Goal: Communication & Community: Share content

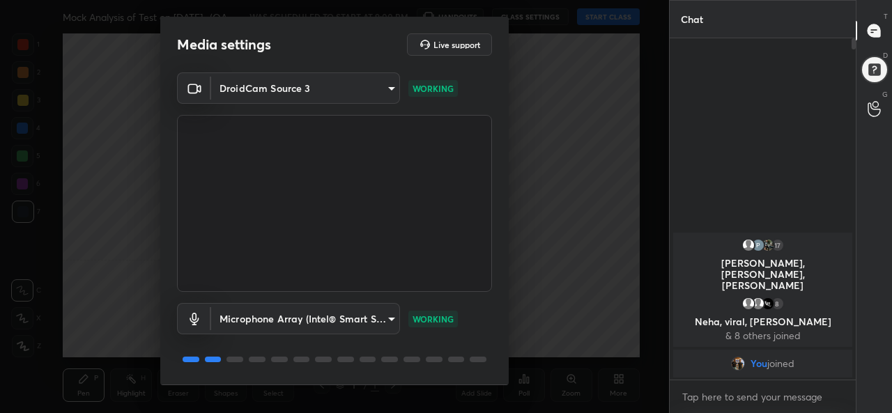
scroll to position [43, 0]
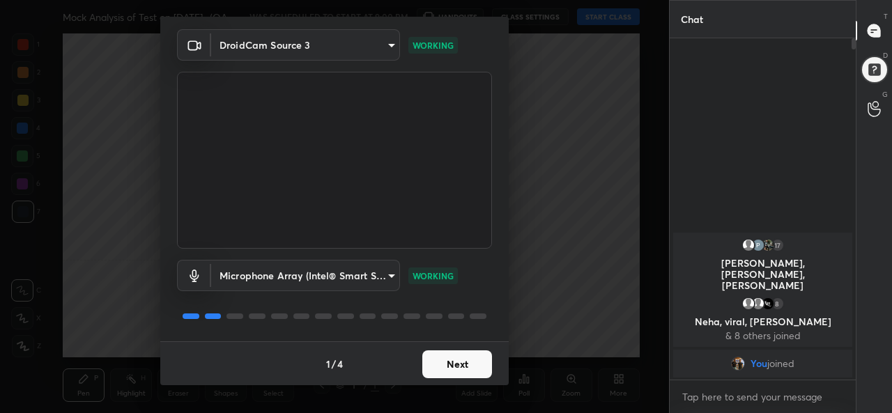
click at [305, 278] on body "1 2 3 4 5 6 7 C X Z C X Z E E Erase all H H Mock Analysis of Test on 31.08.2025…" at bounding box center [446, 206] width 892 height 413
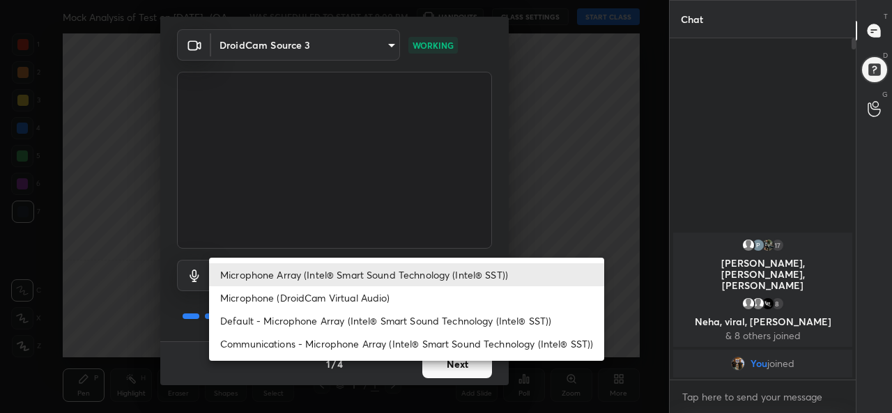
click at [288, 318] on li "Default - Microphone Array (Intel® Smart Sound Technology (Intel® SST))" at bounding box center [406, 320] width 395 height 23
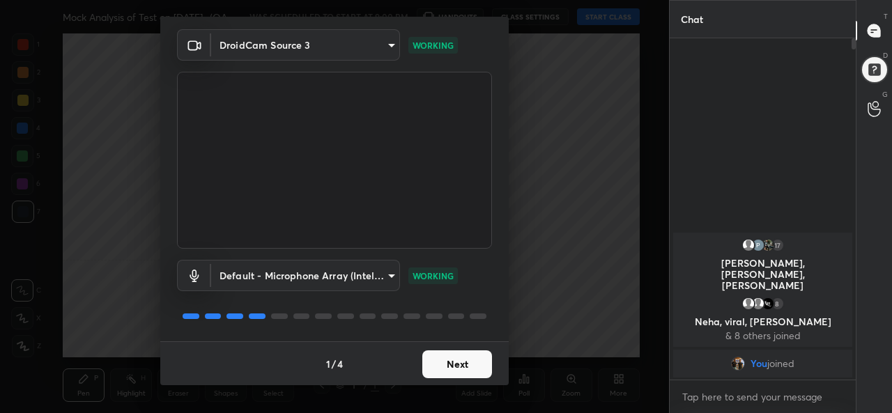
type input "default"
click at [455, 360] on button "Next" at bounding box center [457, 365] width 70 height 28
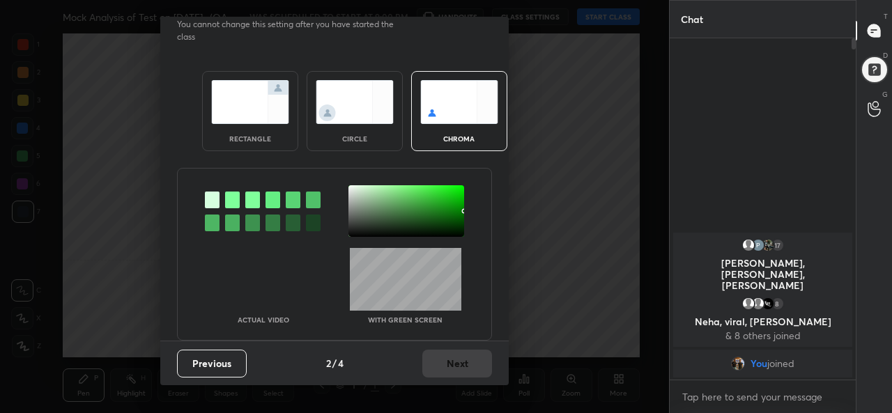
scroll to position [0, 0]
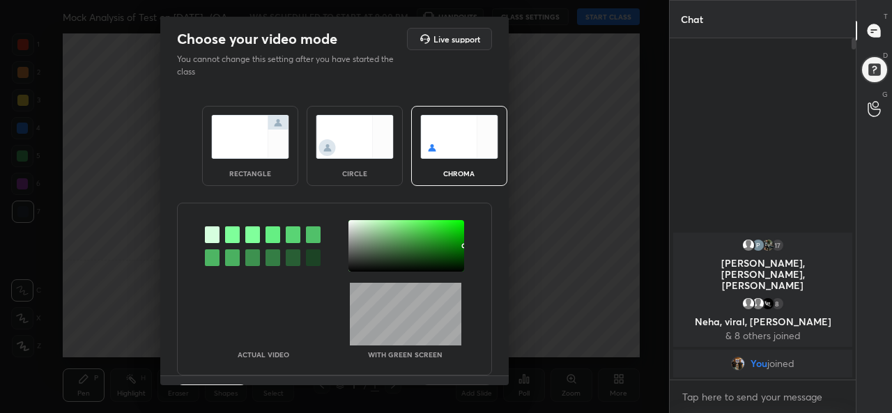
click at [249, 150] on img at bounding box center [250, 137] width 78 height 44
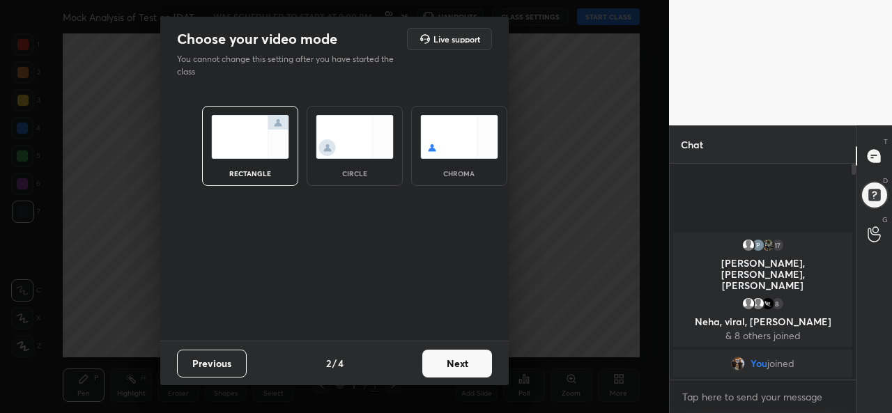
click at [463, 359] on button "Next" at bounding box center [457, 364] width 70 height 28
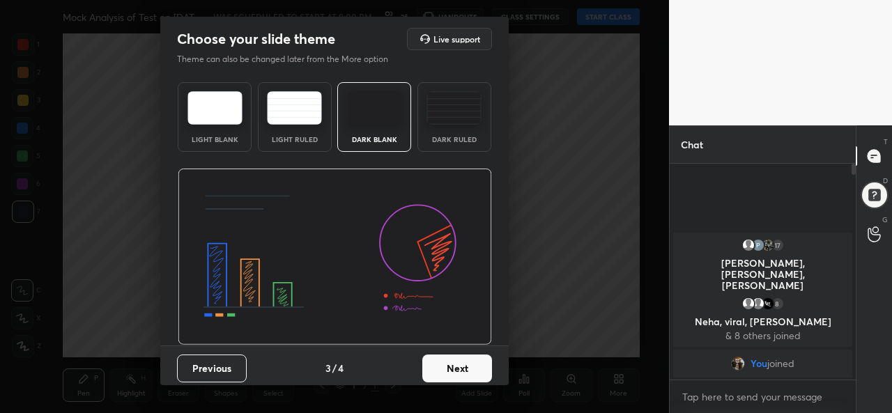
click at [477, 364] on button "Next" at bounding box center [457, 369] width 70 height 28
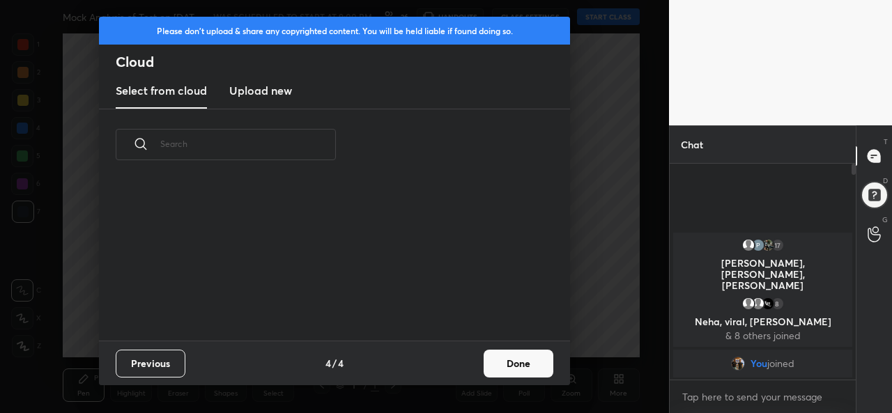
click at [523, 369] on button "Done" at bounding box center [519, 364] width 70 height 28
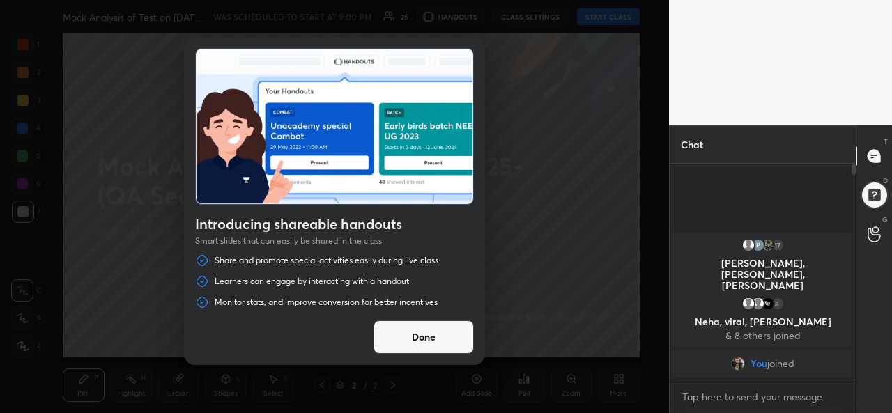
click at [413, 337] on button "Done" at bounding box center [424, 337] width 100 height 33
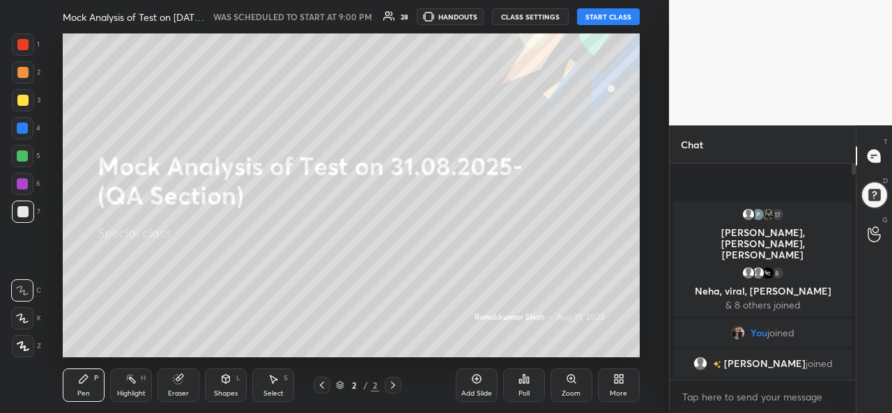
click at [608, 13] on button "START CLASS" at bounding box center [608, 16] width 63 height 17
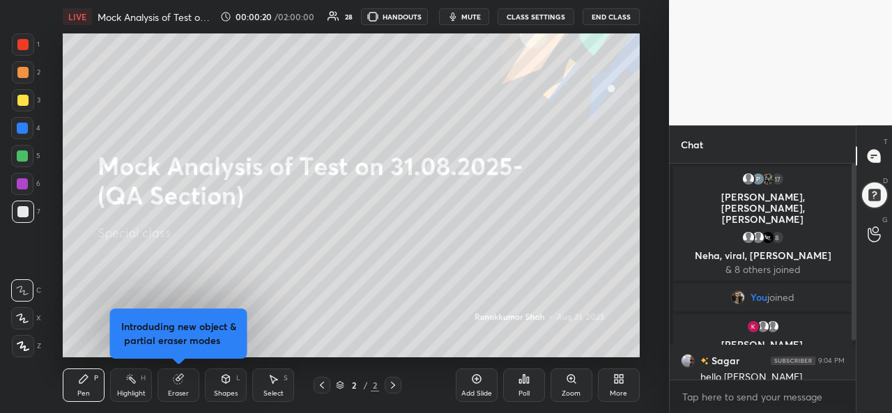
scroll to position [60, 0]
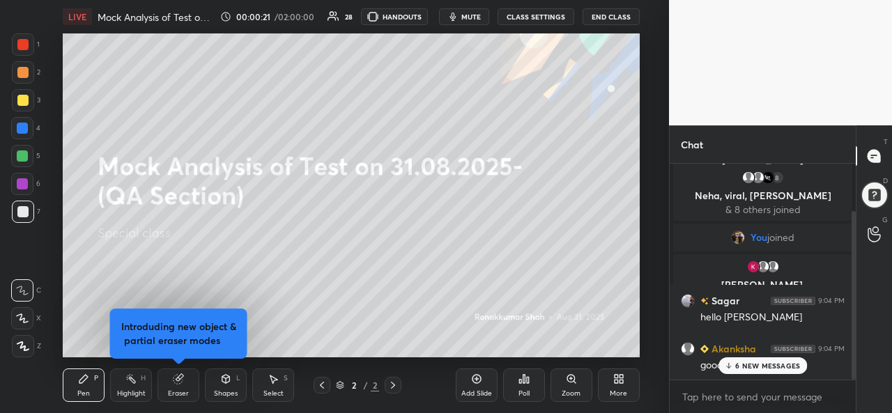
click at [732, 366] on icon at bounding box center [728, 366] width 9 height 8
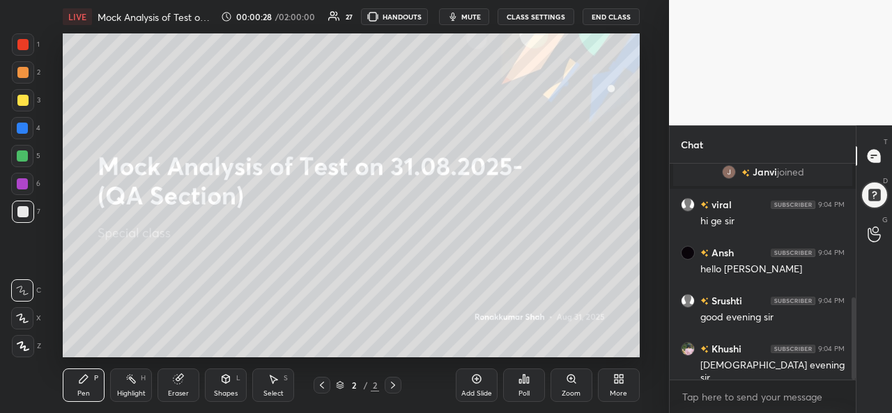
scroll to position [351, 0]
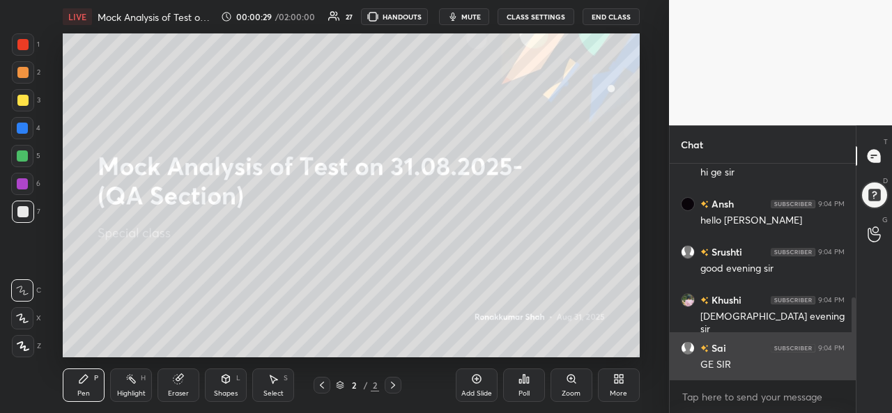
click at [739, 366] on div "GE SIR" at bounding box center [772, 365] width 144 height 14
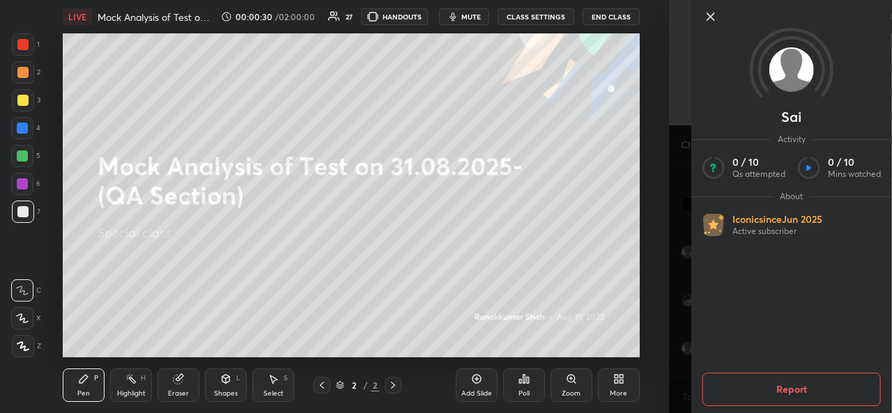
click at [707, 16] on icon at bounding box center [710, 16] width 17 height 17
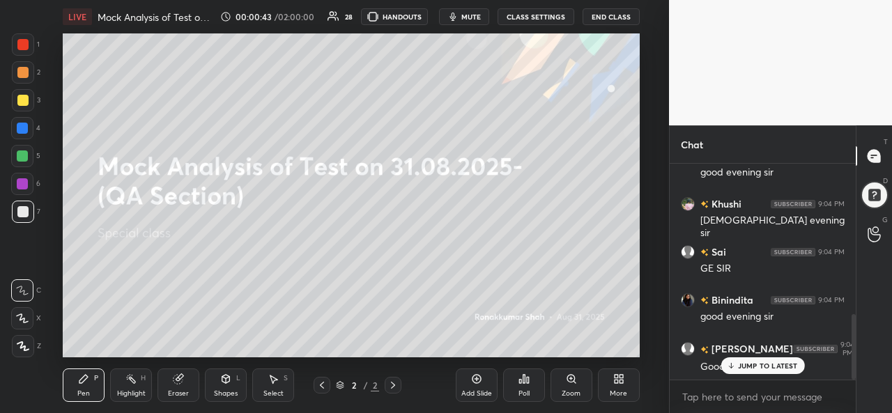
scroll to position [495, 0]
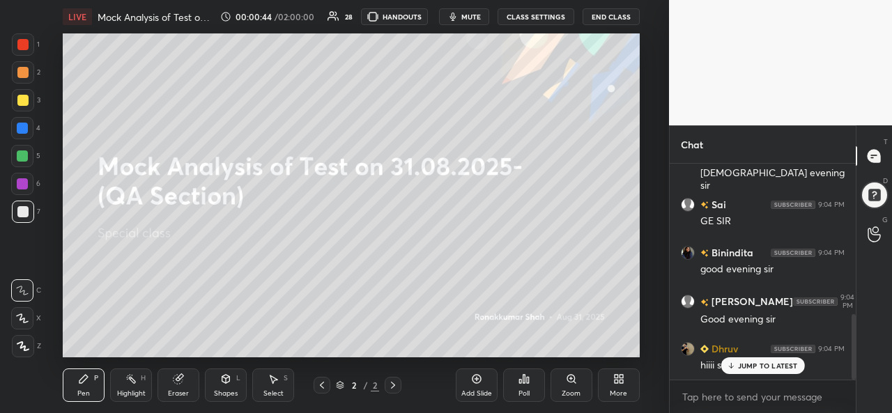
click at [754, 369] on p "JUMP TO LATEST" at bounding box center [768, 366] width 60 height 8
click at [21, 100] on div at bounding box center [22, 100] width 11 height 11
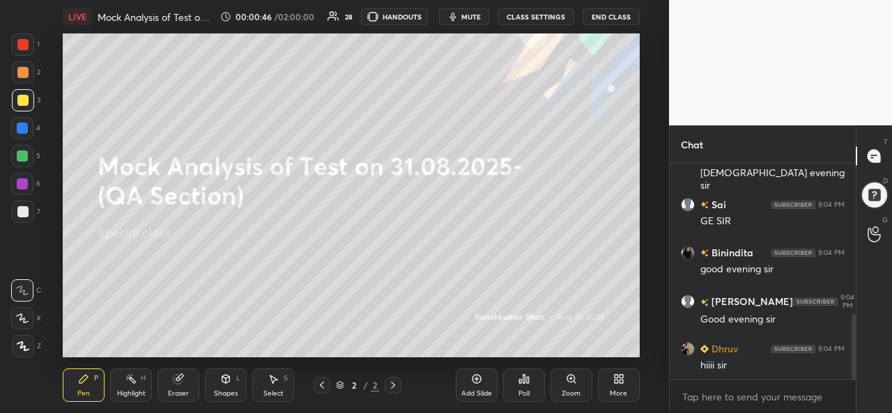
scroll to position [544, 0]
click at [15, 341] on div at bounding box center [23, 346] width 22 height 22
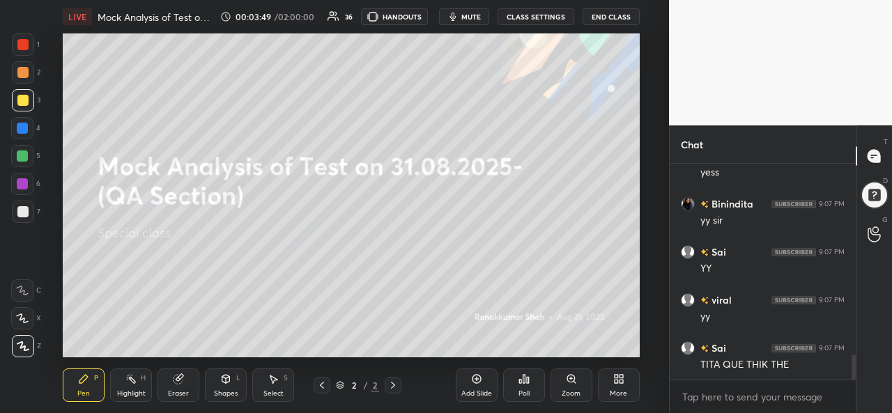
scroll to position [1725, 0]
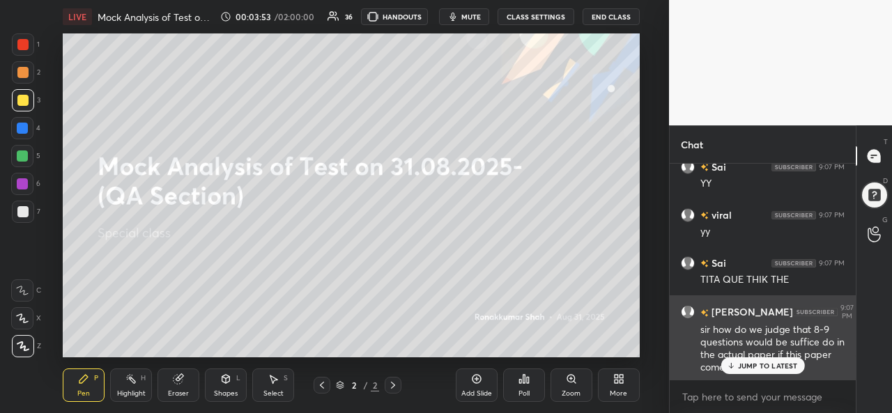
click at [766, 362] on p "JUMP TO LATEST" at bounding box center [768, 366] width 60 height 8
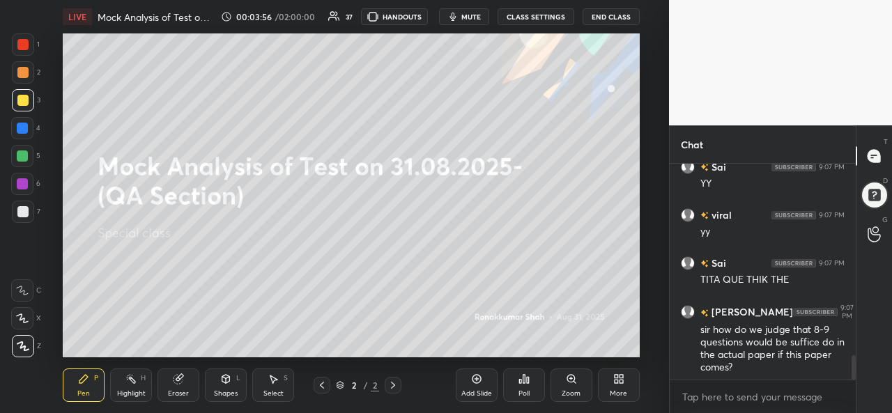
click at [273, 392] on div "Select" at bounding box center [273, 393] width 20 height 7
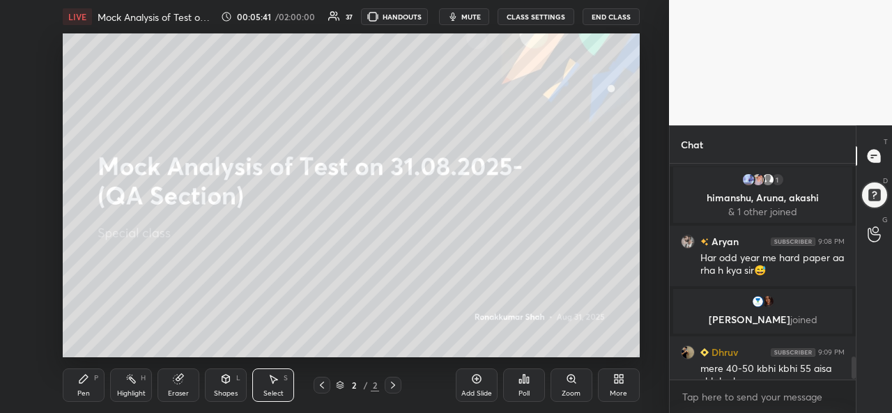
scroll to position [1849, 0]
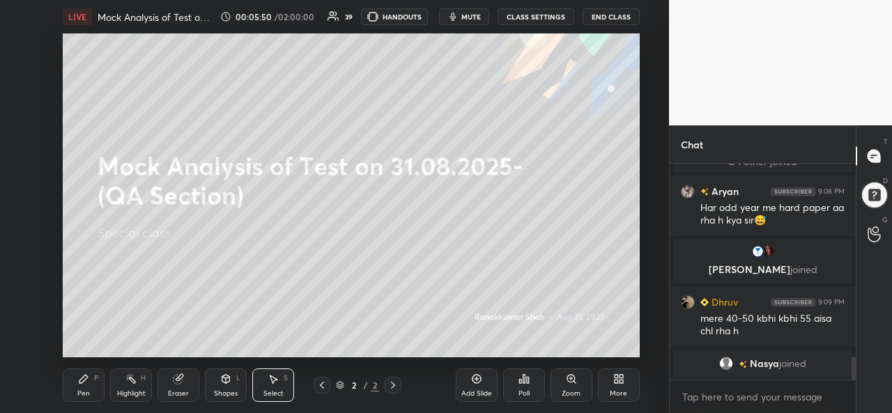
click at [84, 387] on div "Pen P" at bounding box center [84, 385] width 42 height 33
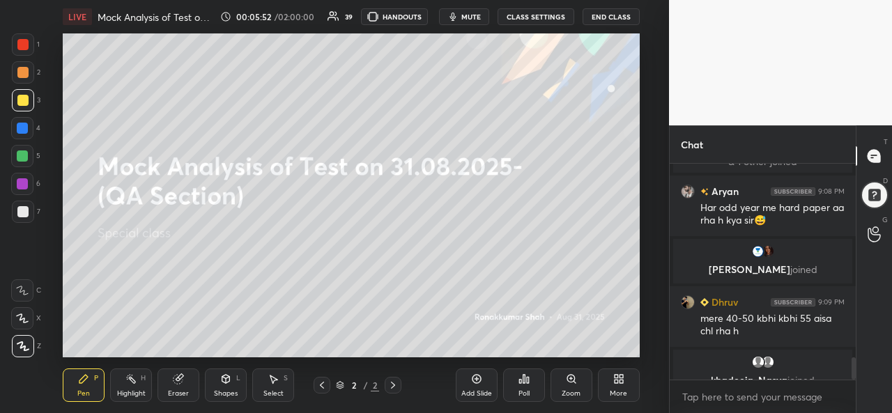
scroll to position [1866, 0]
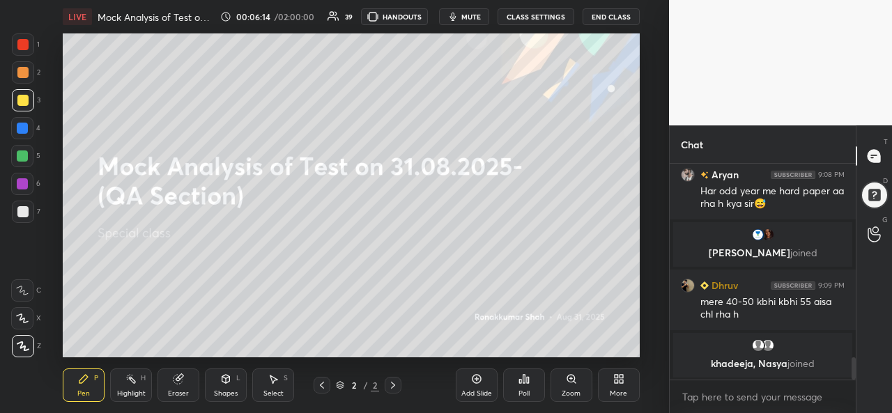
click at [617, 393] on div "More" at bounding box center [618, 393] width 17 height 7
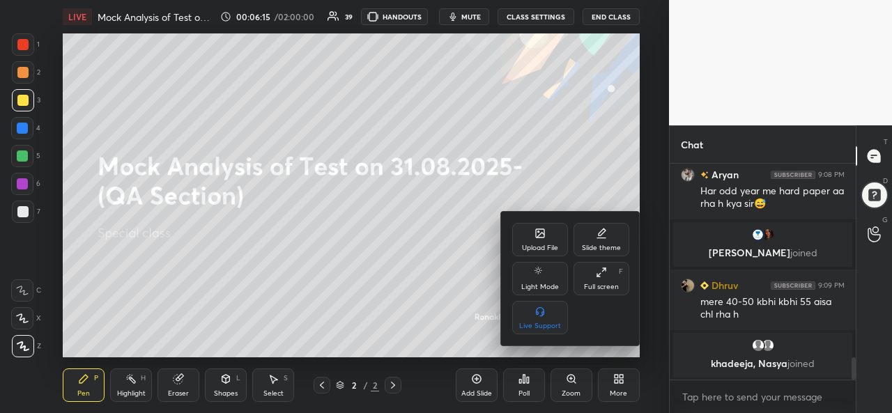
click at [536, 238] on icon at bounding box center [540, 233] width 8 height 8
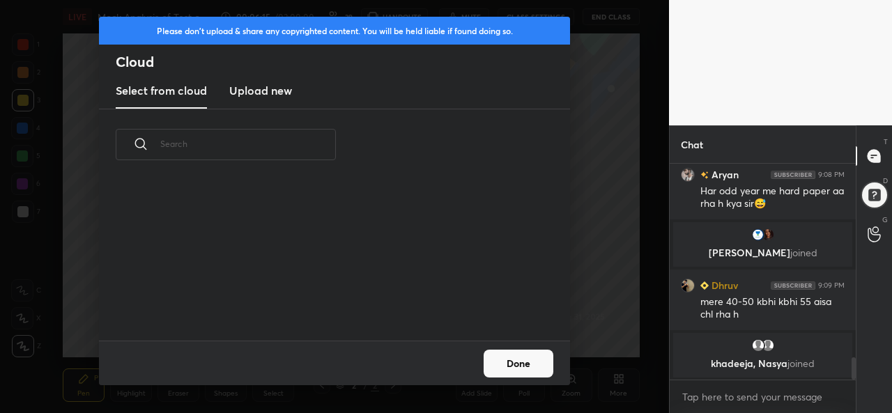
scroll to position [160, 447]
click at [278, 95] on h3 "Upload new" at bounding box center [260, 90] width 63 height 17
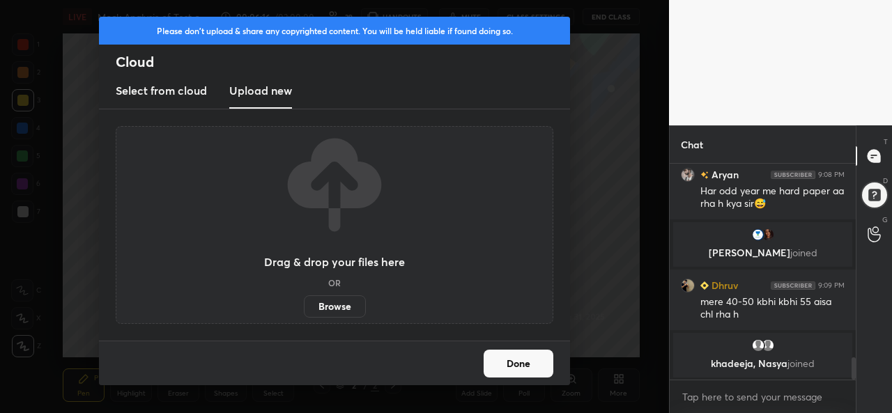
click at [340, 307] on label "Browse" at bounding box center [335, 306] width 62 height 22
click at [304, 307] on input "Browse" at bounding box center [304, 306] width 0 height 22
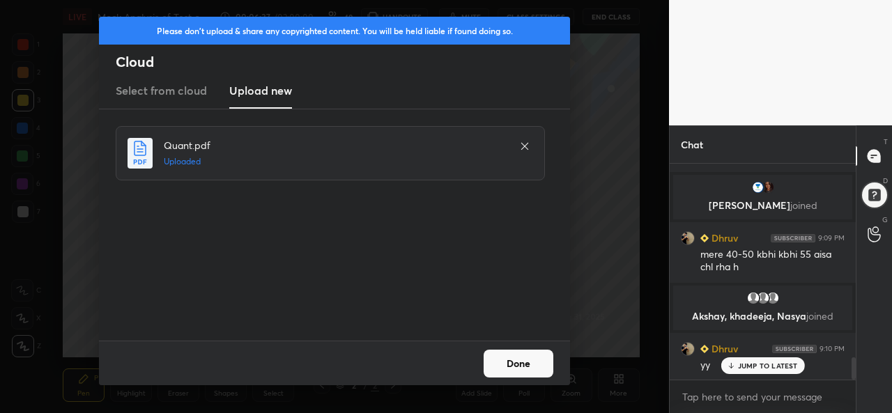
click at [530, 362] on button "Done" at bounding box center [519, 364] width 70 height 28
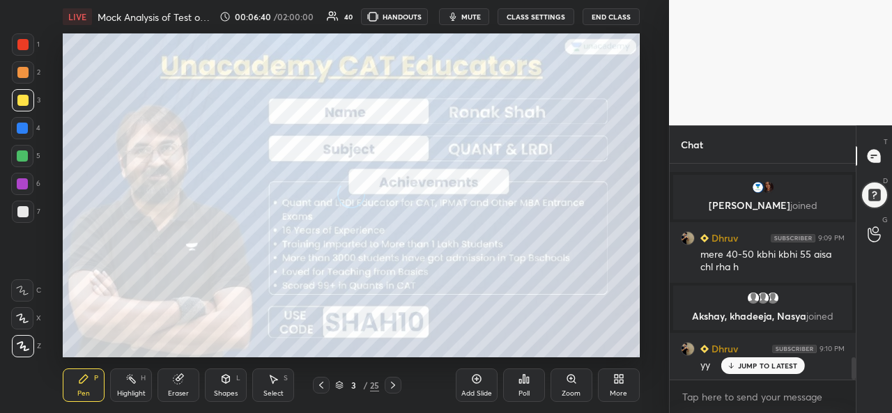
scroll to position [1905, 0]
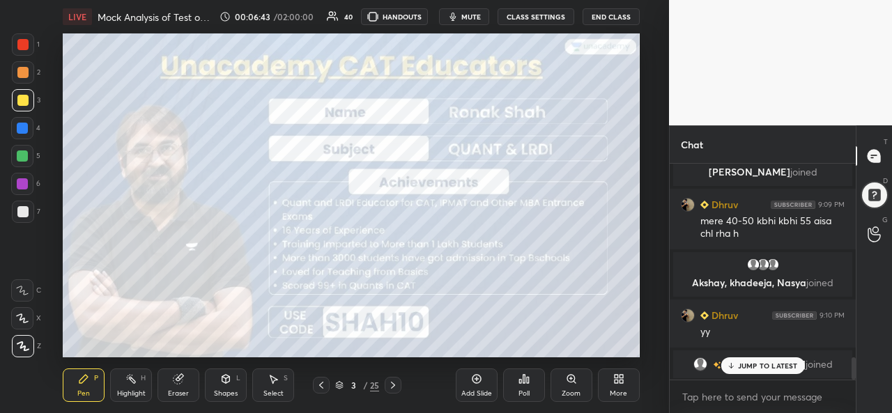
click at [23, 161] on div at bounding box center [22, 156] width 11 height 11
click at [27, 214] on div at bounding box center [22, 211] width 11 height 11
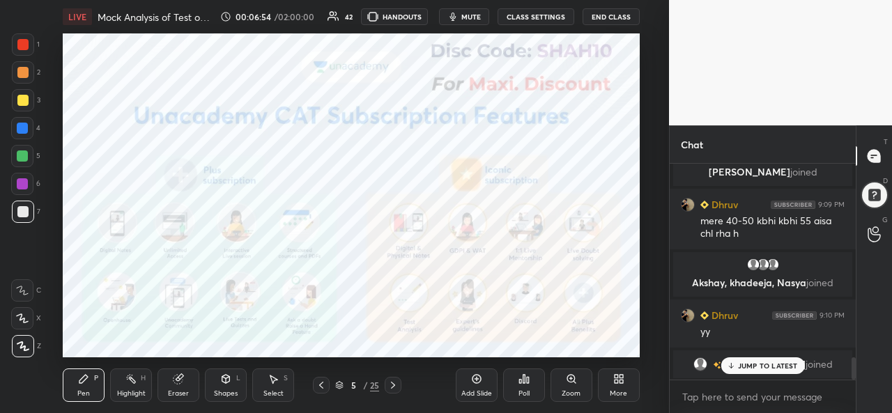
click at [24, 38] on div at bounding box center [23, 44] width 22 height 22
click at [394, 388] on icon at bounding box center [392, 385] width 11 height 11
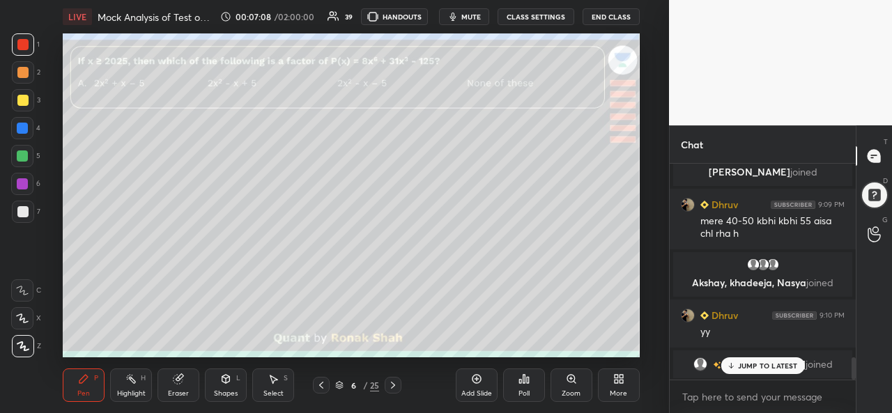
click at [27, 40] on div at bounding box center [22, 44] width 11 height 11
click at [23, 188] on div at bounding box center [22, 183] width 11 height 11
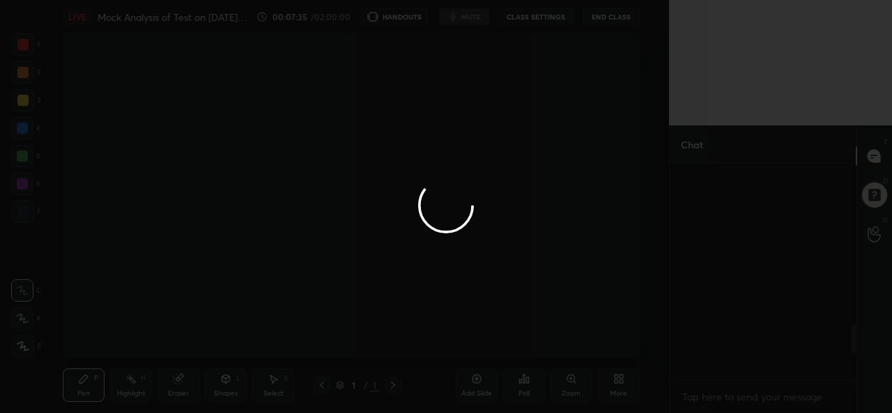
scroll to position [1401, 0]
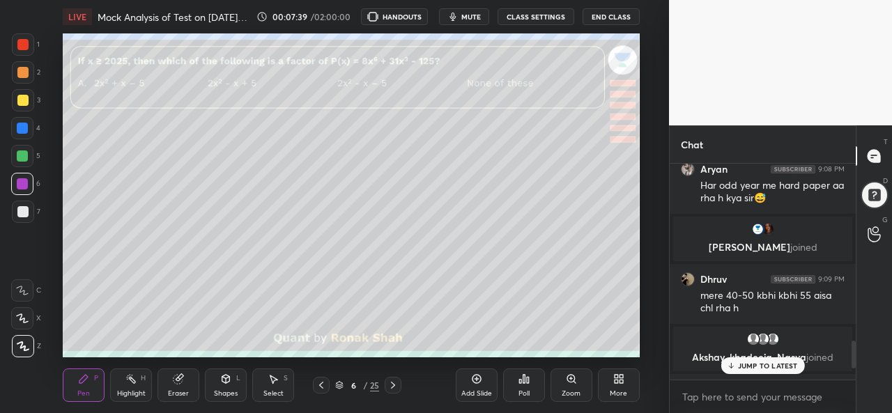
click at [760, 364] on p "JUMP TO LATEST" at bounding box center [768, 366] width 60 height 8
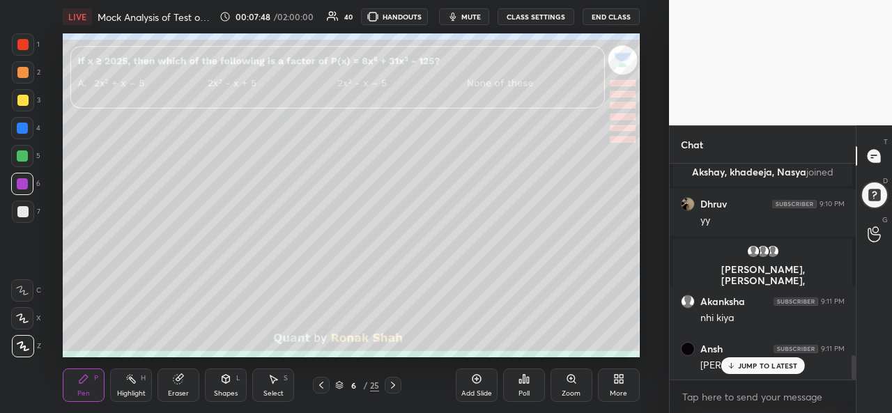
scroll to position [1681, 0]
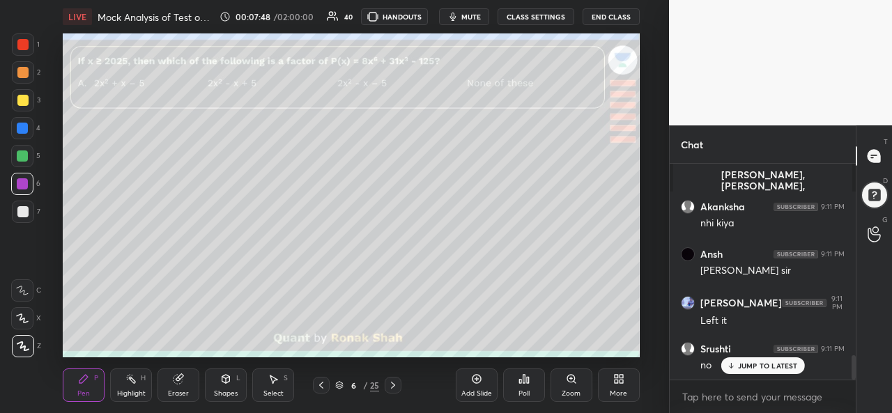
click at [753, 363] on p "JUMP TO LATEST" at bounding box center [768, 366] width 60 height 8
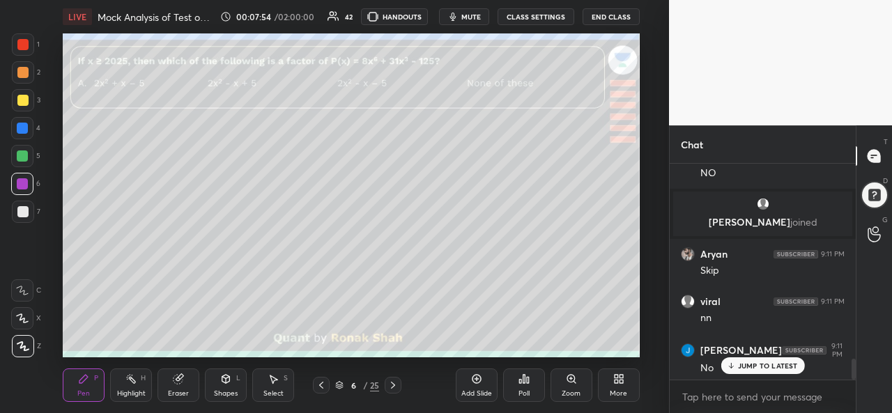
scroll to position [2063, 0]
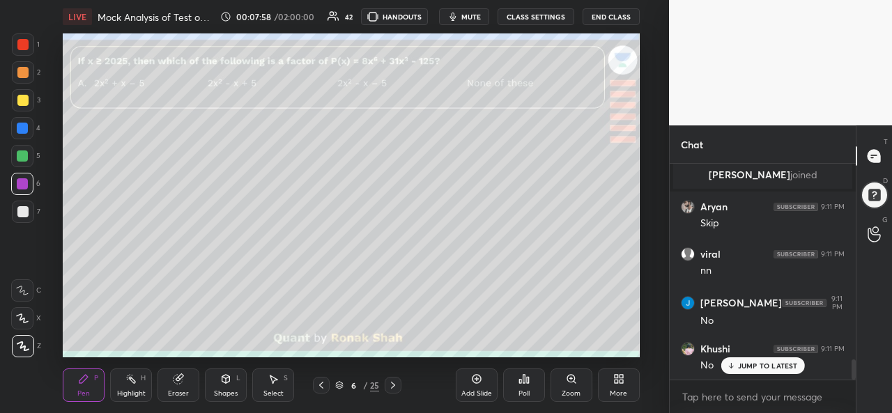
click at [22, 98] on div at bounding box center [22, 100] width 11 height 11
click at [277, 385] on icon at bounding box center [273, 379] width 11 height 11
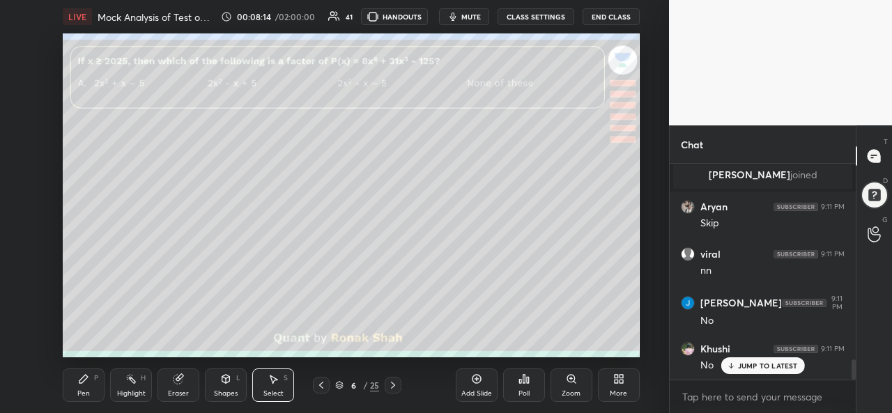
click at [71, 391] on div "Pen P" at bounding box center [84, 385] width 42 height 33
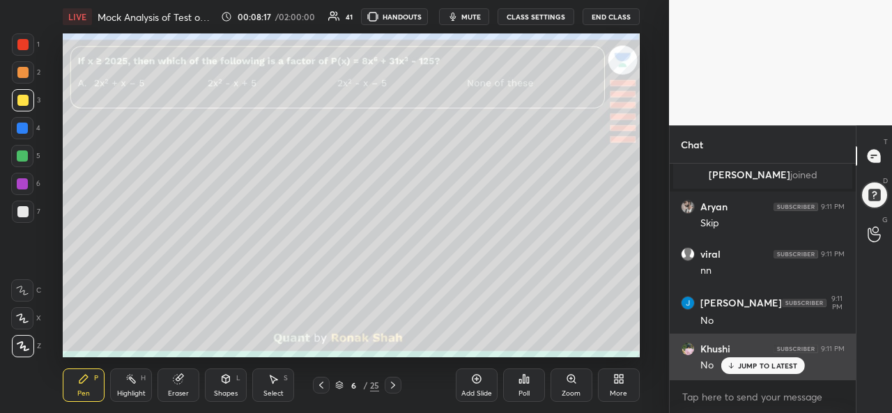
click at [755, 364] on p "JUMP TO LATEST" at bounding box center [768, 366] width 60 height 8
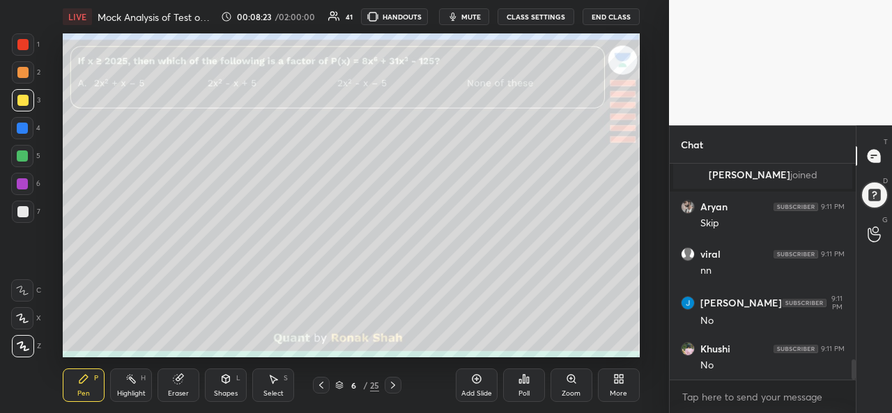
click at [20, 127] on div at bounding box center [22, 128] width 11 height 11
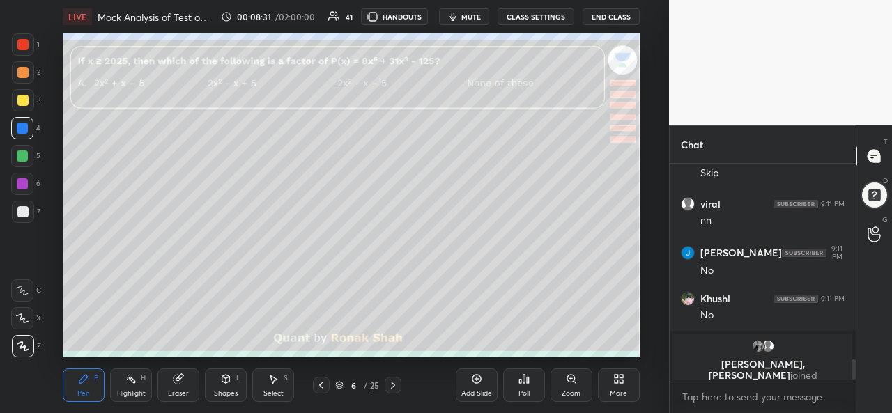
click at [24, 72] on div at bounding box center [22, 72] width 11 height 11
click at [20, 40] on div at bounding box center [22, 44] width 11 height 11
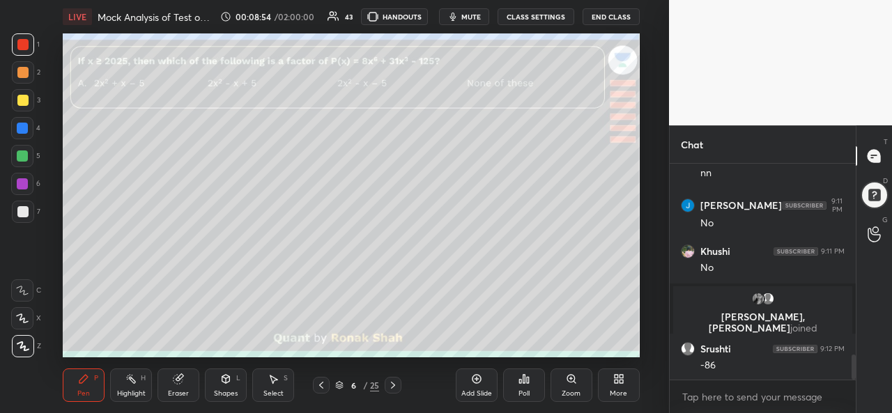
click at [21, 155] on div at bounding box center [22, 156] width 11 height 11
click at [277, 383] on icon at bounding box center [273, 379] width 11 height 11
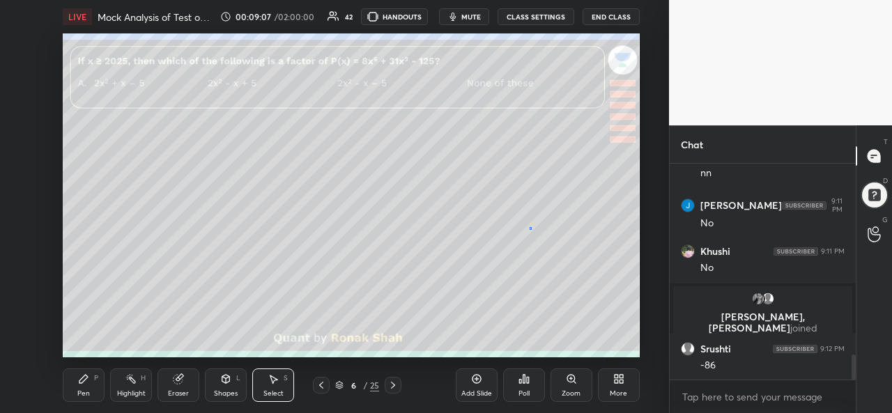
click at [530, 227] on div "0 ° Undo Copy Duplicate Duplicate to new slide Delete" at bounding box center [351, 195] width 576 height 324
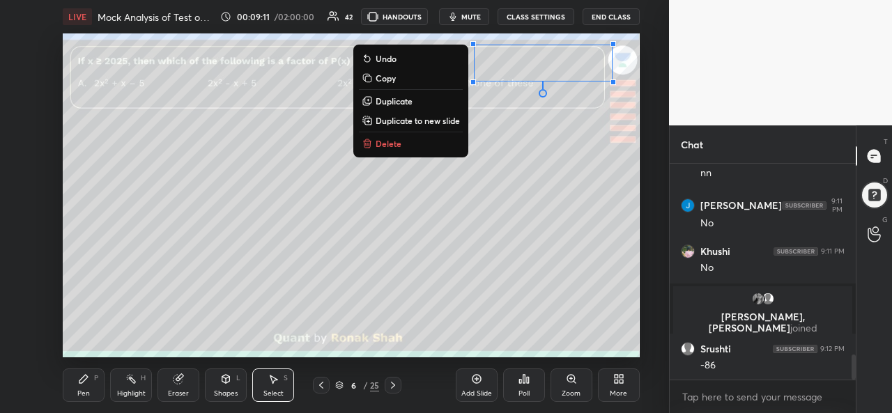
click at [78, 387] on div "Pen P" at bounding box center [84, 385] width 42 height 33
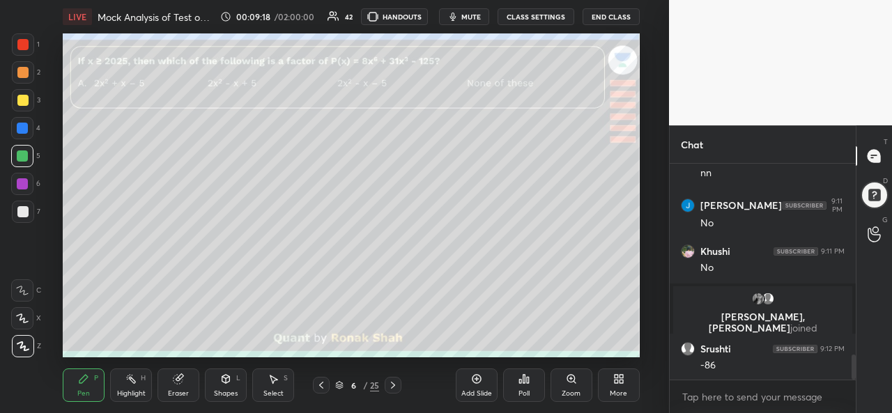
click at [20, 176] on div at bounding box center [22, 184] width 22 height 22
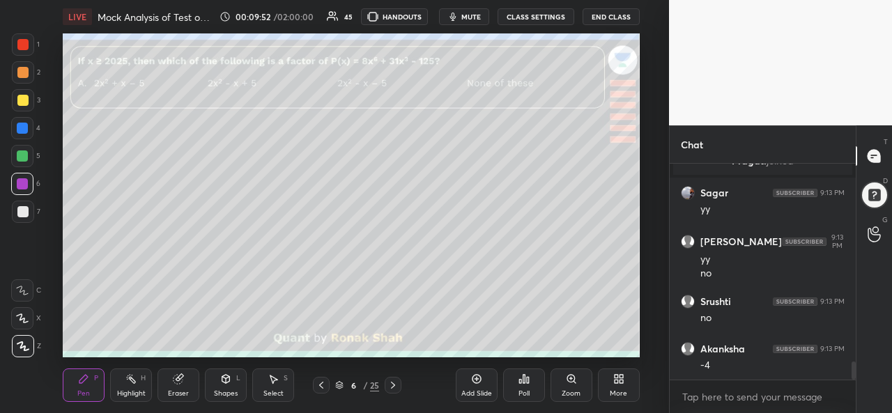
scroll to position [2347, 0]
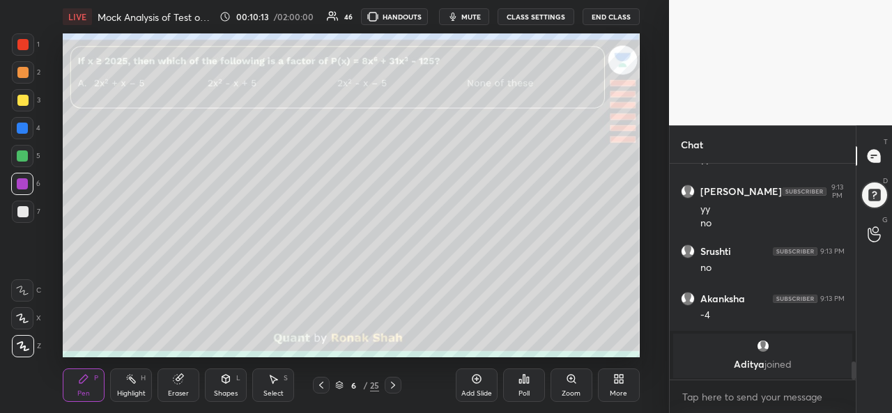
click at [22, 128] on div at bounding box center [22, 128] width 11 height 11
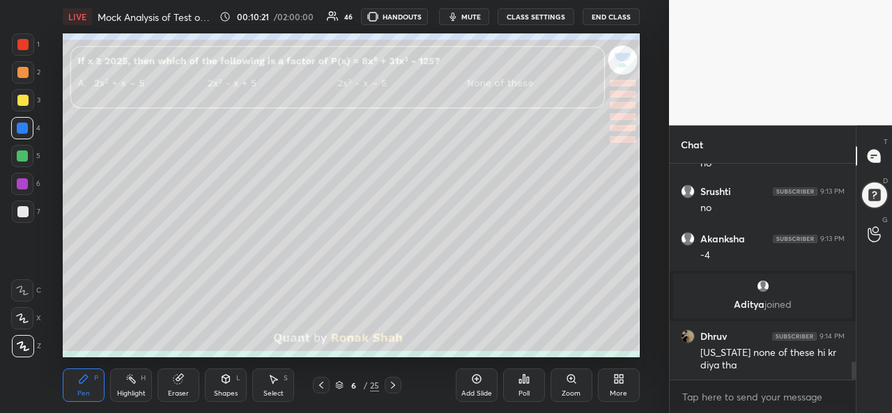
scroll to position [2457, 0]
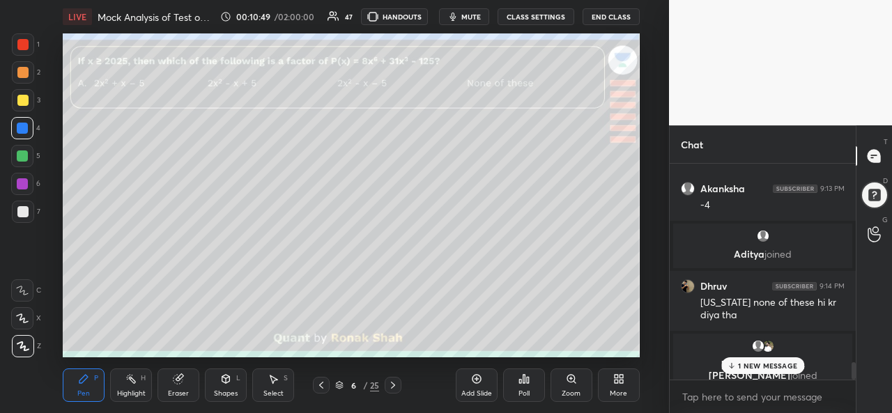
click at [22, 208] on div at bounding box center [22, 211] width 11 height 11
click at [763, 367] on p "1 NEW MESSAGE" at bounding box center [767, 366] width 59 height 8
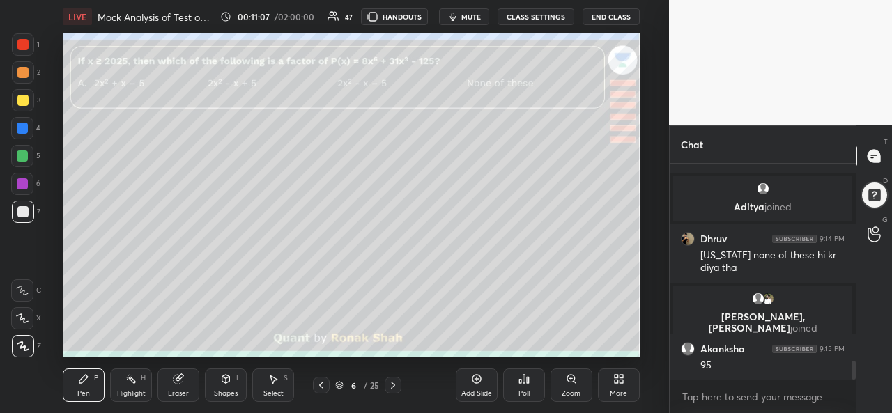
scroll to position [2355, 0]
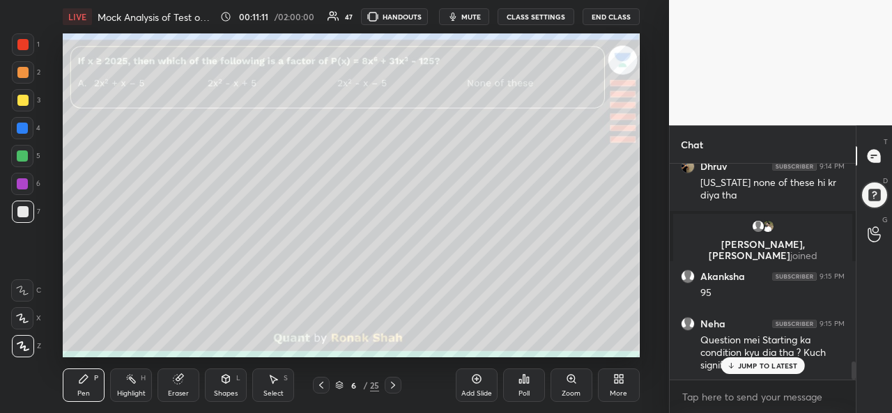
click at [757, 366] on p "JUMP TO LATEST" at bounding box center [768, 366] width 60 height 8
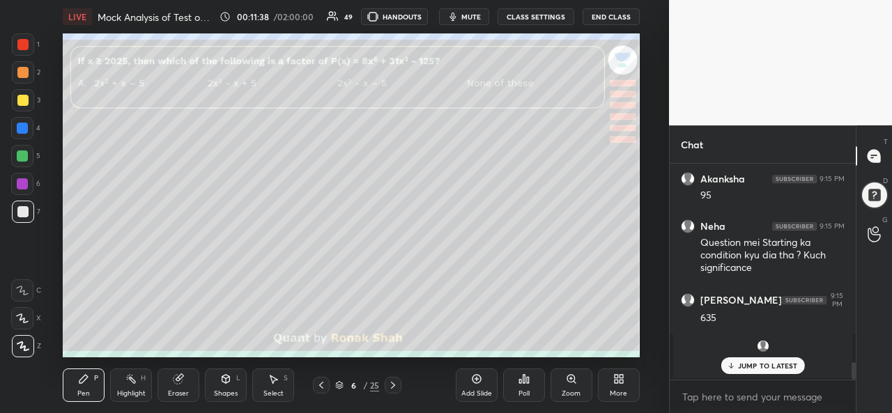
scroll to position [2500, 0]
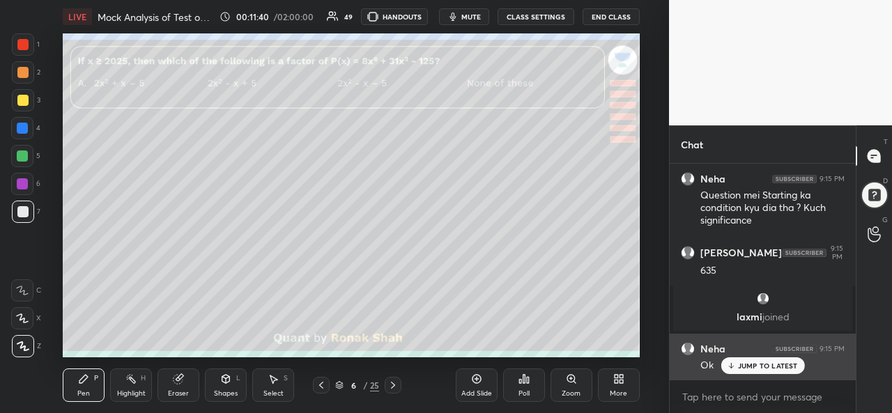
click at [756, 363] on p "JUMP TO LATEST" at bounding box center [768, 366] width 60 height 8
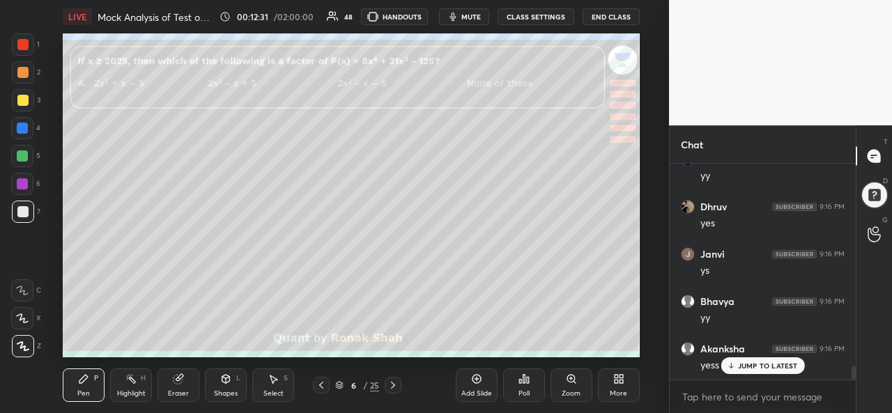
scroll to position [3166, 0]
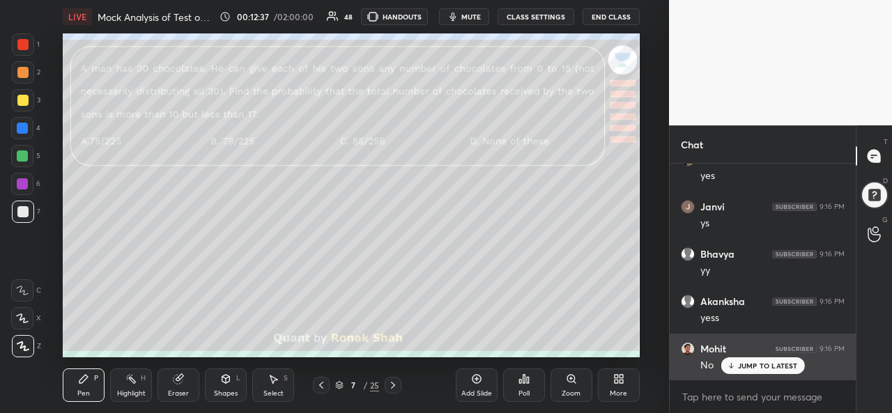
click at [739, 361] on div "JUMP TO LATEST" at bounding box center [763, 365] width 84 height 17
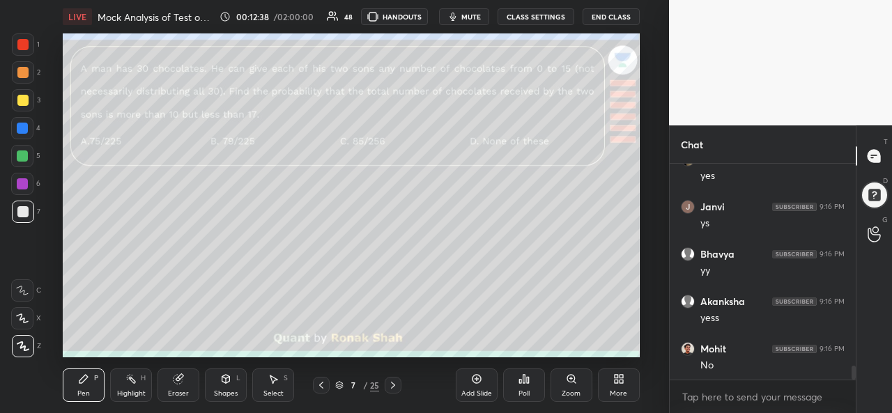
click at [21, 44] on div at bounding box center [22, 44] width 11 height 11
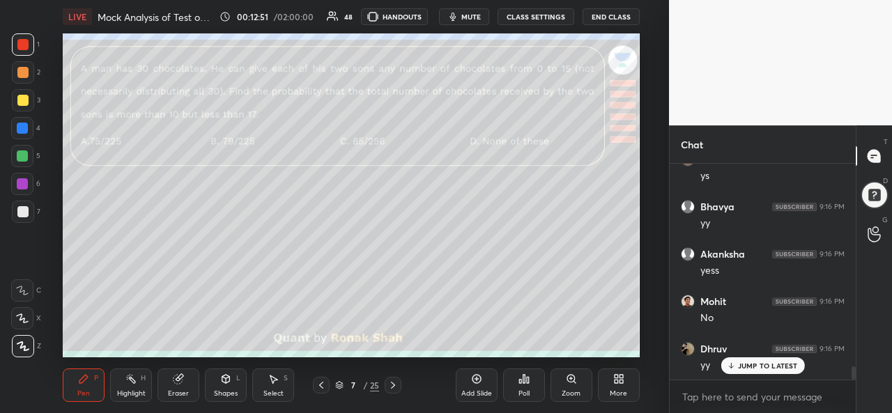
scroll to position [3264, 0]
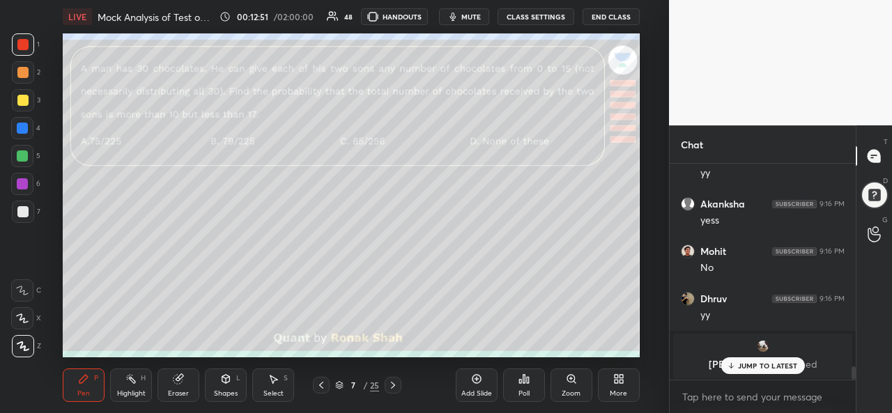
click at [748, 362] on p "JUMP TO LATEST" at bounding box center [768, 366] width 60 height 8
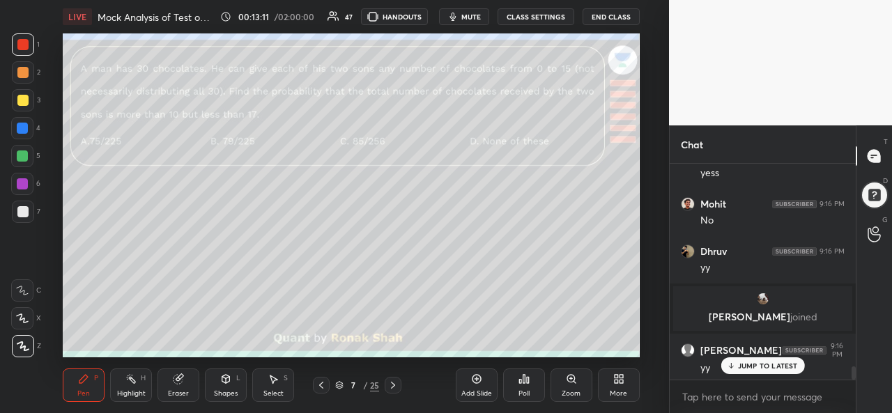
click at [20, 131] on div at bounding box center [22, 128] width 11 height 11
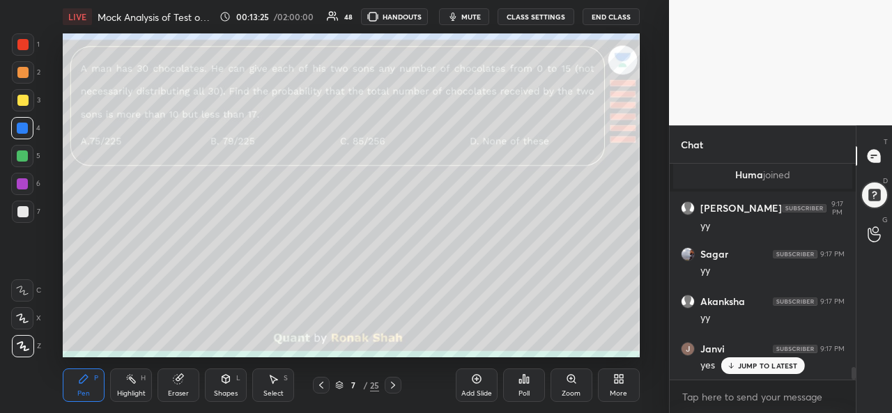
scroll to position [3599, 0]
click at [18, 154] on div at bounding box center [22, 156] width 11 height 11
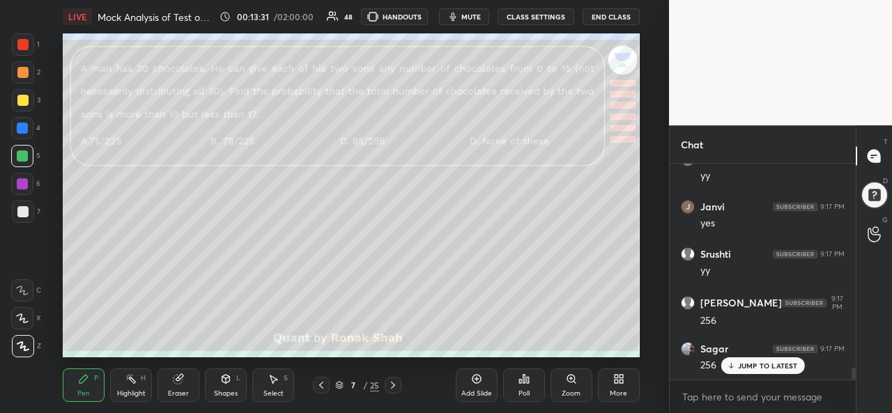
scroll to position [3741, 0]
click at [473, 383] on icon at bounding box center [476, 379] width 9 height 9
click at [25, 180] on div at bounding box center [22, 183] width 11 height 11
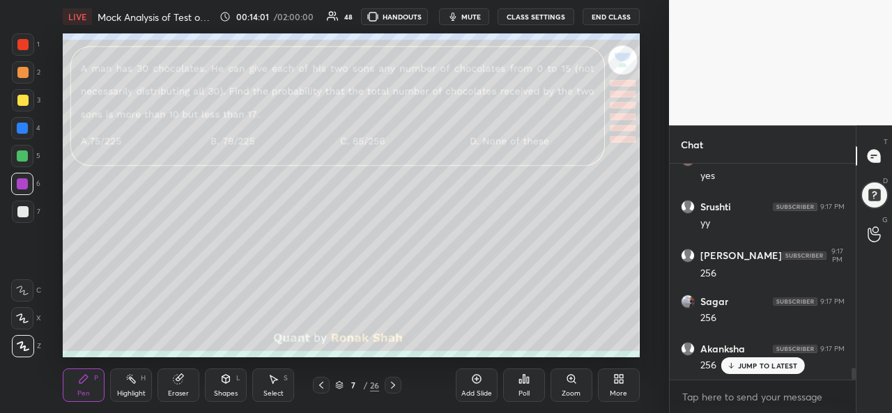
click at [20, 210] on div at bounding box center [22, 211] width 11 height 11
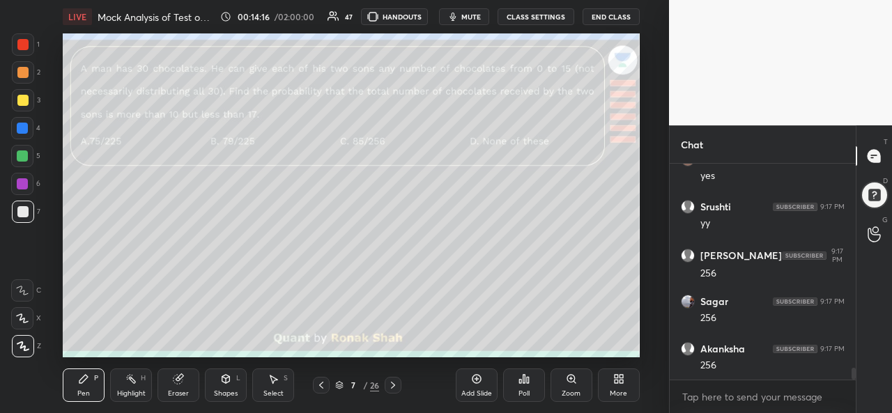
scroll to position [3791, 0]
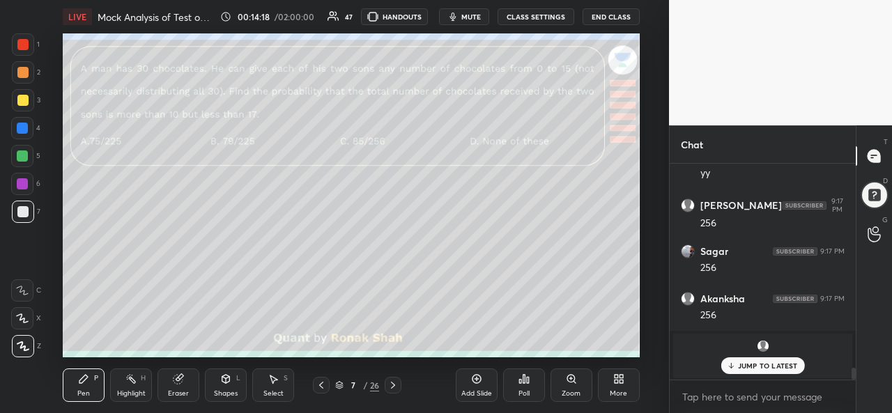
click at [19, 127] on div at bounding box center [22, 128] width 11 height 11
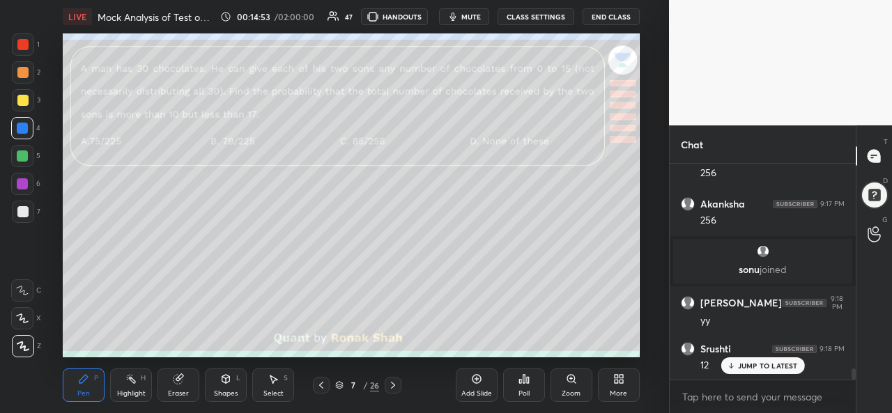
scroll to position [3936, 0]
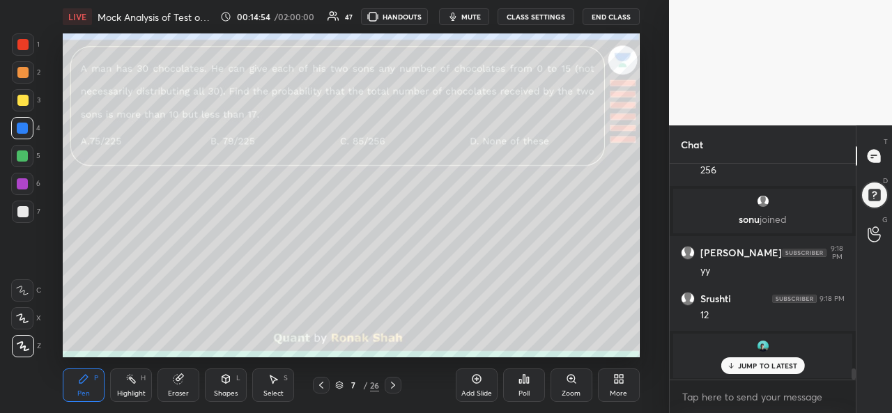
click at [274, 387] on div "Select S" at bounding box center [273, 385] width 42 height 33
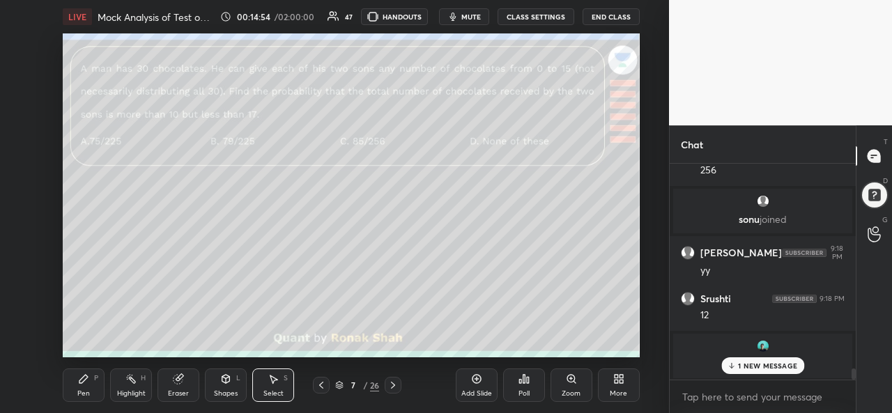
scroll to position [3983, 0]
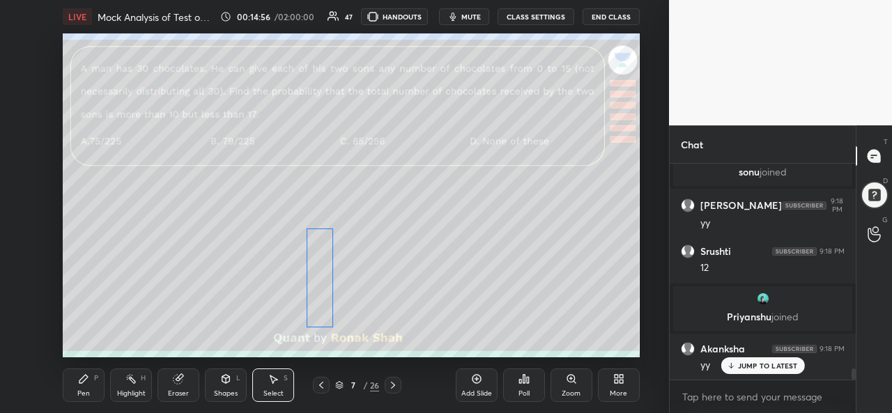
click at [328, 287] on div "0 ° Undo Copy Duplicate Duplicate to new slide Delete" at bounding box center [351, 195] width 576 height 324
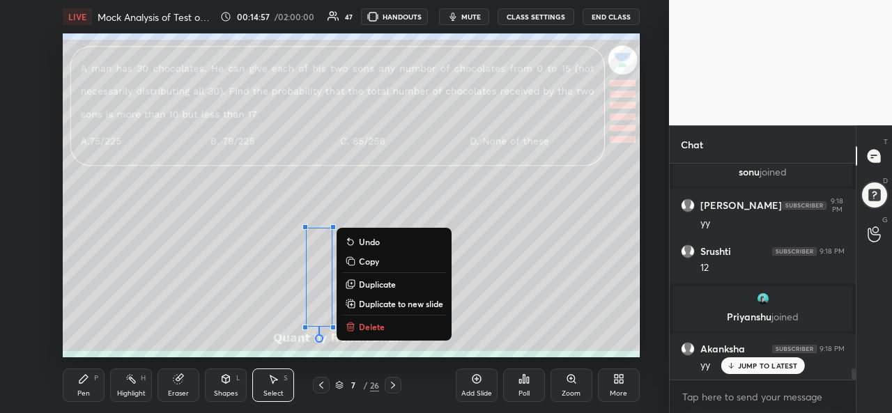
click at [85, 385] on icon at bounding box center [83, 379] width 11 height 11
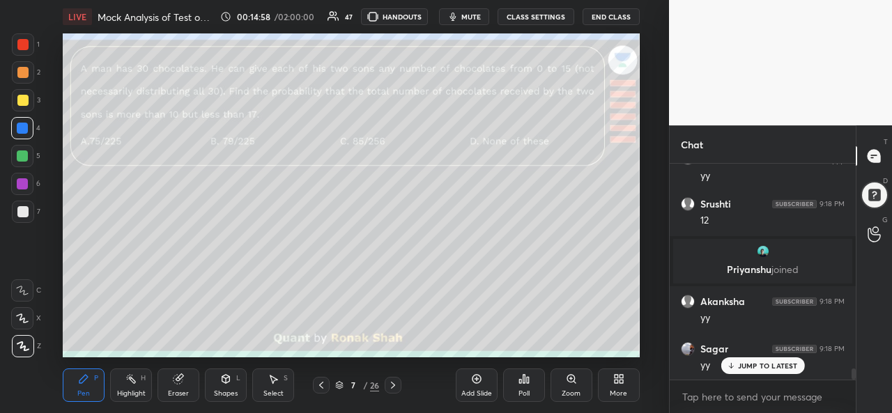
scroll to position [4078, 0]
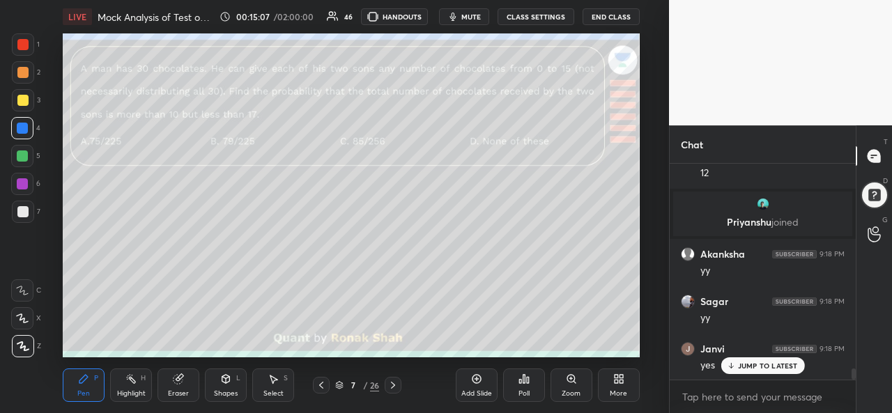
click at [396, 383] on icon at bounding box center [392, 385] width 11 height 11
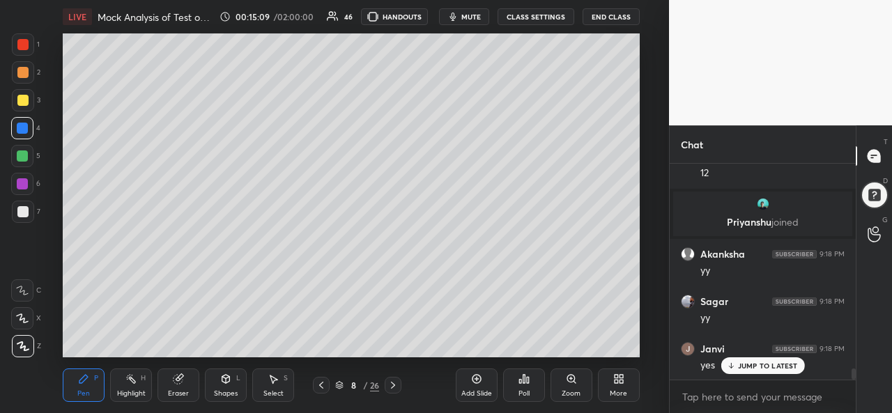
click at [21, 153] on div at bounding box center [22, 156] width 11 height 11
click at [18, 98] on div at bounding box center [22, 100] width 11 height 11
click at [26, 44] on div at bounding box center [22, 44] width 11 height 11
click at [25, 127] on div at bounding box center [22, 128] width 11 height 11
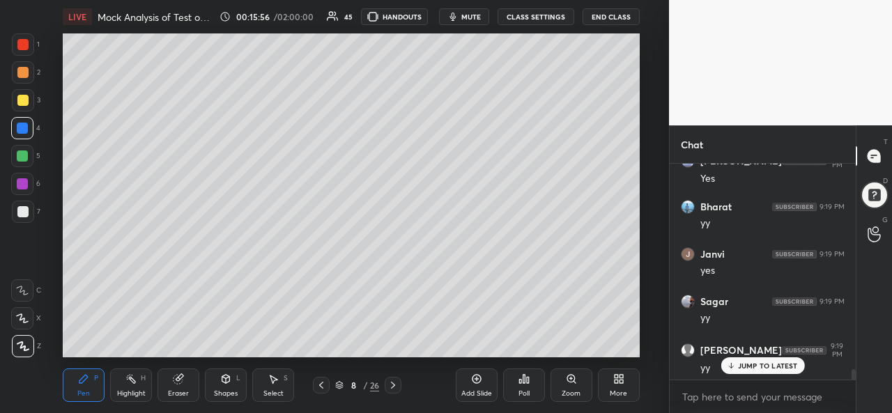
scroll to position [4412, 0]
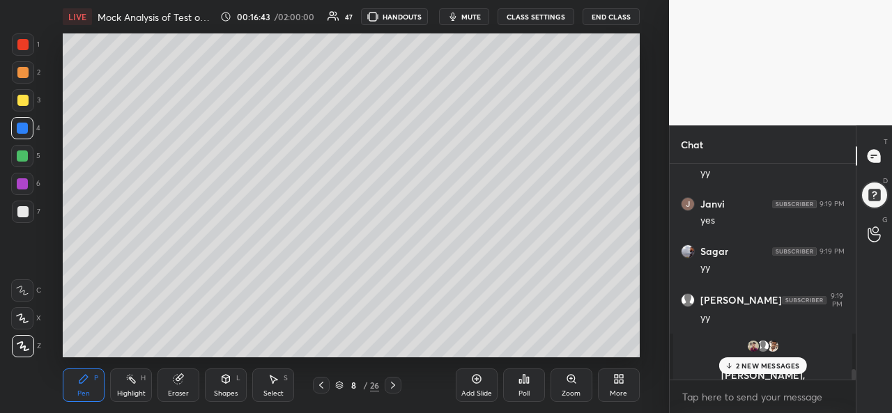
click at [270, 389] on div "Select S" at bounding box center [273, 385] width 42 height 33
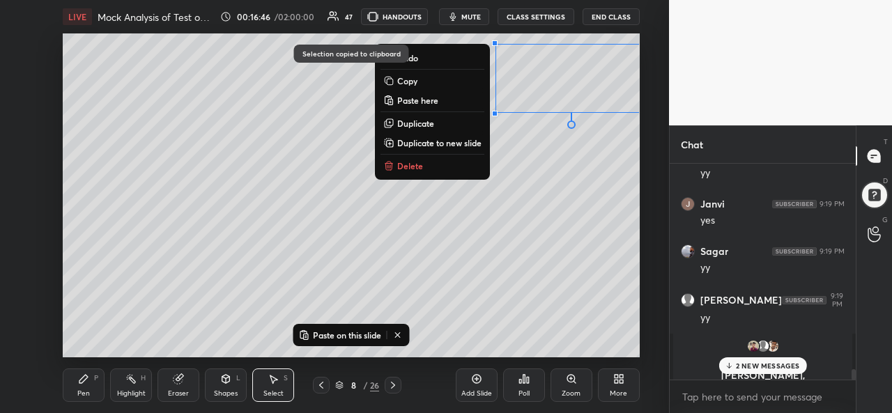
click at [474, 380] on icon at bounding box center [476, 379] width 11 height 11
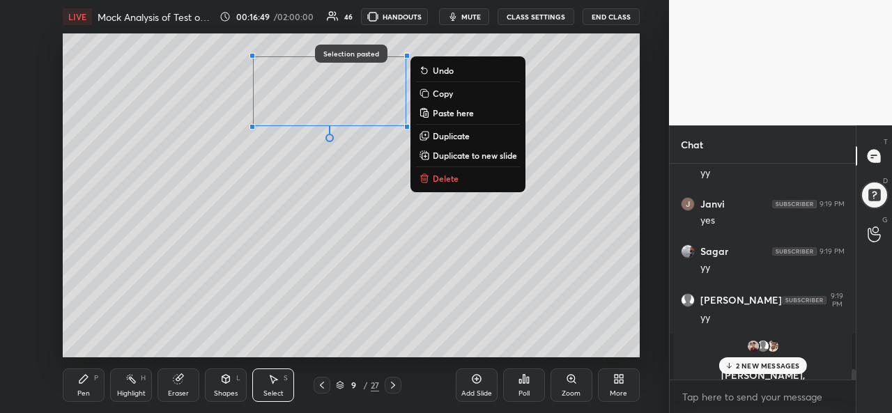
click at [85, 387] on div "Pen P" at bounding box center [84, 385] width 42 height 33
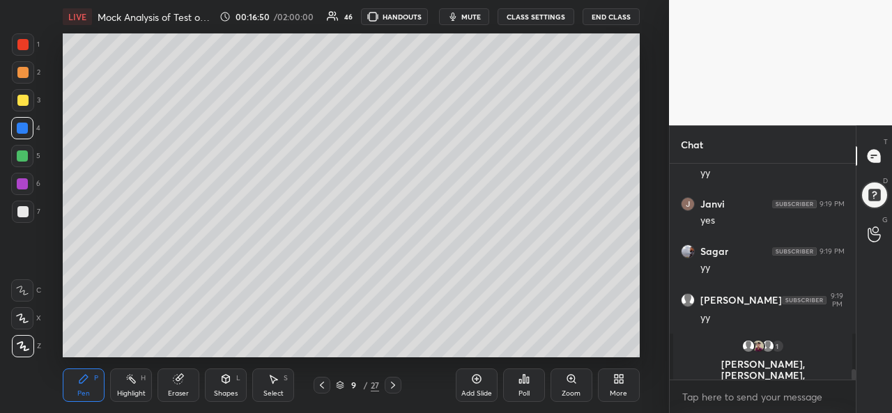
click at [22, 153] on div at bounding box center [22, 156] width 11 height 11
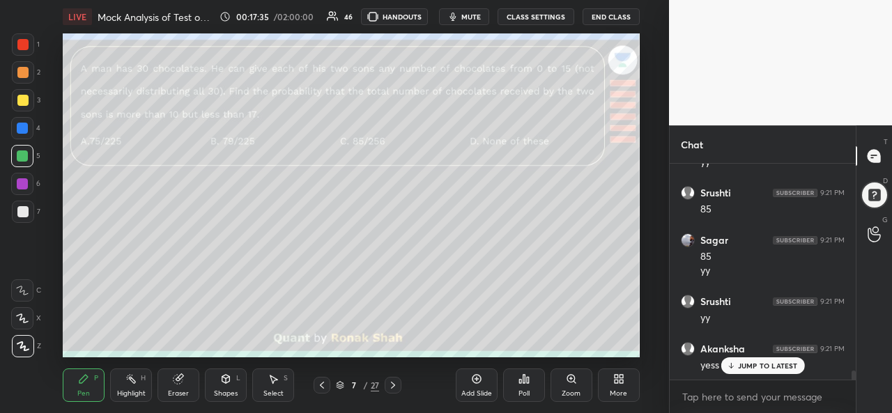
scroll to position [4900, 0]
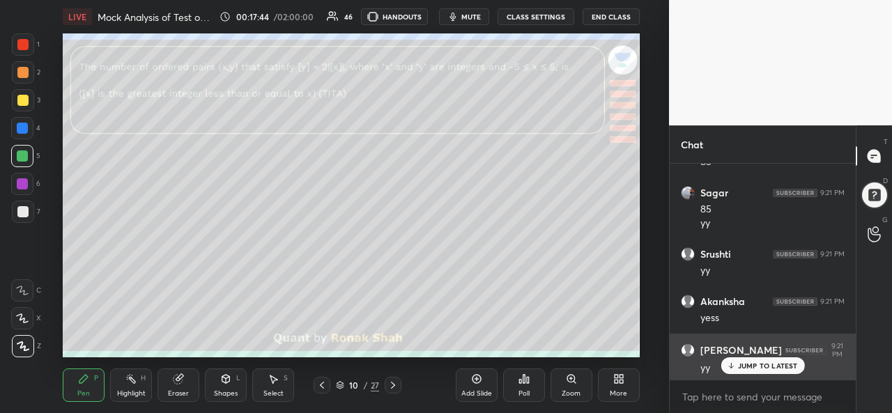
click at [746, 360] on div "JUMP TO LATEST" at bounding box center [763, 365] width 84 height 17
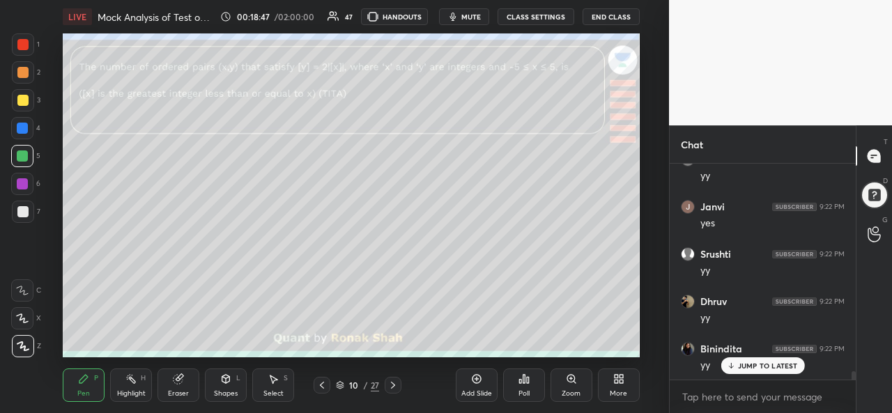
scroll to position [5487, 0]
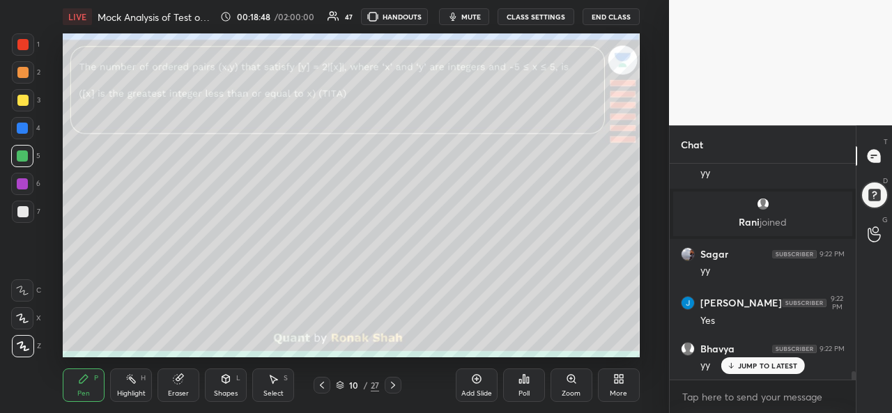
click at [266, 385] on div "Select S" at bounding box center [273, 385] width 42 height 33
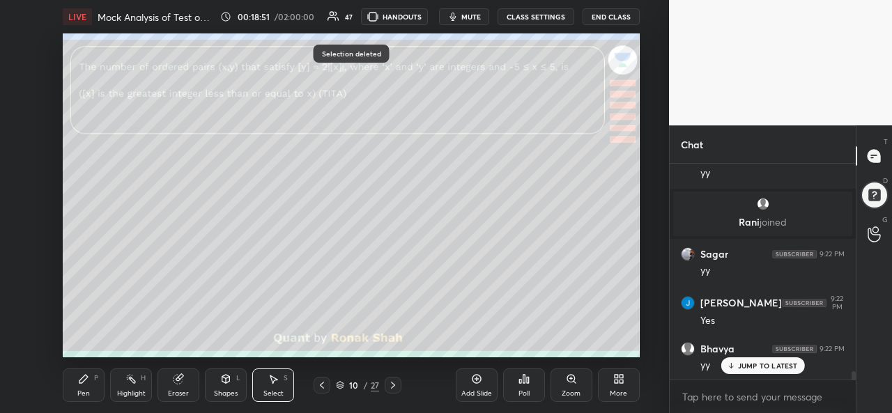
click at [84, 388] on div "Pen P" at bounding box center [84, 385] width 42 height 33
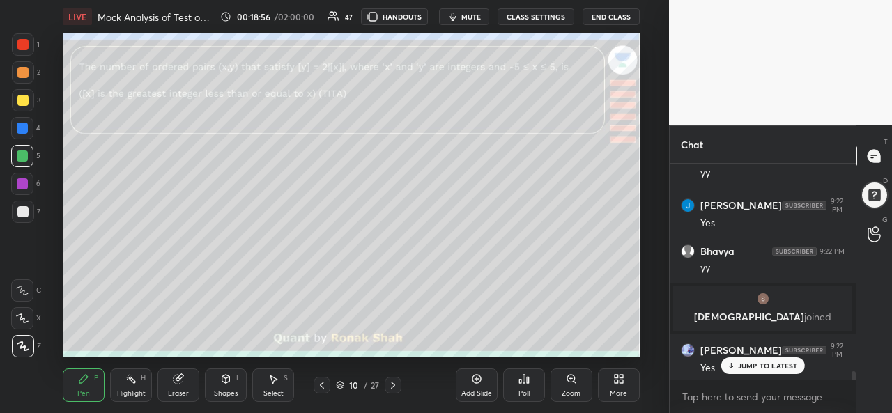
scroll to position [5632, 0]
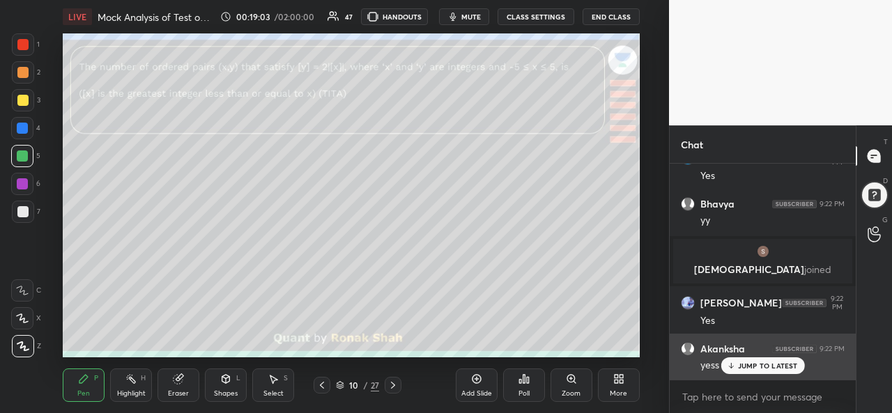
click at [748, 364] on p "JUMP TO LATEST" at bounding box center [768, 366] width 60 height 8
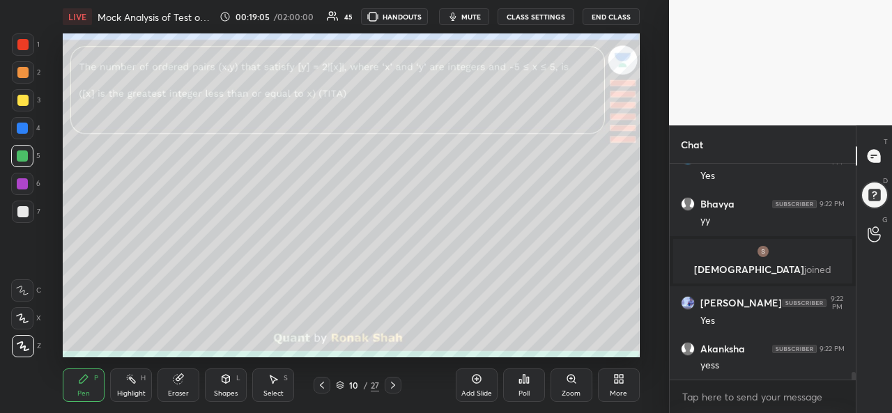
click at [20, 126] on div at bounding box center [22, 128] width 11 height 11
click at [20, 158] on div at bounding box center [22, 156] width 11 height 11
click at [15, 182] on div at bounding box center [22, 184] width 22 height 22
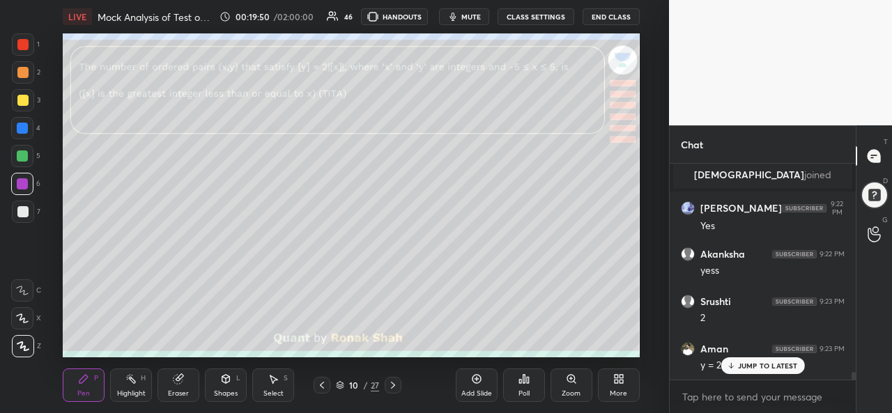
scroll to position [5774, 0]
click at [20, 151] on div at bounding box center [22, 156] width 11 height 11
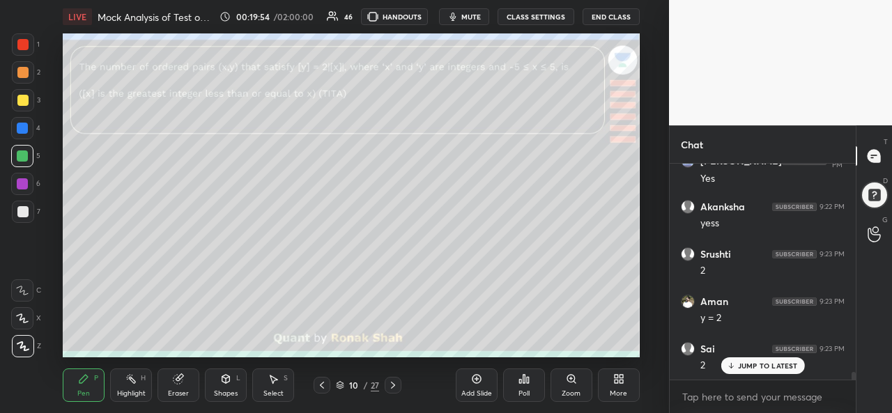
scroll to position [5821, 0]
click at [485, 347] on div "Add Slide Poll Zoom More" at bounding box center [548, 385] width 184 height 78
click at [22, 206] on div at bounding box center [23, 212] width 22 height 22
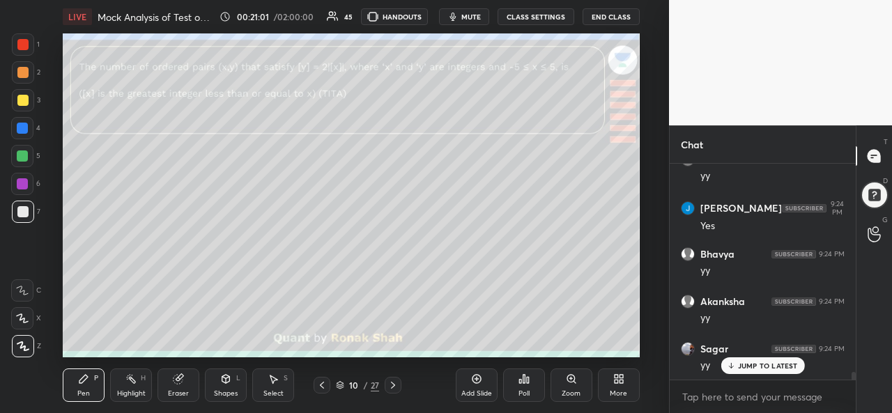
scroll to position [6203, 0]
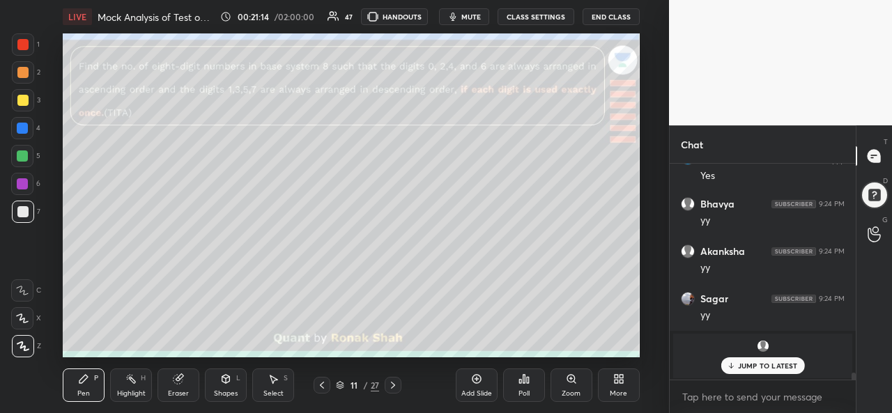
click at [23, 47] on div at bounding box center [22, 44] width 11 height 11
click at [276, 378] on icon at bounding box center [273, 379] width 11 height 11
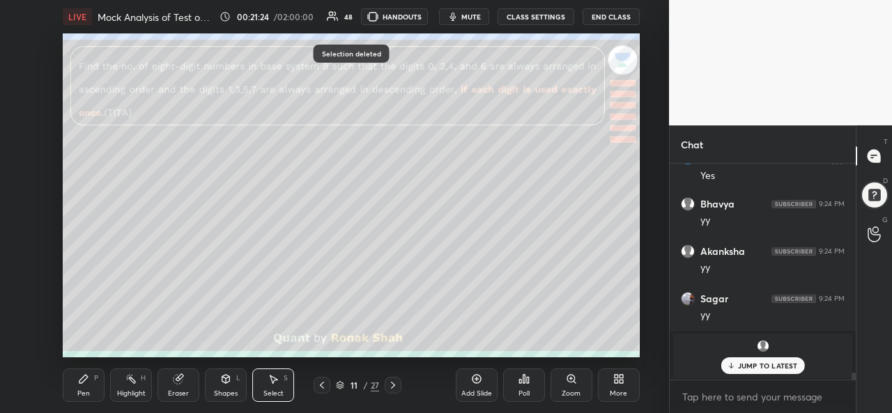
click at [86, 392] on div "Pen" at bounding box center [83, 393] width 13 height 7
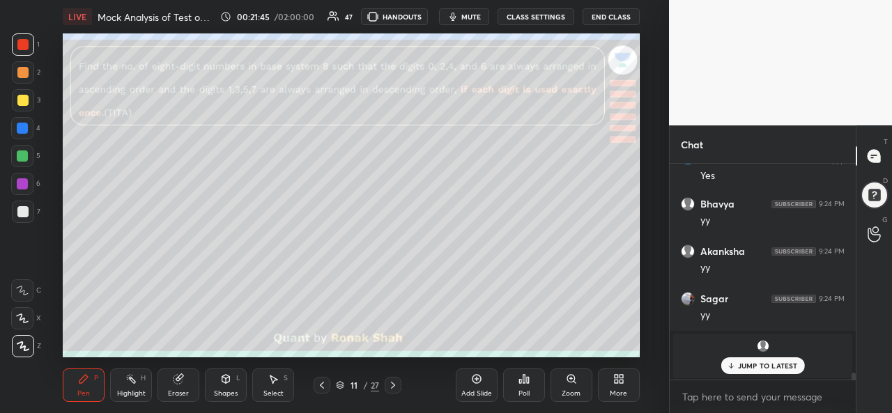
click at [321, 384] on icon at bounding box center [322, 385] width 4 height 7
click at [387, 383] on icon at bounding box center [392, 385] width 11 height 11
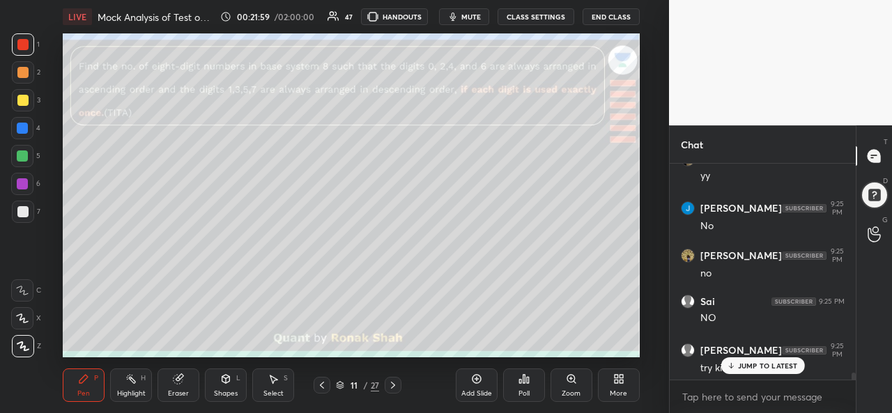
scroll to position [6725, 0]
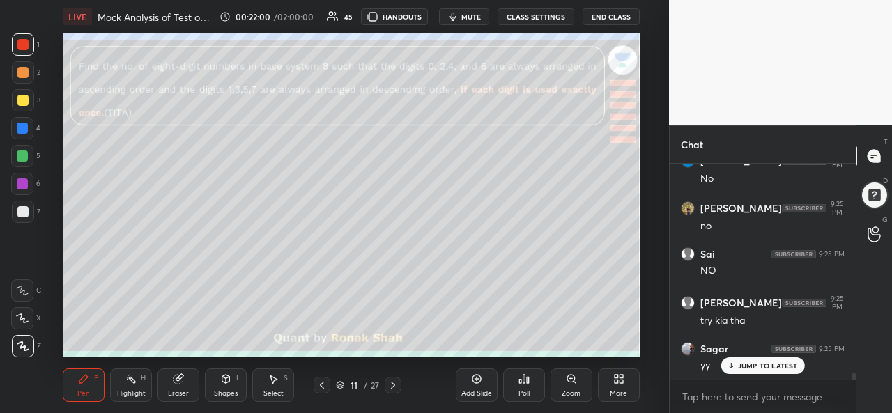
click at [740, 363] on p "JUMP TO LATEST" at bounding box center [768, 366] width 60 height 8
click at [319, 384] on icon at bounding box center [321, 385] width 11 height 11
click at [471, 383] on icon at bounding box center [476, 379] width 11 height 11
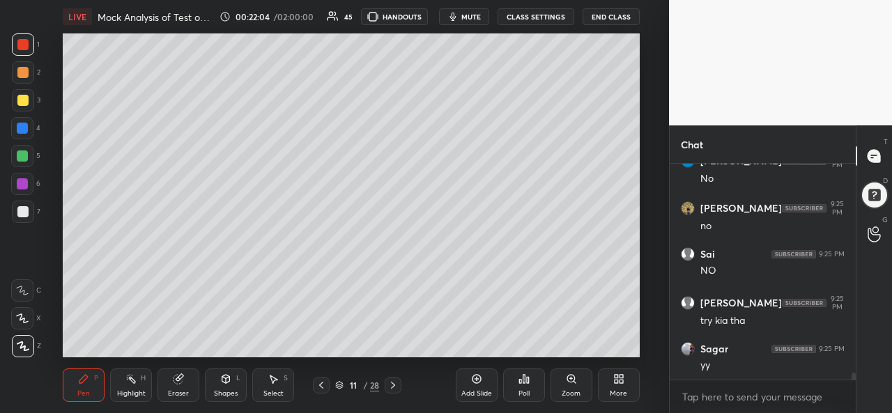
click at [19, 97] on div at bounding box center [22, 100] width 11 height 11
click at [22, 125] on div at bounding box center [22, 128] width 11 height 11
click at [22, 152] on div at bounding box center [22, 156] width 11 height 11
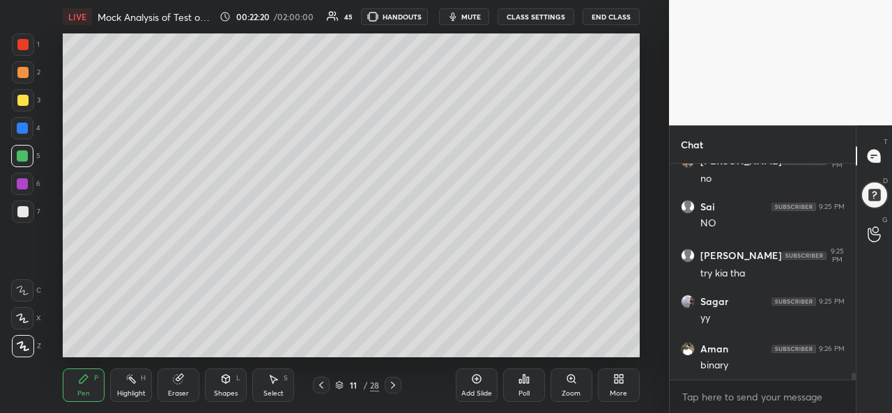
click at [24, 183] on div at bounding box center [22, 183] width 11 height 11
click at [22, 130] on div at bounding box center [22, 128] width 11 height 11
click at [24, 155] on div at bounding box center [22, 156] width 11 height 11
click at [26, 187] on div at bounding box center [22, 183] width 11 height 11
click at [21, 129] on div at bounding box center [22, 128] width 11 height 11
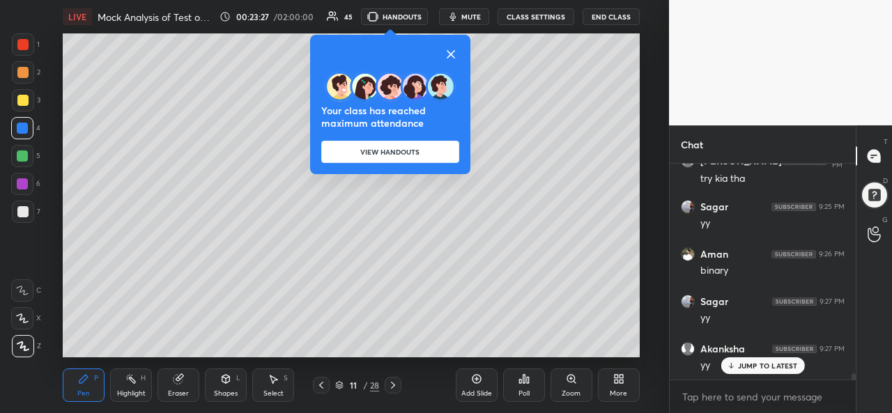
scroll to position [6914, 0]
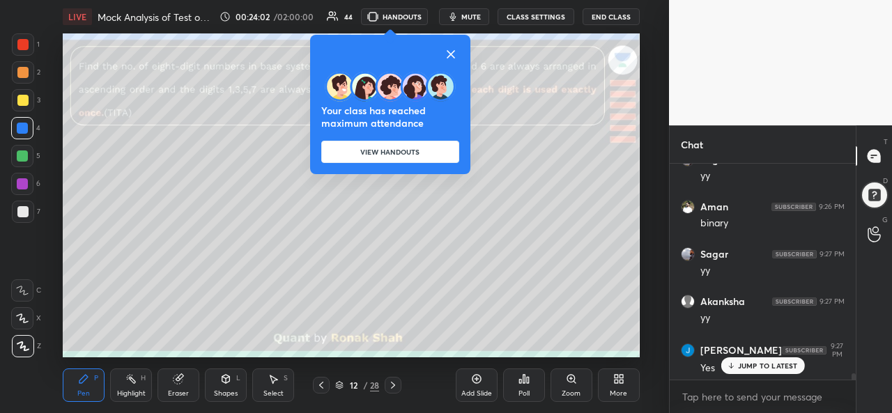
click at [450, 52] on icon at bounding box center [450, 54] width 17 height 17
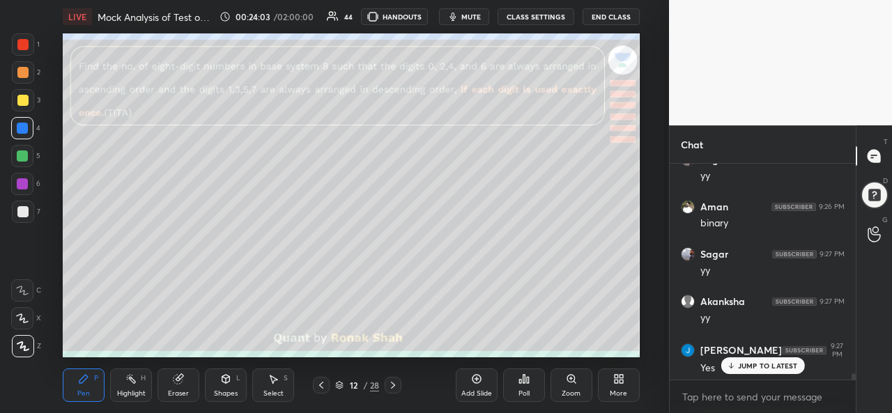
click at [267, 387] on div "Select S" at bounding box center [273, 385] width 42 height 33
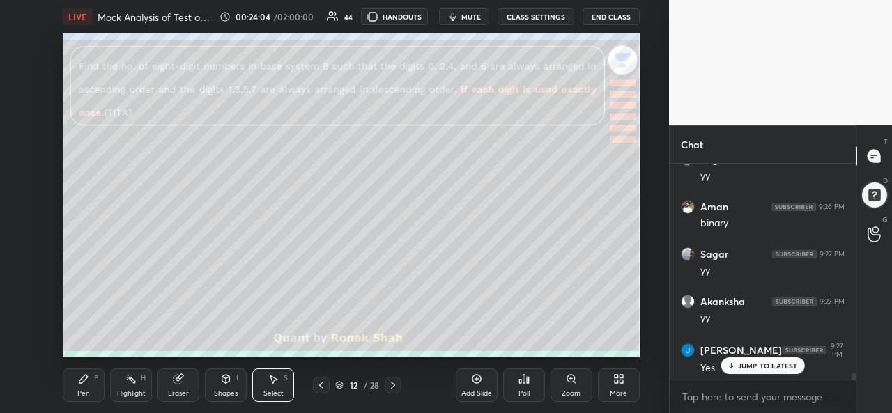
click at [88, 397] on div "Pen" at bounding box center [83, 393] width 13 height 7
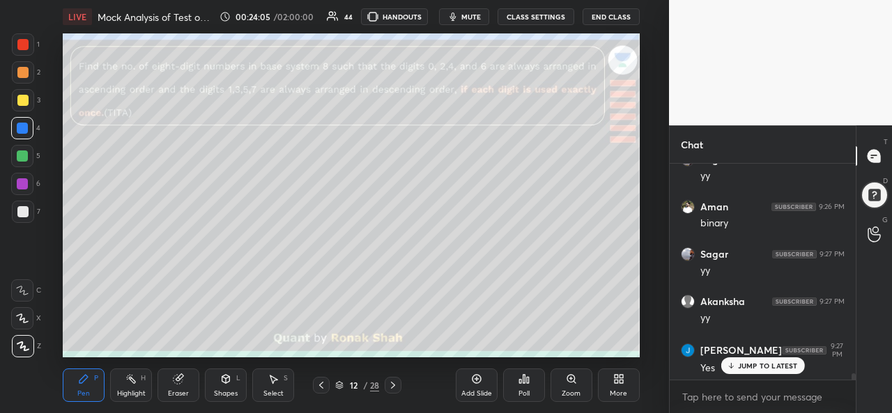
click at [18, 151] on div at bounding box center [22, 156] width 11 height 11
click at [274, 387] on div "Select S" at bounding box center [273, 385] width 42 height 33
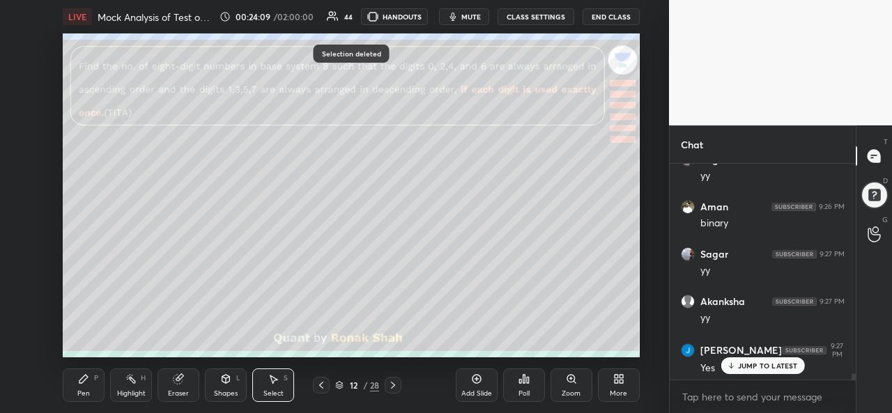
click at [84, 387] on div "Pen P" at bounding box center [84, 385] width 42 height 33
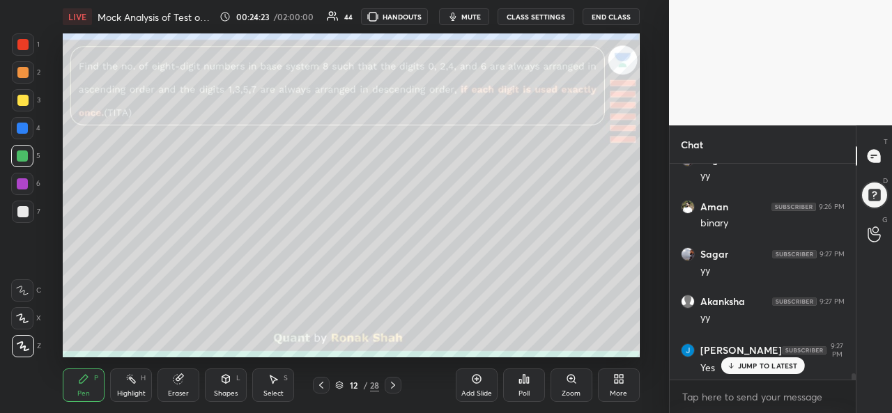
click at [18, 132] on div at bounding box center [22, 128] width 11 height 11
click at [24, 211] on div at bounding box center [22, 211] width 11 height 11
click at [478, 387] on div "Add Slide" at bounding box center [477, 385] width 42 height 33
click at [21, 124] on div at bounding box center [22, 128] width 11 height 11
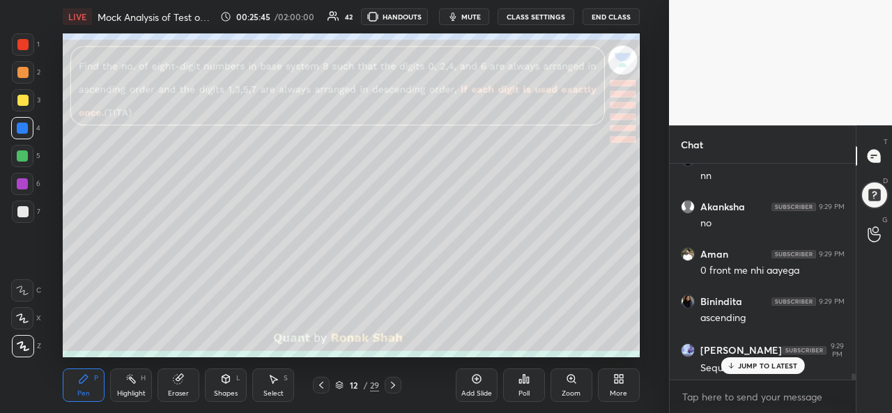
scroll to position [7483, 0]
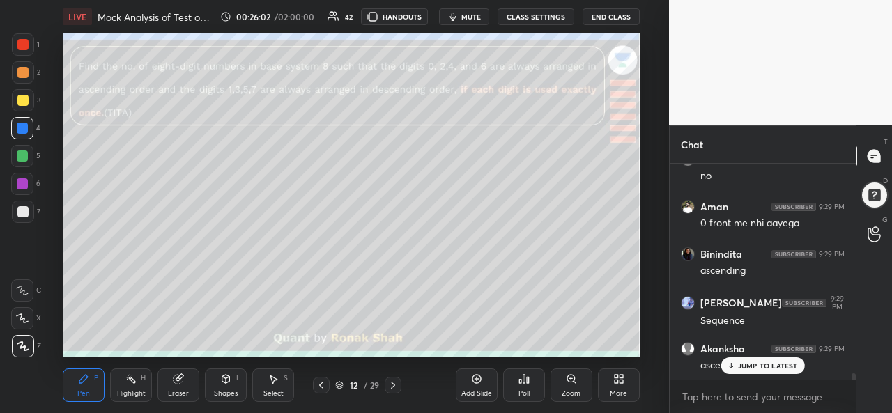
click at [20, 182] on div at bounding box center [22, 183] width 11 height 11
click at [394, 387] on icon at bounding box center [392, 385] width 11 height 11
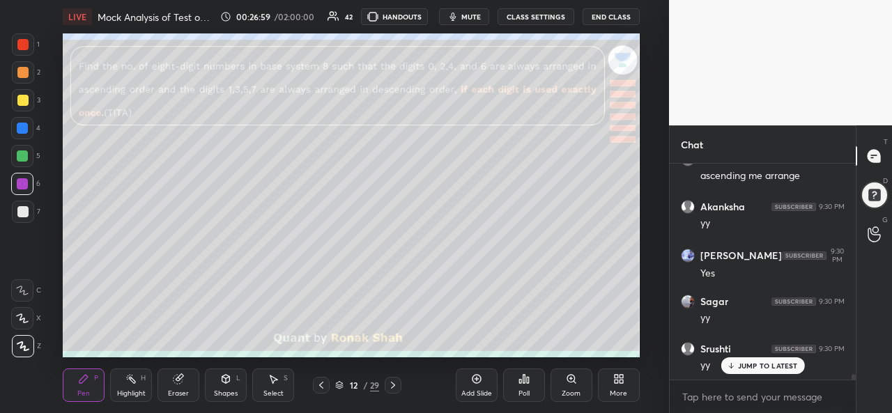
scroll to position [7720, 0]
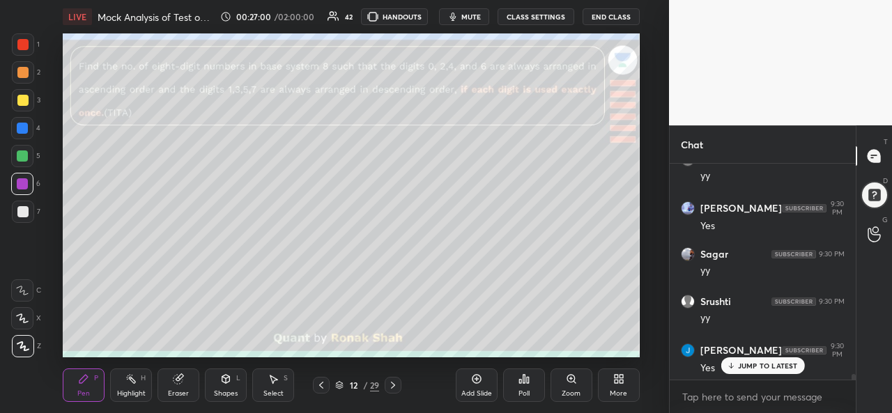
click at [21, 100] on div at bounding box center [22, 100] width 11 height 11
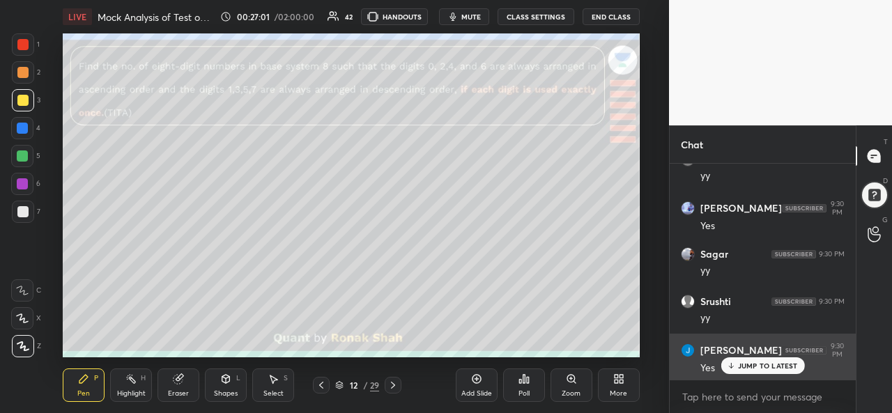
click at [755, 367] on p "JUMP TO LATEST" at bounding box center [768, 366] width 60 height 8
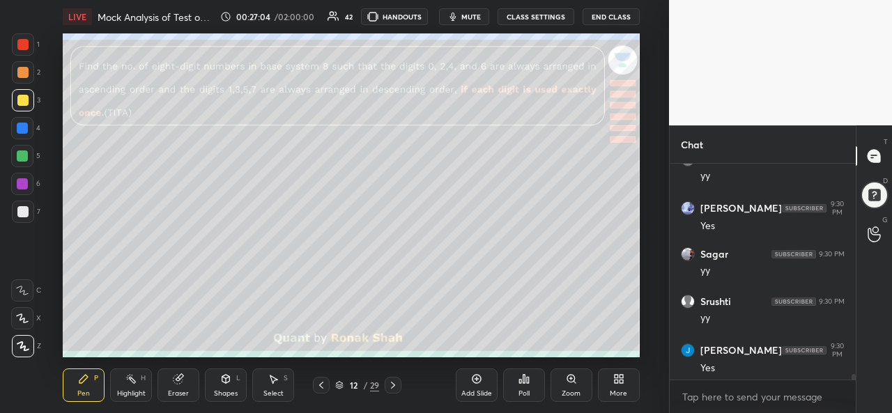
click at [274, 387] on div "Select S" at bounding box center [273, 385] width 42 height 33
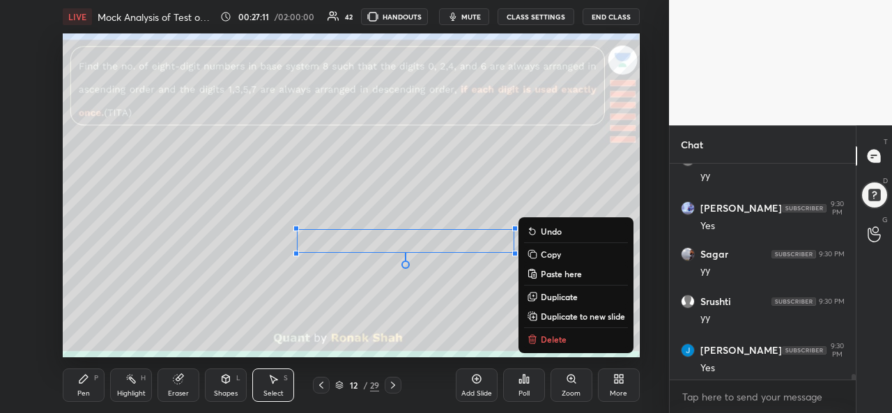
click at [95, 380] on div "P" at bounding box center [96, 378] width 4 height 7
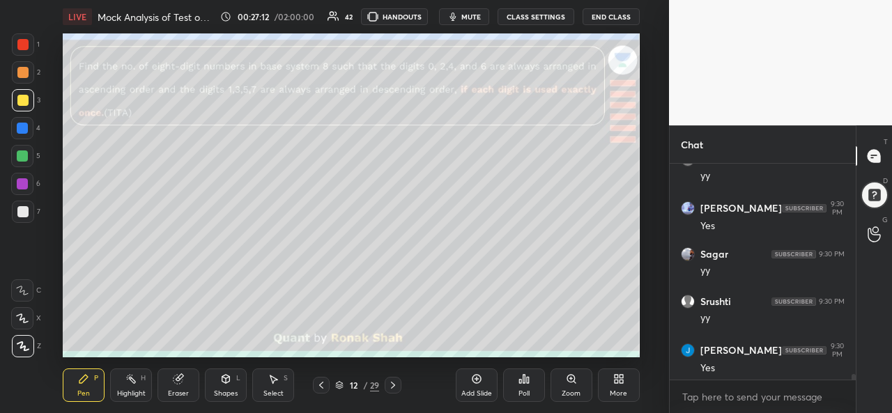
click at [20, 178] on div at bounding box center [22, 184] width 22 height 22
click at [18, 95] on div at bounding box center [22, 100] width 11 height 11
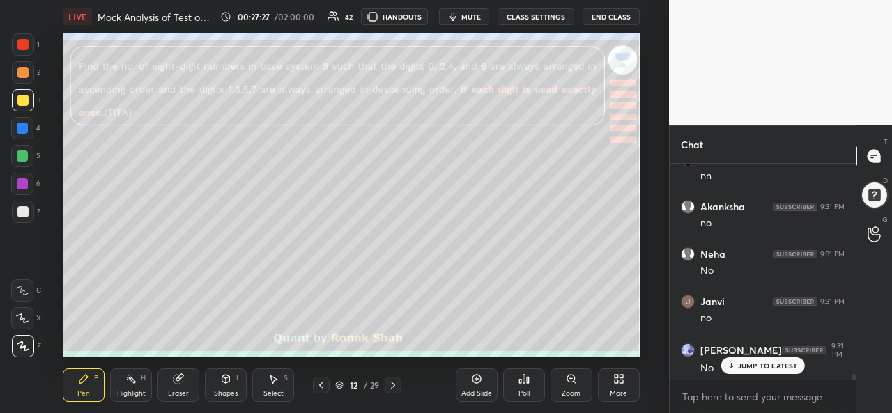
scroll to position [8146, 0]
click at [22, 153] on div at bounding box center [22, 156] width 11 height 11
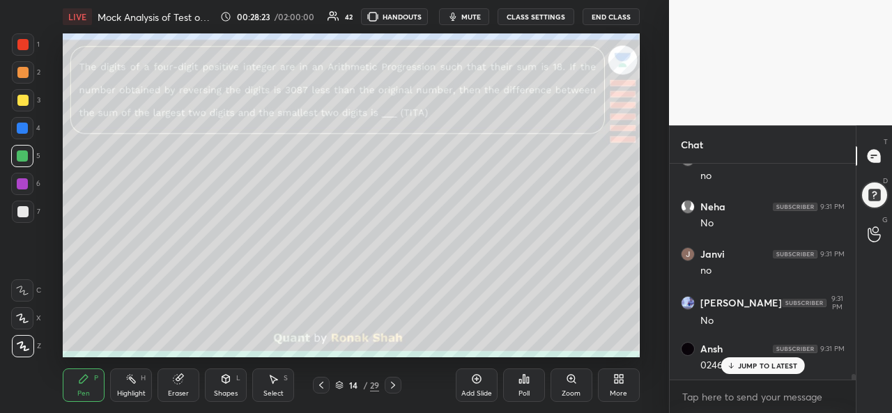
click at [17, 44] on div at bounding box center [22, 44] width 11 height 11
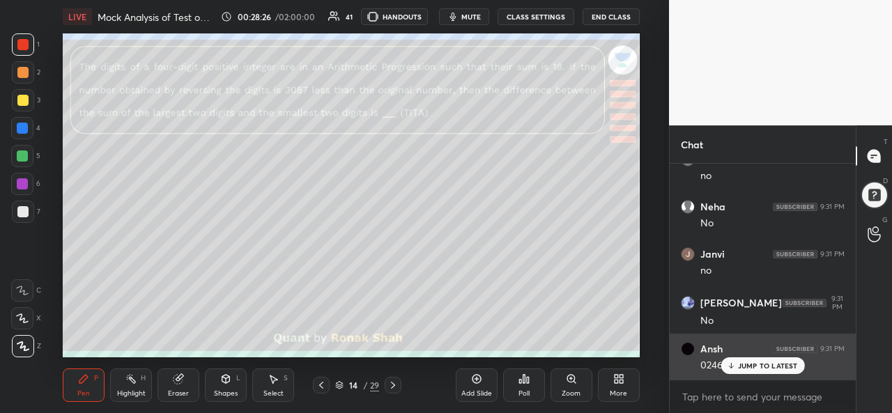
click at [744, 359] on div "JUMP TO LATEST" at bounding box center [763, 365] width 84 height 17
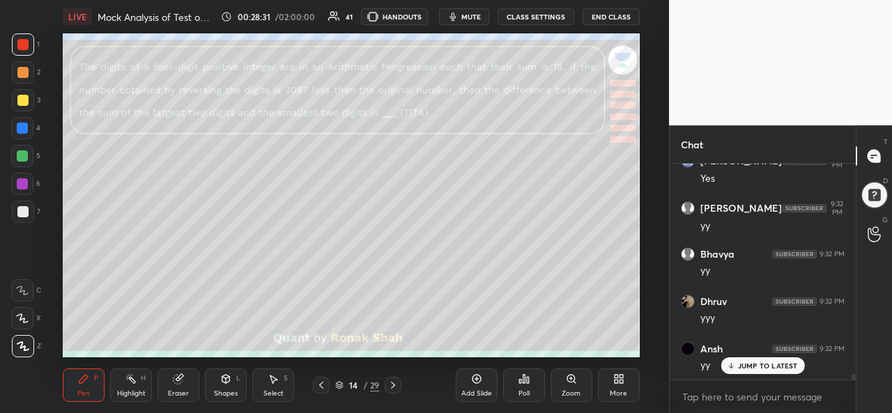
scroll to position [8667, 0]
click at [282, 387] on div "Select S" at bounding box center [273, 385] width 42 height 33
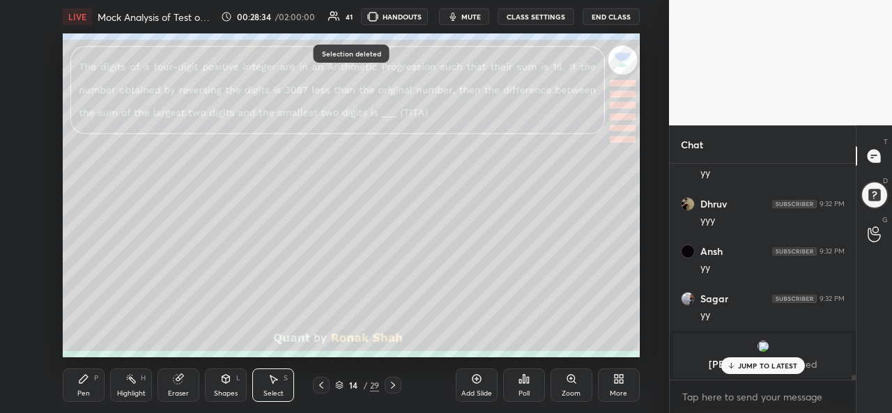
scroll to position [8765, 0]
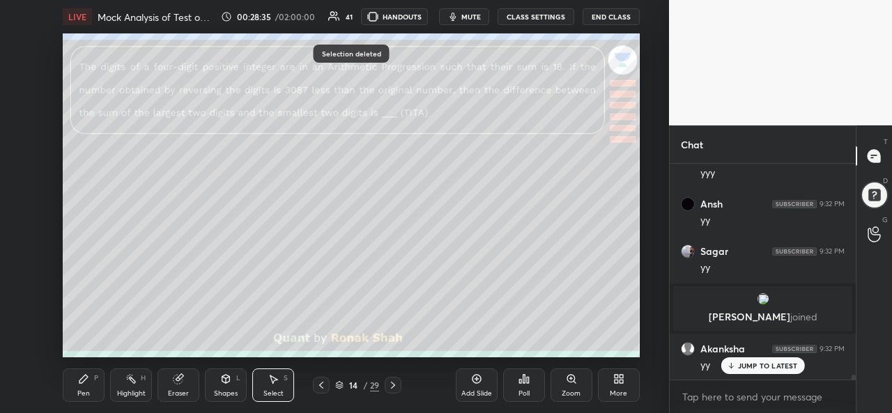
click at [72, 387] on div "Pen P" at bounding box center [84, 385] width 42 height 33
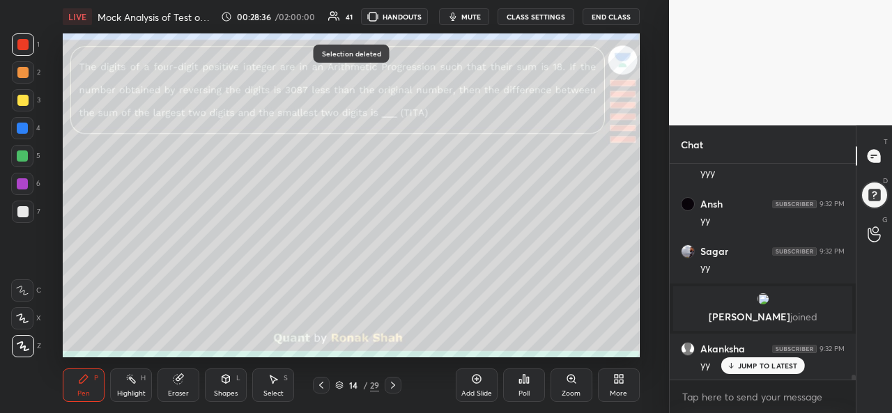
click at [21, 122] on div at bounding box center [22, 128] width 22 height 22
click at [26, 45] on div at bounding box center [22, 44] width 11 height 11
click at [20, 129] on div at bounding box center [22, 128] width 11 height 11
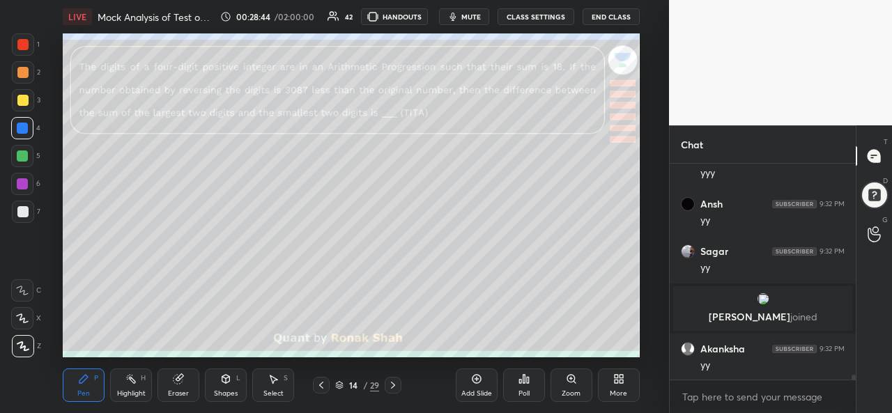
scroll to position [8812, 0]
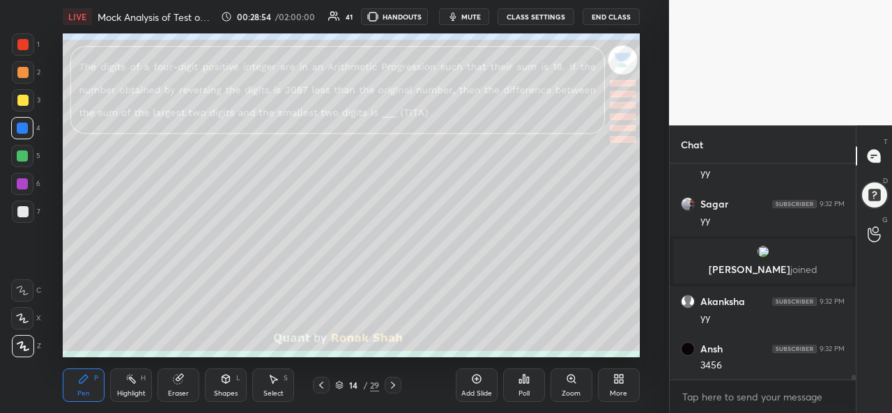
click at [279, 382] on icon at bounding box center [273, 379] width 11 height 11
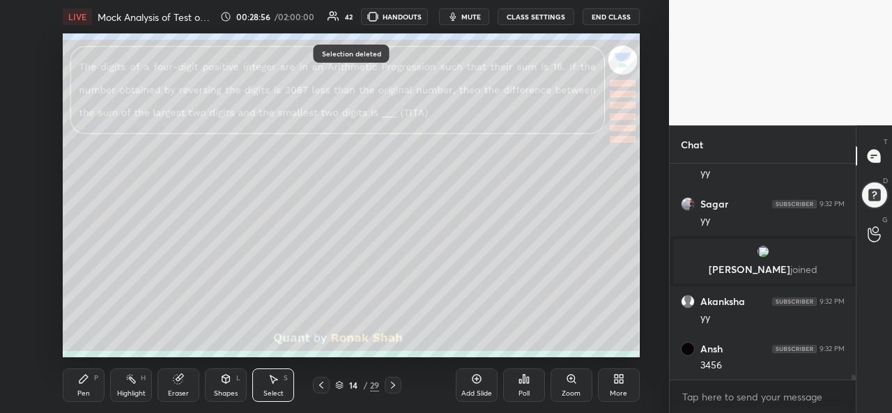
click at [86, 378] on icon at bounding box center [83, 379] width 8 height 8
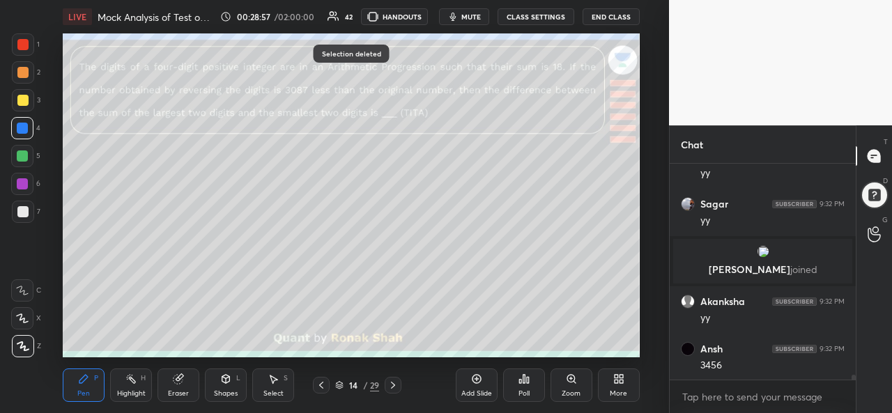
click at [24, 152] on div at bounding box center [22, 156] width 11 height 11
click at [270, 386] on div "Select S" at bounding box center [273, 385] width 42 height 33
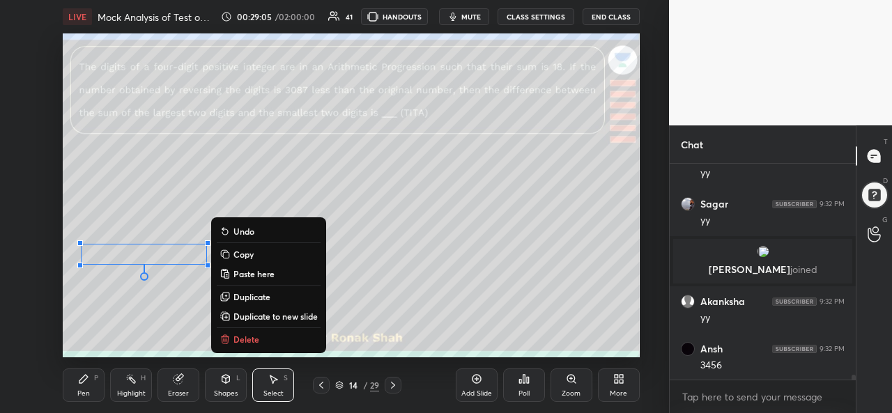
click at [88, 391] on div "Pen" at bounding box center [83, 393] width 13 height 7
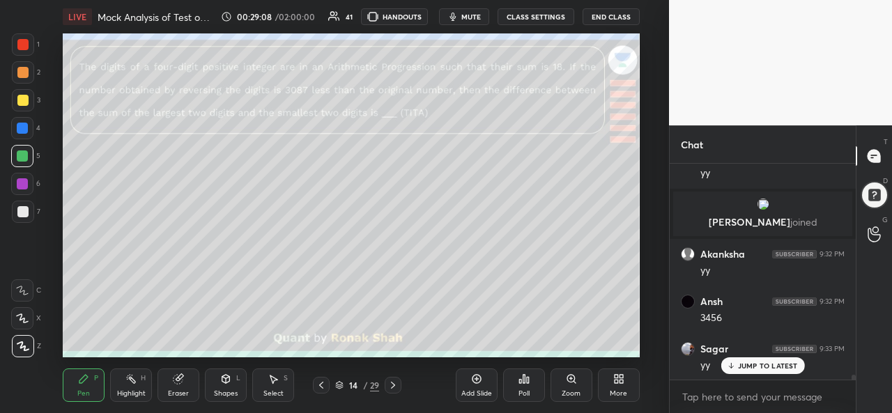
scroll to position [8907, 0]
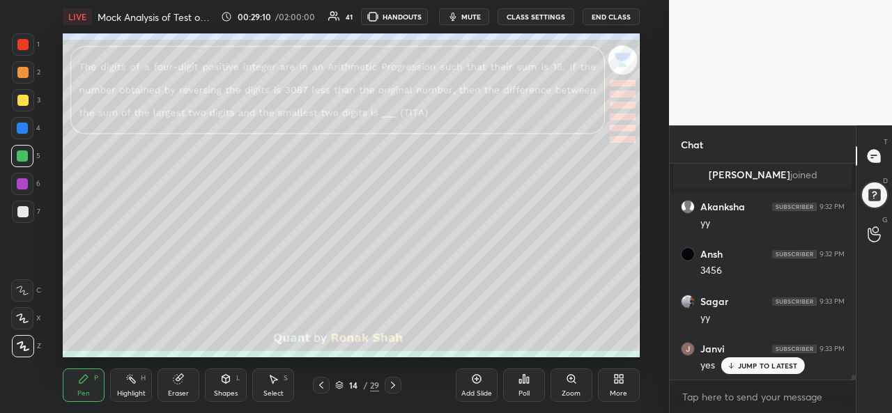
click at [22, 182] on div at bounding box center [22, 183] width 11 height 11
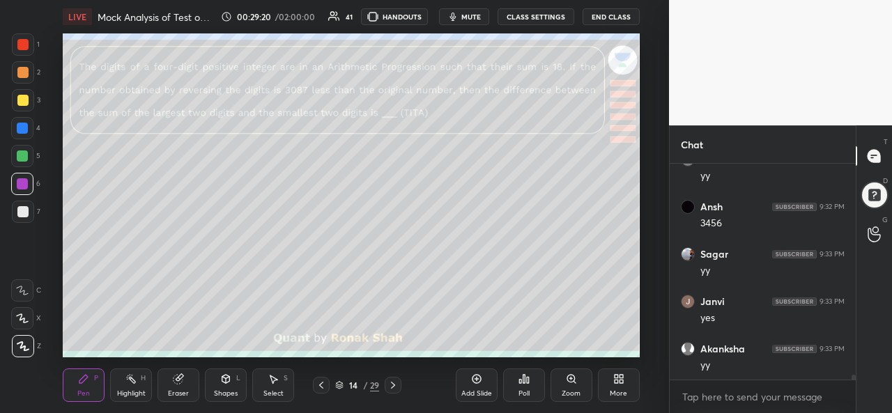
click at [227, 387] on div "Shapes L" at bounding box center [226, 385] width 42 height 33
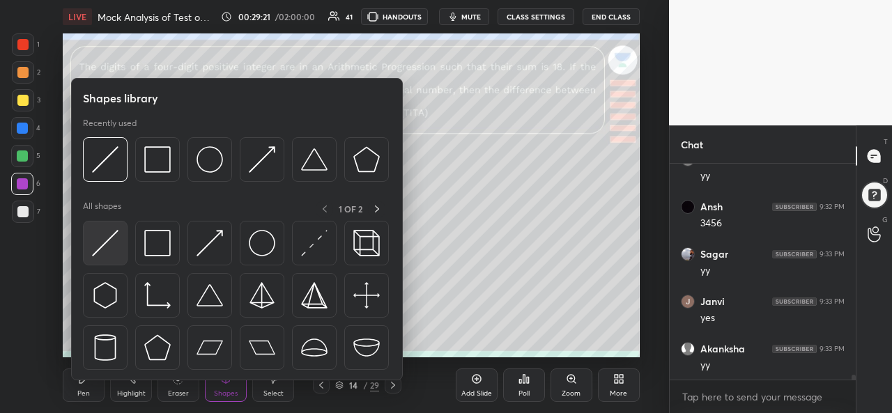
click at [111, 249] on img at bounding box center [105, 243] width 26 height 26
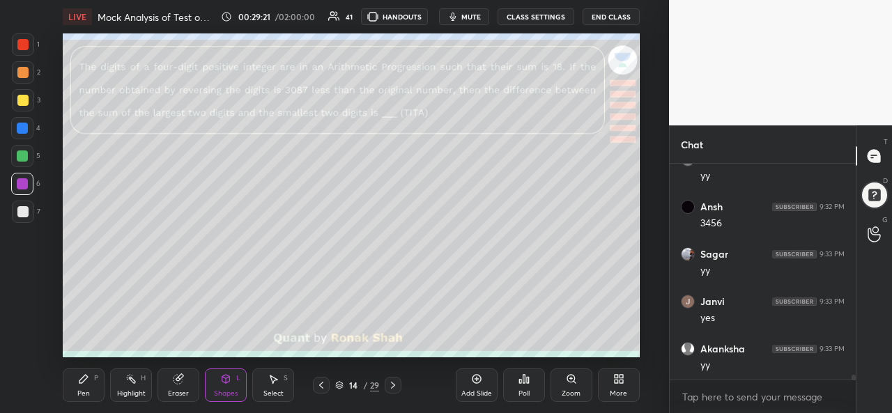
click at [23, 208] on div at bounding box center [22, 211] width 11 height 11
click at [75, 388] on div "Pen P" at bounding box center [84, 385] width 42 height 33
click at [19, 101] on div at bounding box center [22, 100] width 11 height 11
click at [23, 40] on div at bounding box center [22, 44] width 11 height 11
click at [26, 153] on div at bounding box center [22, 156] width 11 height 11
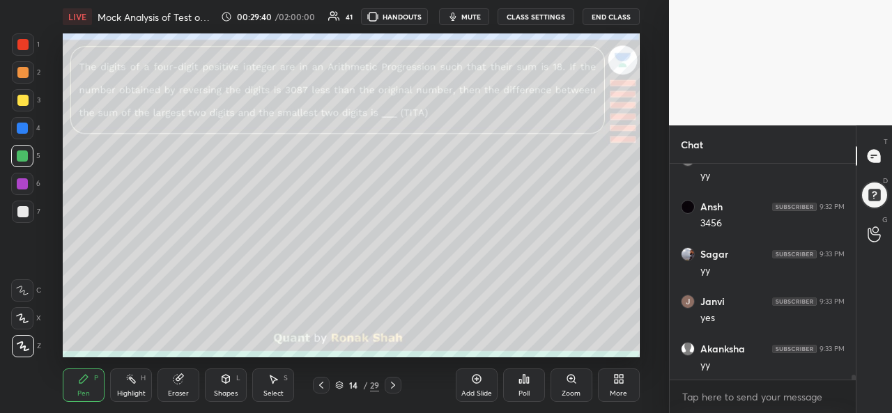
click at [24, 98] on div at bounding box center [22, 100] width 11 height 11
click at [20, 126] on div at bounding box center [22, 128] width 11 height 11
click at [16, 210] on div at bounding box center [23, 212] width 22 height 22
click at [277, 383] on icon at bounding box center [273, 379] width 11 height 11
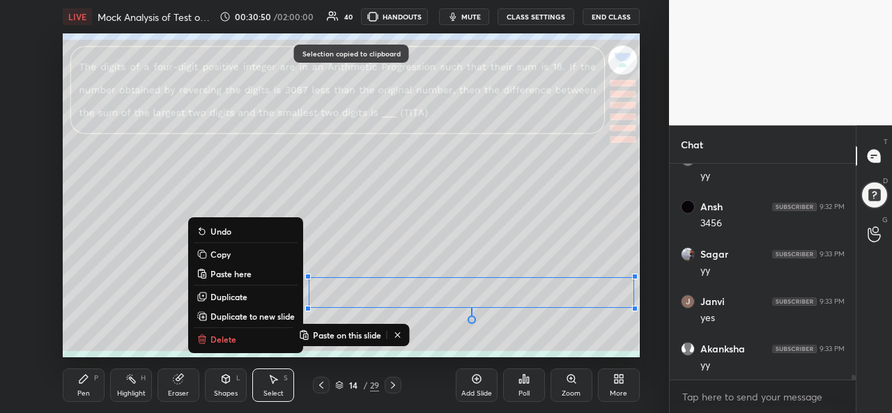
click at [470, 385] on div "Add Slide" at bounding box center [477, 385] width 42 height 33
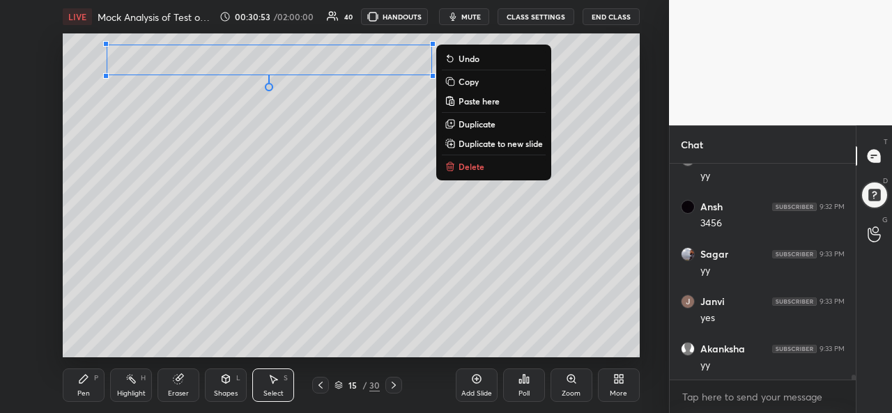
click at [82, 377] on icon at bounding box center [83, 379] width 11 height 11
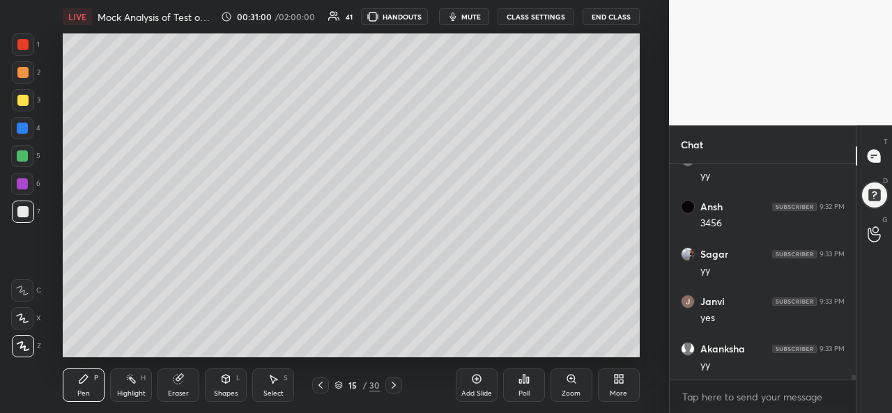
click at [21, 49] on div at bounding box center [22, 44] width 11 height 11
click at [22, 153] on div at bounding box center [22, 156] width 11 height 11
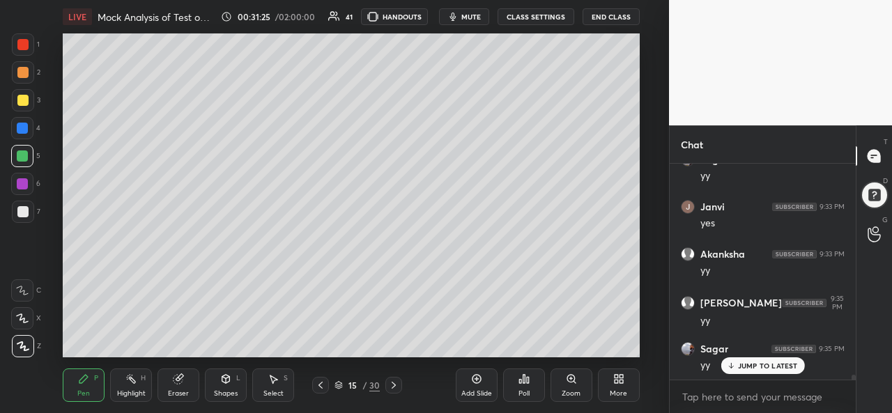
scroll to position [9097, 0]
click at [28, 40] on div at bounding box center [22, 44] width 11 height 11
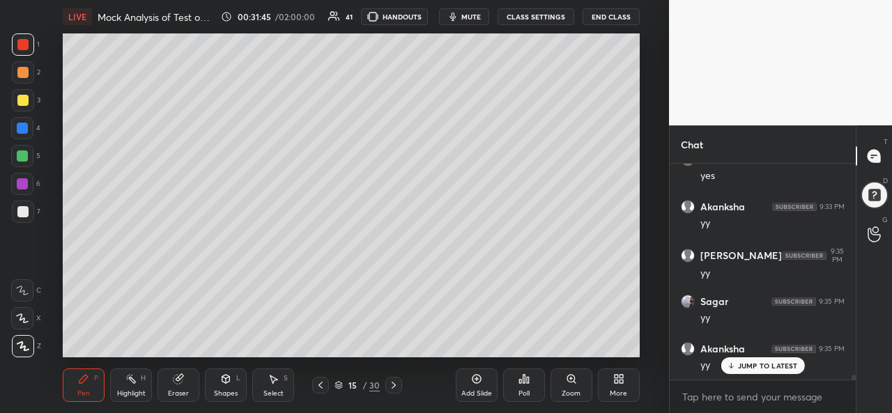
click at [276, 385] on div "Select S" at bounding box center [273, 385] width 42 height 33
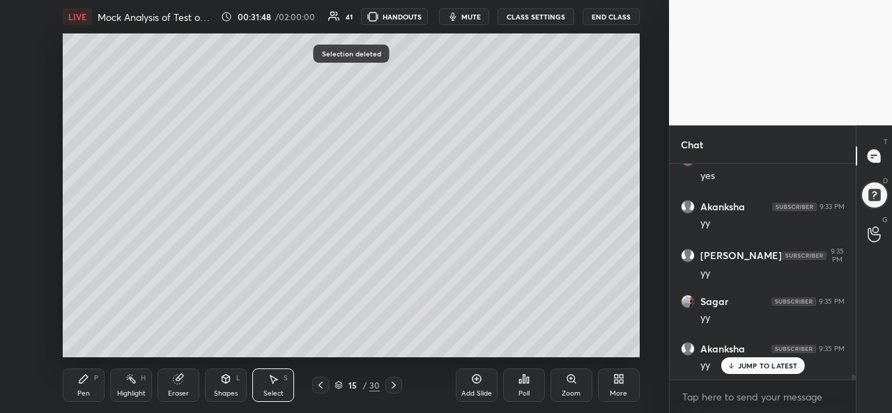
click at [77, 391] on div "Pen" at bounding box center [83, 393] width 13 height 7
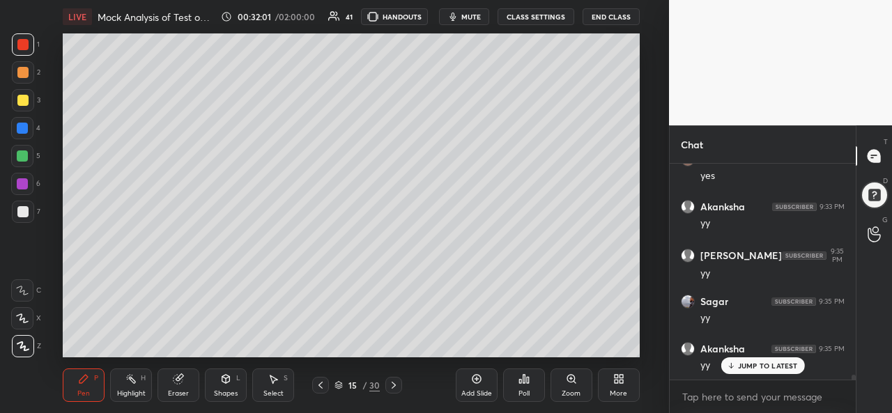
click at [269, 383] on icon at bounding box center [273, 379] width 11 height 11
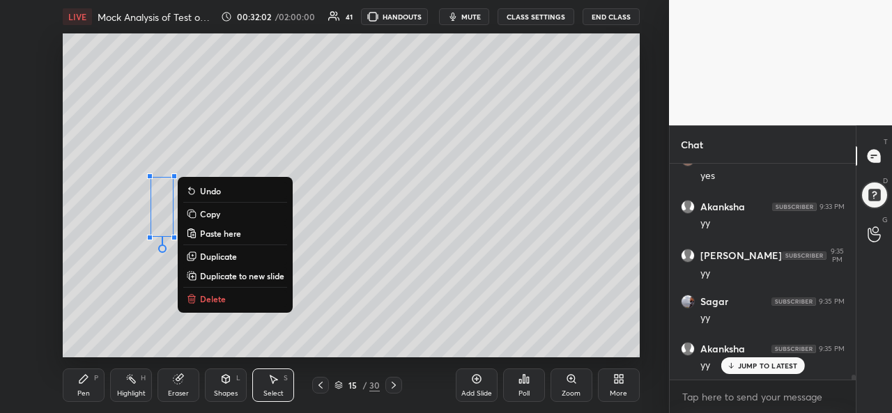
scroll to position [9144, 0]
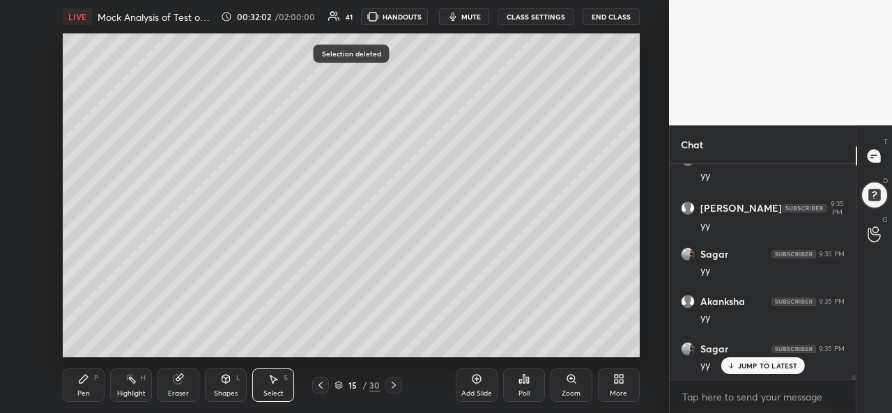
click at [77, 374] on div "Pen P" at bounding box center [84, 385] width 42 height 33
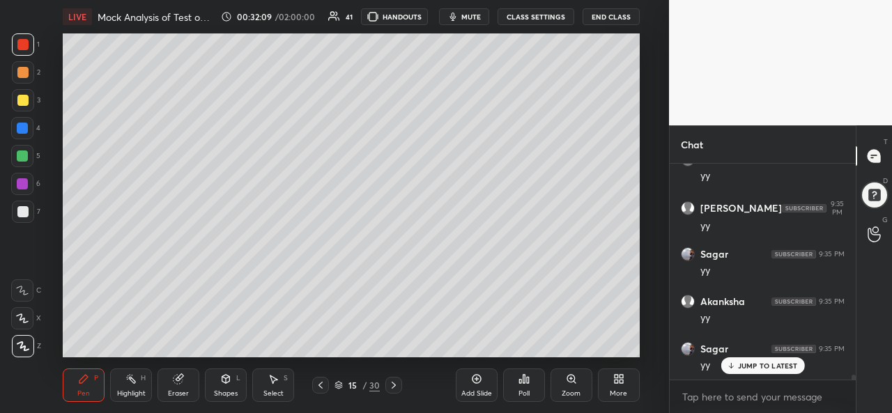
scroll to position [9194, 0]
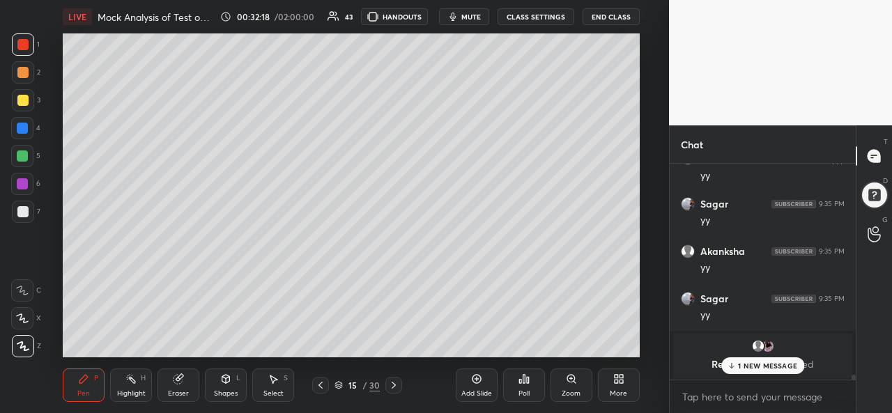
click at [21, 186] on div at bounding box center [22, 183] width 11 height 11
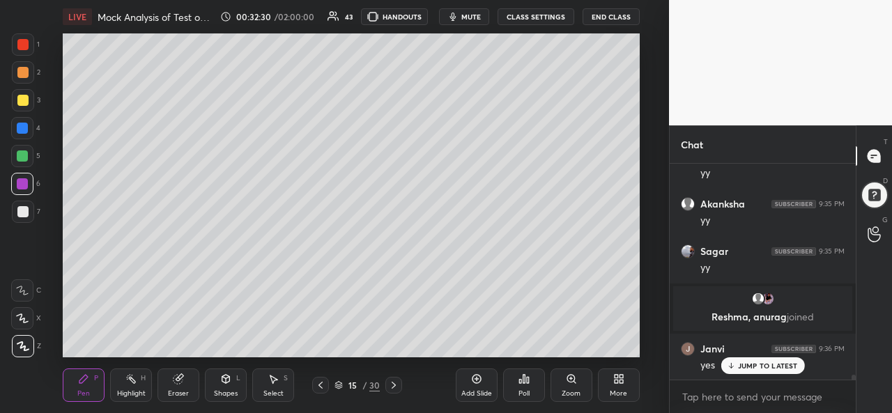
click at [22, 125] on div at bounding box center [22, 128] width 11 height 11
click at [22, 48] on div at bounding box center [22, 44] width 11 height 11
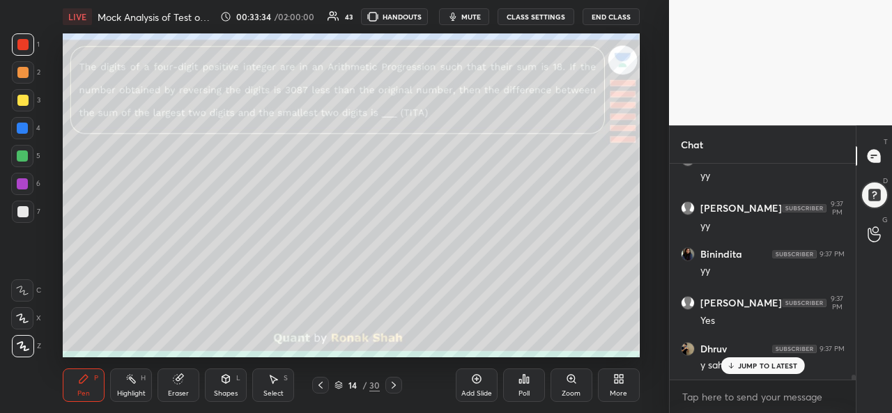
scroll to position [9810, 0]
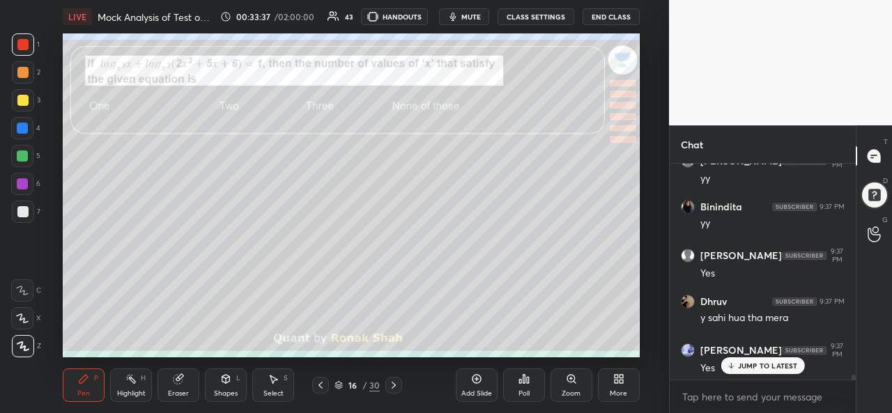
click at [20, 43] on div at bounding box center [22, 44] width 11 height 11
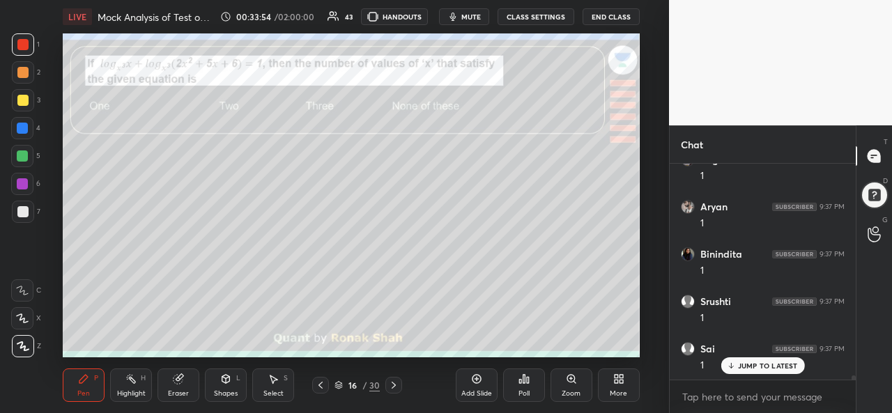
scroll to position [10284, 0]
click at [16, 95] on div at bounding box center [23, 100] width 22 height 22
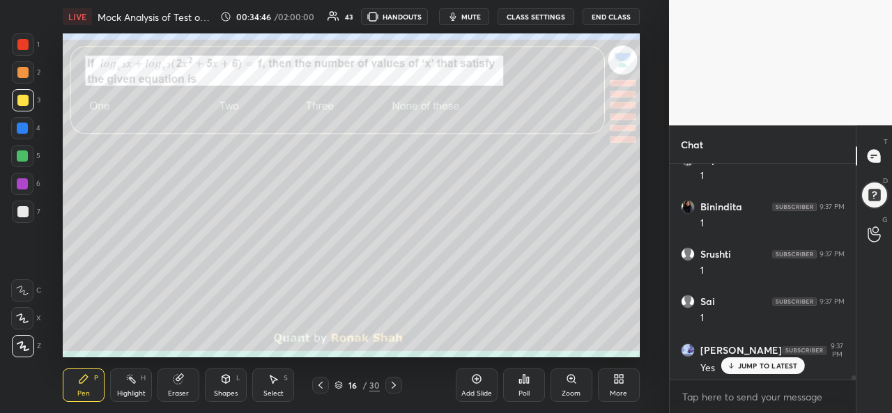
click at [14, 158] on div at bounding box center [22, 156] width 22 height 22
click at [25, 186] on div at bounding box center [22, 183] width 11 height 11
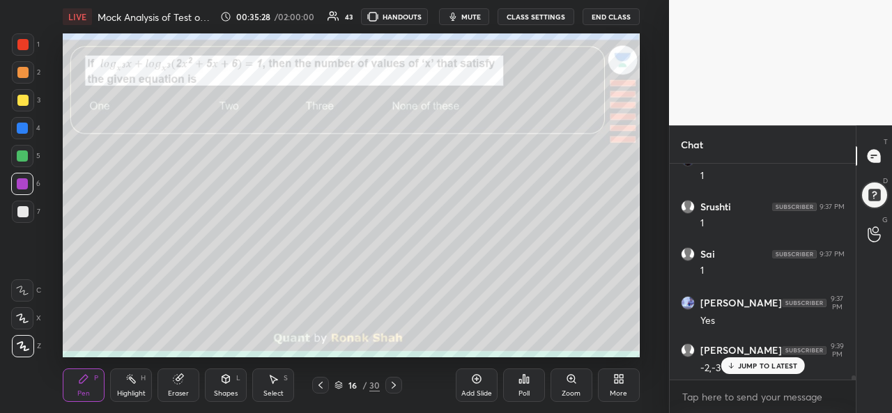
scroll to position [10379, 0]
click at [24, 206] on div at bounding box center [23, 212] width 22 height 22
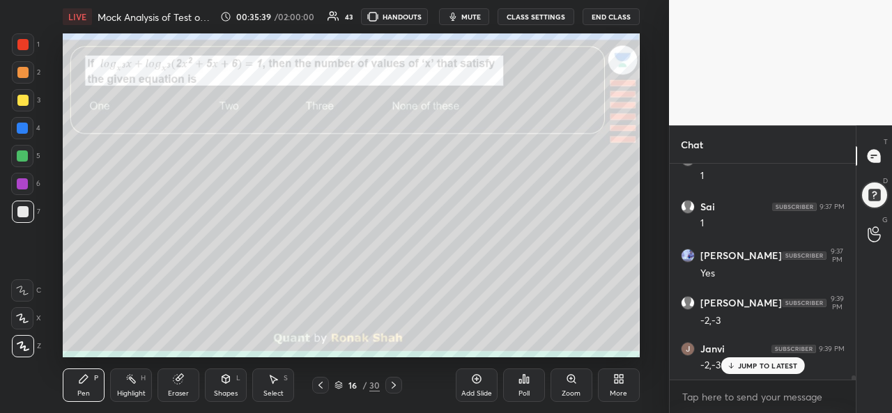
click at [470, 387] on div "Add Slide" at bounding box center [477, 385] width 42 height 33
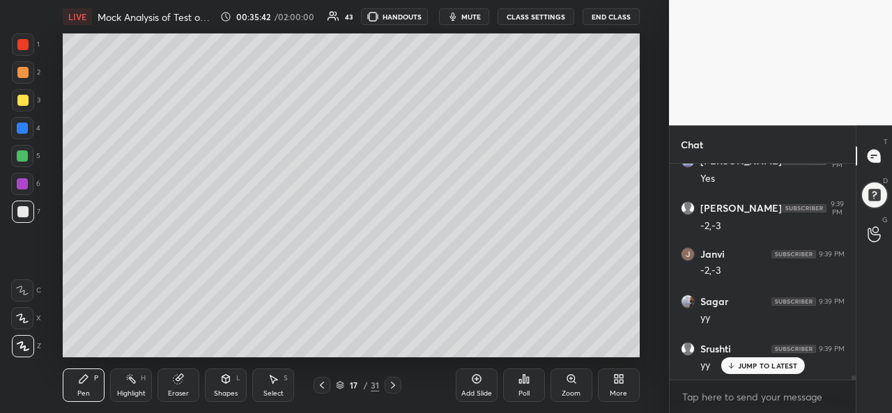
scroll to position [10521, 0]
click at [22, 179] on div at bounding box center [22, 183] width 11 height 11
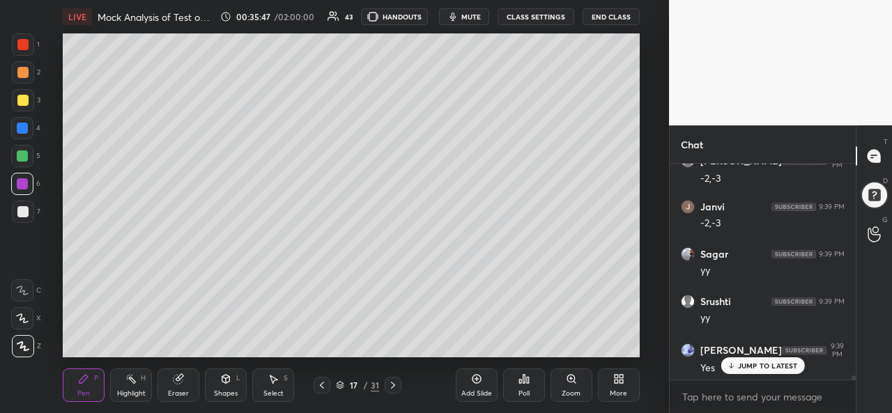
scroll to position [10568, 0]
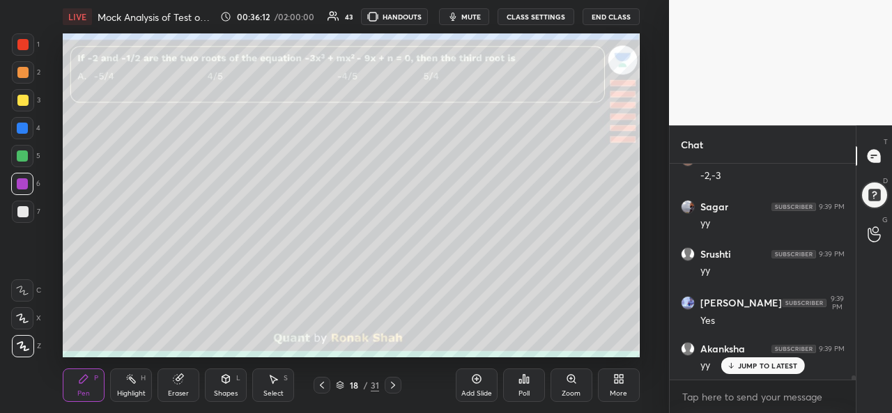
click at [20, 40] on div at bounding box center [22, 44] width 11 height 11
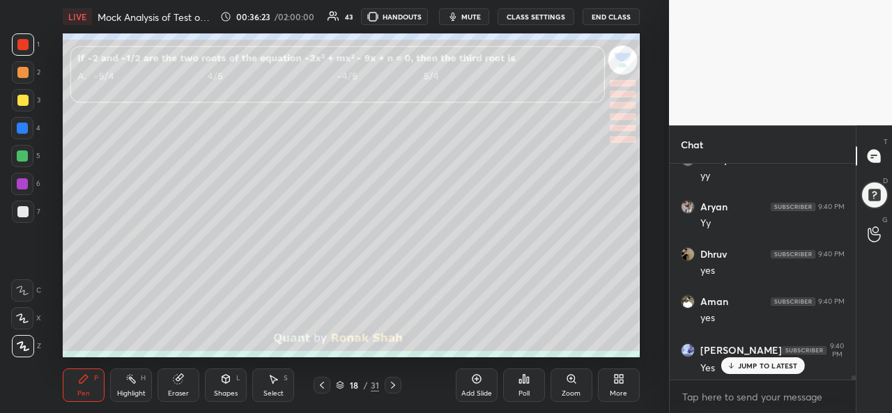
scroll to position [11137, 0]
click at [227, 382] on icon at bounding box center [226, 379] width 8 height 8
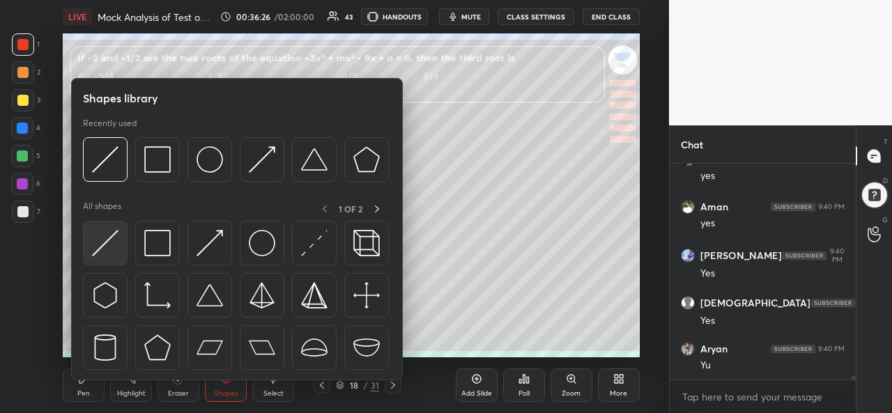
click at [111, 244] on img at bounding box center [105, 243] width 26 height 26
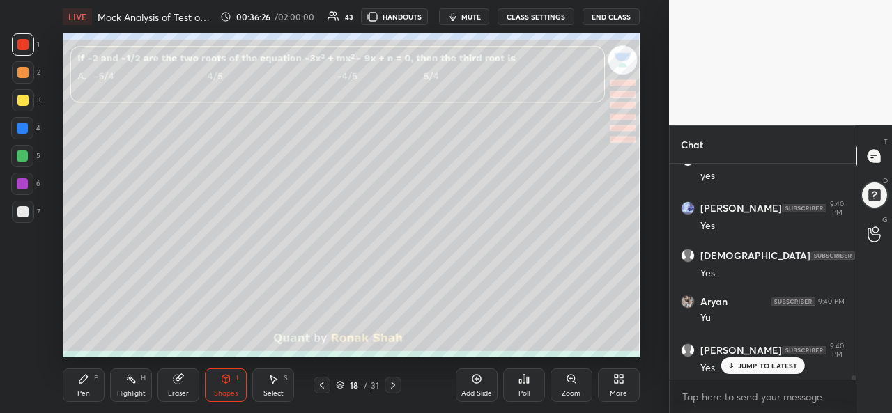
click at [24, 105] on div at bounding box center [22, 100] width 11 height 11
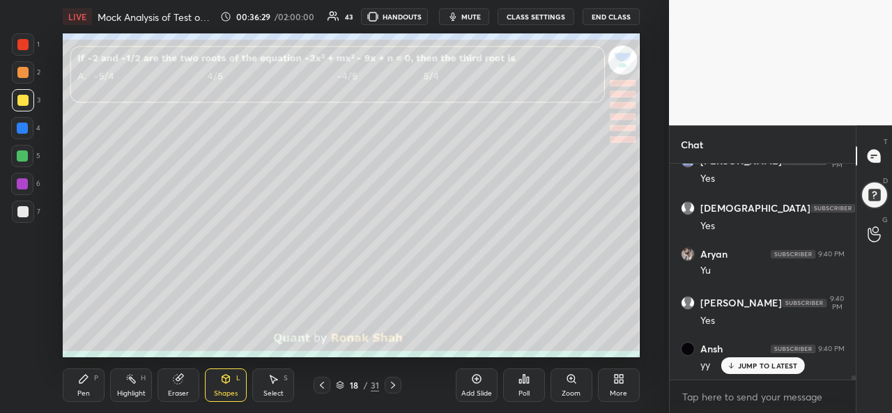
click at [78, 376] on icon at bounding box center [83, 379] width 11 height 11
click at [23, 153] on div at bounding box center [22, 156] width 11 height 11
click at [22, 323] on icon at bounding box center [22, 319] width 13 height 10
click at [21, 50] on div at bounding box center [23, 44] width 22 height 22
click at [21, 125] on div at bounding box center [22, 128] width 11 height 11
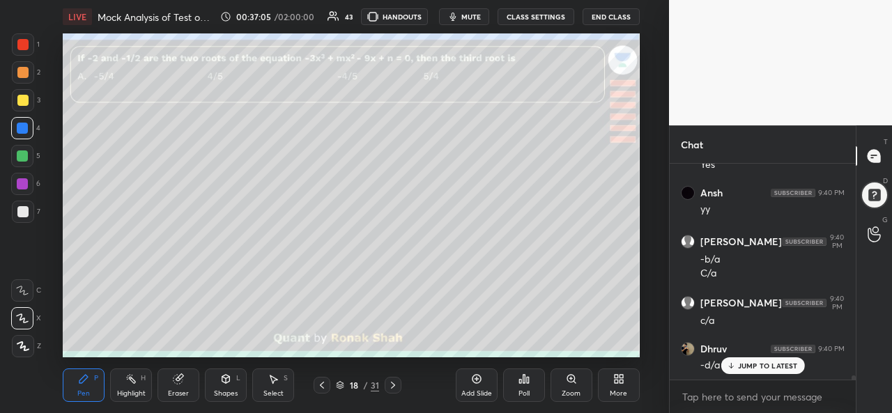
scroll to position [11483, 0]
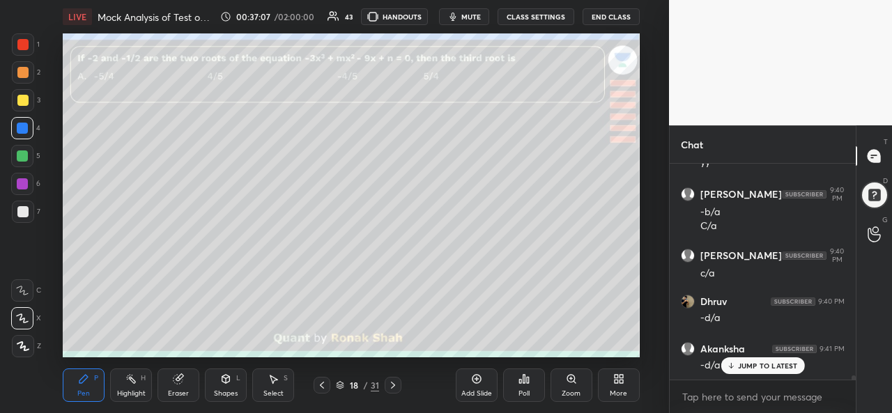
click at [21, 176] on div at bounding box center [22, 184] width 22 height 22
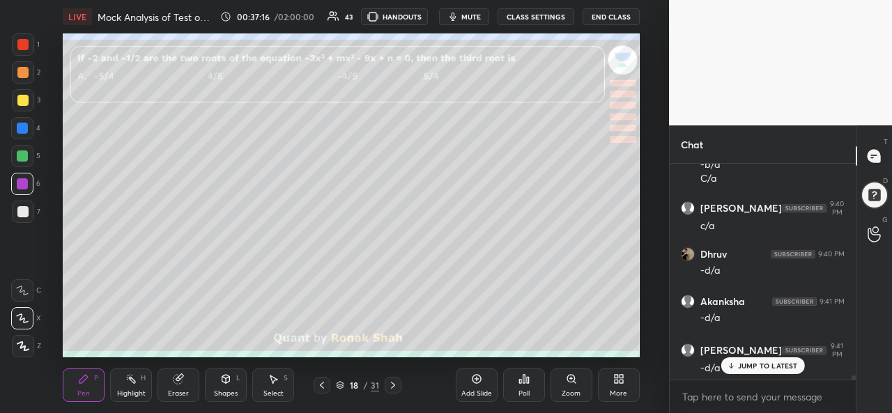
scroll to position [11577, 0]
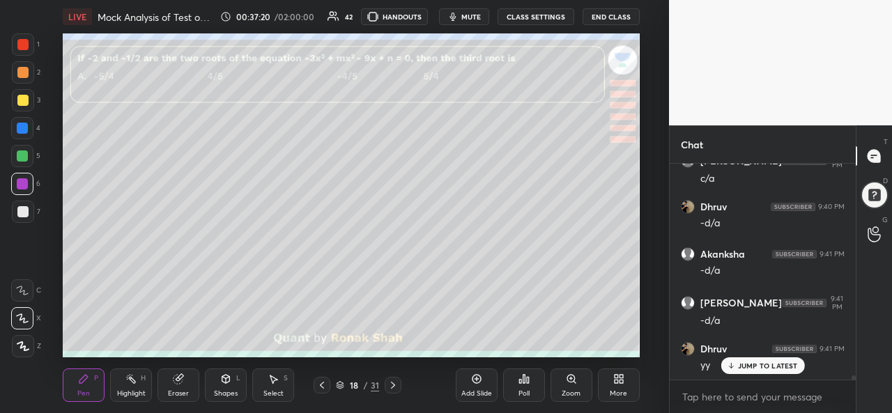
click at [21, 127] on div at bounding box center [22, 128] width 11 height 11
click at [20, 95] on div at bounding box center [22, 100] width 11 height 11
click at [640, 213] on div "Setting up your live class Poll for secs No correct answer Start poll" at bounding box center [351, 195] width 613 height 324
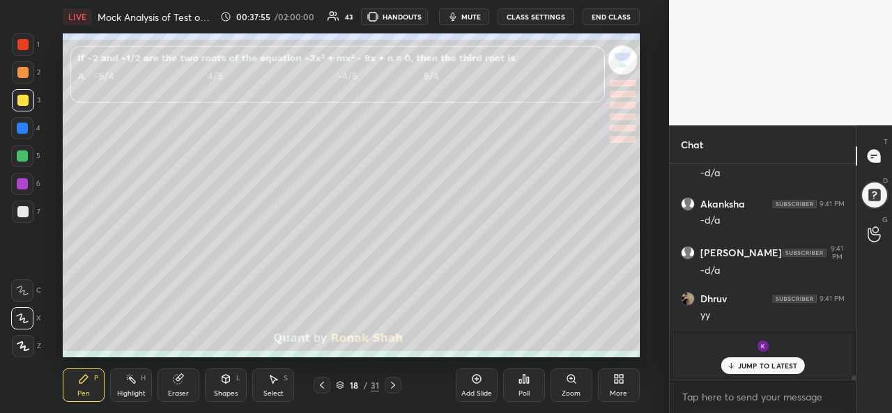
click at [22, 208] on div at bounding box center [22, 211] width 11 height 11
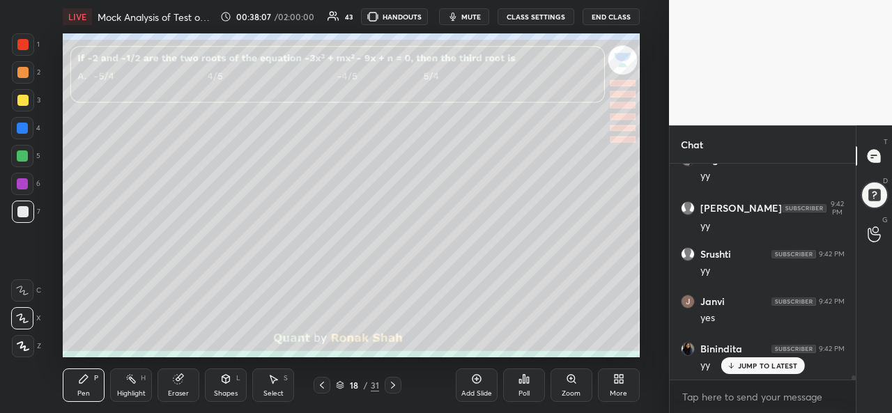
scroll to position [12007, 0]
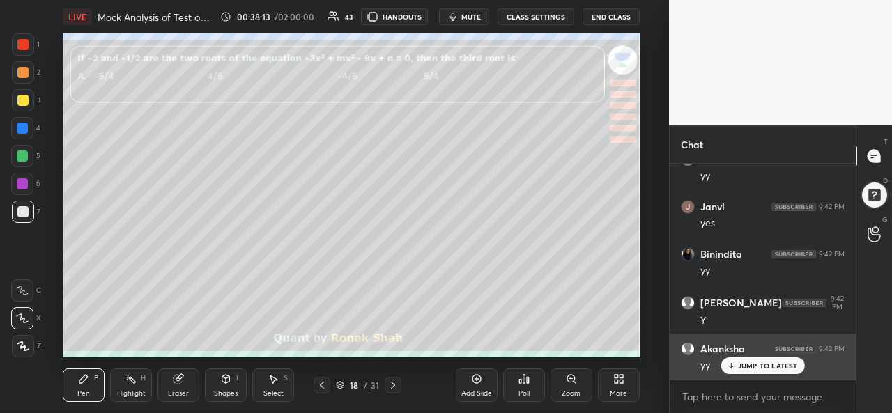
click at [771, 362] on p "JUMP TO LATEST" at bounding box center [768, 366] width 60 height 8
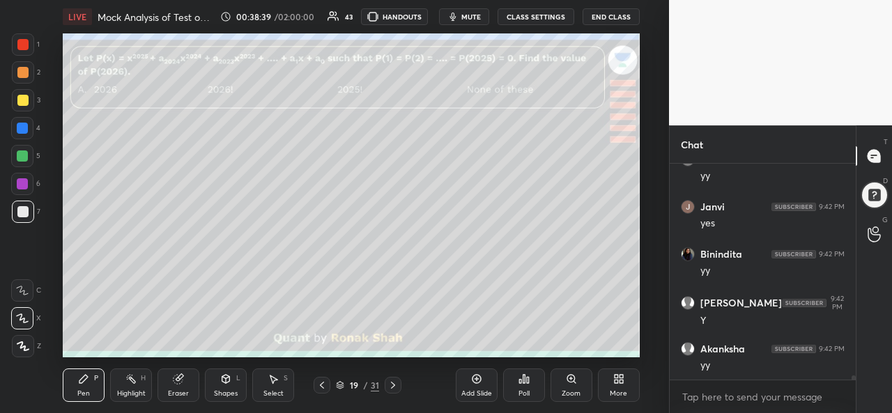
click at [11, 43] on div "1 2 3 4 5 6 7" at bounding box center [25, 130] width 29 height 195
click at [26, 45] on div at bounding box center [22, 44] width 11 height 11
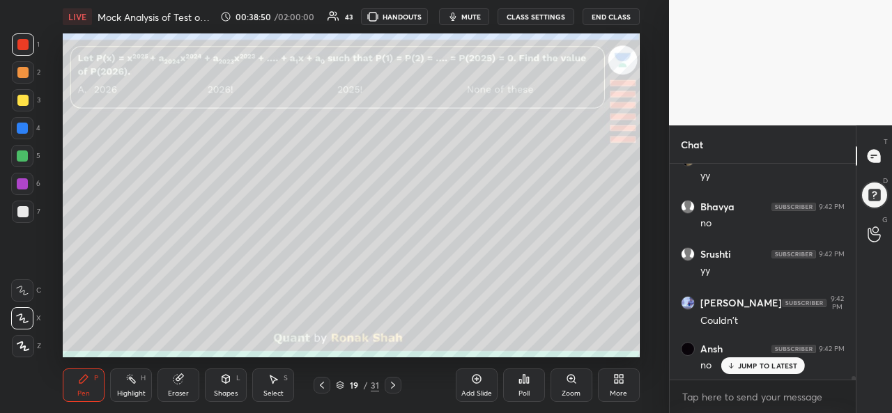
scroll to position [12338, 0]
click at [282, 387] on div "Select S" at bounding box center [273, 385] width 42 height 33
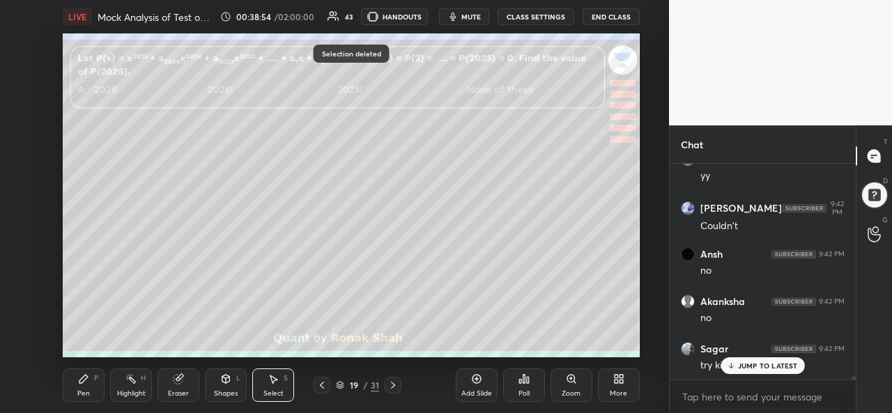
scroll to position [12481, 0]
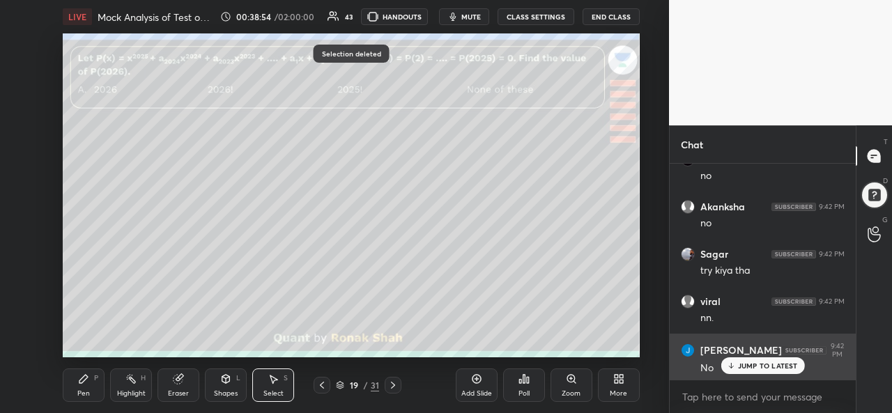
click at [768, 369] on p "JUMP TO LATEST" at bounding box center [768, 366] width 60 height 8
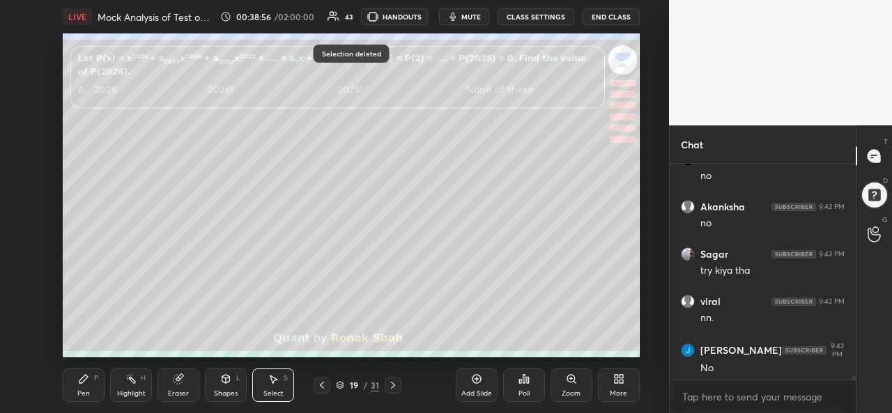
click at [82, 383] on icon at bounding box center [83, 379] width 8 height 8
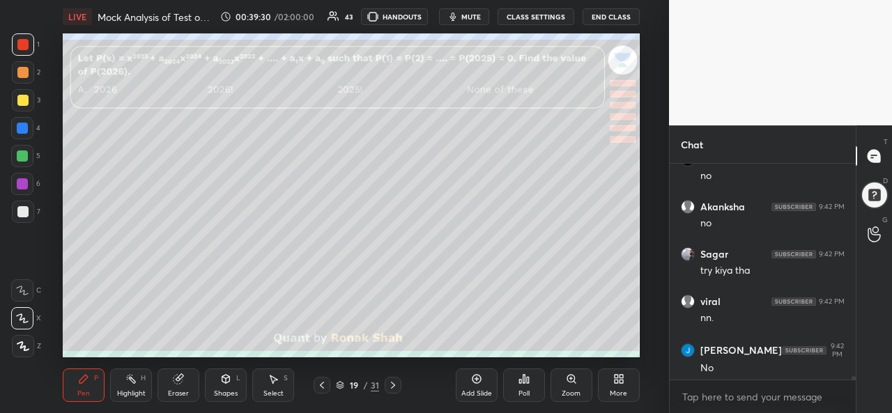
click at [23, 101] on div at bounding box center [22, 100] width 11 height 11
click at [26, 127] on div at bounding box center [22, 128] width 11 height 11
click at [274, 394] on div "Select" at bounding box center [273, 393] width 20 height 7
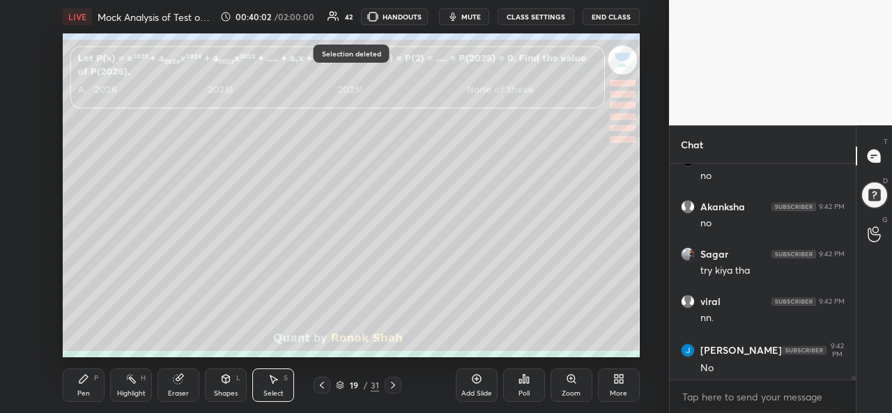
click at [92, 386] on div "Pen P" at bounding box center [84, 385] width 42 height 33
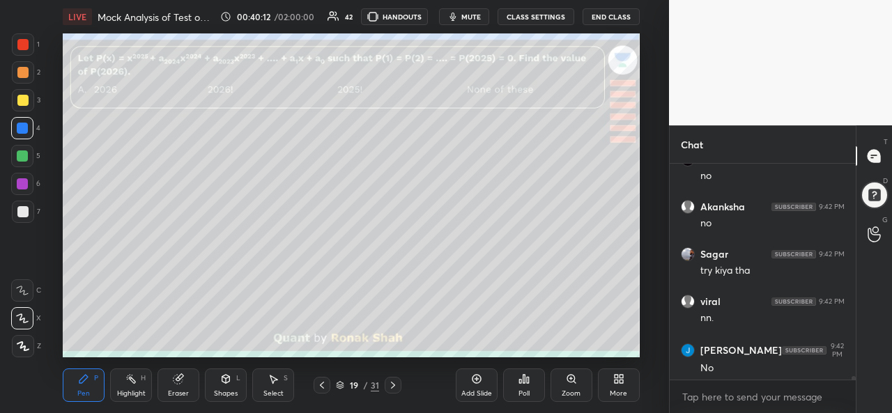
click at [476, 378] on icon at bounding box center [476, 379] width 4 height 4
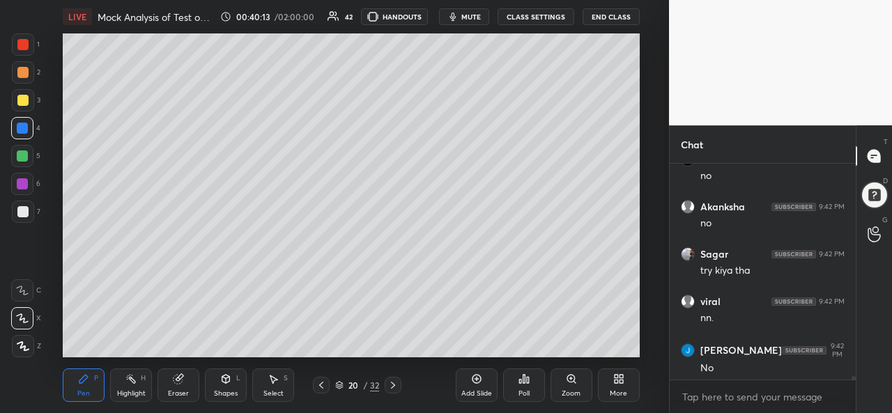
click at [22, 156] on div at bounding box center [22, 156] width 11 height 11
click at [23, 108] on div at bounding box center [23, 100] width 22 height 22
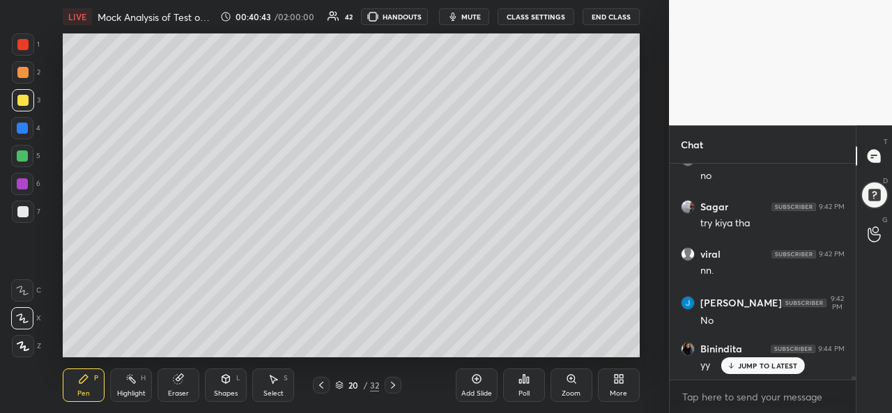
scroll to position [12623, 0]
click at [18, 183] on div at bounding box center [22, 183] width 11 height 11
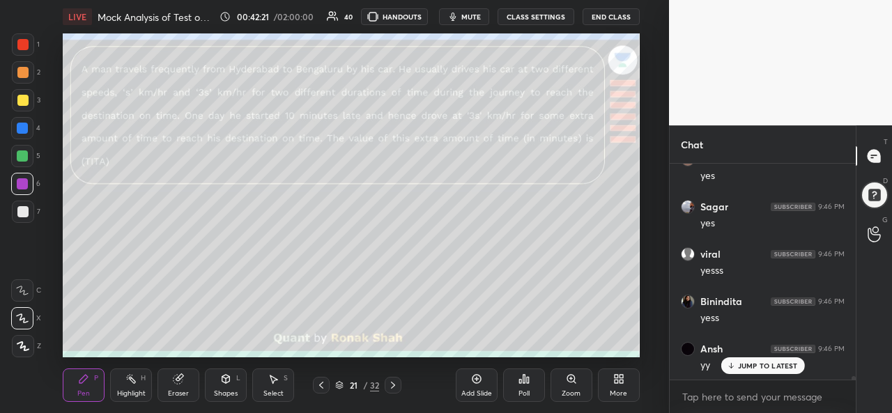
scroll to position [13679, 0]
click at [751, 364] on p "JUMP TO LATEST" at bounding box center [768, 366] width 60 height 8
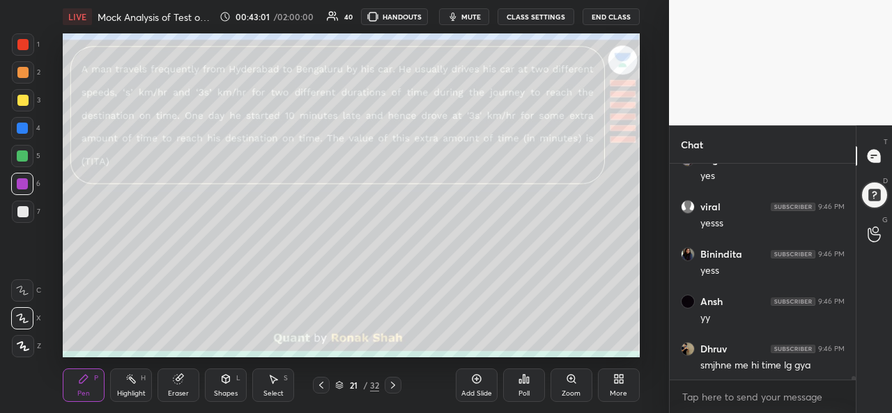
click at [479, 383] on icon at bounding box center [476, 379] width 9 height 9
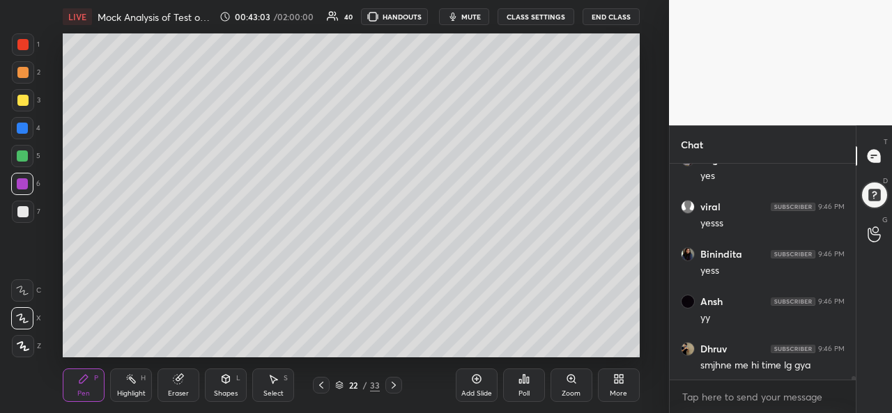
click at [29, 97] on div at bounding box center [23, 100] width 22 height 22
click at [22, 130] on div at bounding box center [22, 128] width 11 height 11
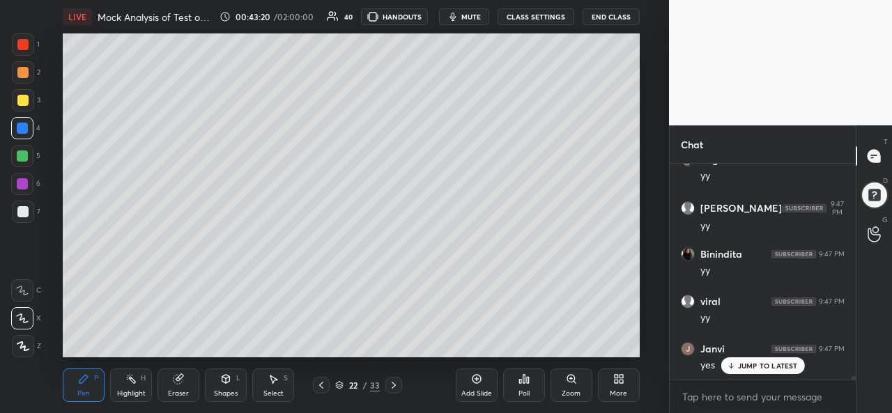
scroll to position [14058, 0]
click at [21, 158] on div at bounding box center [22, 156] width 11 height 11
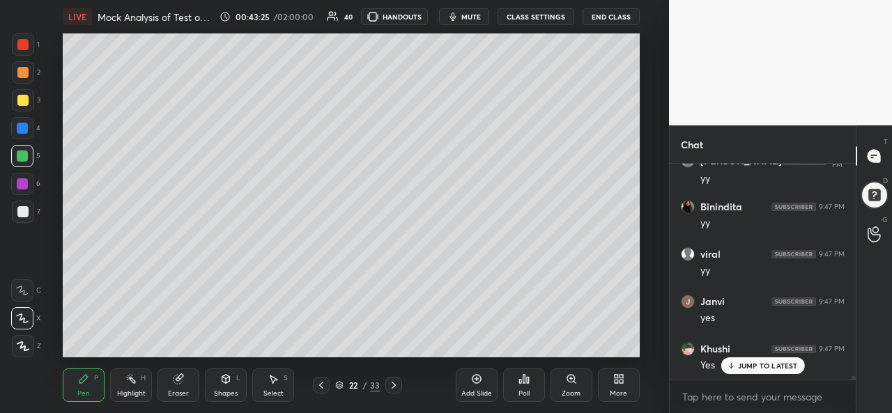
scroll to position [14106, 0]
click at [19, 186] on div at bounding box center [22, 183] width 11 height 11
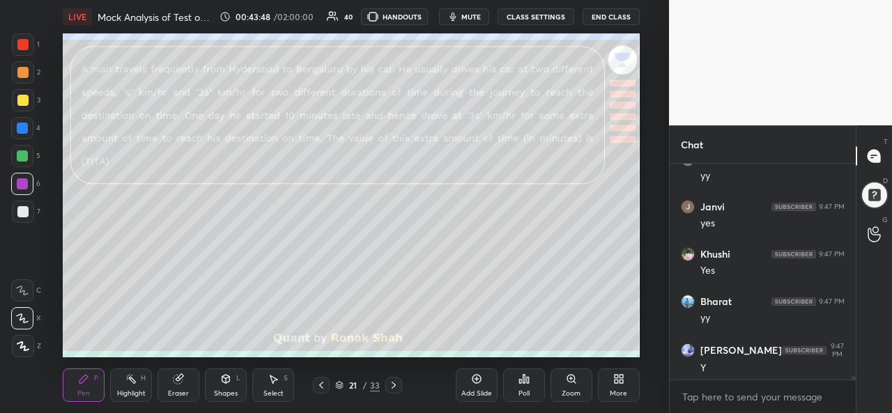
click at [23, 213] on div at bounding box center [22, 211] width 11 height 11
click at [20, 125] on div at bounding box center [22, 128] width 11 height 11
click at [222, 387] on div "Shapes L" at bounding box center [226, 385] width 42 height 33
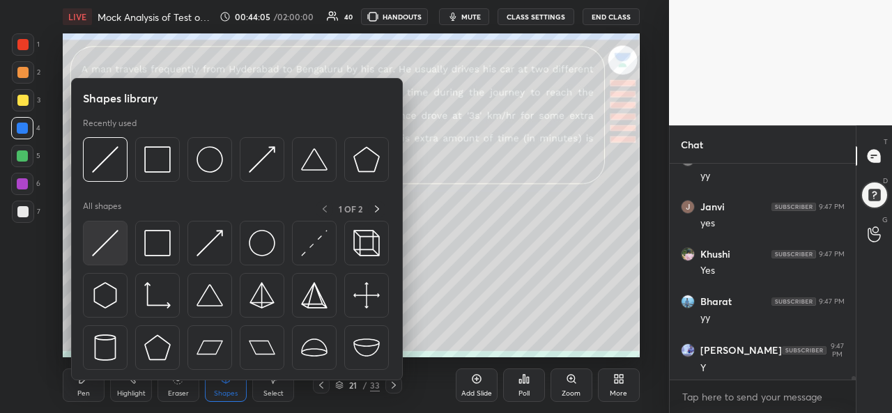
click at [106, 245] on img at bounding box center [105, 243] width 26 height 26
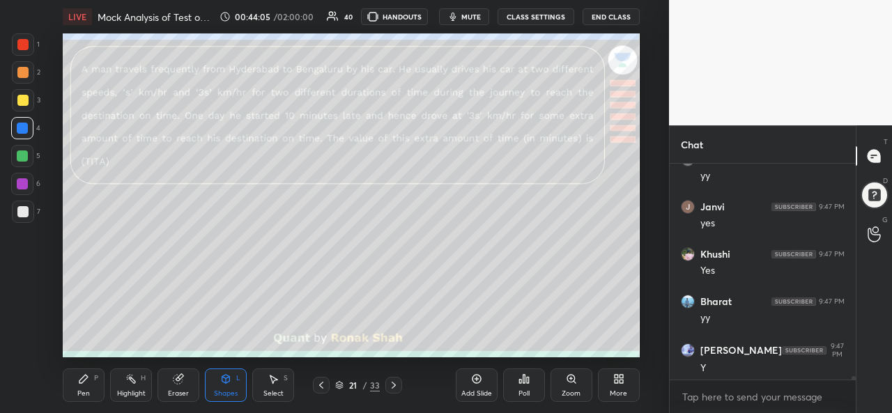
click at [21, 93] on div at bounding box center [23, 100] width 22 height 22
click at [82, 385] on icon at bounding box center [83, 379] width 11 height 11
click at [21, 129] on div at bounding box center [22, 128] width 11 height 11
click at [22, 155] on div at bounding box center [22, 156] width 11 height 11
click at [271, 384] on icon at bounding box center [273, 379] width 11 height 11
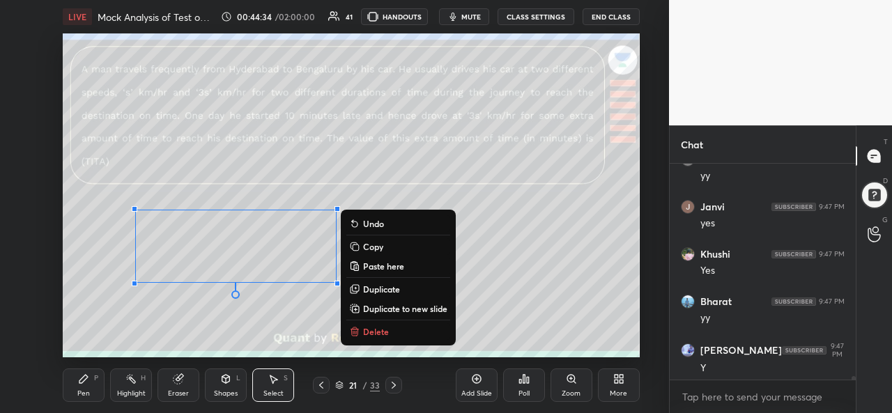
click at [81, 383] on icon at bounding box center [83, 379] width 8 height 8
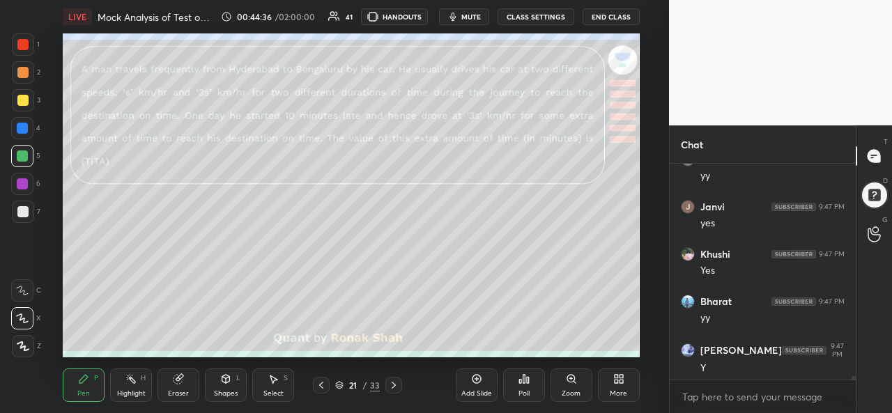
click at [23, 213] on div at bounding box center [22, 211] width 11 height 11
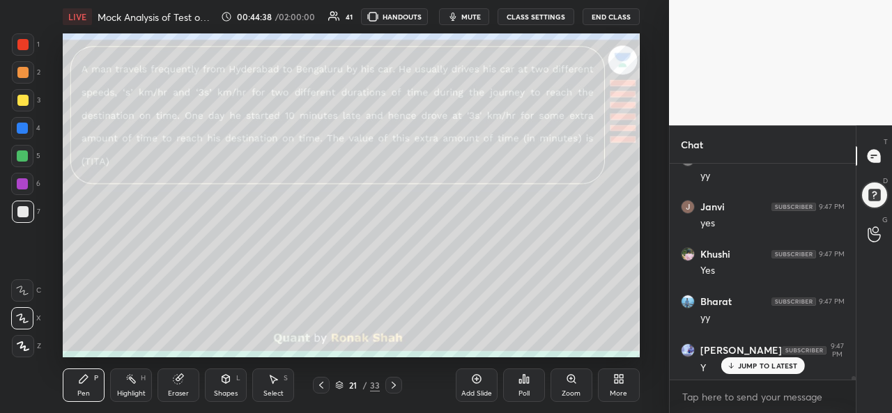
scroll to position [14203, 0]
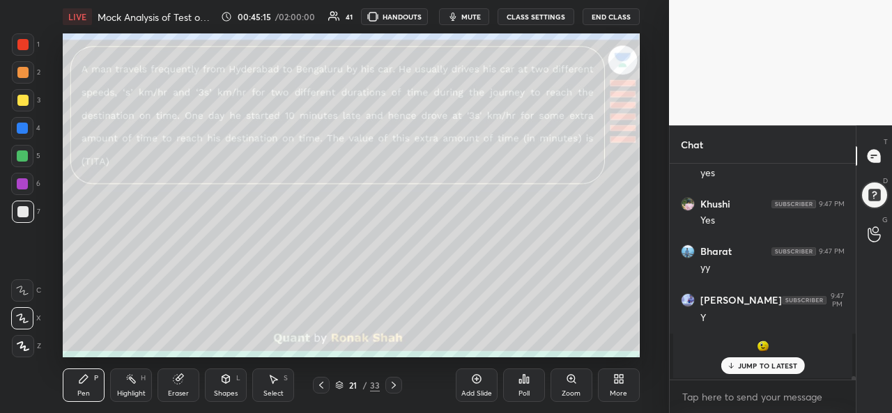
click at [28, 48] on div at bounding box center [22, 44] width 11 height 11
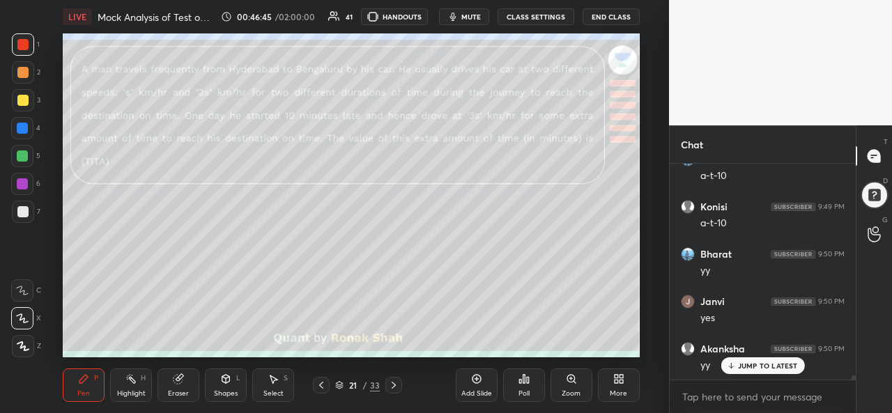
scroll to position [11438, 0]
click at [282, 385] on div "Select S" at bounding box center [273, 385] width 42 height 33
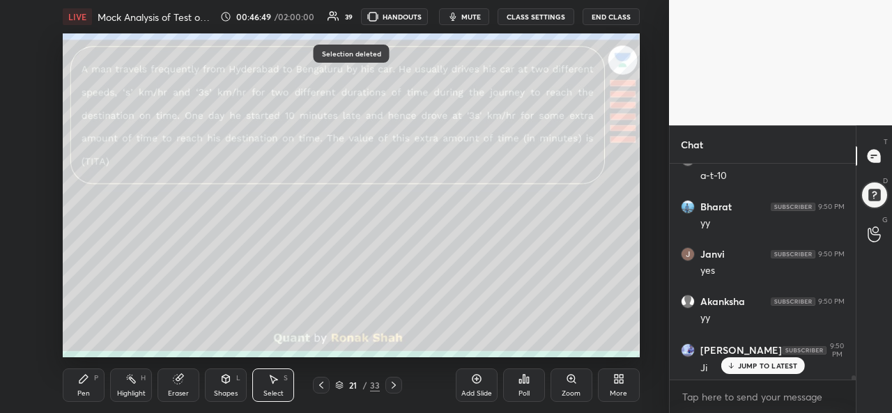
click at [86, 394] on div "Pen" at bounding box center [83, 393] width 13 height 7
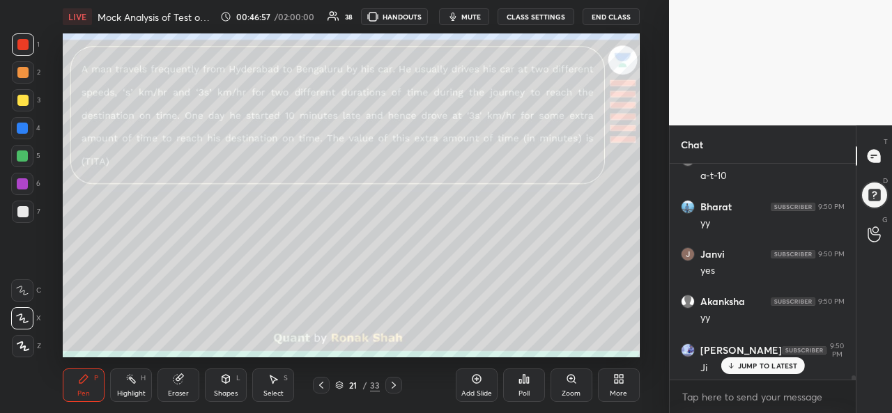
click at [266, 386] on div "Select S" at bounding box center [273, 385] width 42 height 33
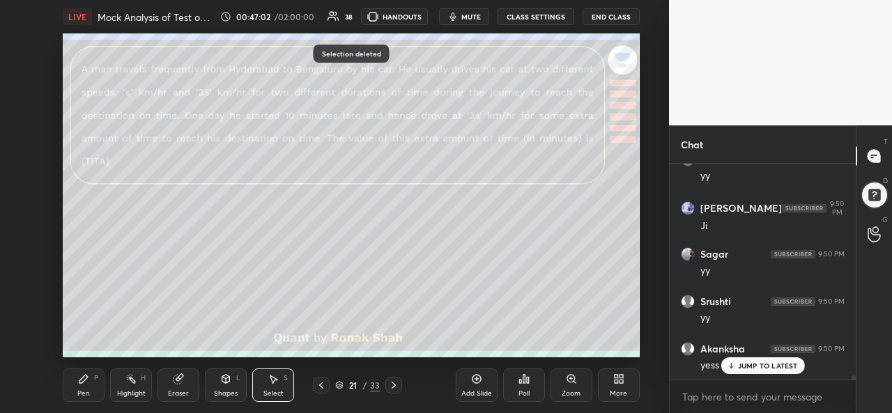
scroll to position [11675, 0]
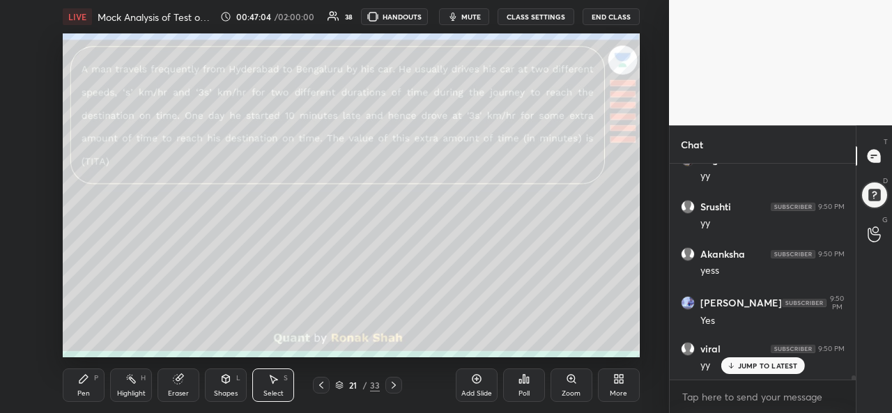
click at [86, 385] on div "Pen P" at bounding box center [84, 385] width 42 height 33
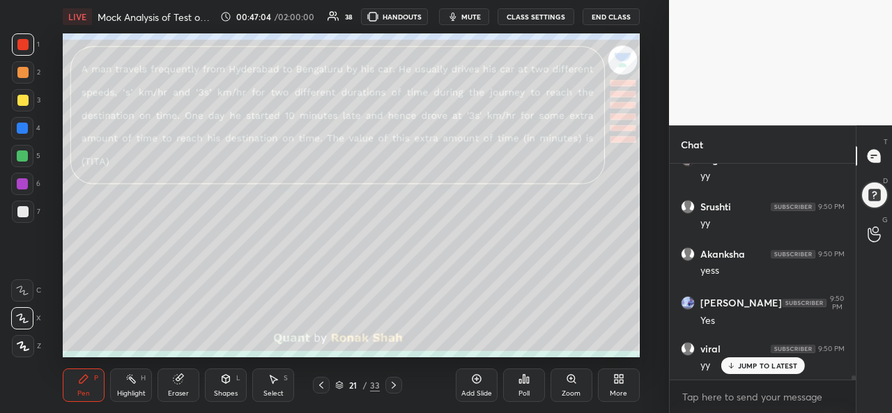
click at [481, 384] on icon at bounding box center [476, 379] width 11 height 11
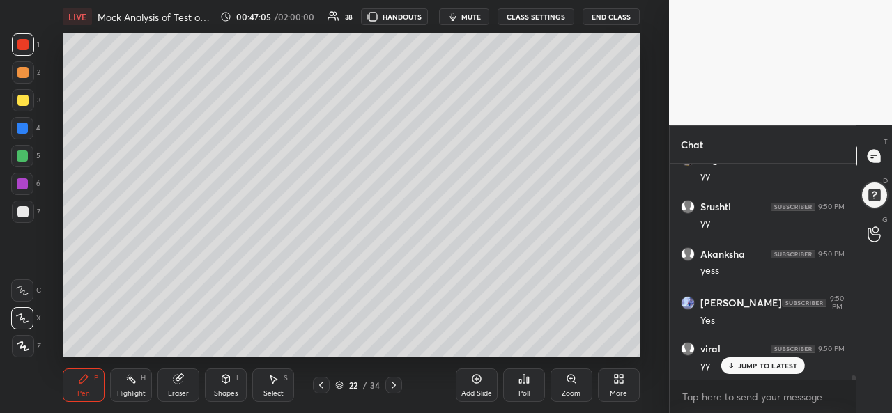
click at [24, 125] on div at bounding box center [22, 128] width 11 height 11
click at [25, 95] on div at bounding box center [22, 100] width 11 height 11
click at [26, 130] on div at bounding box center [22, 128] width 11 height 11
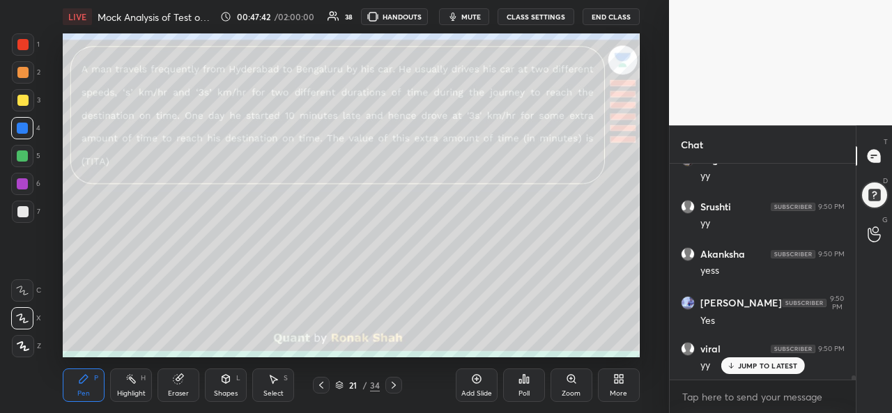
click at [137, 374] on div "Highlight H" at bounding box center [131, 385] width 42 height 33
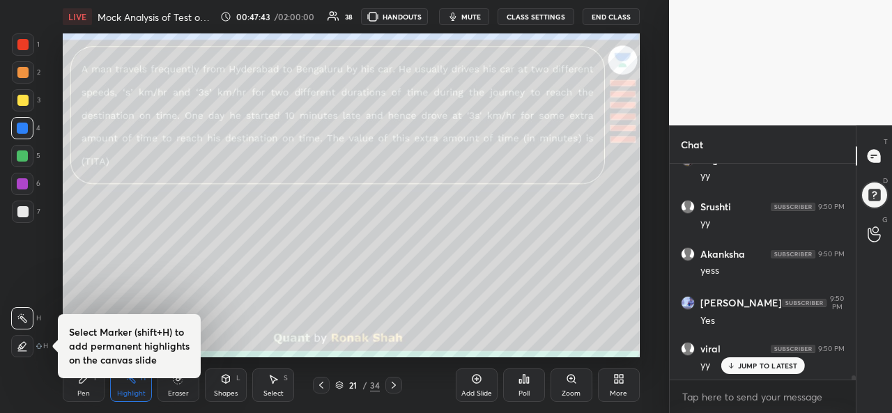
scroll to position [11722, 0]
click at [88, 390] on div "Pen" at bounding box center [83, 393] width 13 height 7
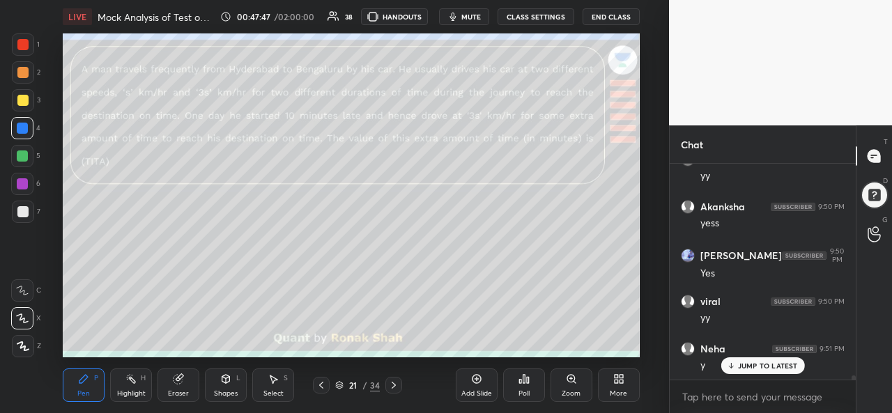
click at [22, 50] on div at bounding box center [23, 44] width 22 height 22
click at [222, 389] on div "Shapes L" at bounding box center [226, 385] width 42 height 33
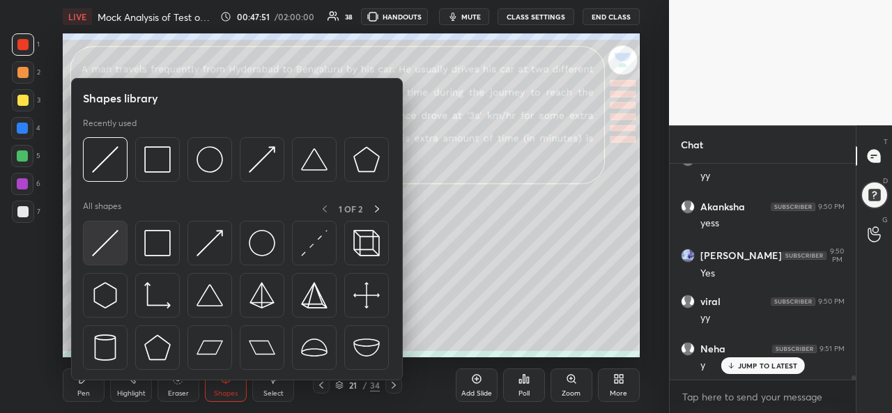
click at [102, 237] on img at bounding box center [105, 243] width 26 height 26
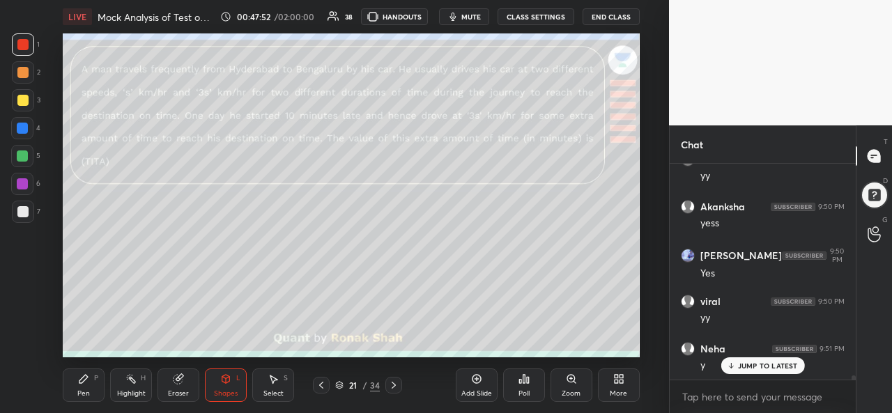
click at [21, 97] on div at bounding box center [22, 100] width 11 height 11
click at [84, 380] on icon at bounding box center [83, 379] width 8 height 8
click at [19, 150] on div at bounding box center [22, 156] width 22 height 22
click at [21, 124] on div at bounding box center [22, 128] width 11 height 11
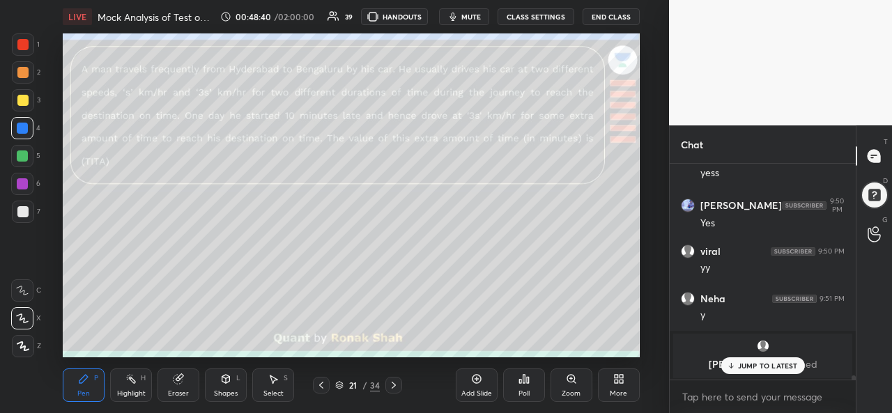
click at [132, 379] on rect at bounding box center [132, 380] width 7 height 7
click at [80, 383] on icon at bounding box center [83, 379] width 8 height 8
click at [642, 300] on div "Setting up your live class Poll for secs No correct answer Start poll" at bounding box center [351, 195] width 613 height 324
click at [20, 182] on div at bounding box center [22, 183] width 11 height 11
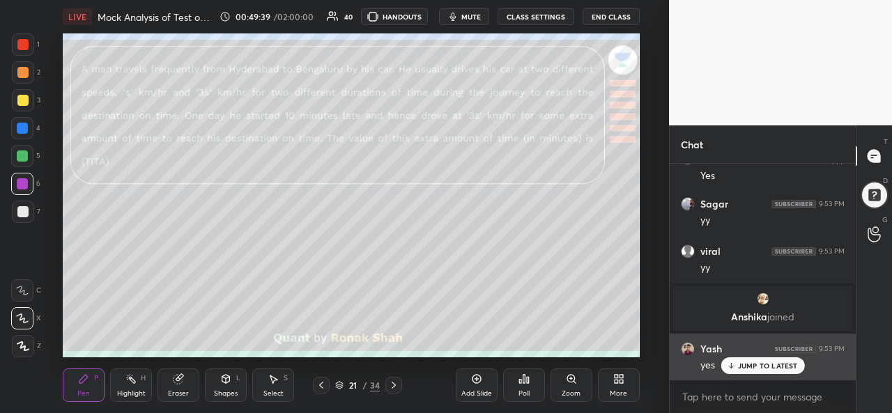
click at [755, 367] on p "JUMP TO LATEST" at bounding box center [768, 366] width 60 height 8
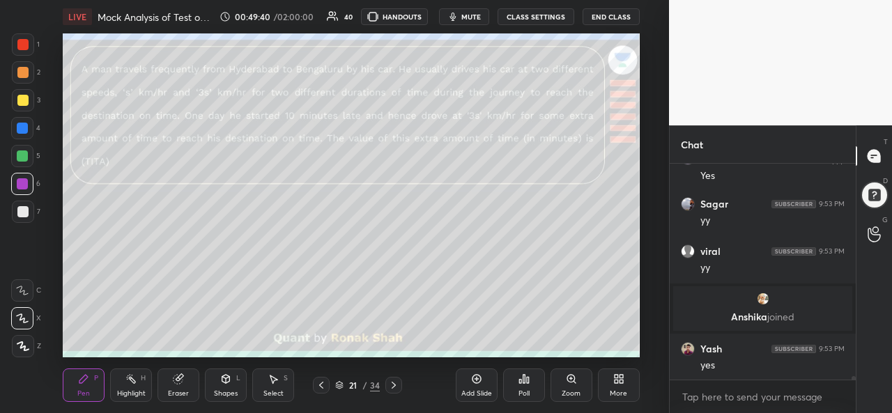
click at [392, 387] on icon at bounding box center [394, 385] width 4 height 7
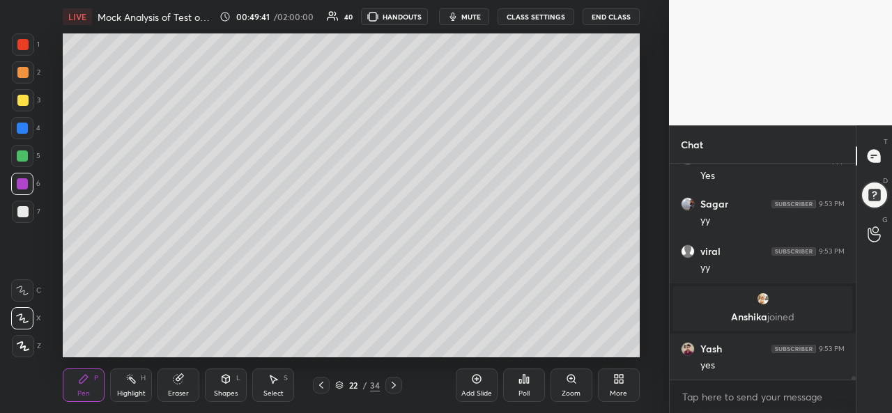
click at [315, 388] on div at bounding box center [321, 385] width 17 height 17
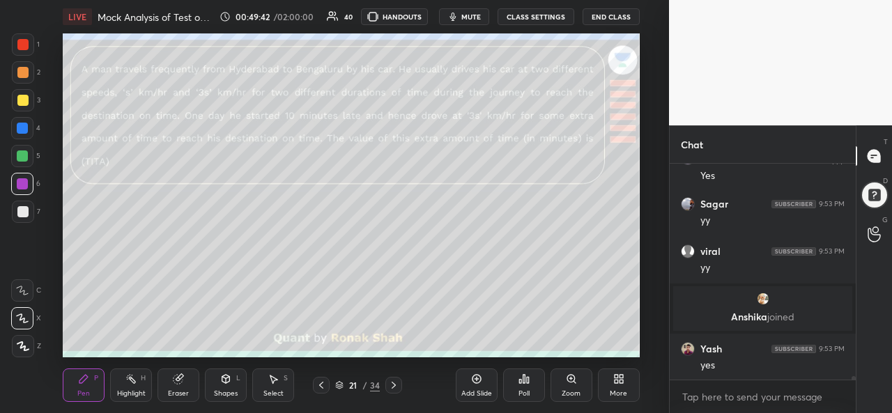
click at [477, 383] on icon at bounding box center [476, 379] width 11 height 11
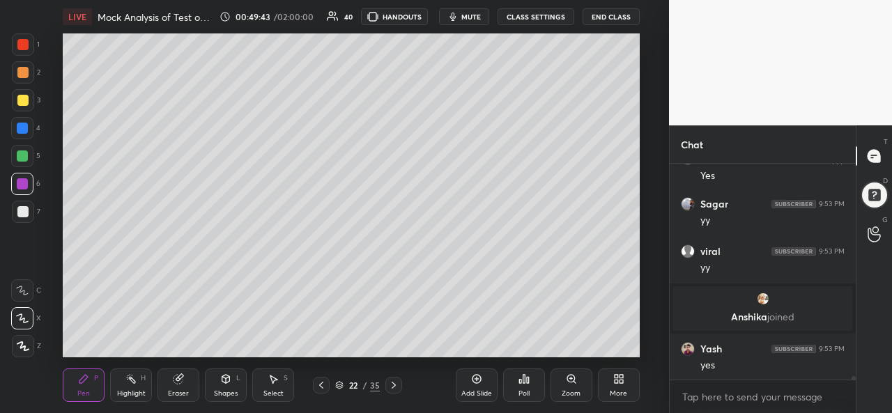
click at [25, 213] on div at bounding box center [22, 211] width 11 height 11
click at [29, 75] on div at bounding box center [23, 72] width 22 height 22
click at [26, 125] on div at bounding box center [22, 128] width 11 height 11
click at [224, 385] on div "Shapes L" at bounding box center [226, 385] width 42 height 33
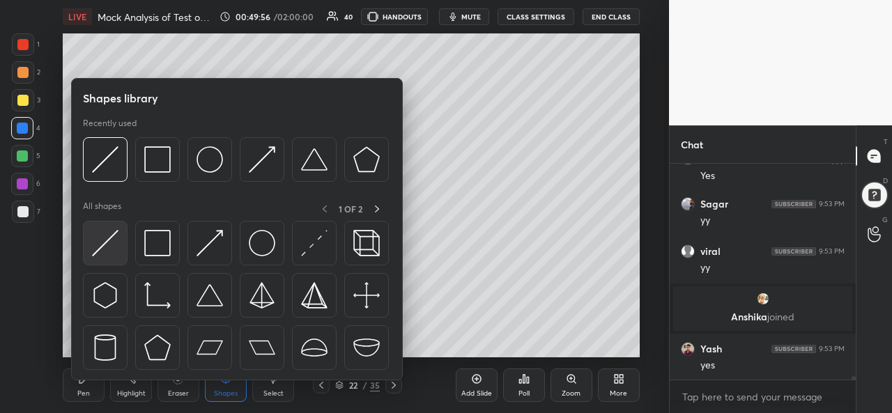
click at [104, 240] on img at bounding box center [105, 243] width 26 height 26
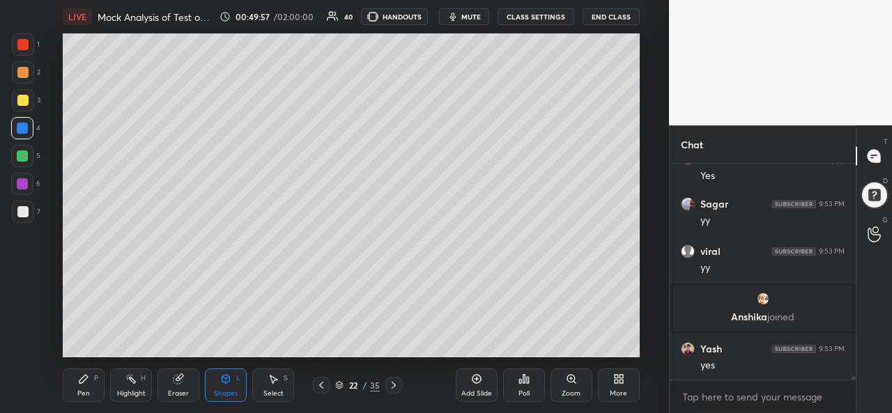
click at [24, 103] on div at bounding box center [22, 100] width 11 height 11
click at [22, 43] on div at bounding box center [22, 44] width 11 height 11
click at [77, 385] on div "Pen P" at bounding box center [84, 385] width 42 height 33
click at [22, 128] on div at bounding box center [22, 128] width 11 height 11
click at [20, 159] on div at bounding box center [22, 156] width 11 height 11
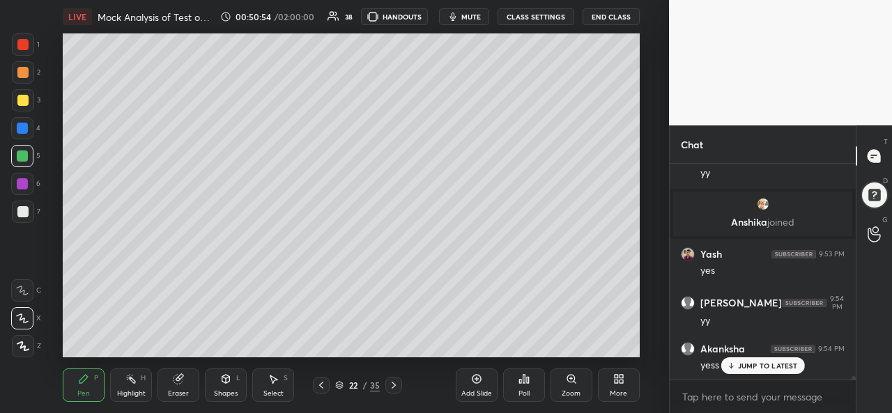
scroll to position [12391, 0]
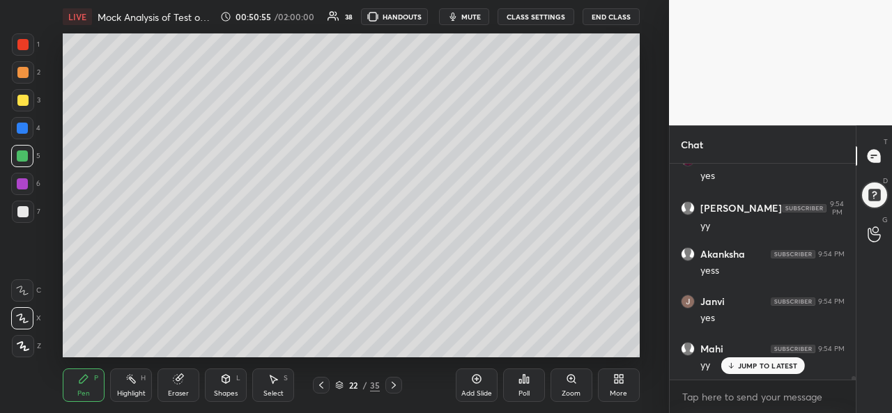
click at [279, 383] on icon at bounding box center [273, 379] width 11 height 11
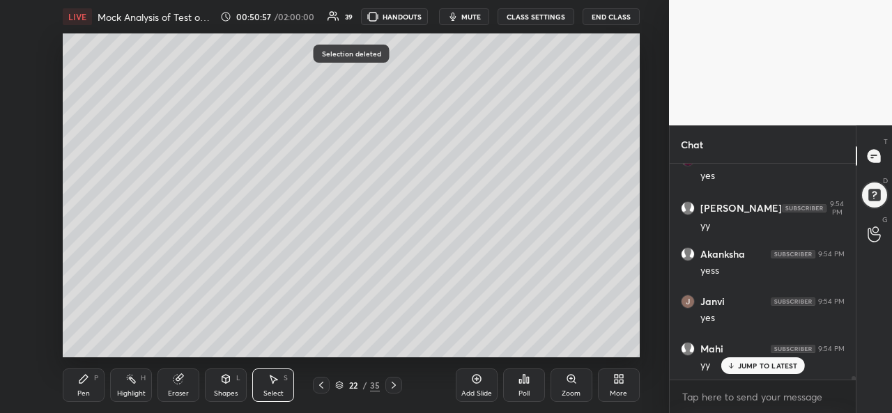
click at [93, 395] on div "Pen P" at bounding box center [84, 385] width 42 height 33
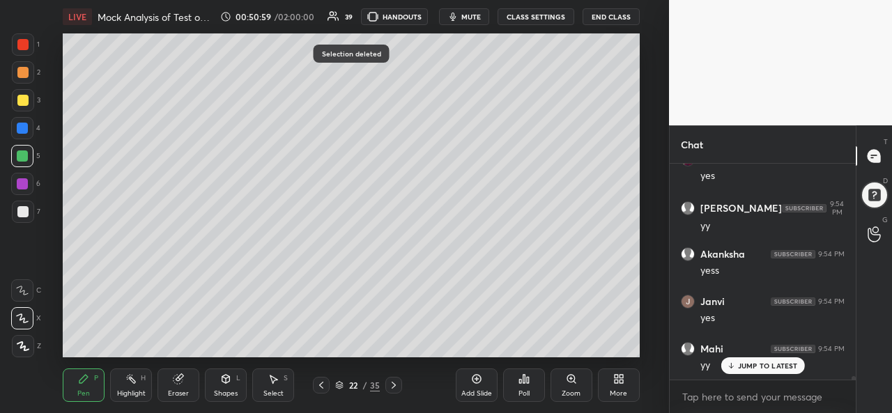
click at [21, 183] on div at bounding box center [22, 183] width 11 height 11
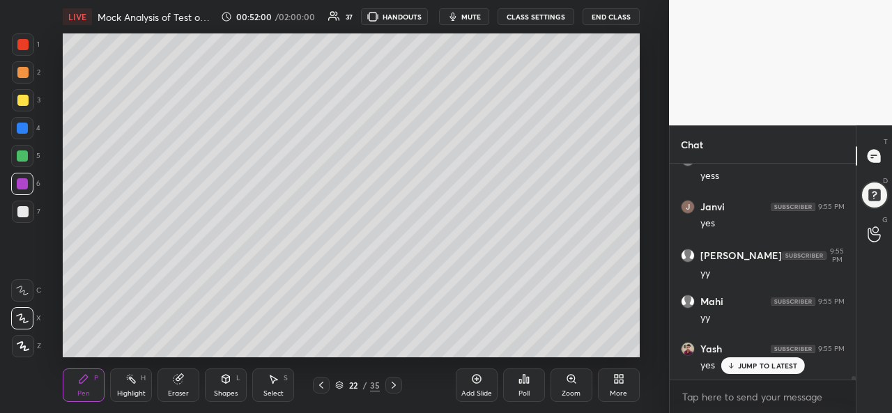
scroll to position [12723, 0]
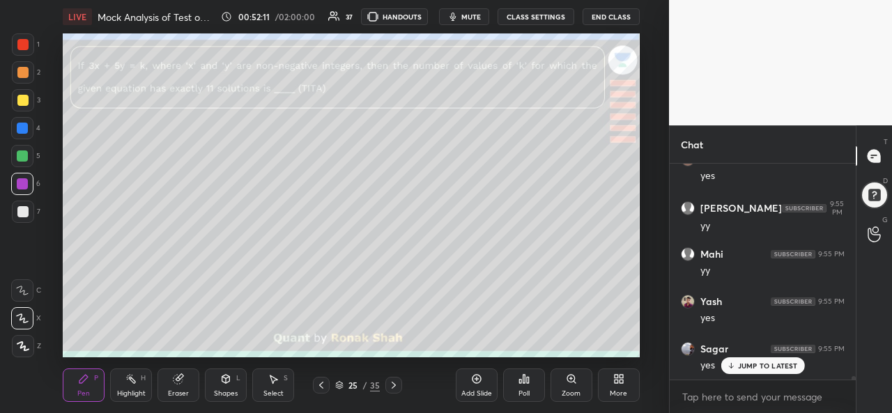
click at [18, 43] on div at bounding box center [22, 44] width 11 height 11
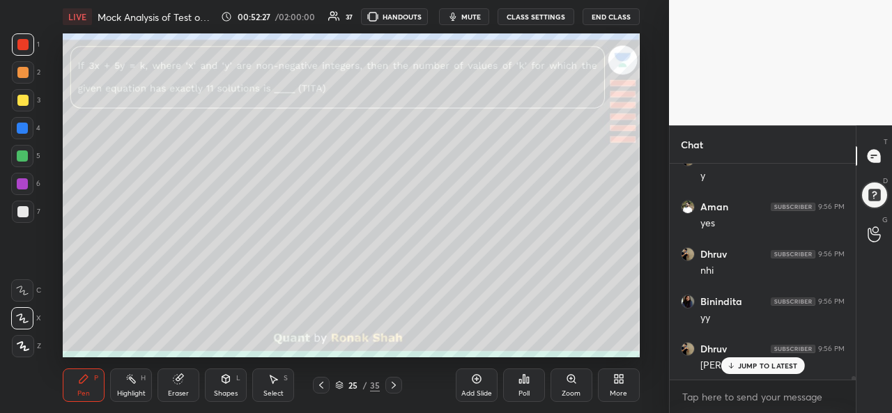
scroll to position [13007, 0]
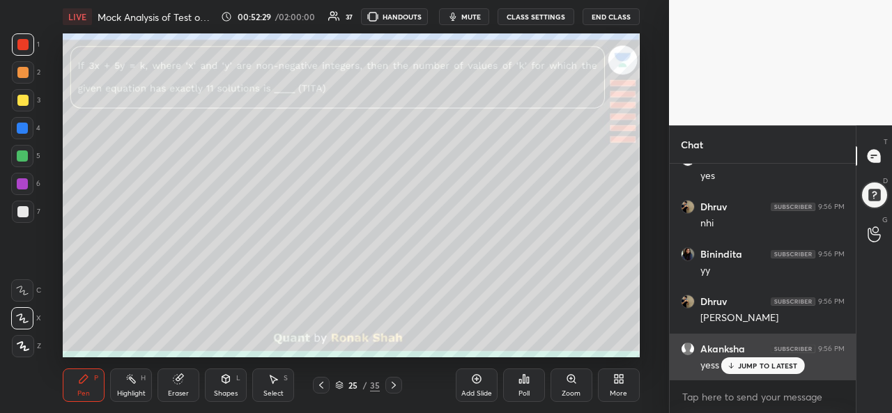
click at [734, 356] on div "yess" at bounding box center [772, 364] width 144 height 17
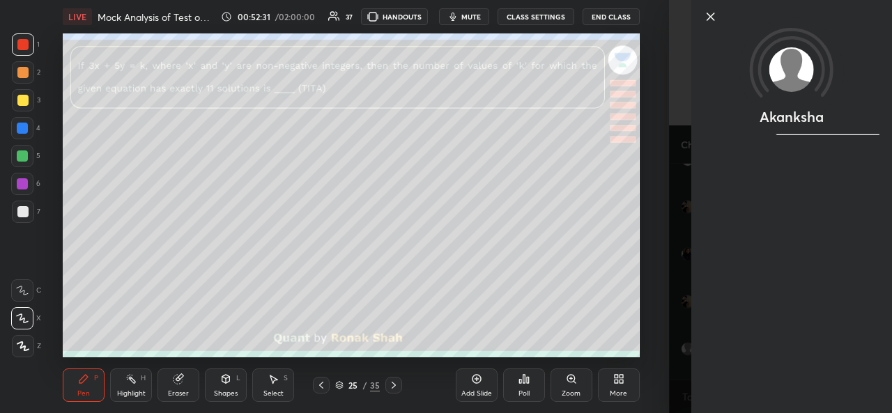
click at [712, 15] on icon at bounding box center [710, 16] width 7 height 7
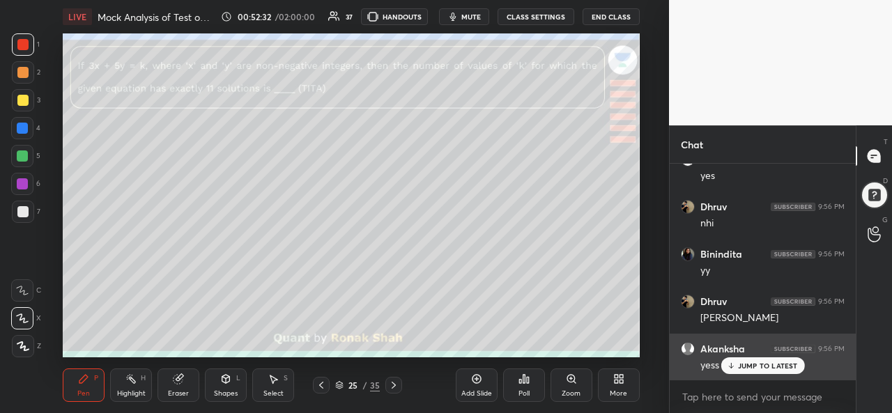
click at [760, 364] on p "JUMP TO LATEST" at bounding box center [768, 366] width 60 height 8
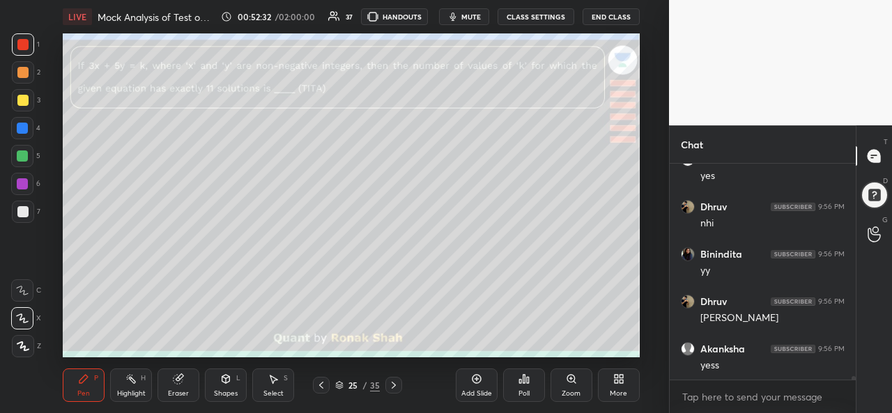
scroll to position [13055, 0]
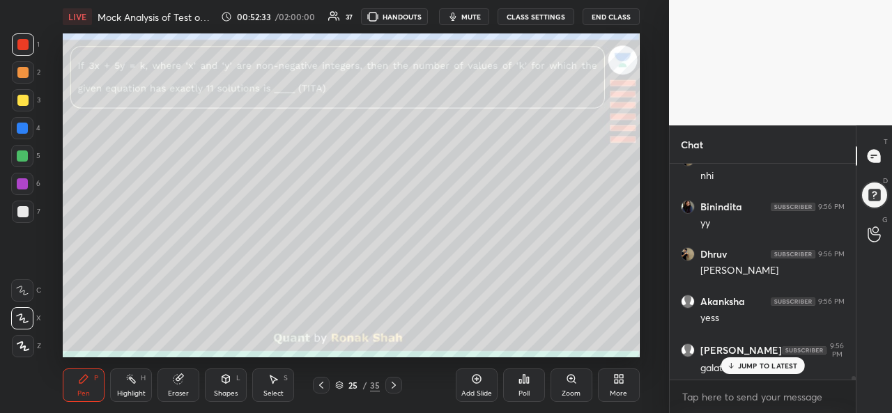
click at [273, 378] on icon at bounding box center [274, 380] width 8 height 8
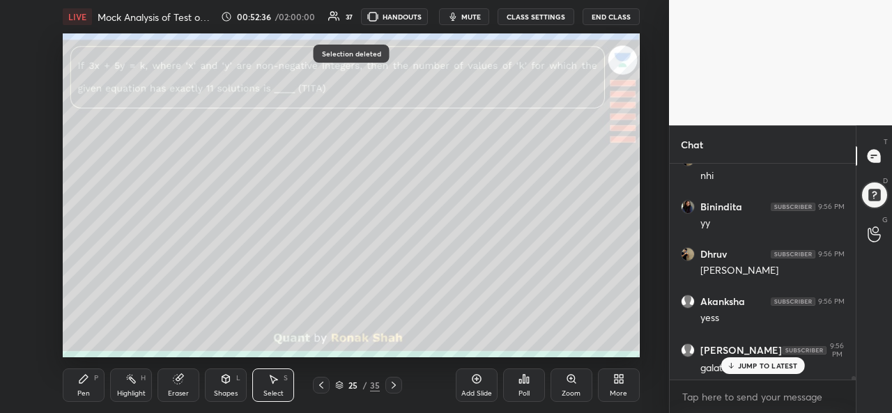
click at [77, 383] on div "Pen P" at bounding box center [84, 385] width 42 height 33
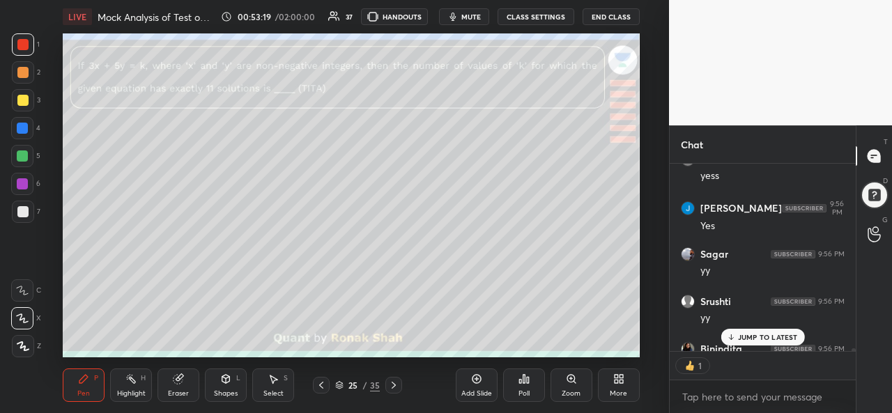
scroll to position [5, 4]
click at [755, 346] on div "Binindita 9:56 PM" at bounding box center [763, 349] width 164 height 14
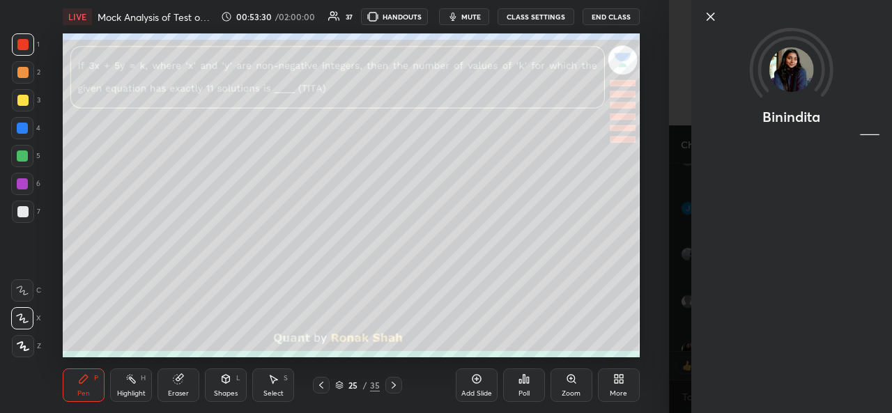
click at [708, 16] on icon at bounding box center [710, 16] width 17 height 17
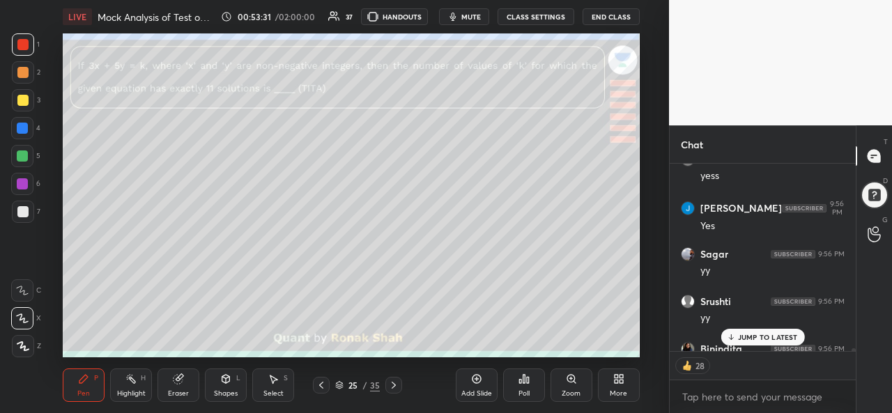
click at [280, 388] on div "Select S" at bounding box center [273, 385] width 42 height 33
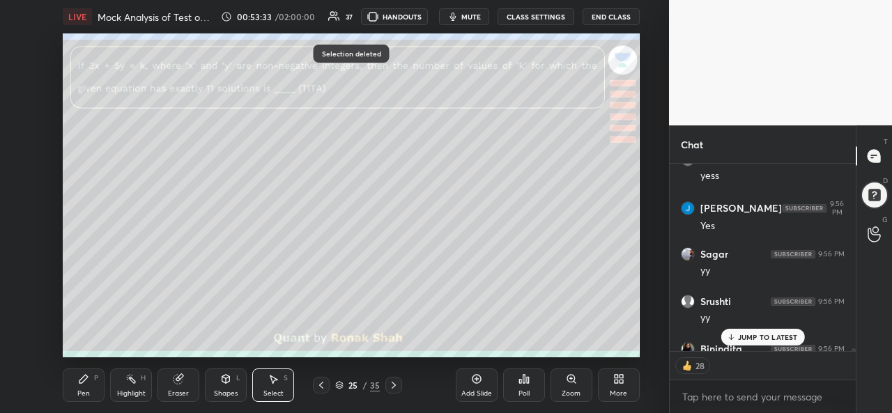
click at [87, 385] on icon at bounding box center [83, 379] width 11 height 11
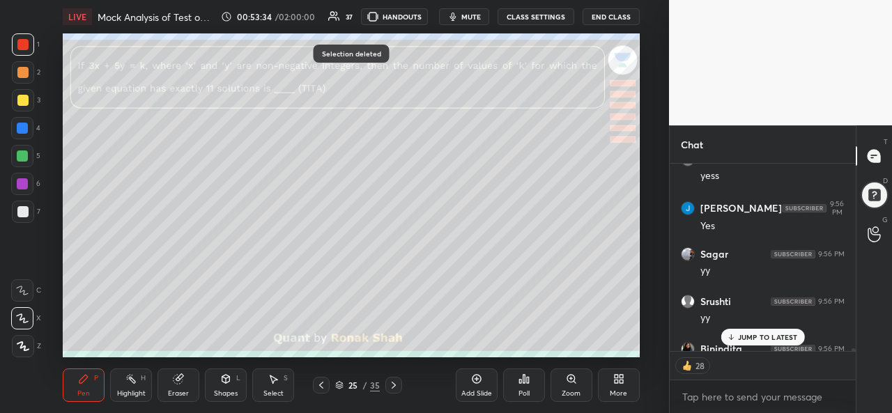
click at [26, 94] on div at bounding box center [23, 100] width 22 height 22
click at [321, 388] on icon at bounding box center [321, 385] width 11 height 11
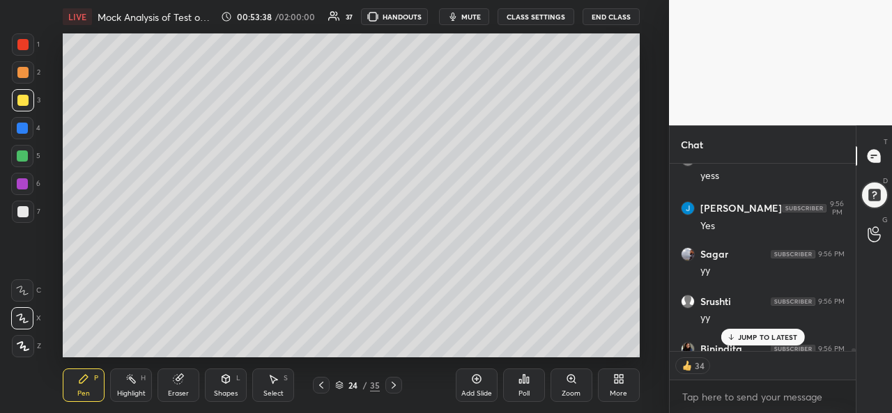
click at [477, 383] on icon at bounding box center [476, 379] width 9 height 9
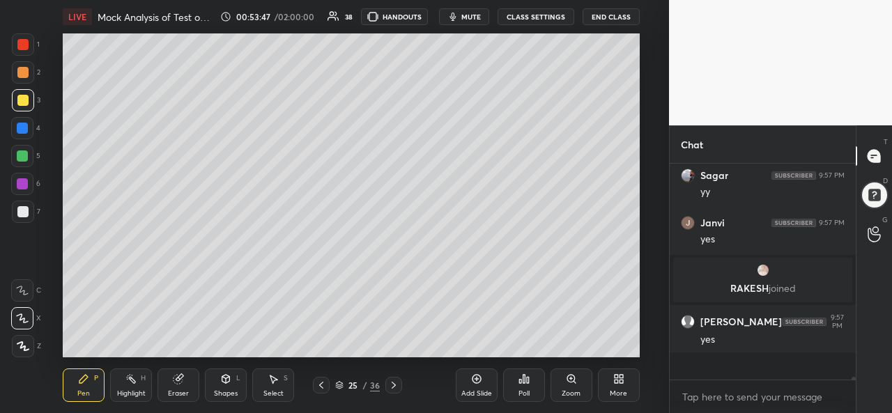
scroll to position [12925, 0]
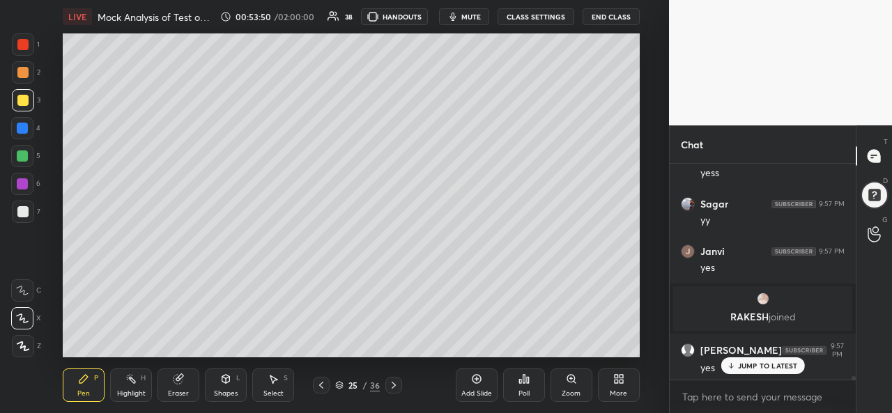
click at [24, 127] on div at bounding box center [22, 128] width 11 height 11
click at [27, 155] on div at bounding box center [22, 156] width 11 height 11
click at [22, 75] on div at bounding box center [22, 72] width 11 height 11
click at [24, 183] on div at bounding box center [22, 183] width 11 height 11
click at [26, 130] on div at bounding box center [22, 128] width 11 height 11
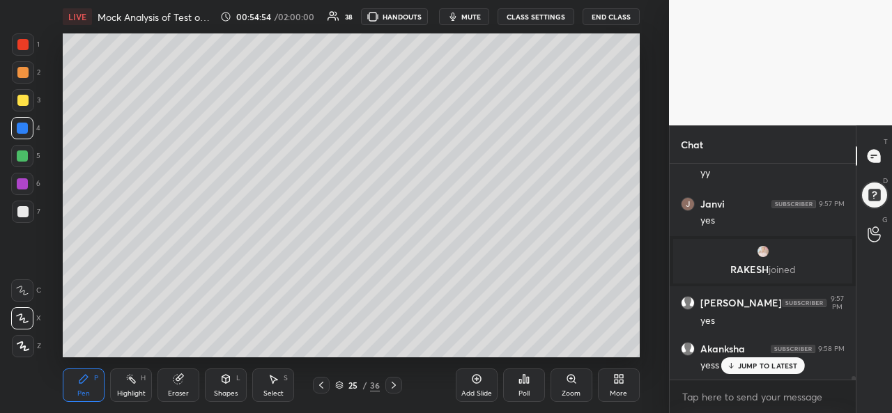
scroll to position [13023, 0]
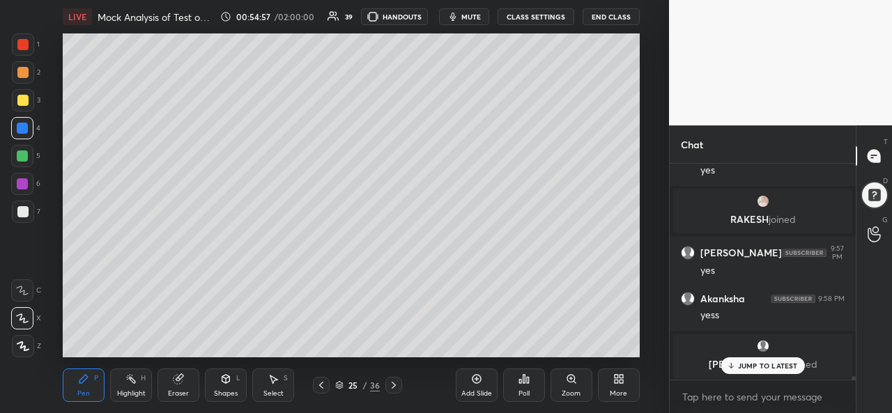
click at [22, 178] on div at bounding box center [22, 184] width 22 height 22
click at [24, 210] on div at bounding box center [22, 211] width 11 height 11
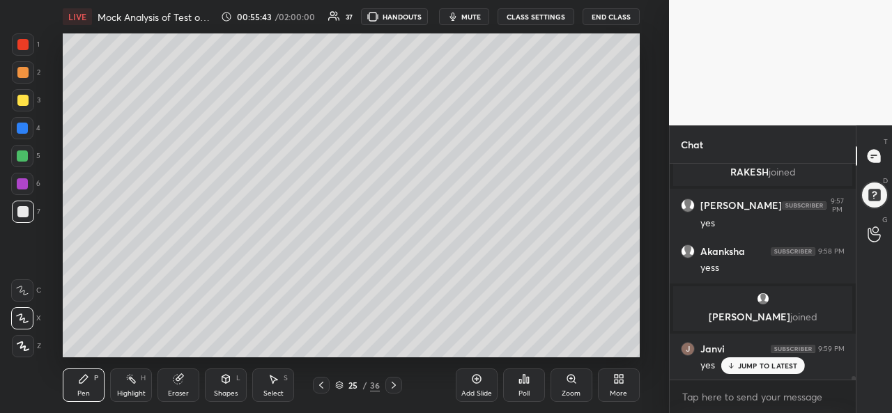
scroll to position [13117, 0]
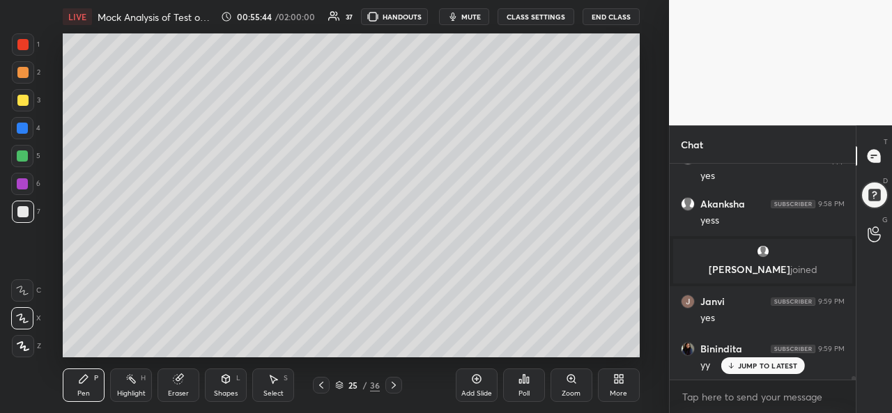
click at [24, 126] on div at bounding box center [22, 128] width 11 height 11
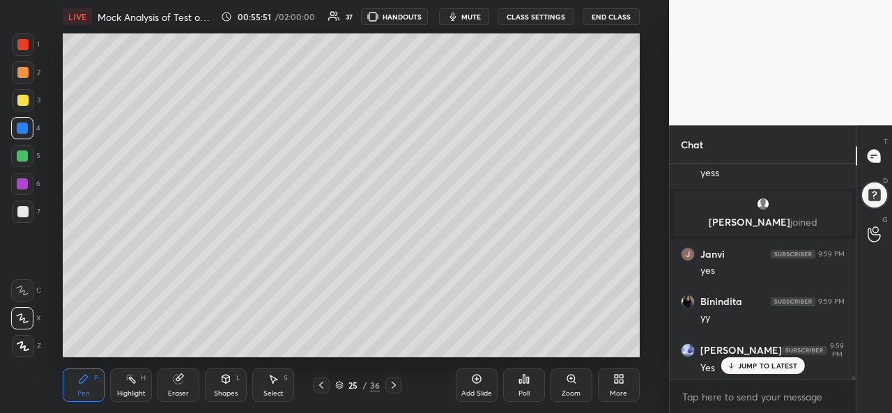
click at [415, 357] on div "Pen P Highlight H Eraser Shapes L Select S 25 / 36 Add Slide Poll Zoom More" at bounding box center [351, 385] width 576 height 56
click at [467, 351] on div "Add Slide Poll Zoom More" at bounding box center [548, 385] width 184 height 78
click at [585, 349] on div "Add Slide Poll Zoom More" at bounding box center [548, 385] width 184 height 78
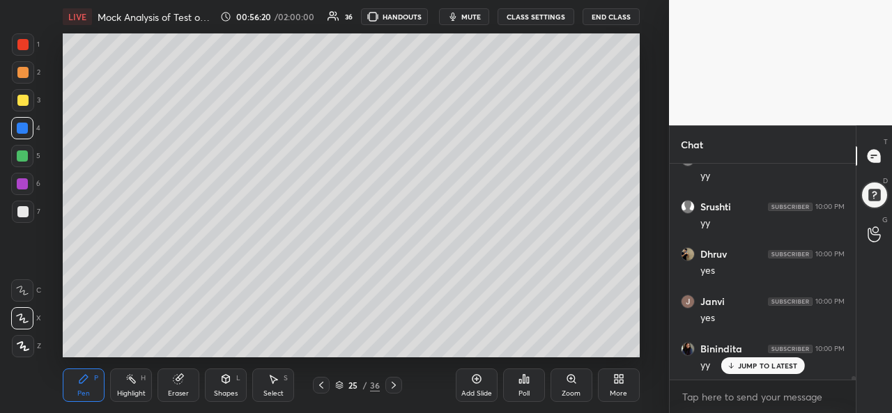
scroll to position [13641, 0]
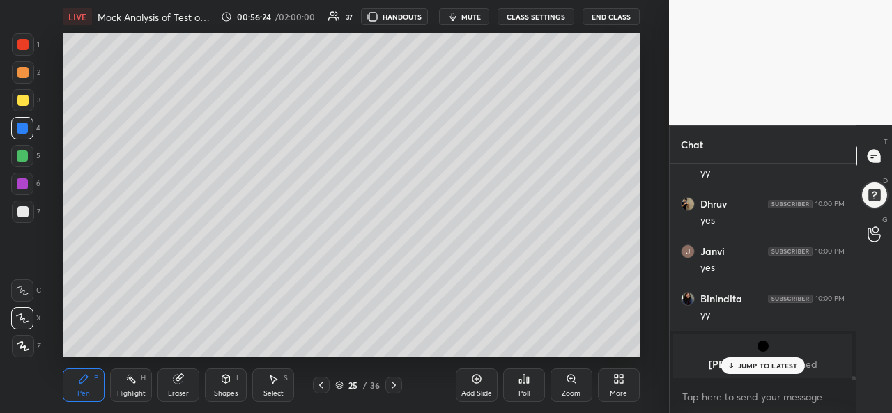
click at [402, 387] on div "25 / 36" at bounding box center [357, 385] width 197 height 17
click at [397, 387] on icon at bounding box center [393, 385] width 11 height 11
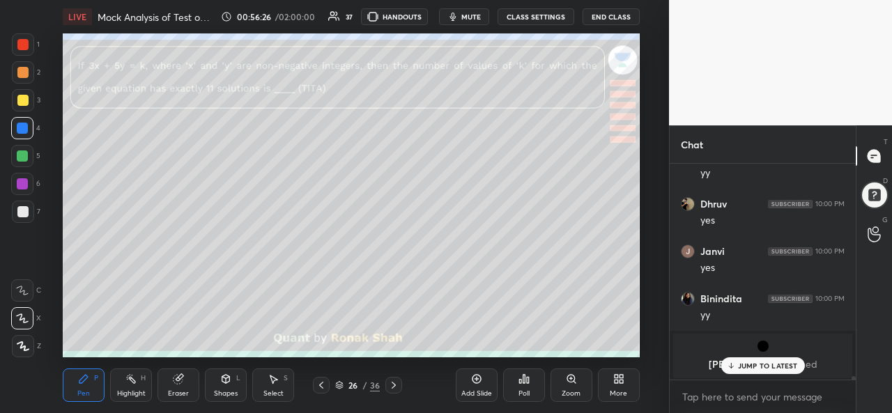
click at [20, 45] on div at bounding box center [22, 44] width 11 height 11
click at [24, 128] on div at bounding box center [22, 128] width 11 height 11
click at [281, 387] on div "Select S" at bounding box center [273, 385] width 42 height 33
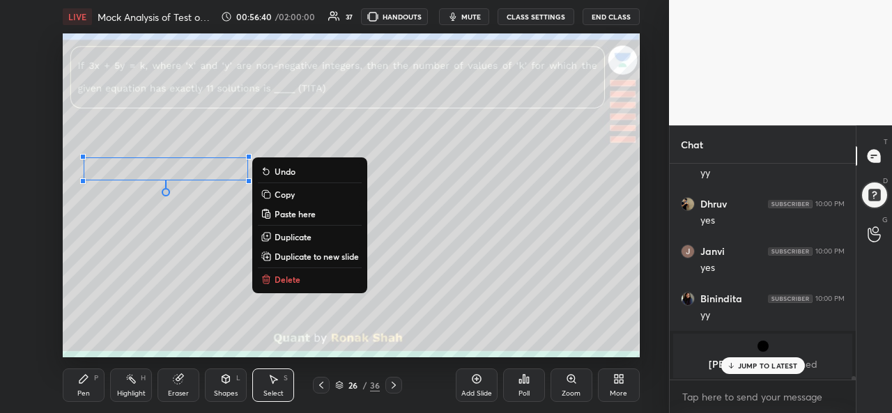
click at [229, 387] on div "Shapes L" at bounding box center [226, 385] width 42 height 33
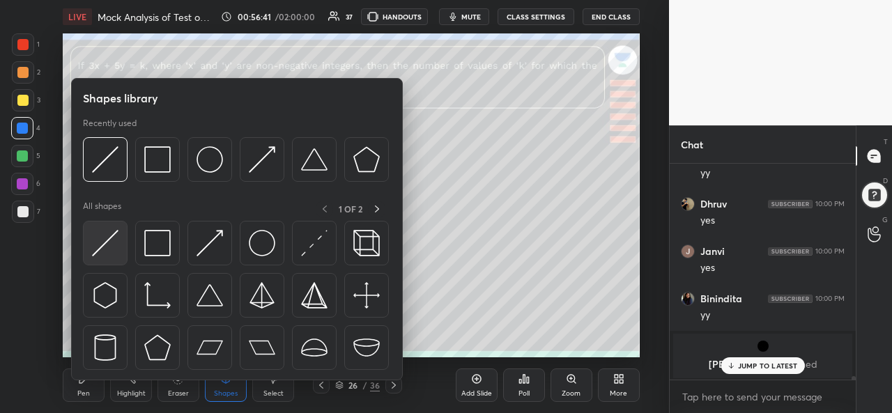
click at [104, 245] on img at bounding box center [105, 243] width 26 height 26
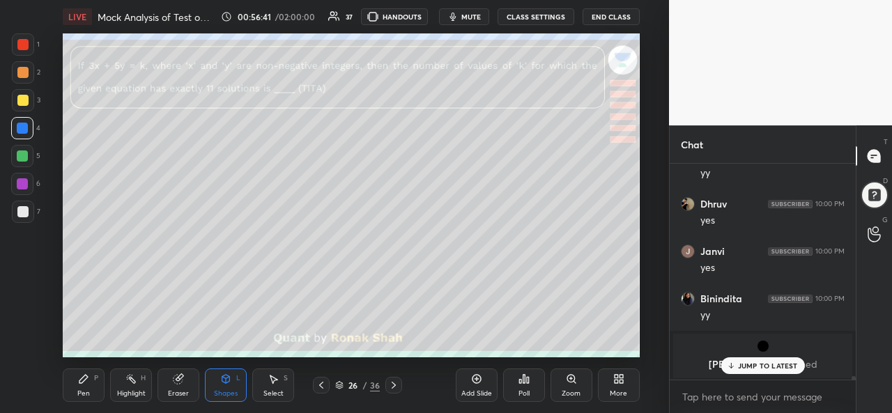
click at [22, 210] on div at bounding box center [22, 211] width 11 height 11
click at [77, 387] on div "Pen P" at bounding box center [84, 385] width 42 height 33
click at [22, 125] on div at bounding box center [22, 128] width 11 height 11
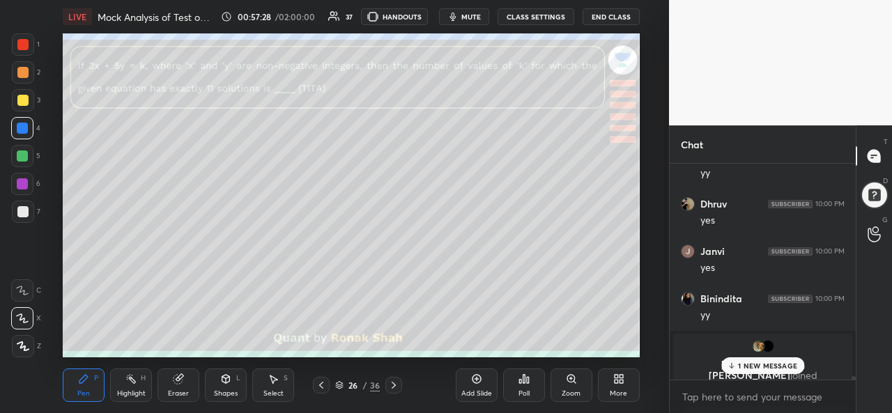
click at [20, 148] on div at bounding box center [22, 156] width 22 height 22
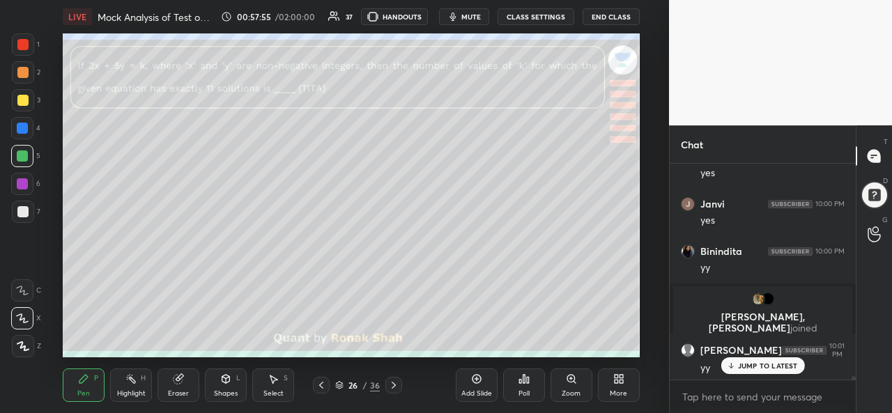
scroll to position [13784, 0]
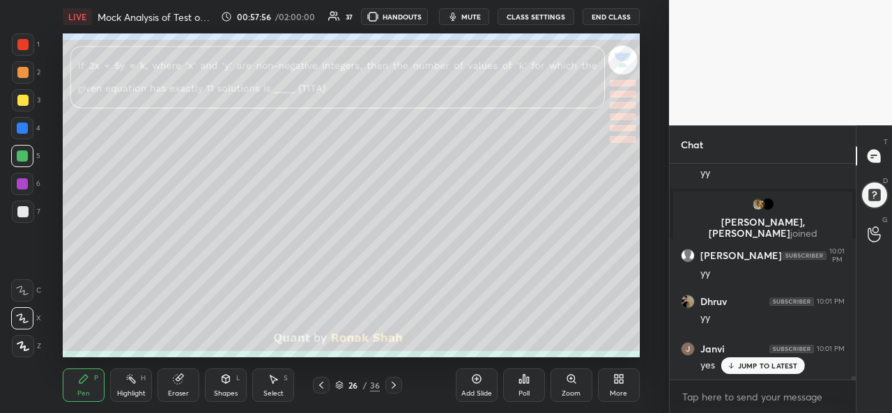
click at [23, 183] on div at bounding box center [22, 183] width 11 height 11
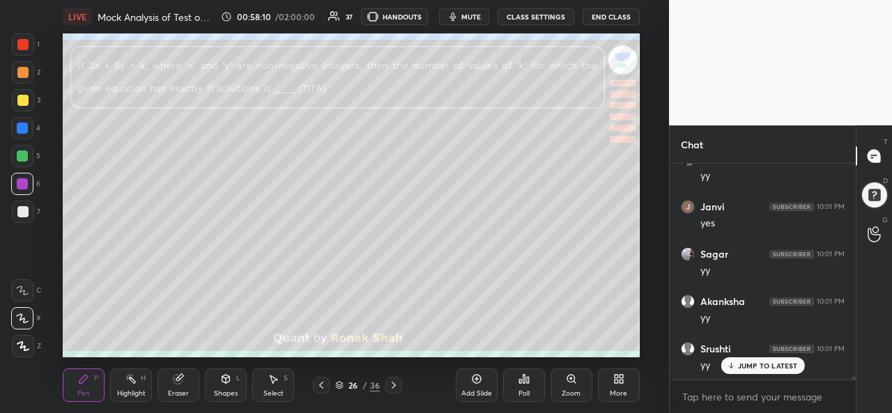
scroll to position [13976, 0]
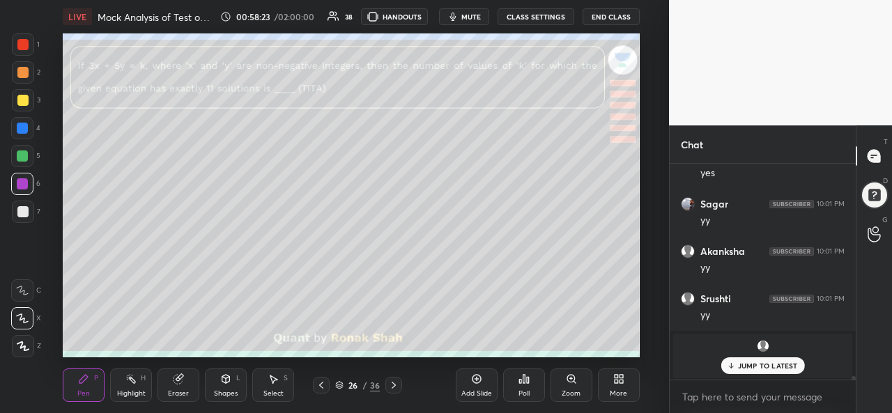
click at [474, 383] on icon at bounding box center [476, 379] width 9 height 9
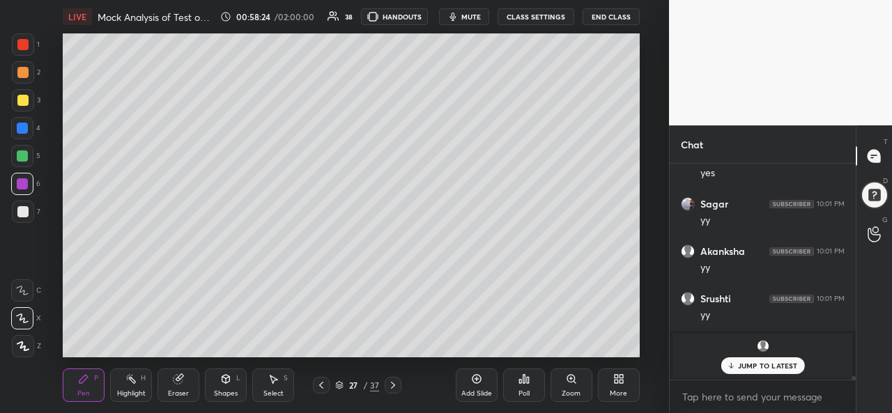
click at [17, 102] on div at bounding box center [22, 100] width 11 height 11
click at [24, 126] on div at bounding box center [22, 128] width 11 height 11
click at [277, 381] on icon at bounding box center [273, 379] width 11 height 11
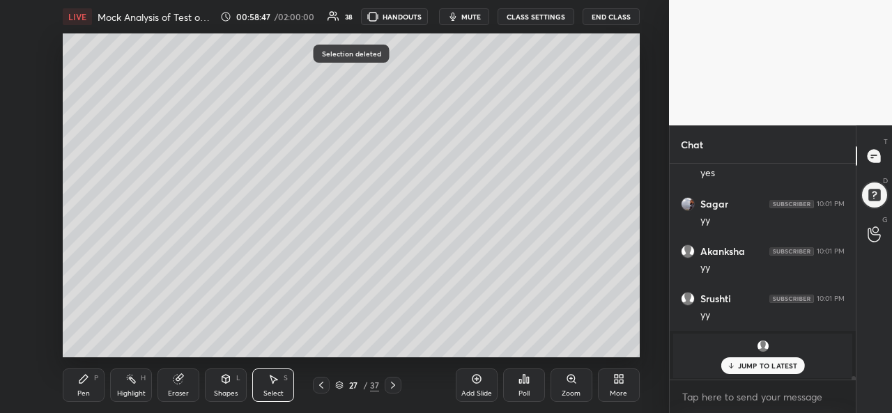
click at [74, 383] on div "Pen P" at bounding box center [84, 385] width 42 height 33
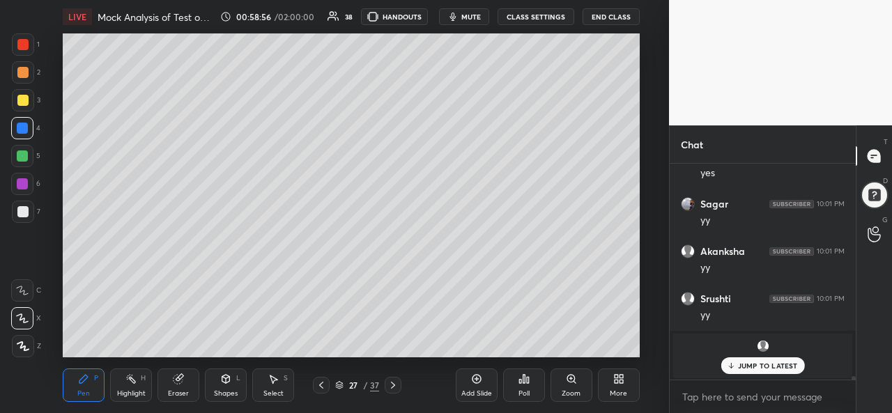
scroll to position [14023, 0]
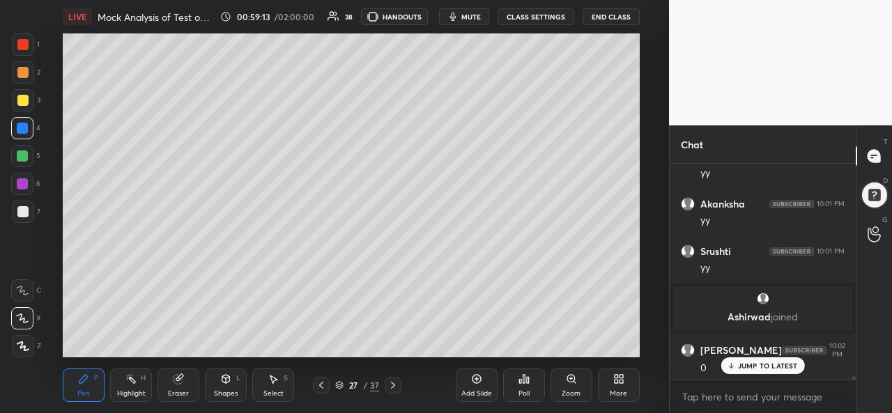
click at [18, 156] on div at bounding box center [22, 156] width 11 height 11
click at [289, 382] on div "Select S" at bounding box center [273, 385] width 42 height 33
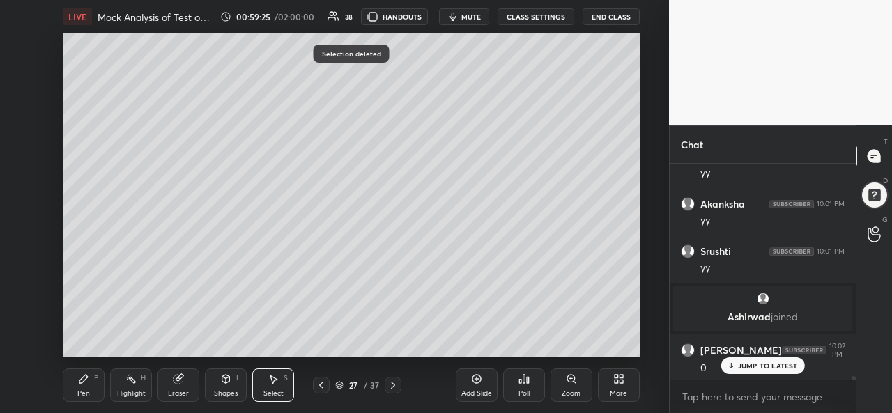
click at [89, 387] on div "Pen P" at bounding box center [84, 385] width 42 height 33
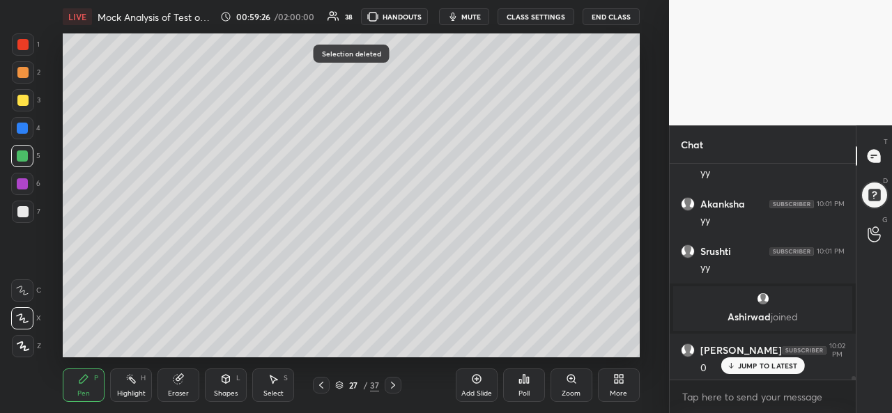
click at [25, 125] on div at bounding box center [22, 128] width 11 height 11
click at [24, 151] on div at bounding box center [22, 156] width 11 height 11
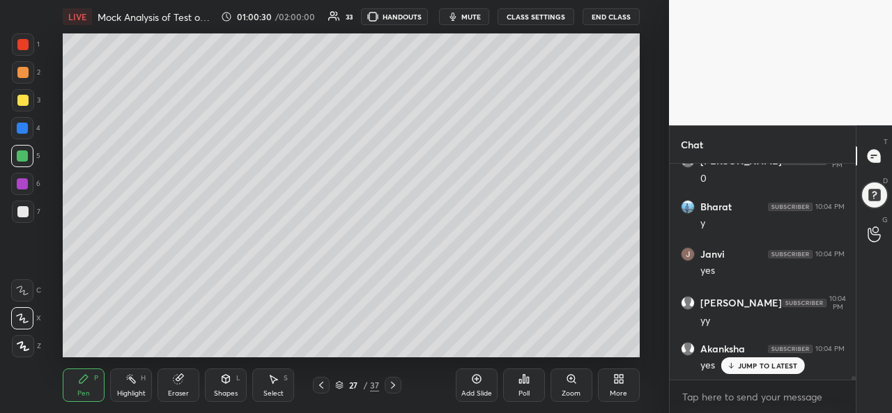
scroll to position [14260, 0]
click at [21, 186] on div at bounding box center [22, 183] width 11 height 11
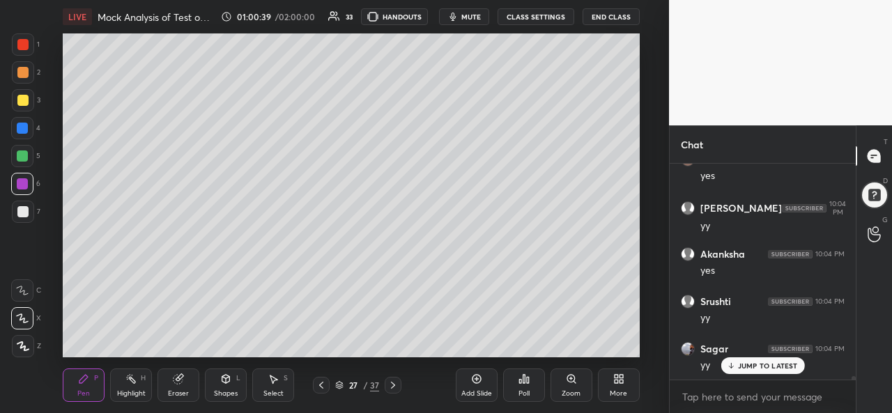
scroll to position [14358, 0]
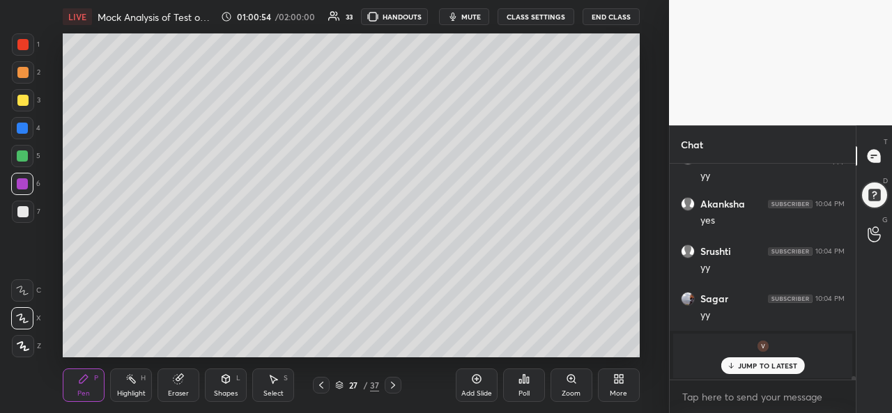
click at [647, 175] on div "Setting up your live class Poll for secs No correct answer Start poll" at bounding box center [351, 195] width 613 height 324
click at [472, 385] on div "Add Slide" at bounding box center [477, 385] width 42 height 33
click at [24, 100] on div at bounding box center [22, 100] width 11 height 11
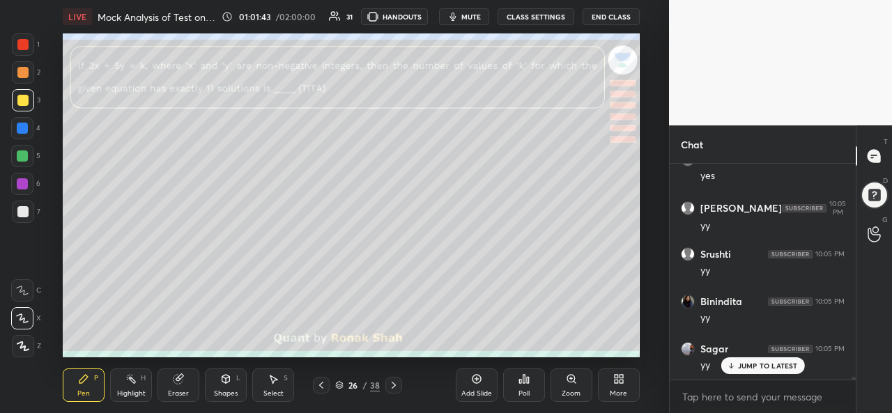
scroll to position [14737, 0]
click at [22, 180] on div at bounding box center [22, 183] width 11 height 11
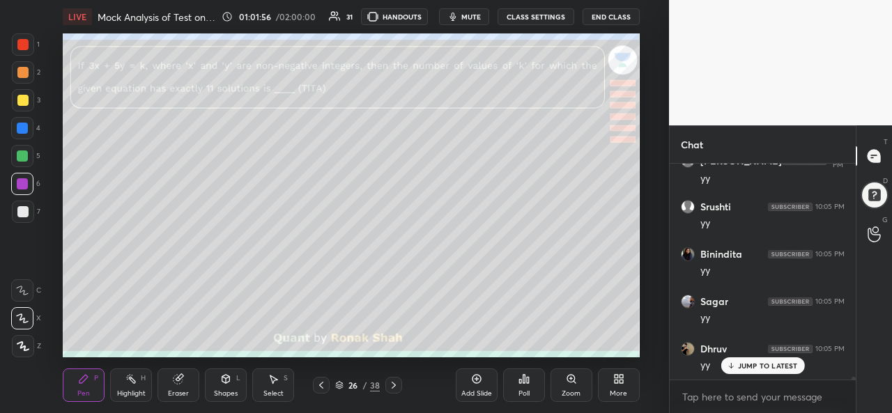
click at [23, 71] on div at bounding box center [22, 72] width 11 height 11
click at [22, 98] on div at bounding box center [22, 100] width 11 height 11
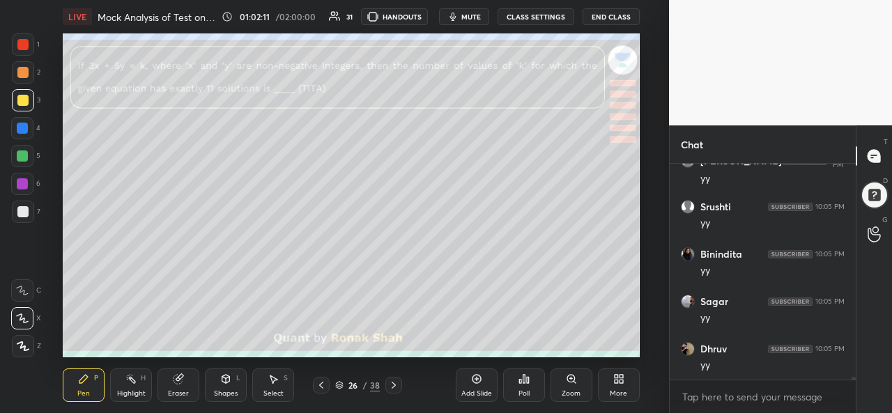
scroll to position [14787, 0]
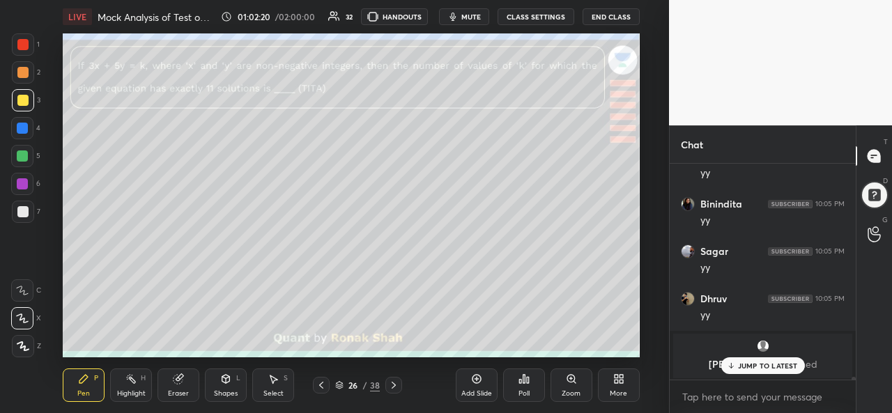
click at [174, 387] on div "Eraser" at bounding box center [178, 385] width 42 height 33
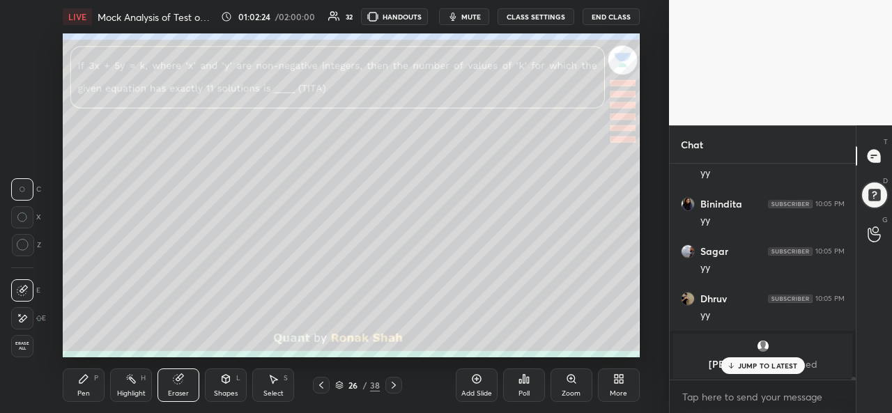
click at [86, 388] on div "Pen P" at bounding box center [84, 385] width 42 height 33
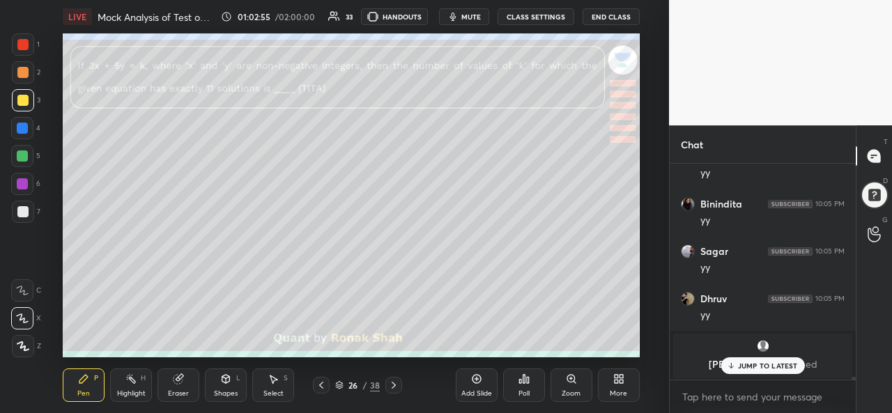
click at [282, 384] on div "Select S" at bounding box center [273, 385] width 42 height 33
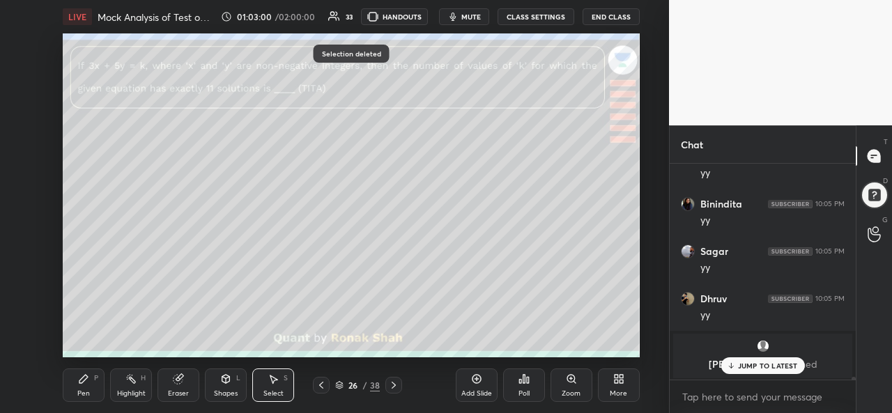
click at [70, 394] on div "Pen P" at bounding box center [84, 385] width 42 height 33
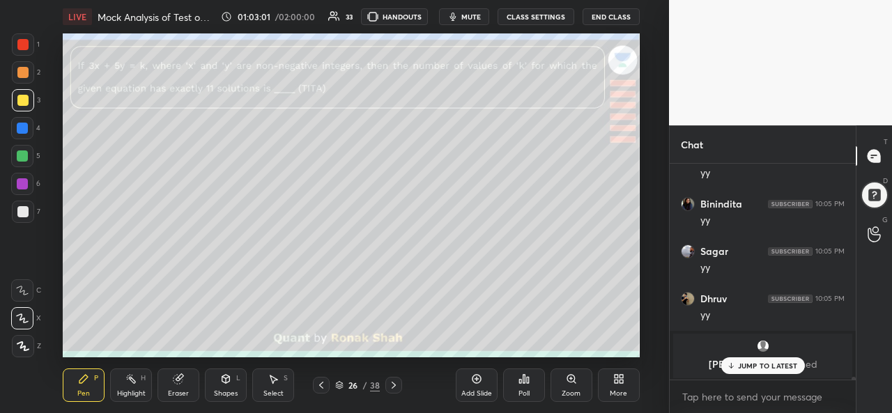
click at [21, 123] on div at bounding box center [22, 128] width 11 height 11
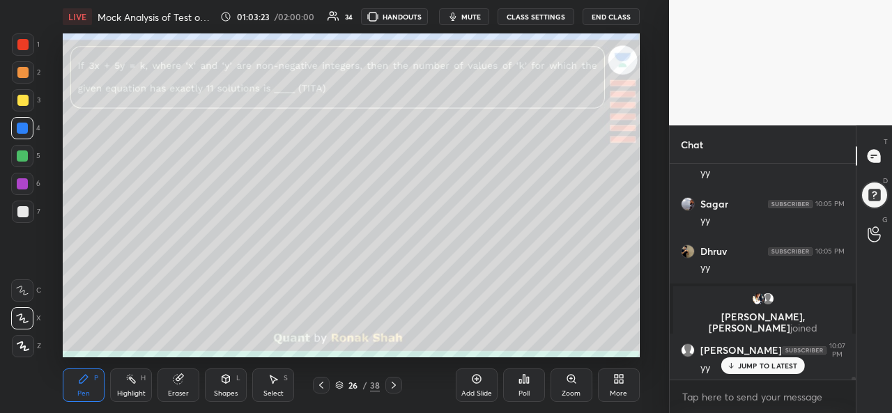
scroll to position [14882, 0]
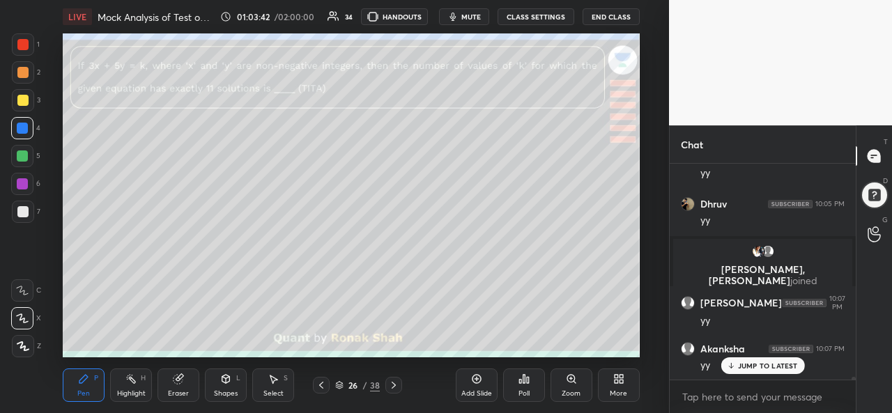
click at [29, 185] on div at bounding box center [22, 184] width 22 height 22
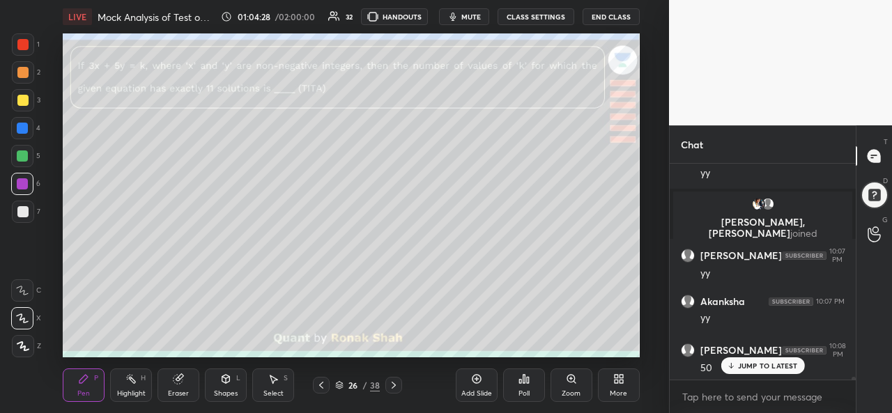
click at [393, 383] on icon at bounding box center [393, 385] width 11 height 11
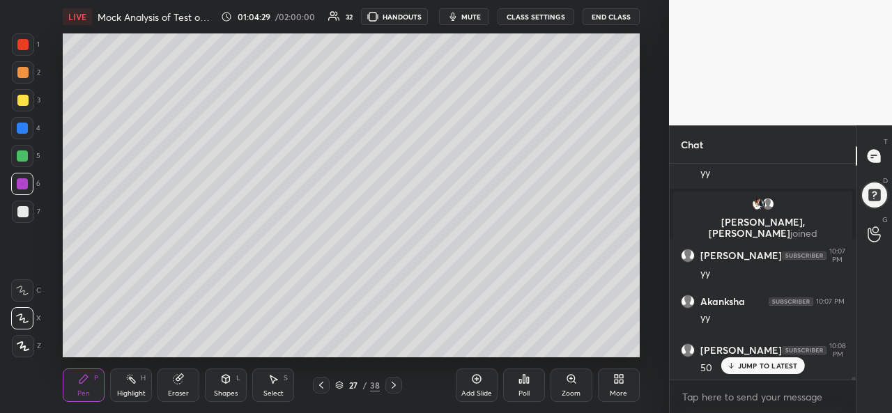
click at [390, 380] on icon at bounding box center [393, 385] width 11 height 11
click at [22, 151] on div at bounding box center [22, 156] width 11 height 11
click at [17, 98] on div at bounding box center [22, 100] width 11 height 11
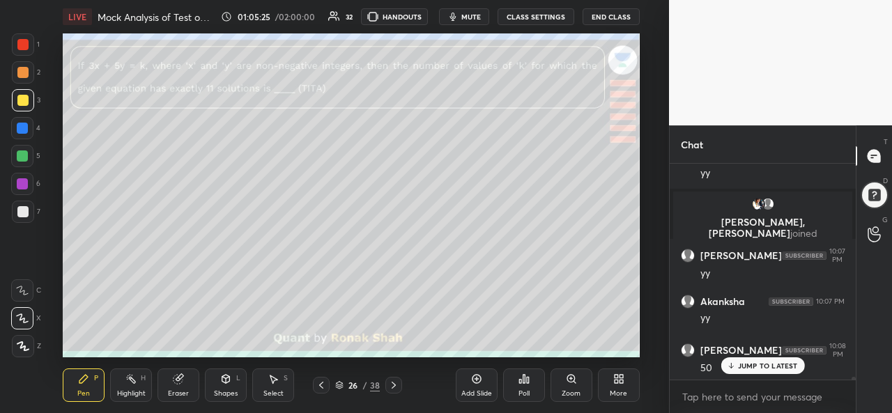
click at [20, 153] on div at bounding box center [22, 156] width 11 height 11
click at [27, 182] on div at bounding box center [22, 183] width 11 height 11
click at [20, 92] on div at bounding box center [23, 100] width 22 height 22
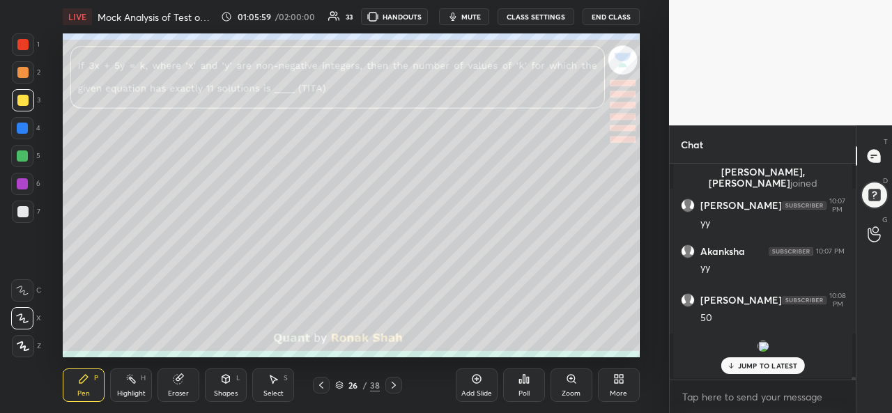
click at [562, 348] on div "Add Slide Poll Zoom More" at bounding box center [548, 385] width 184 height 78
click at [573, 351] on div "Add Slide Poll Zoom More" at bounding box center [548, 385] width 184 height 78
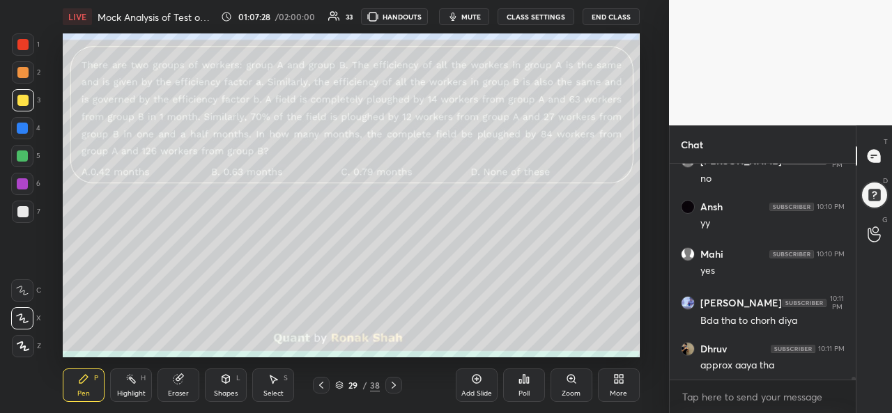
scroll to position [15894, 0]
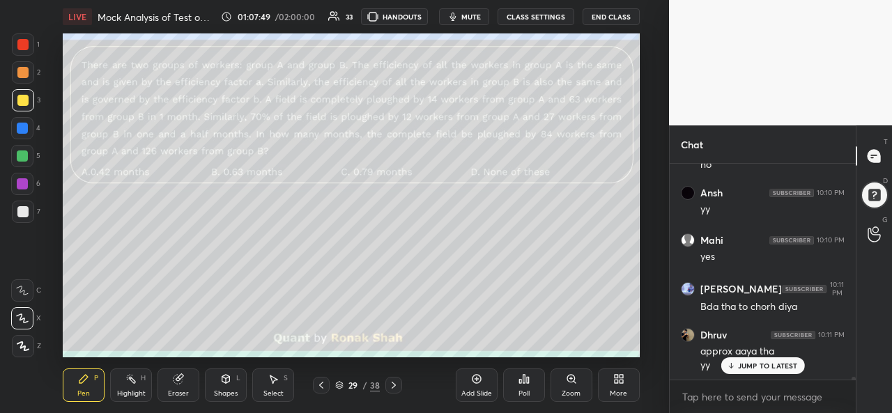
click at [271, 382] on icon at bounding box center [273, 379] width 11 height 11
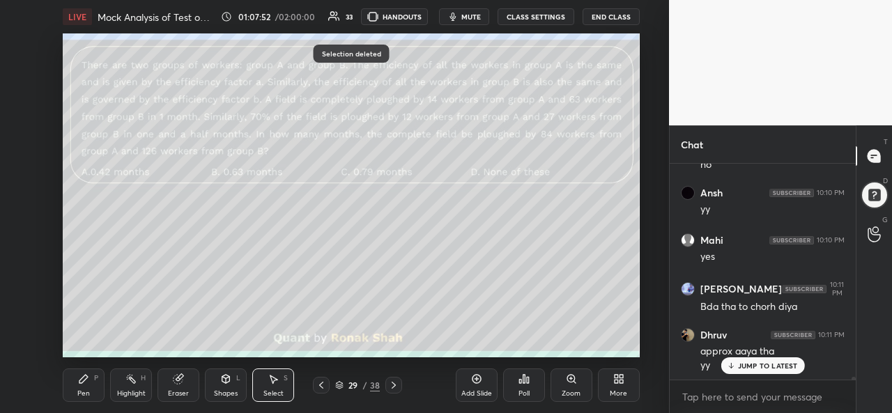
click at [82, 392] on div "Pen" at bounding box center [83, 393] width 13 height 7
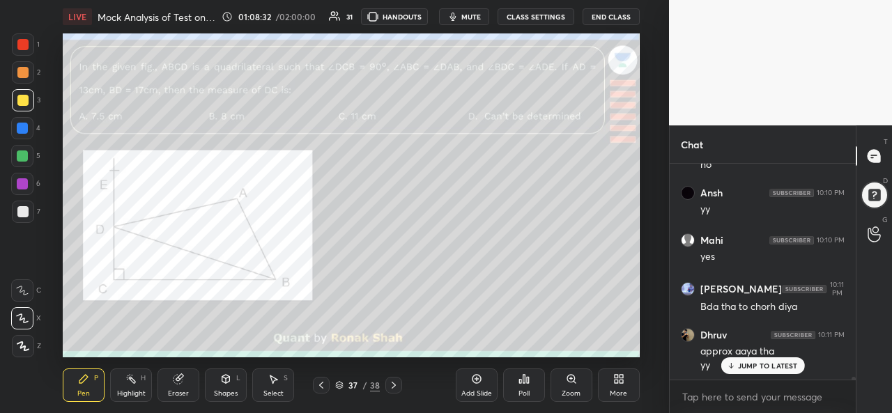
scroll to position [15966, 0]
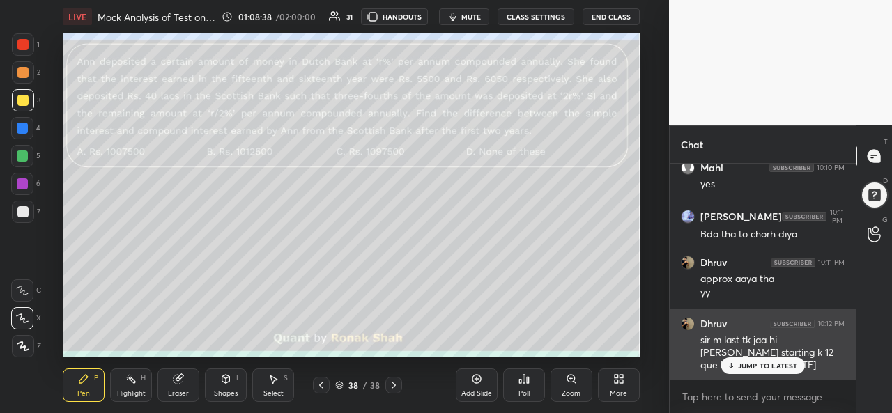
click at [762, 369] on p "JUMP TO LATEST" at bounding box center [768, 366] width 60 height 8
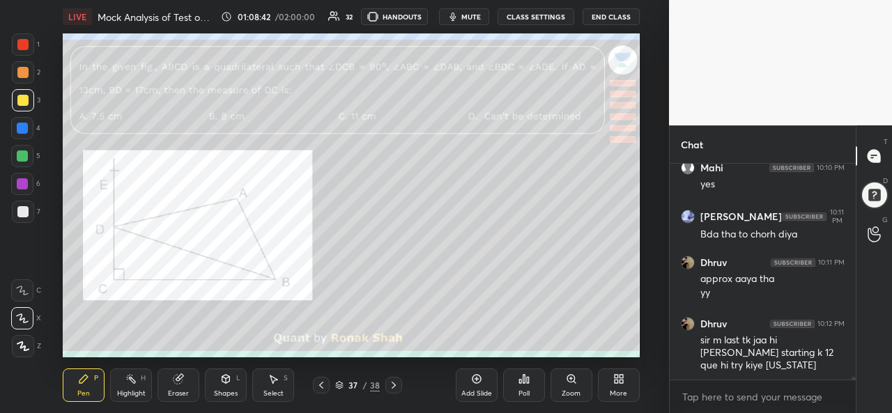
scroll to position [16014, 0]
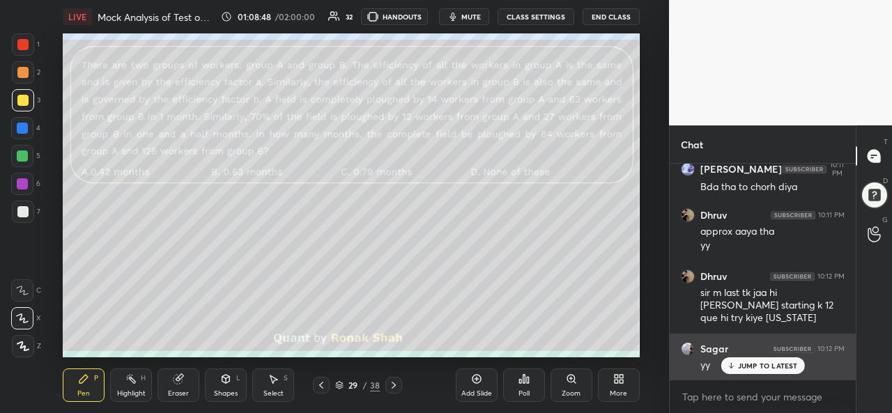
click at [757, 366] on p "JUMP TO LATEST" at bounding box center [768, 366] width 60 height 8
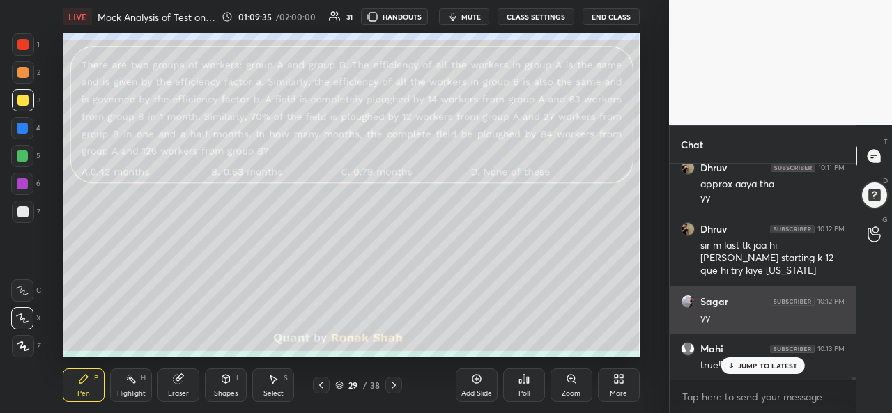
scroll to position [16121, 0]
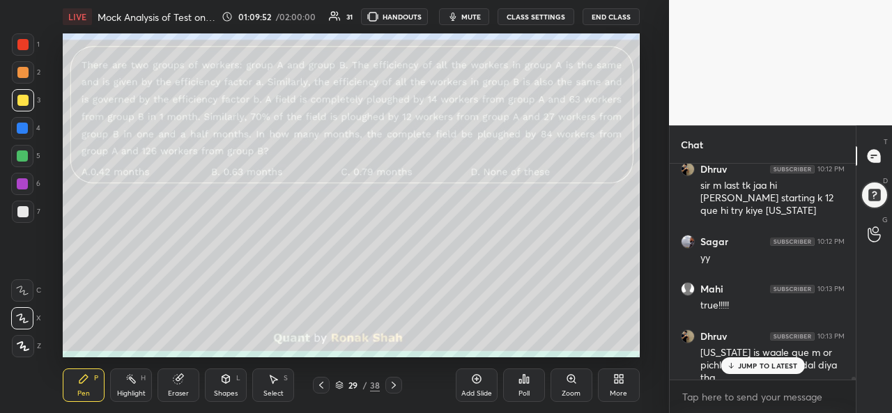
click at [755, 362] on p "JUMP TO LATEST" at bounding box center [768, 366] width 60 height 8
click at [280, 385] on div "Select S" at bounding box center [273, 385] width 42 height 33
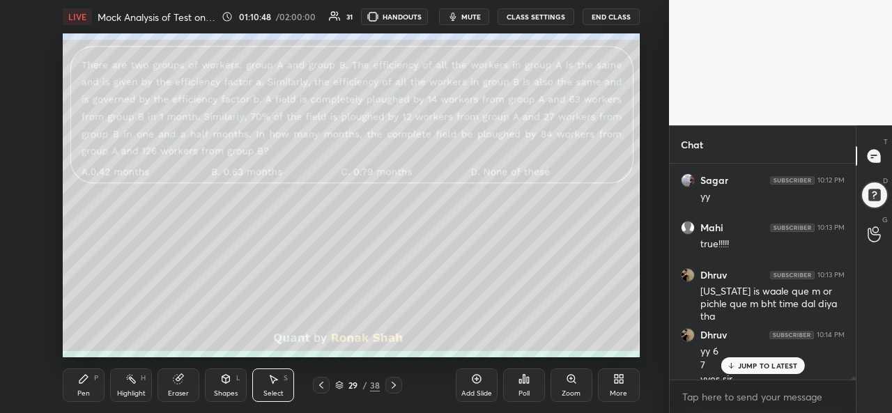
scroll to position [16196, 0]
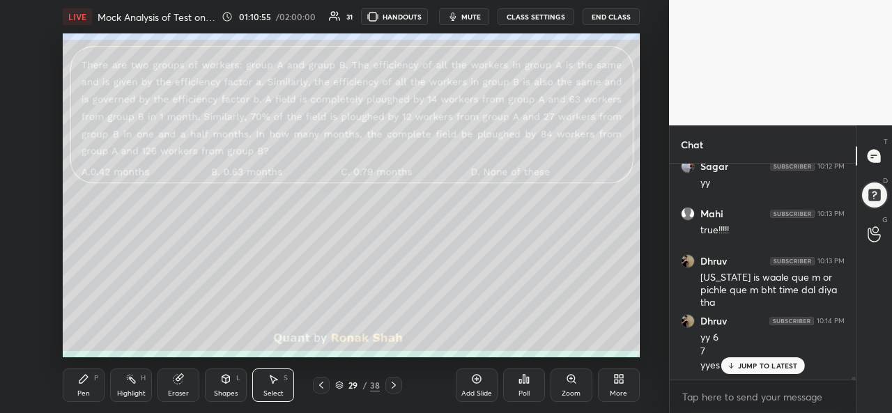
click at [323, 387] on icon at bounding box center [321, 385] width 11 height 11
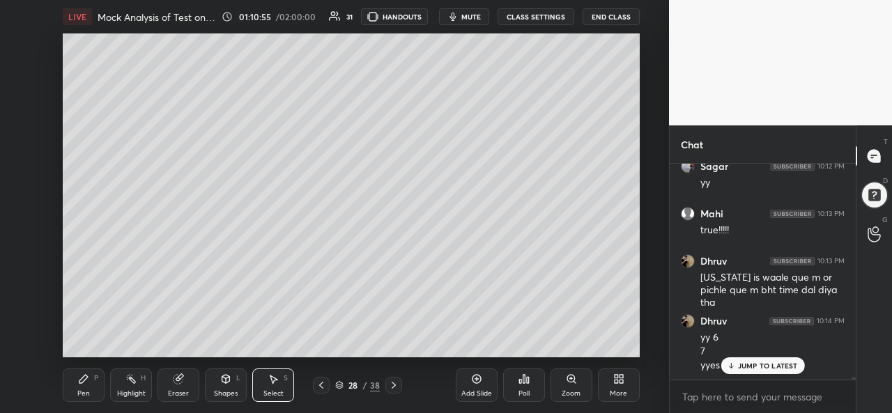
click at [399, 383] on icon at bounding box center [393, 385] width 11 height 11
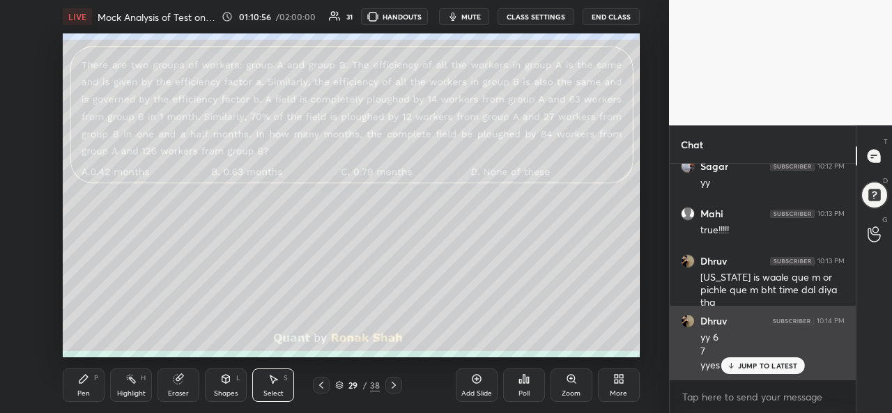
click at [764, 369] on p "JUMP TO LATEST" at bounding box center [768, 366] width 60 height 8
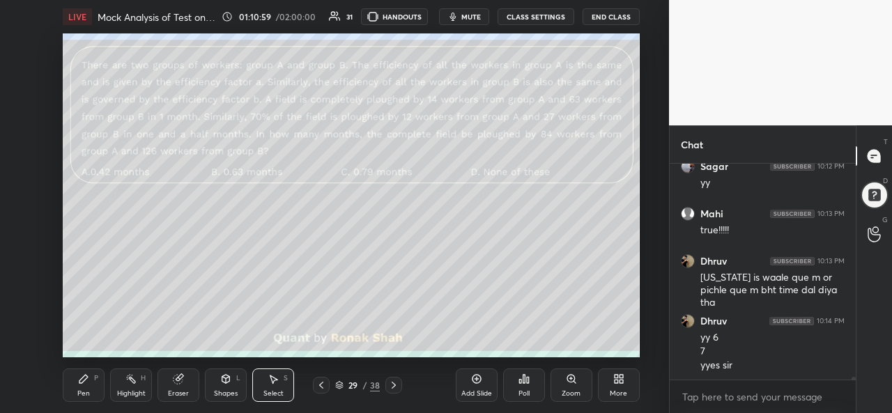
click at [91, 380] on div "Pen P" at bounding box center [84, 385] width 42 height 33
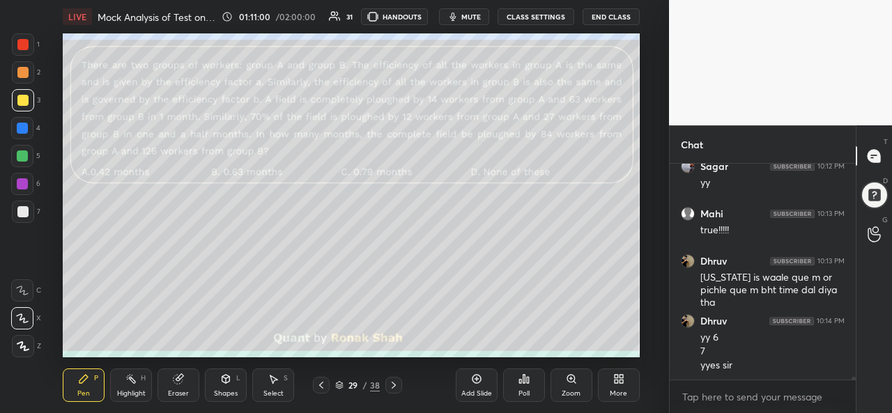
click at [20, 125] on div at bounding box center [22, 128] width 11 height 11
click at [275, 377] on icon at bounding box center [273, 379] width 11 height 11
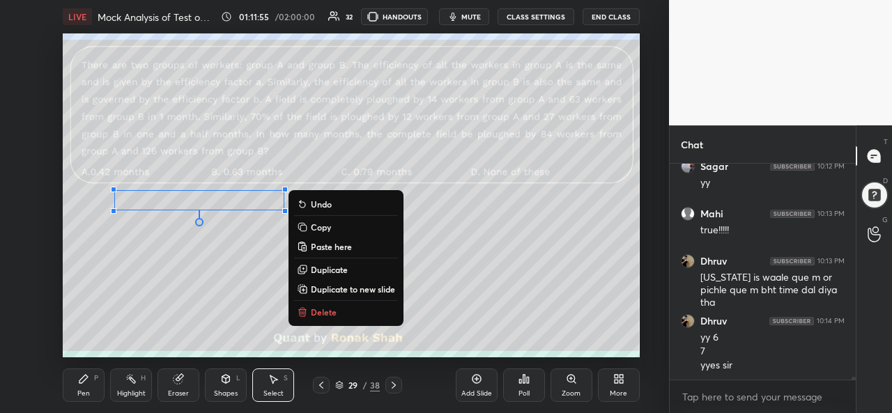
click at [78, 383] on icon at bounding box center [83, 379] width 11 height 11
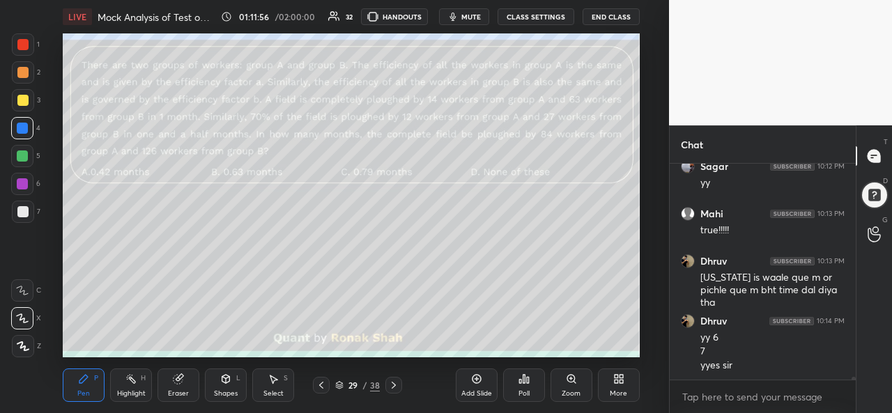
click at [20, 157] on div at bounding box center [22, 156] width 11 height 11
click at [20, 184] on div at bounding box center [22, 183] width 11 height 11
click at [273, 383] on icon at bounding box center [274, 380] width 8 height 8
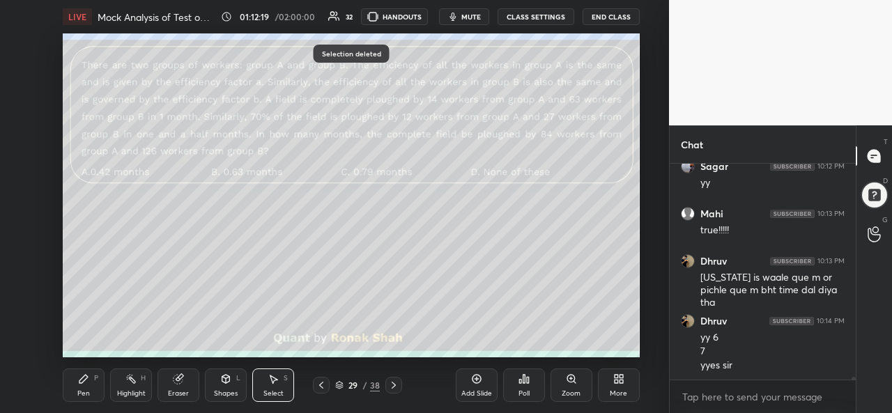
click at [72, 387] on div "Pen P" at bounding box center [84, 385] width 42 height 33
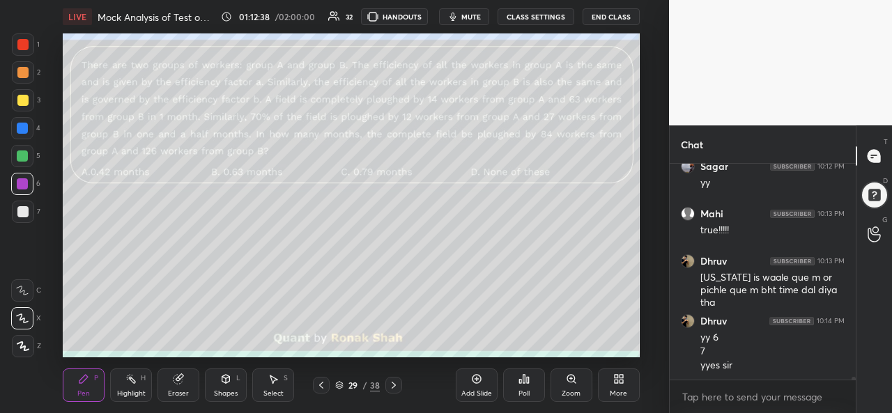
click at [24, 103] on div at bounding box center [22, 100] width 11 height 11
click at [29, 211] on div at bounding box center [23, 212] width 22 height 22
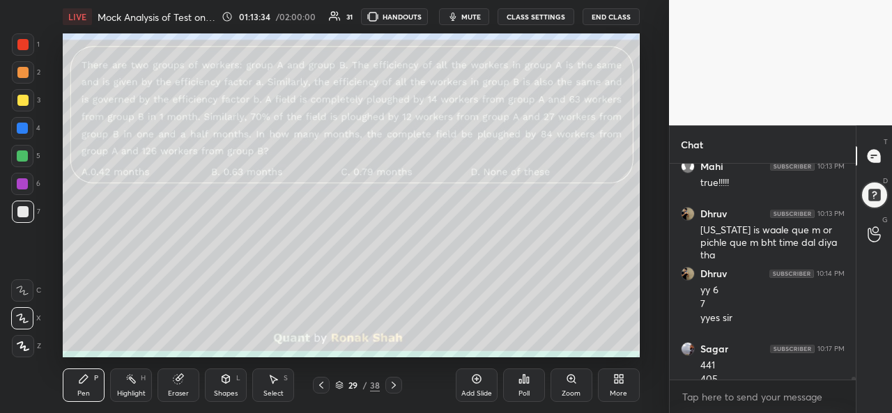
scroll to position [16257, 0]
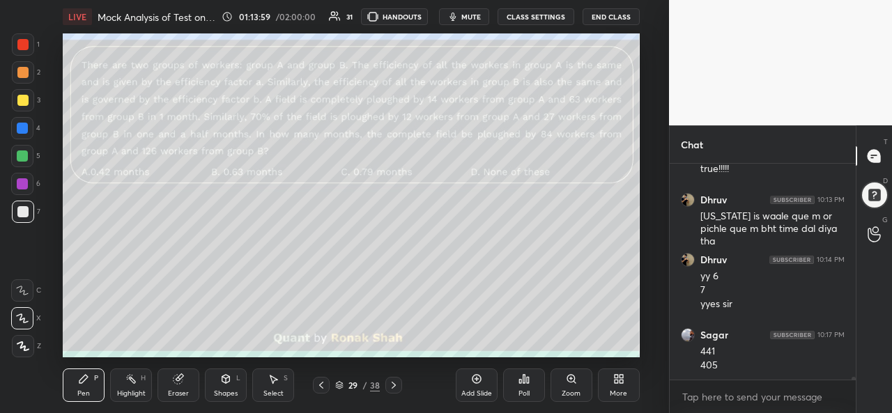
click at [18, 43] on div at bounding box center [22, 44] width 11 height 11
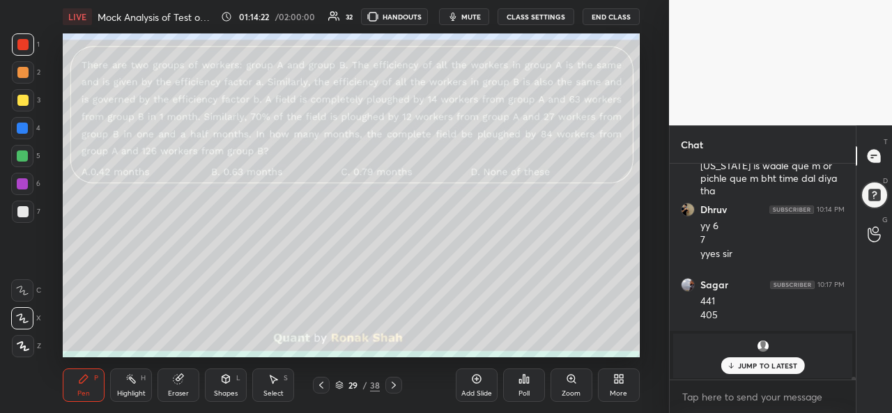
click at [22, 129] on div at bounding box center [22, 128] width 11 height 11
click at [476, 388] on div "Add Slide" at bounding box center [477, 385] width 42 height 33
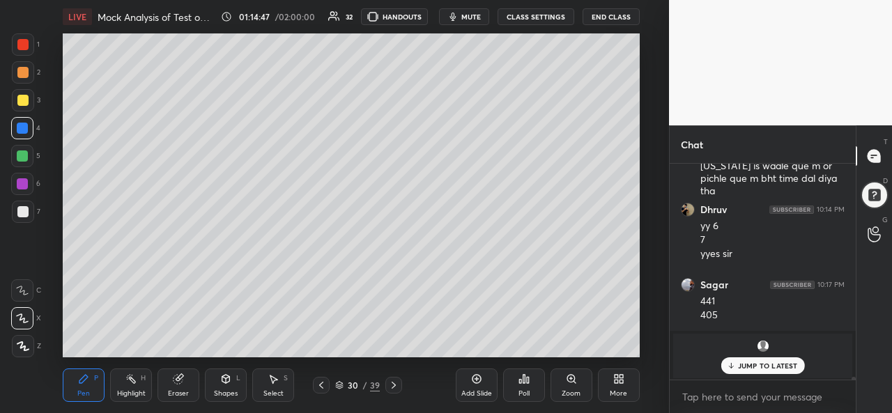
click at [469, 22] on button "mute" at bounding box center [464, 16] width 50 height 17
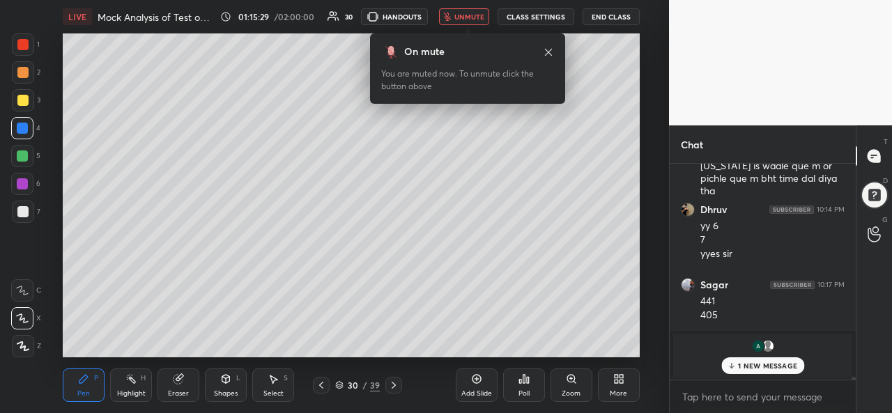
click at [470, 26] on div "On mute You are muted now. To unmute click the button above" at bounding box center [467, 64] width 195 height 79
click at [470, 15] on span "unmute" at bounding box center [469, 17] width 30 height 10
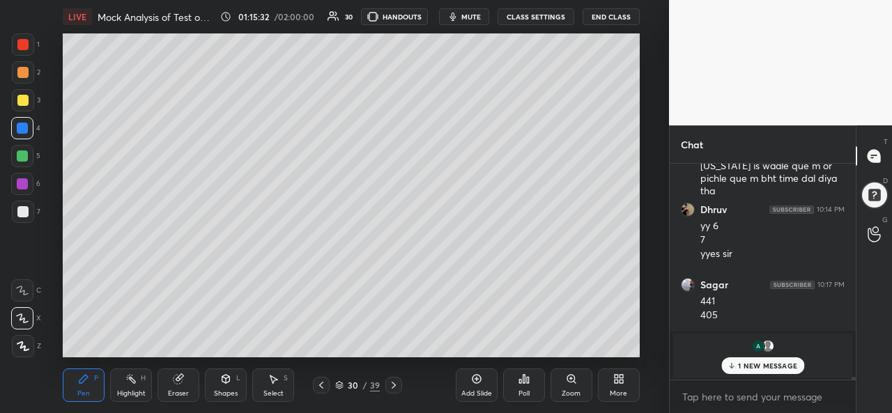
click at [760, 368] on p "1 NEW MESSAGE" at bounding box center [767, 366] width 59 height 8
click at [22, 151] on div at bounding box center [22, 156] width 11 height 11
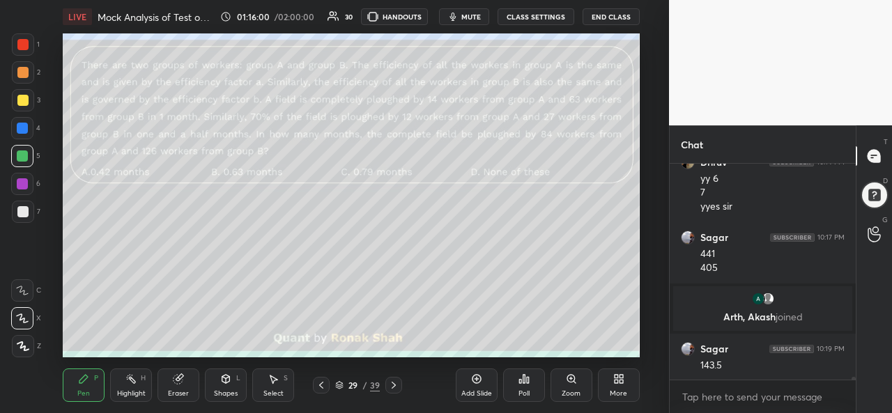
click at [22, 208] on div at bounding box center [22, 211] width 11 height 11
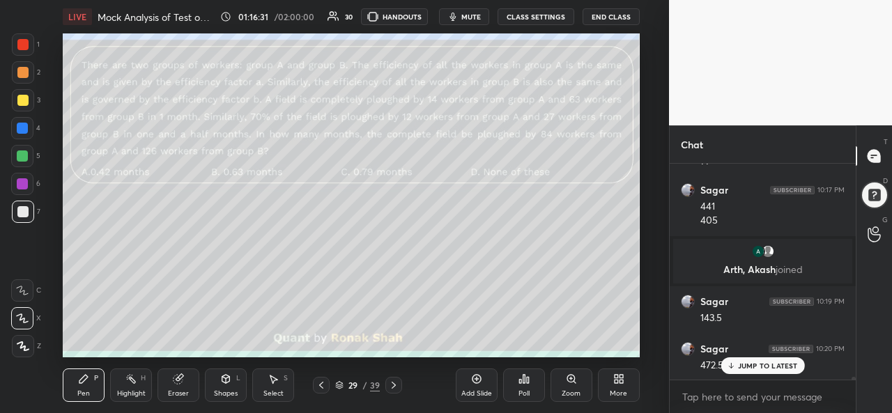
click at [754, 364] on p "JUMP TO LATEST" at bounding box center [768, 366] width 60 height 8
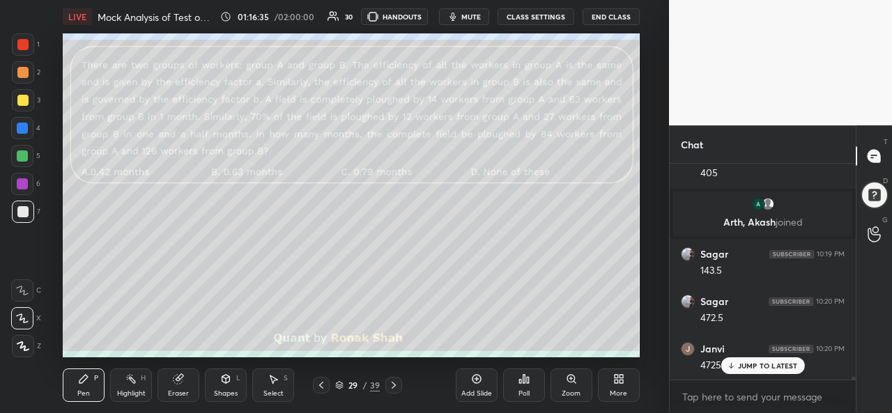
click at [757, 368] on p "JUMP TO LATEST" at bounding box center [768, 366] width 60 height 8
click at [651, 259] on div "Setting up your live class Poll for secs No correct answer Start poll" at bounding box center [351, 195] width 613 height 324
click at [28, 98] on div at bounding box center [23, 100] width 22 height 22
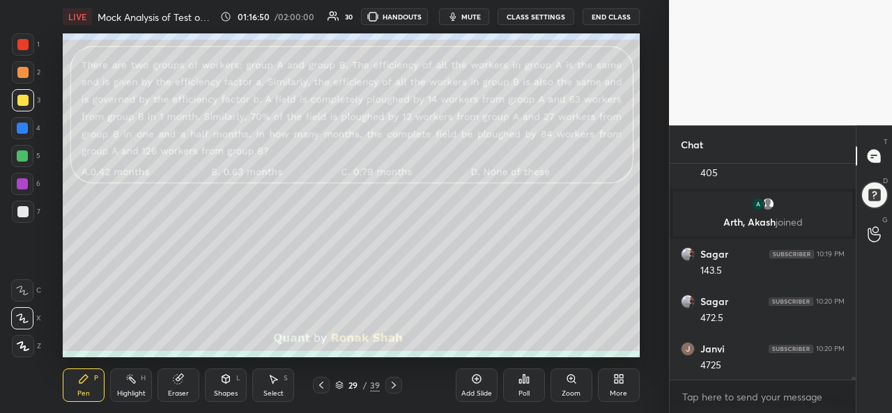
scroll to position [15575, 0]
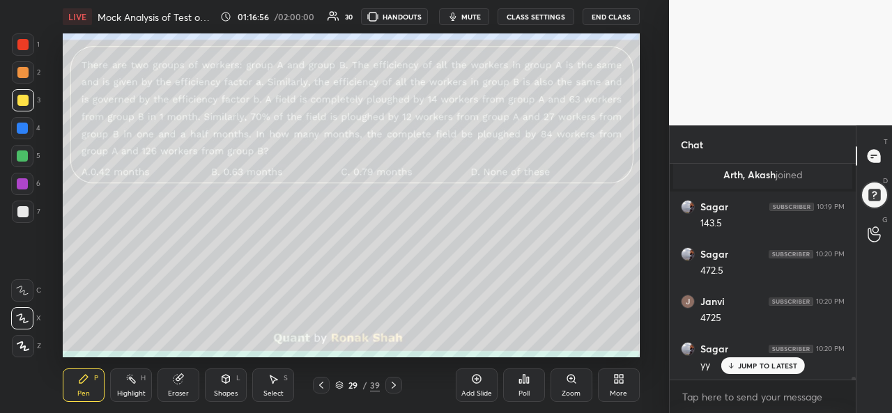
click at [277, 374] on icon at bounding box center [273, 379] width 11 height 11
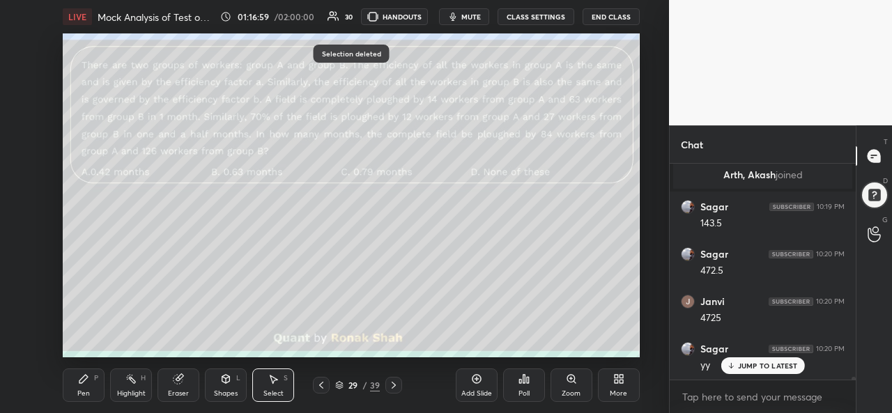
click at [82, 378] on icon at bounding box center [83, 379] width 8 height 8
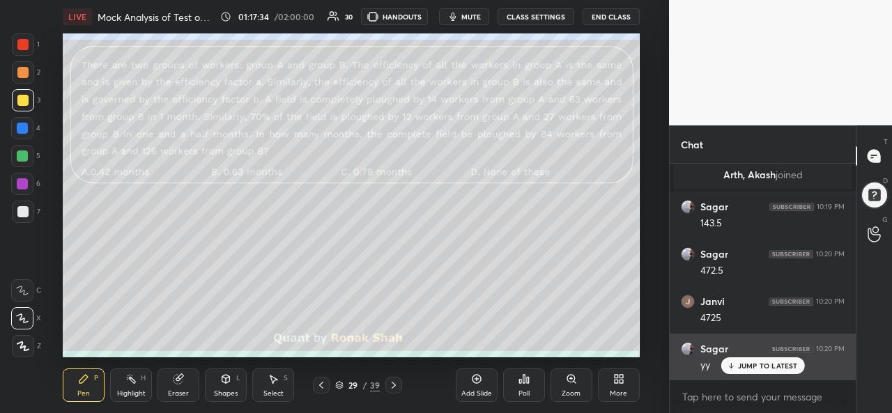
click at [741, 363] on p "JUMP TO LATEST" at bounding box center [768, 366] width 60 height 8
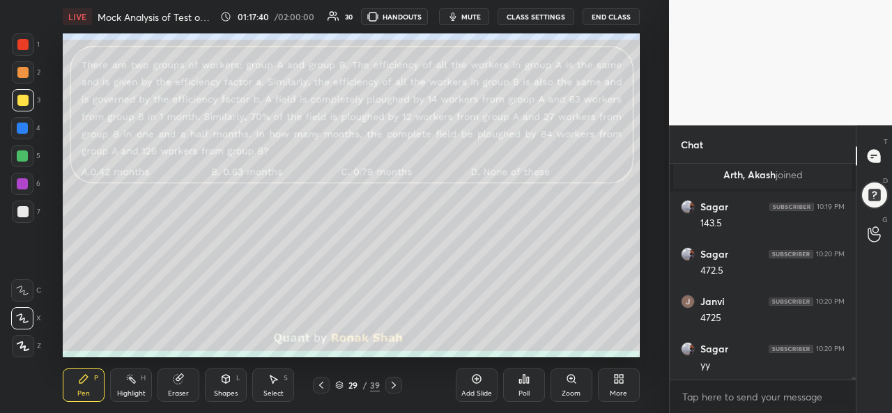
click at [571, 347] on div "Add Slide Poll Zoom More" at bounding box center [548, 385] width 184 height 78
click at [573, 348] on div "Add Slide Poll Zoom More" at bounding box center [548, 385] width 184 height 78
click at [628, 349] on div "Add Slide Poll Zoom More" at bounding box center [548, 385] width 184 height 78
click at [642, 346] on div "Setting up your live class Poll for secs No correct answer Start poll" at bounding box center [351, 195] width 613 height 324
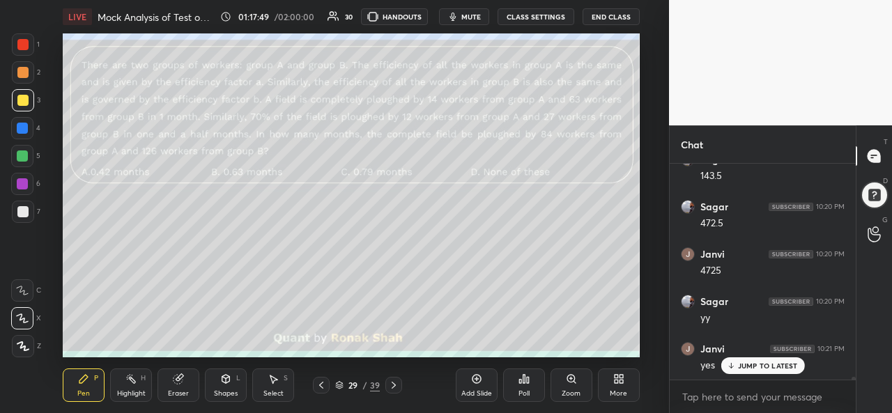
click at [754, 367] on p "JUMP TO LATEST" at bounding box center [768, 366] width 60 height 8
click at [394, 385] on icon at bounding box center [393, 385] width 11 height 11
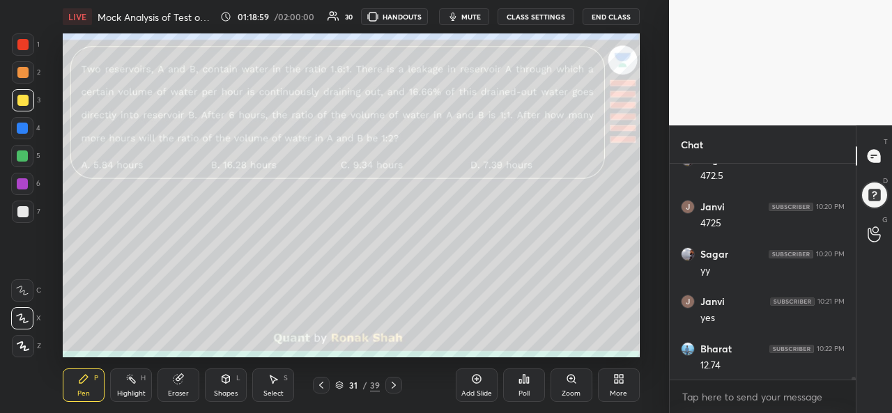
click at [272, 387] on div "Select S" at bounding box center [273, 385] width 42 height 33
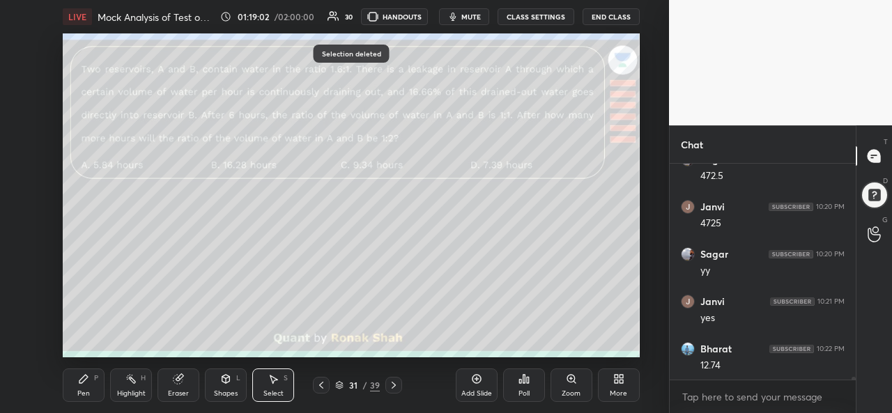
click at [103, 383] on div "Pen P" at bounding box center [84, 385] width 42 height 33
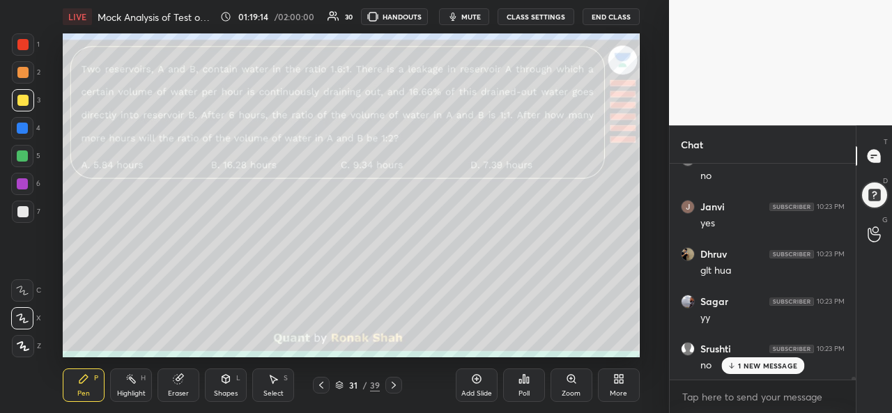
scroll to position [16051, 0]
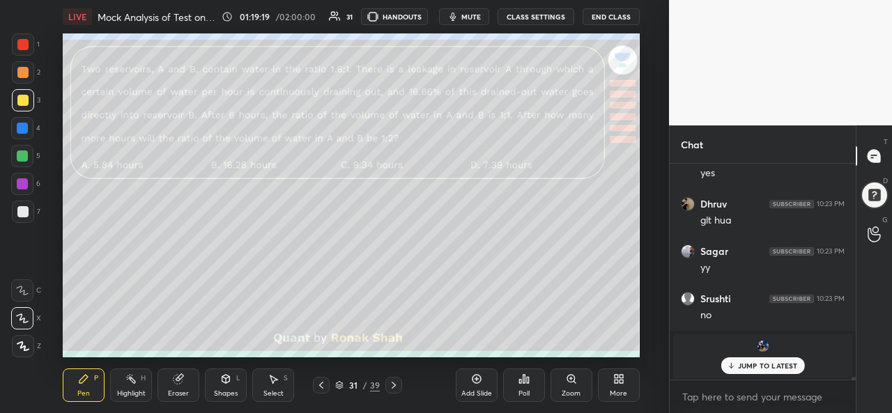
click at [279, 388] on div "Select S" at bounding box center [273, 385] width 42 height 33
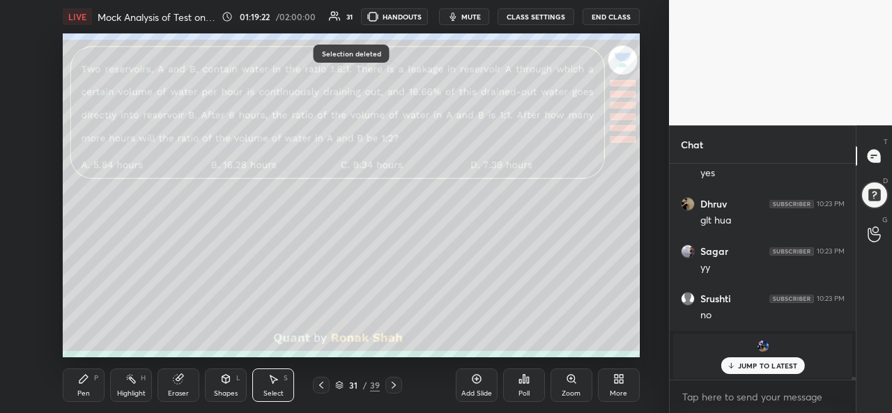
scroll to position [16099, 0]
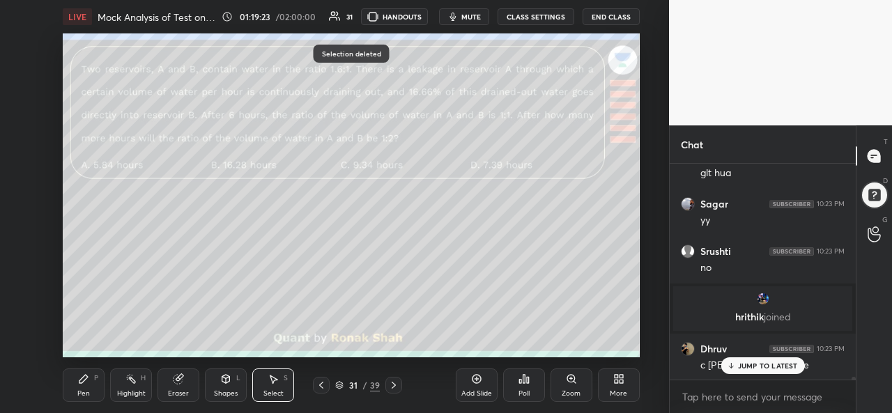
click at [90, 382] on div "Pen P" at bounding box center [84, 385] width 42 height 33
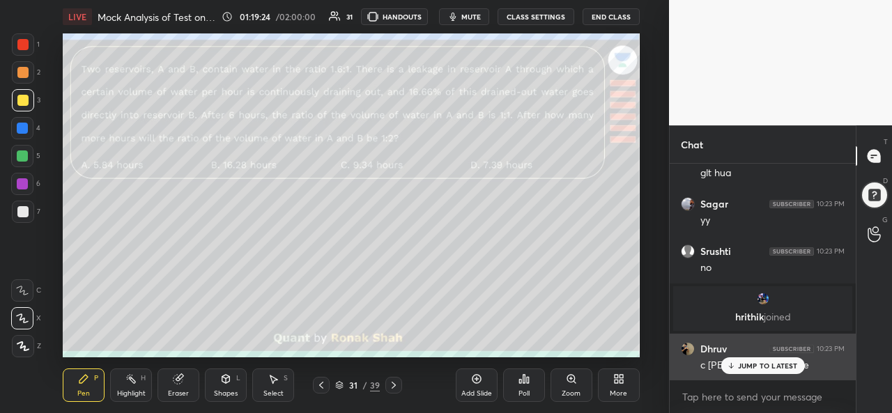
click at [748, 365] on p "JUMP TO LATEST" at bounding box center [768, 366] width 60 height 8
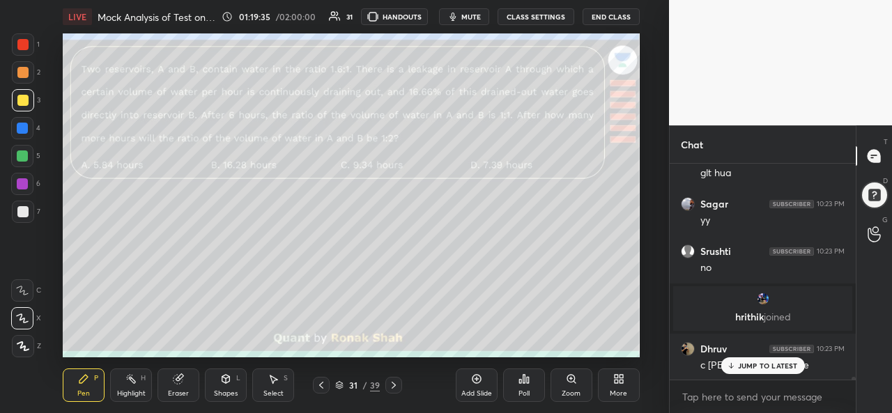
scroll to position [16146, 0]
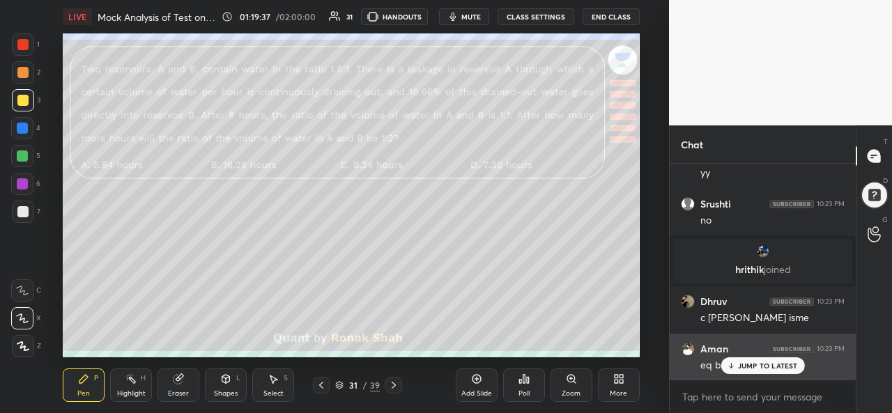
click at [748, 363] on p "JUMP TO LATEST" at bounding box center [768, 366] width 60 height 8
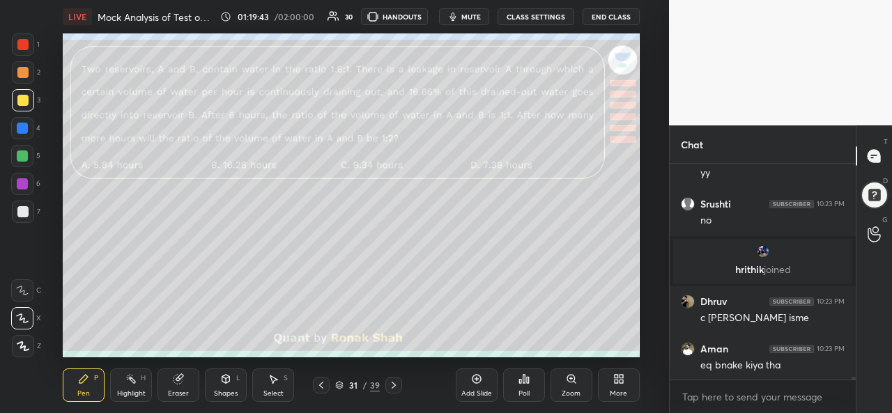
click at [26, 154] on div at bounding box center [22, 156] width 11 height 11
click at [273, 386] on div "Select S" at bounding box center [273, 385] width 42 height 33
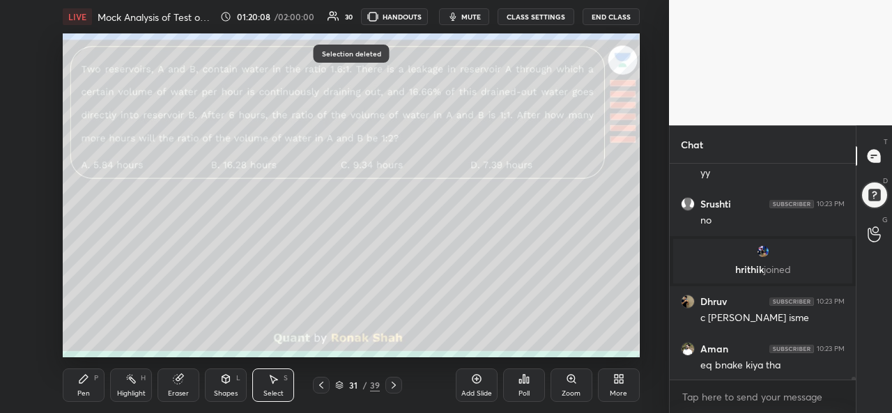
click at [96, 385] on div "Pen P" at bounding box center [84, 385] width 42 height 33
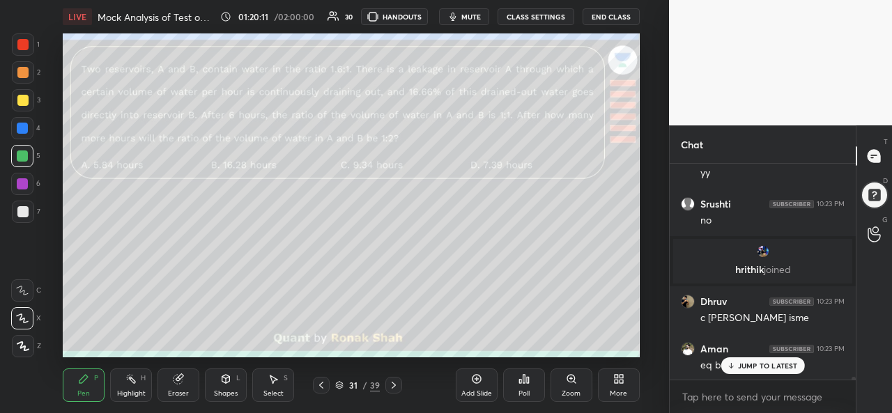
scroll to position [16193, 0]
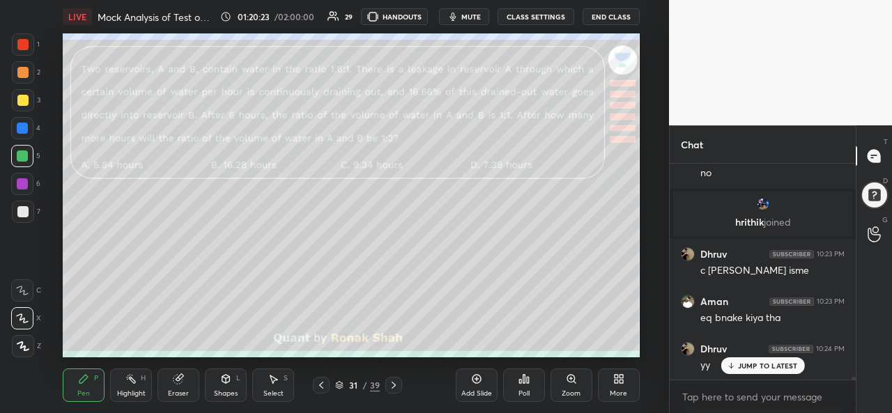
click at [18, 122] on div at bounding box center [22, 128] width 22 height 22
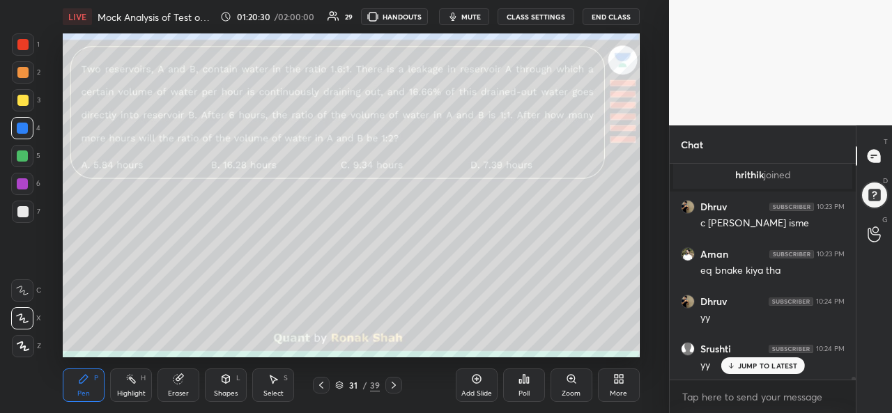
scroll to position [16288, 0]
click at [25, 157] on div at bounding box center [22, 156] width 11 height 11
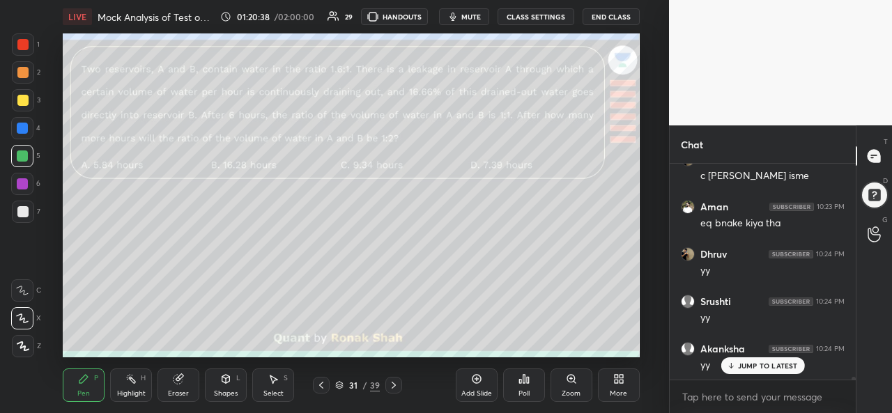
click at [22, 185] on div at bounding box center [22, 183] width 11 height 11
click at [229, 387] on div "Shapes L" at bounding box center [226, 385] width 42 height 33
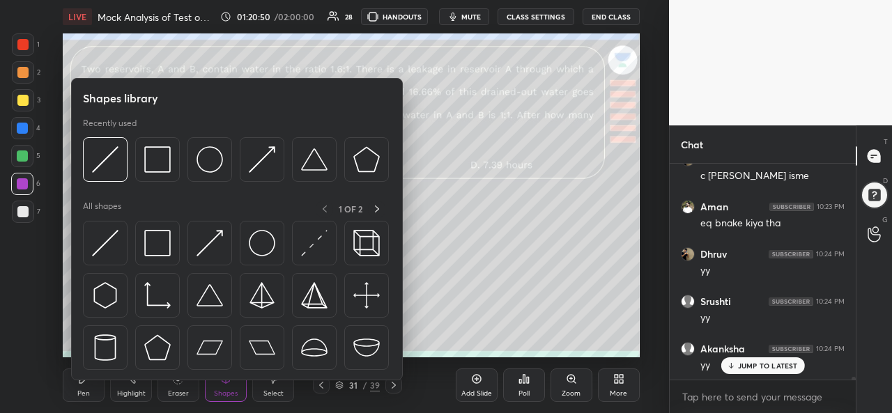
click at [107, 246] on img at bounding box center [105, 243] width 26 height 26
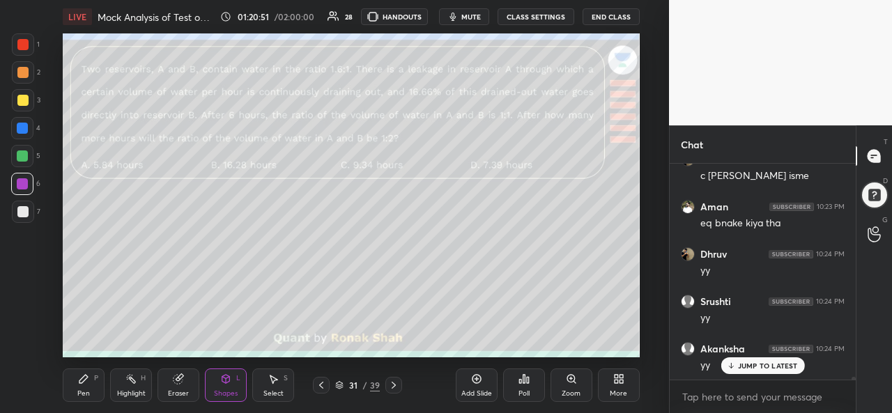
click at [30, 210] on div at bounding box center [23, 212] width 22 height 22
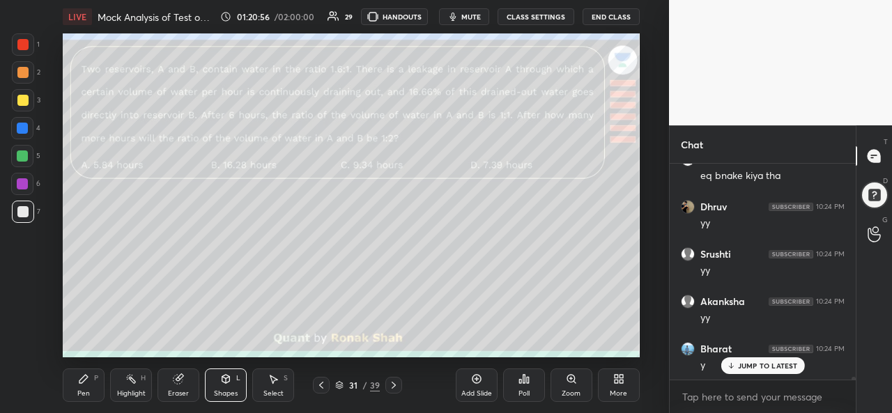
click at [89, 385] on div "Pen P" at bounding box center [84, 385] width 42 height 33
click at [31, 94] on div at bounding box center [23, 100] width 22 height 22
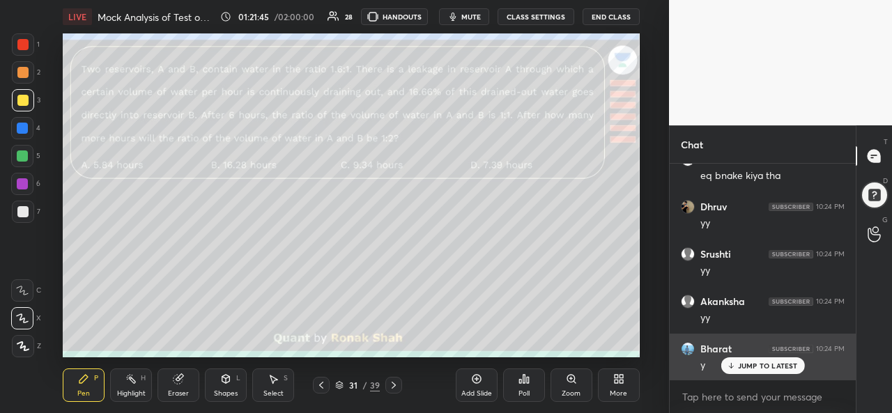
click at [755, 367] on p "JUMP TO LATEST" at bounding box center [768, 366] width 60 height 8
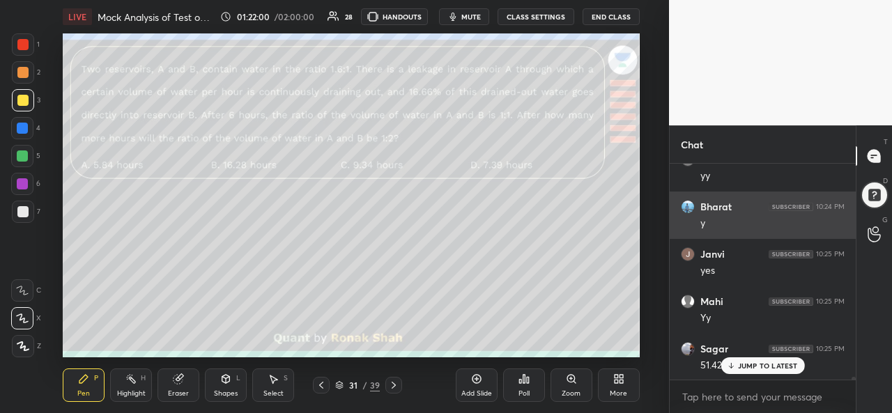
scroll to position [16525, 0]
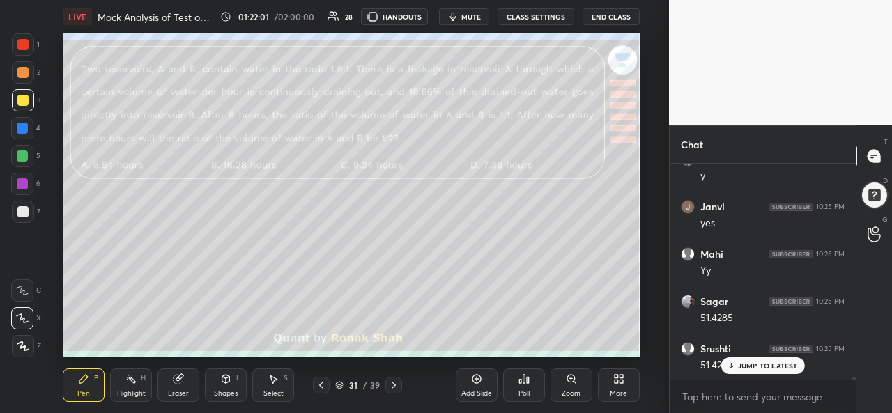
click at [755, 369] on p "JUMP TO LATEST" at bounding box center [768, 366] width 60 height 8
click at [479, 386] on div "Add Slide" at bounding box center [477, 385] width 42 height 33
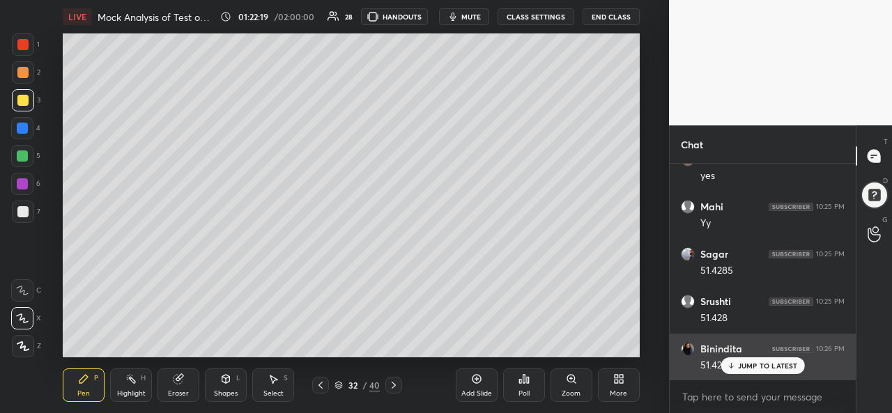
click at [751, 364] on p "JUMP TO LATEST" at bounding box center [768, 366] width 60 height 8
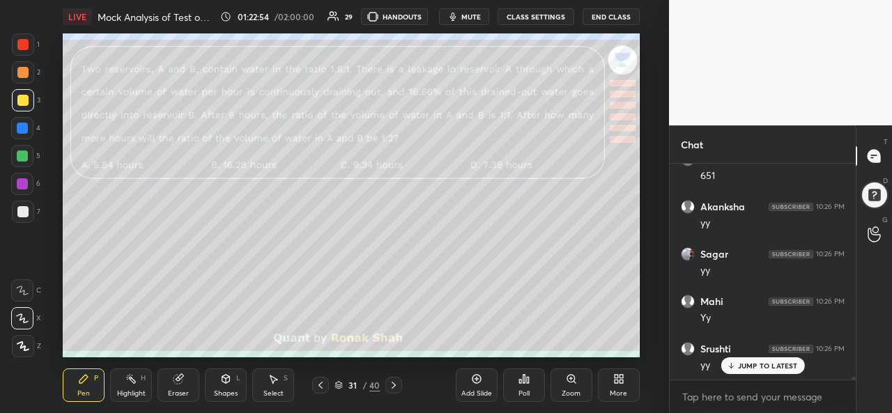
scroll to position [16999, 0]
click at [19, 154] on div at bounding box center [22, 156] width 11 height 11
click at [282, 383] on div "Select S" at bounding box center [273, 385] width 42 height 33
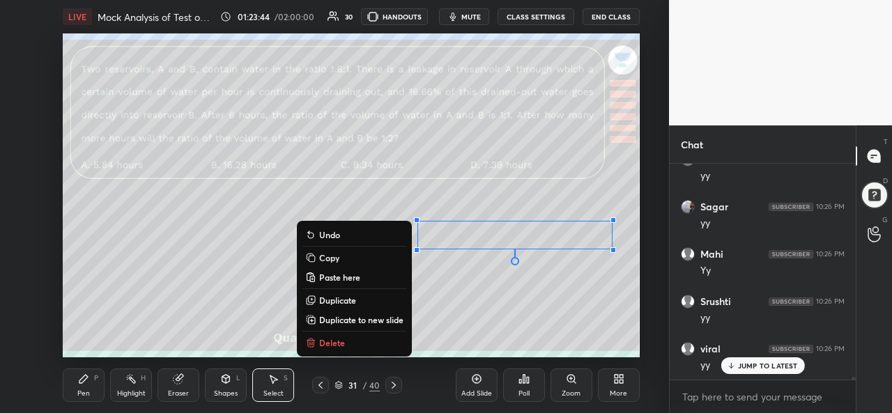
click at [548, 285] on div "0 ° Undo Copy Paste here Duplicate Duplicate to new slide Delete" at bounding box center [351, 195] width 576 height 324
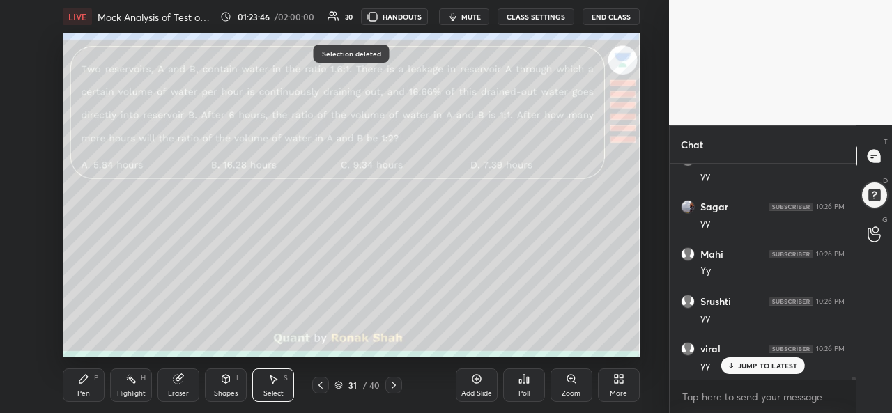
click at [84, 390] on div "Pen" at bounding box center [83, 393] width 13 height 7
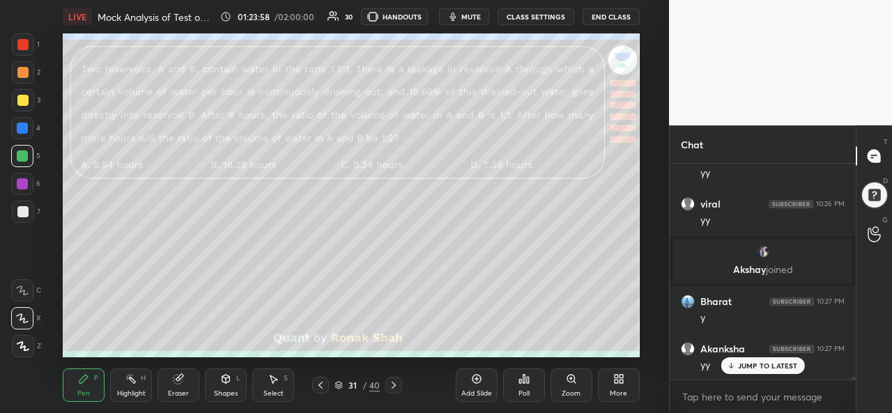
scroll to position [17191, 0]
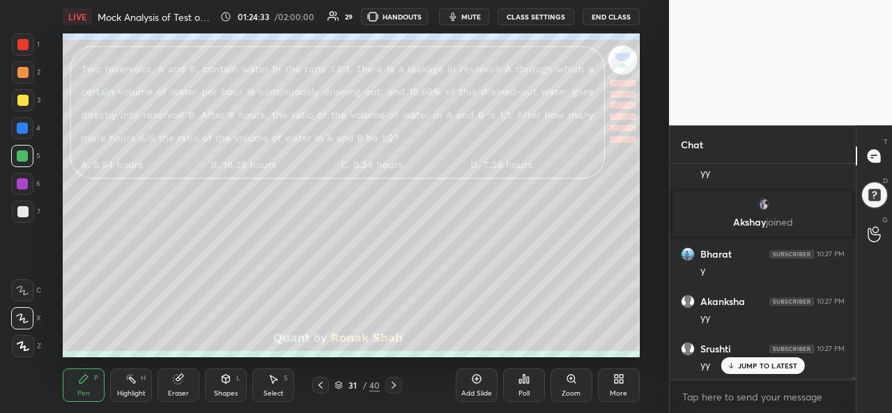
click at [603, 348] on div "Add Slide Poll Zoom More" at bounding box center [548, 385] width 184 height 78
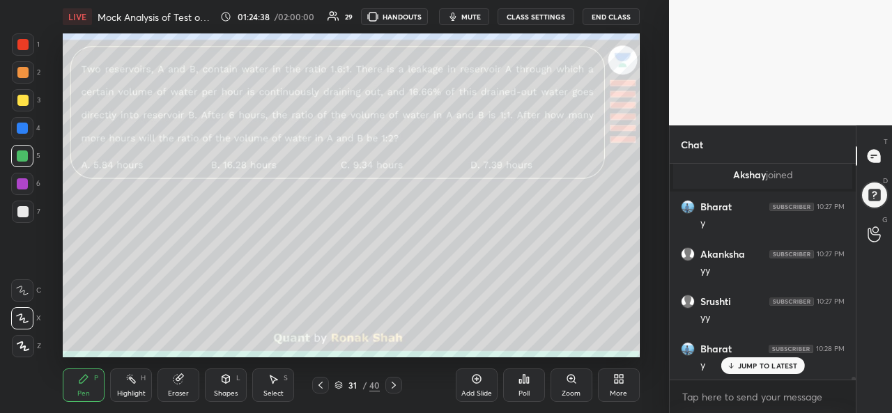
click at [640, 321] on div "Setting up your live class Poll for secs No correct answer Start poll" at bounding box center [351, 195] width 613 height 324
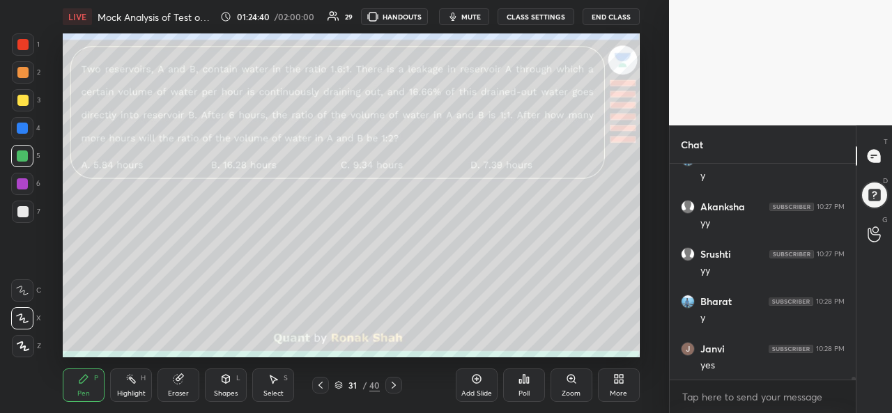
scroll to position [17333, 0]
click at [30, 181] on div at bounding box center [22, 184] width 22 height 22
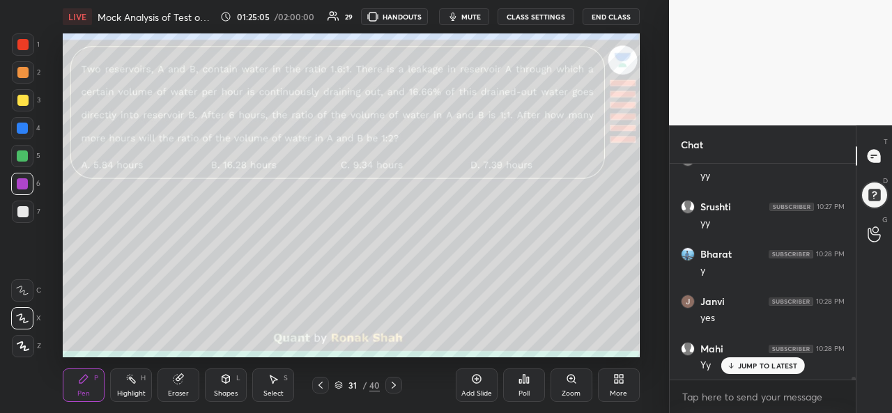
scroll to position [17381, 0]
click at [477, 387] on div "Add Slide" at bounding box center [477, 385] width 42 height 33
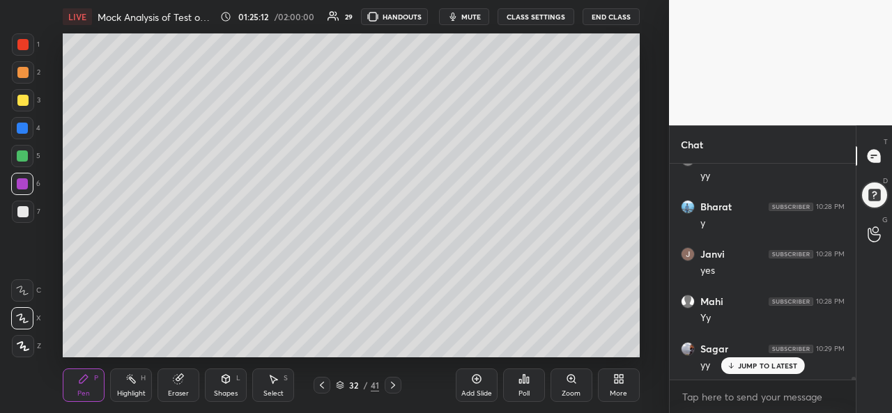
click at [22, 95] on div at bounding box center [22, 100] width 11 height 11
click at [293, 387] on div "Select S" at bounding box center [273, 385] width 42 height 33
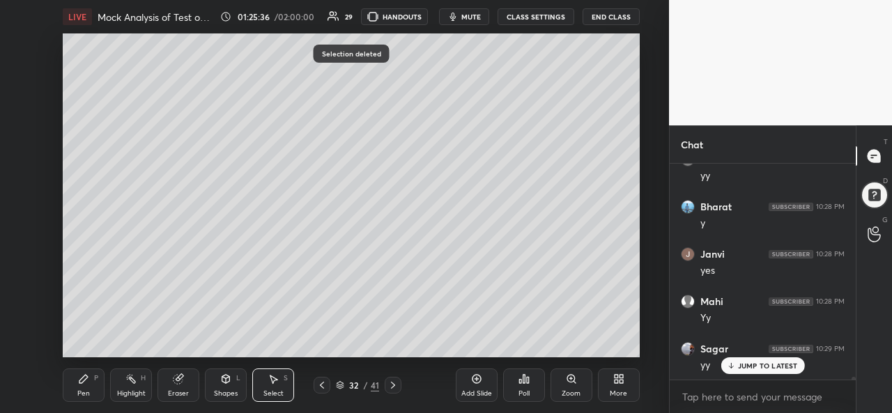
click at [83, 394] on div "Pen" at bounding box center [83, 393] width 13 height 7
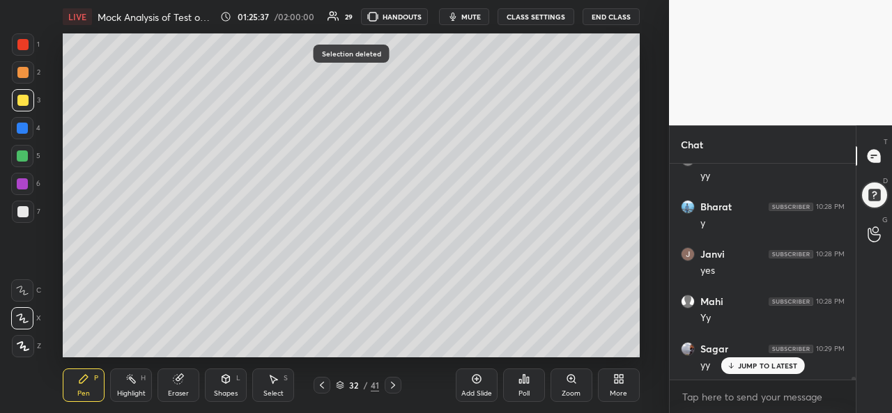
click at [273, 390] on div "Select" at bounding box center [273, 393] width 20 height 7
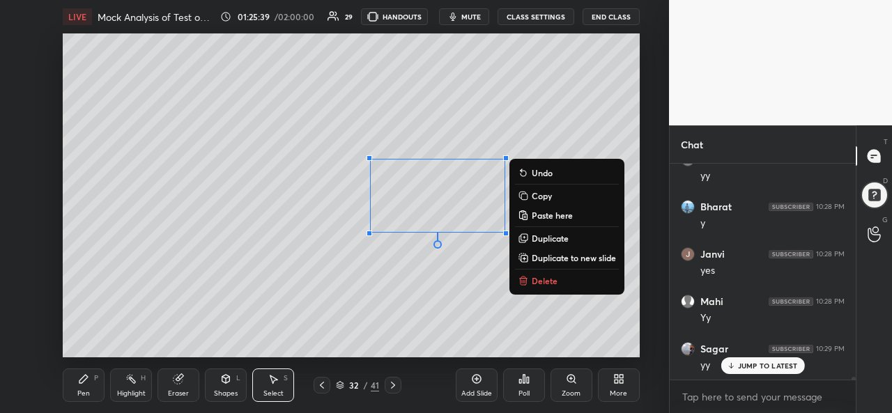
click at [79, 388] on div "Pen P" at bounding box center [84, 385] width 42 height 33
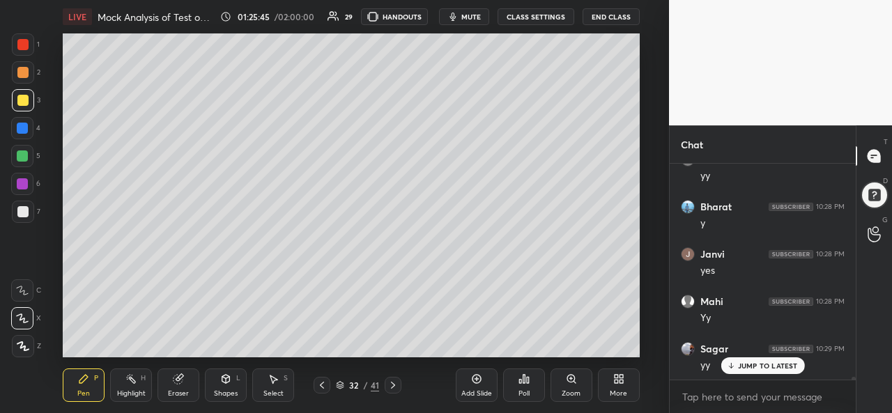
click at [24, 159] on div at bounding box center [22, 156] width 11 height 11
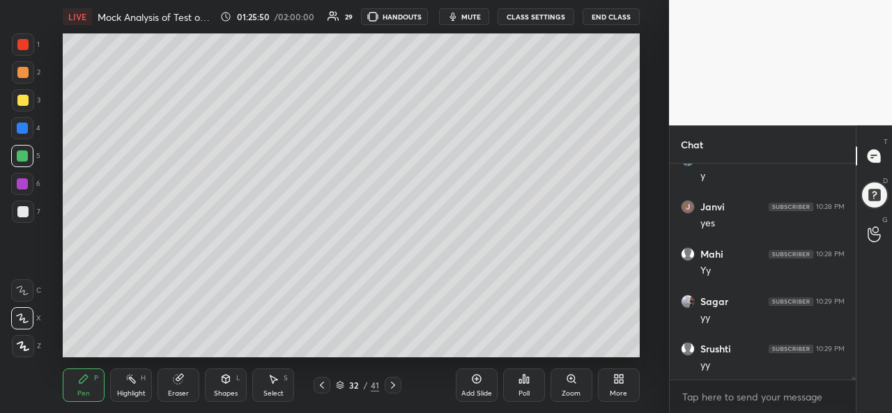
scroll to position [17476, 0]
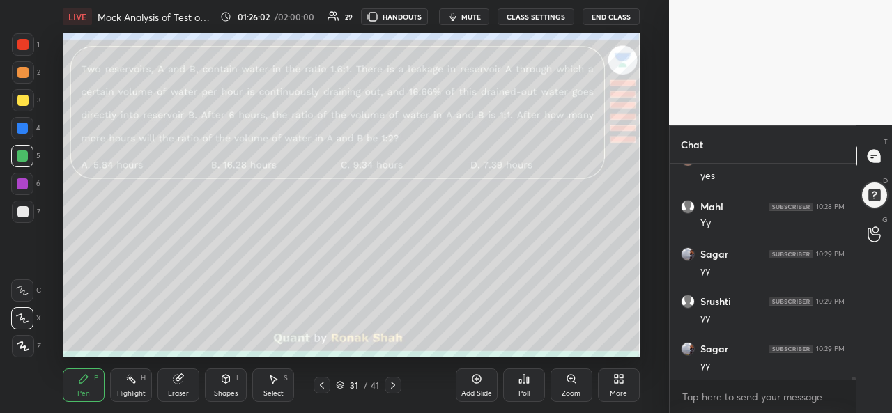
click at [29, 208] on div at bounding box center [23, 212] width 22 height 22
click at [22, 43] on div at bounding box center [22, 44] width 11 height 11
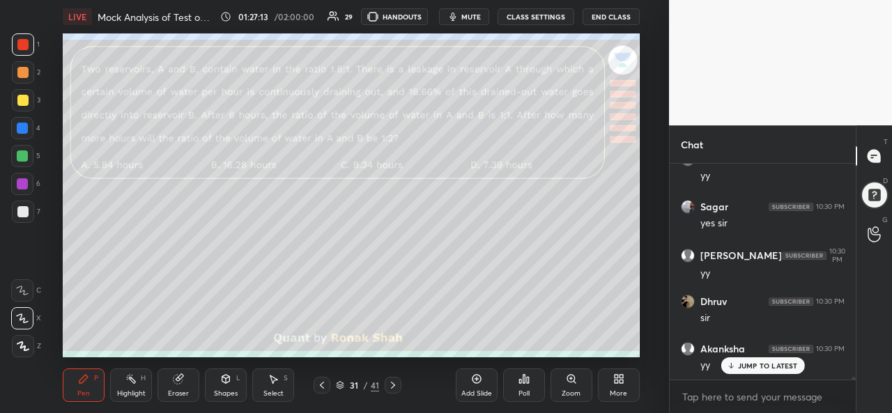
scroll to position [18011, 0]
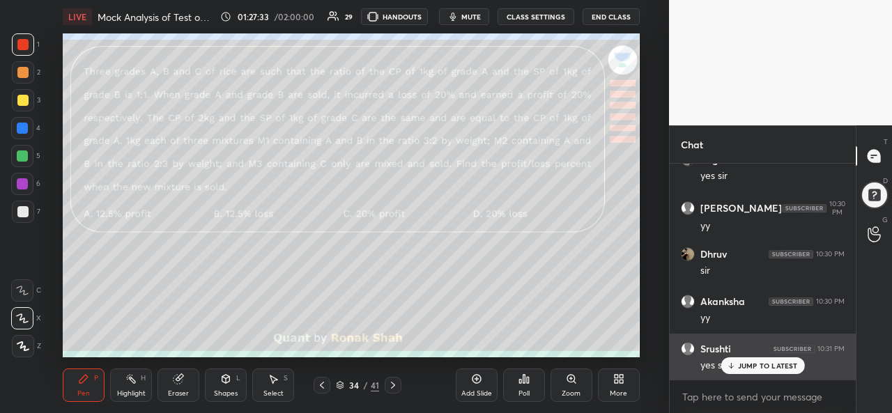
click at [765, 366] on p "JUMP TO LATEST" at bounding box center [768, 366] width 60 height 8
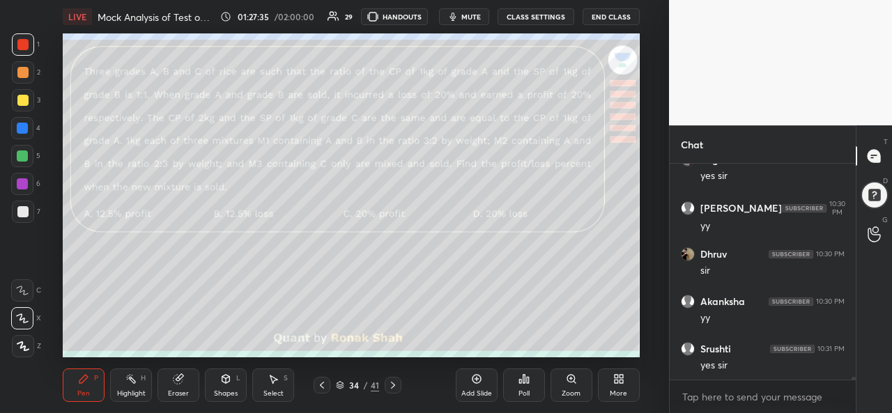
click at [271, 392] on div "Select" at bounding box center [273, 393] width 20 height 7
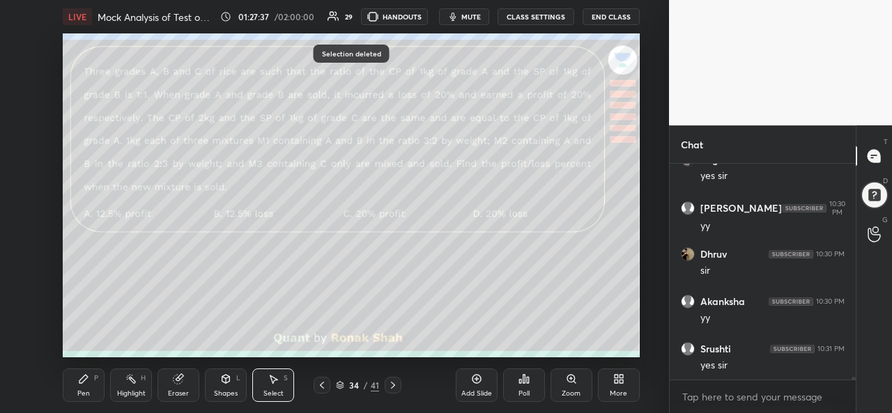
click at [84, 384] on icon at bounding box center [83, 379] width 11 height 11
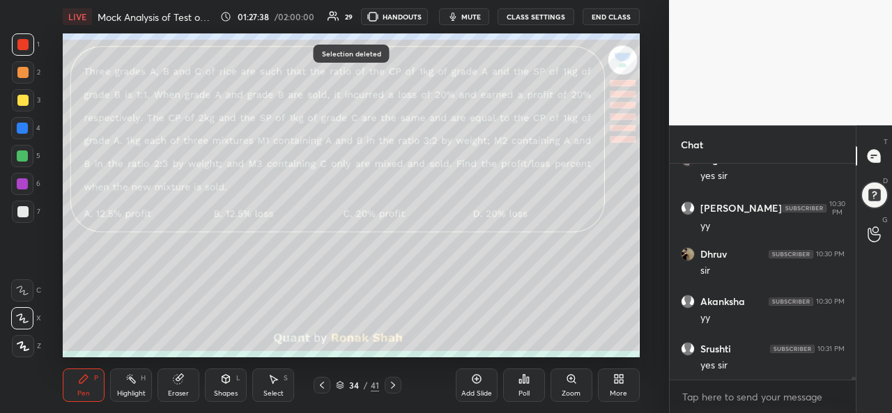
click at [26, 41] on div at bounding box center [22, 44] width 11 height 11
click at [20, 345] on icon at bounding box center [23, 346] width 13 height 10
click at [25, 128] on div at bounding box center [22, 128] width 11 height 11
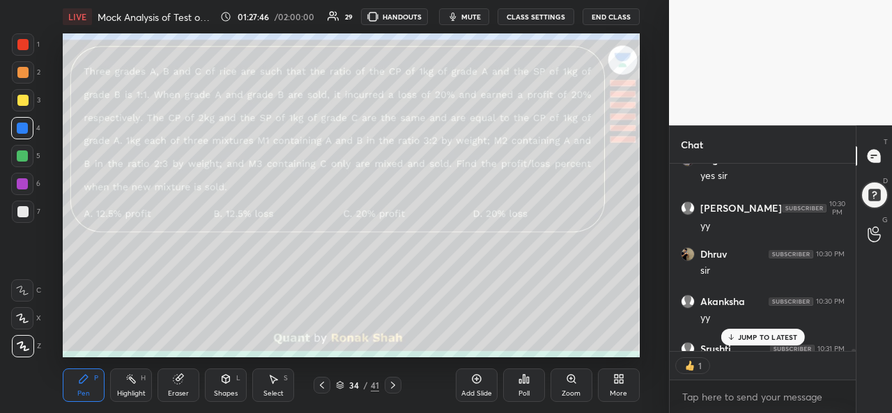
scroll to position [5, 4]
click at [776, 335] on p "JUMP TO LATEST" at bounding box center [768, 337] width 60 height 8
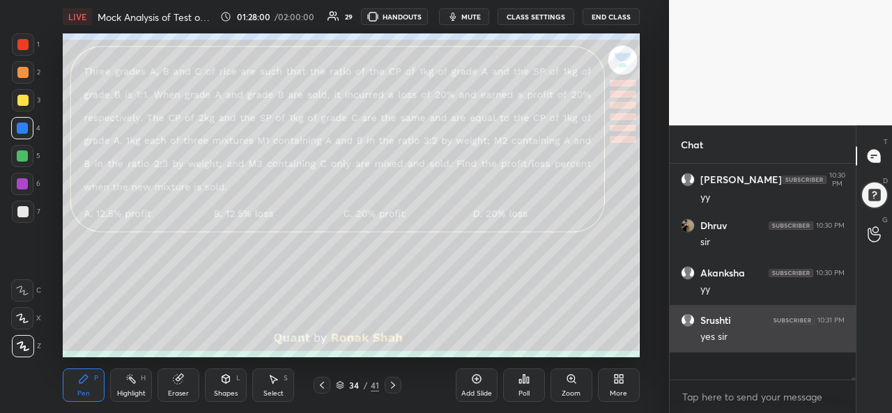
scroll to position [18011, 0]
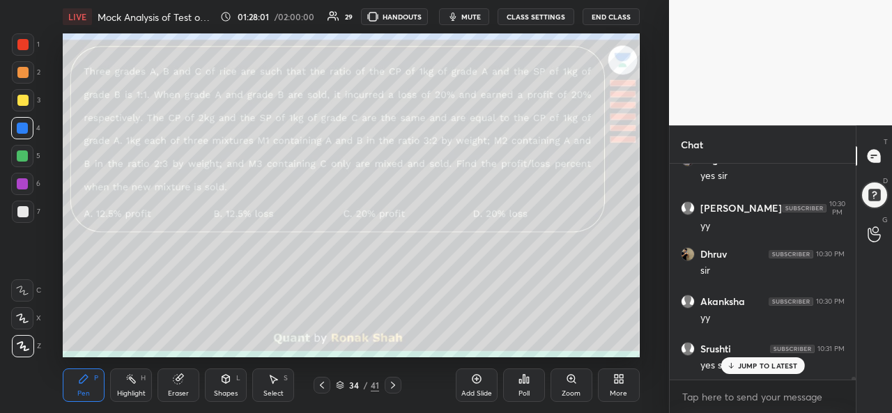
click at [644, 332] on div "Setting up your live class Poll for secs No correct answer Start poll" at bounding box center [351, 195] width 613 height 324
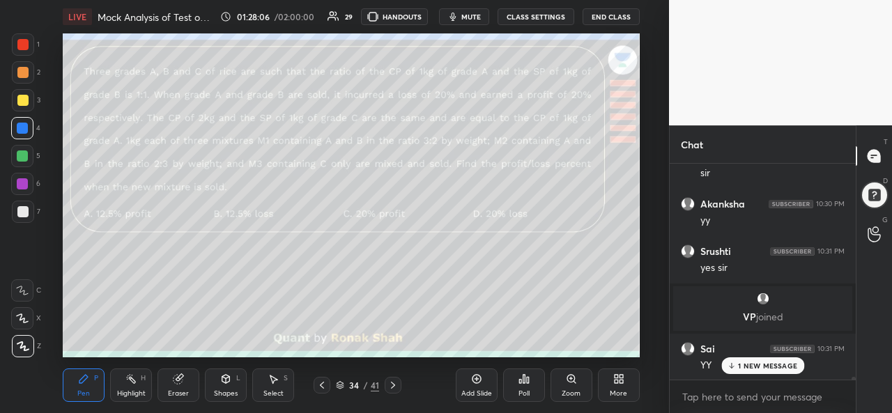
scroll to position [18156, 0]
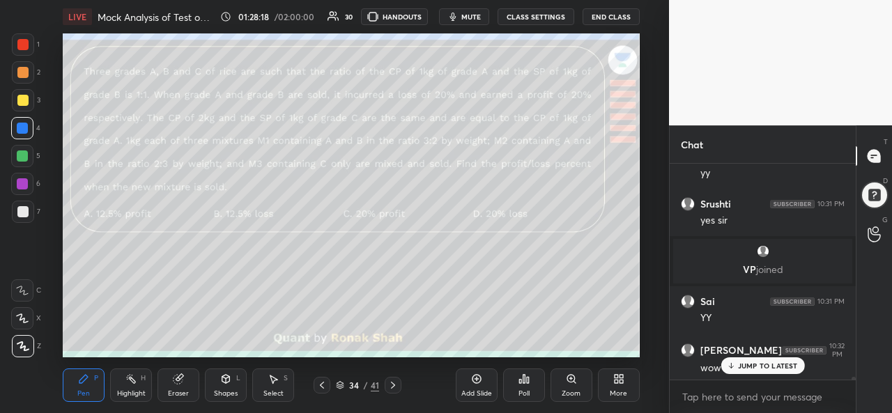
click at [275, 391] on div "Select" at bounding box center [273, 393] width 20 height 7
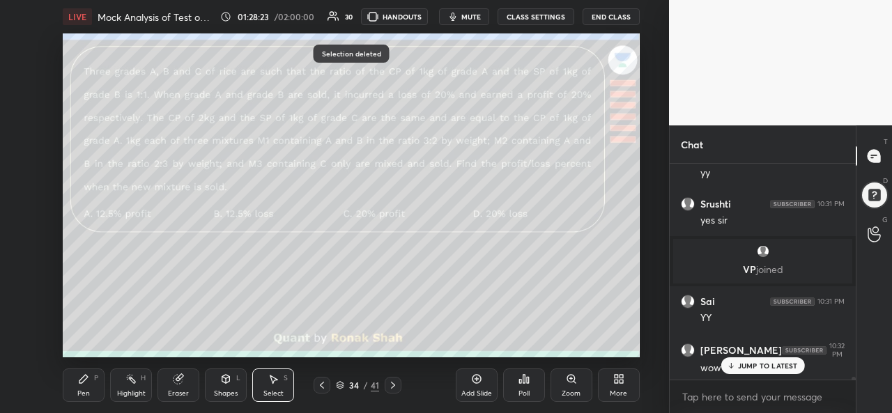
click at [84, 391] on div "Pen" at bounding box center [83, 393] width 13 height 7
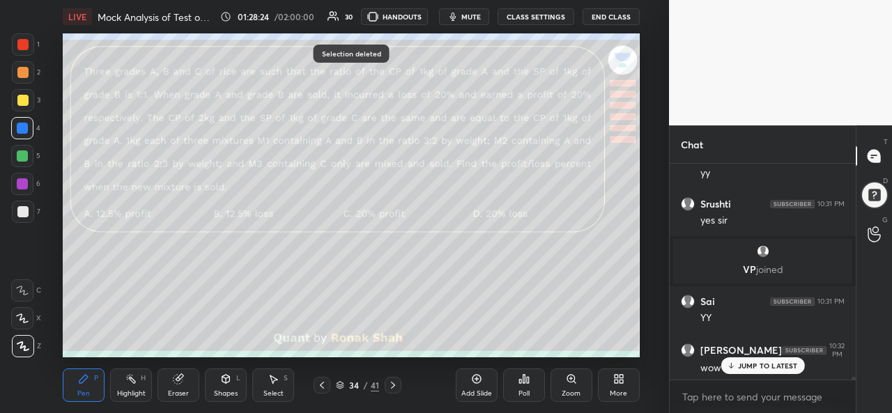
click at [754, 363] on p "JUMP TO LATEST" at bounding box center [768, 366] width 60 height 8
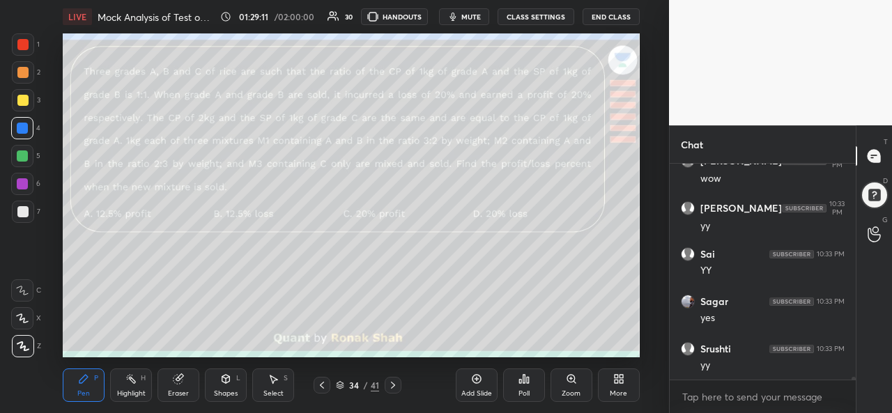
scroll to position [18393, 0]
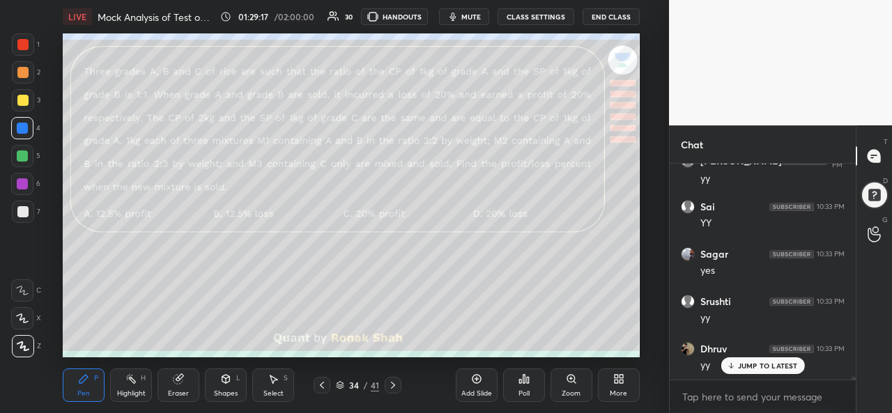
click at [274, 385] on div "Select S" at bounding box center [273, 385] width 42 height 33
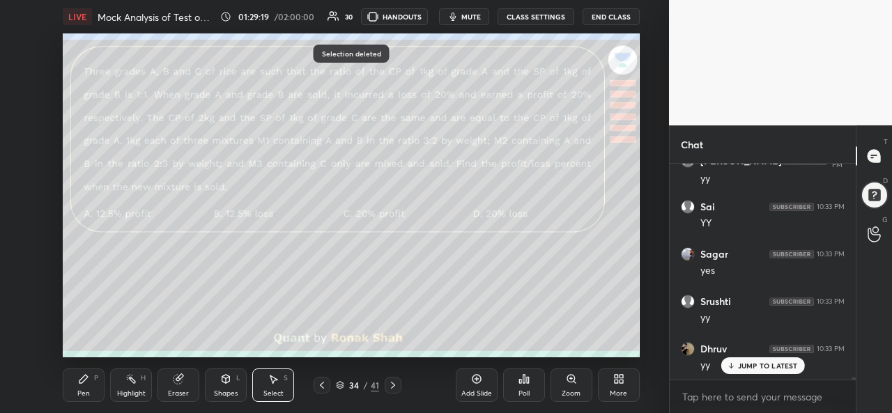
click at [95, 387] on div "Pen P" at bounding box center [84, 385] width 42 height 33
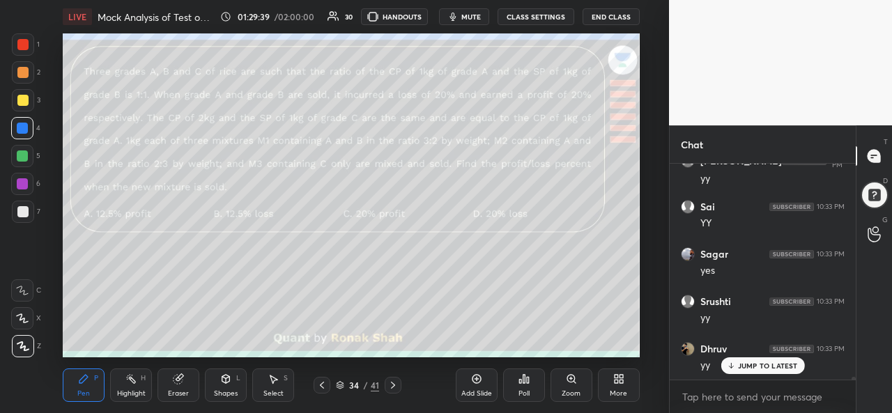
click at [753, 367] on p "JUMP TO LATEST" at bounding box center [768, 366] width 60 height 8
click at [22, 41] on div at bounding box center [22, 44] width 11 height 11
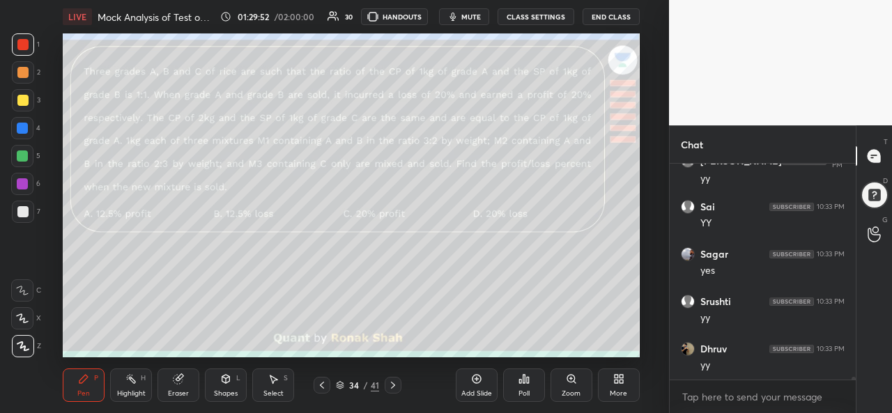
click at [23, 318] on icon at bounding box center [22, 319] width 13 height 10
click at [24, 129] on div at bounding box center [22, 128] width 11 height 11
click at [20, 155] on div at bounding box center [22, 156] width 11 height 11
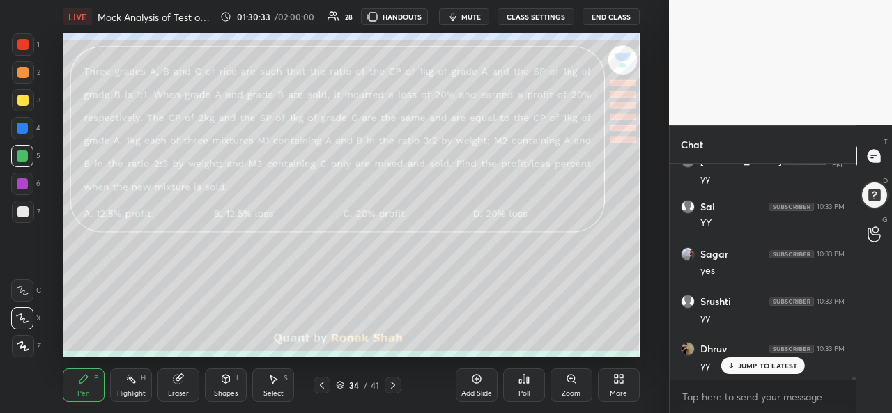
scroll to position [18443, 0]
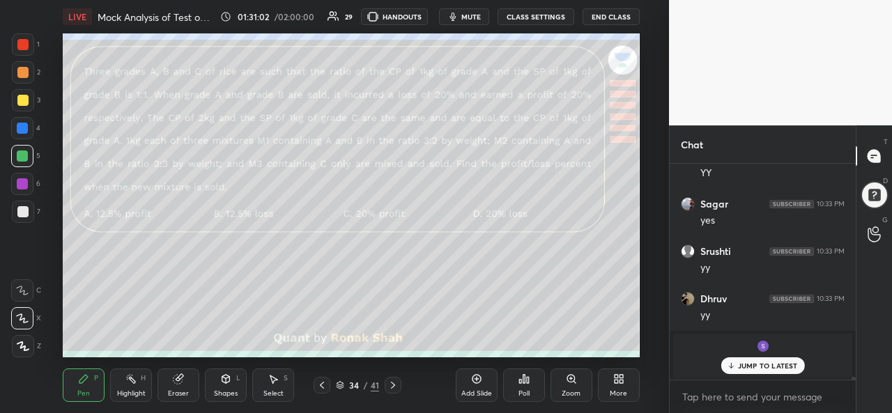
click at [275, 383] on icon at bounding box center [273, 379] width 11 height 11
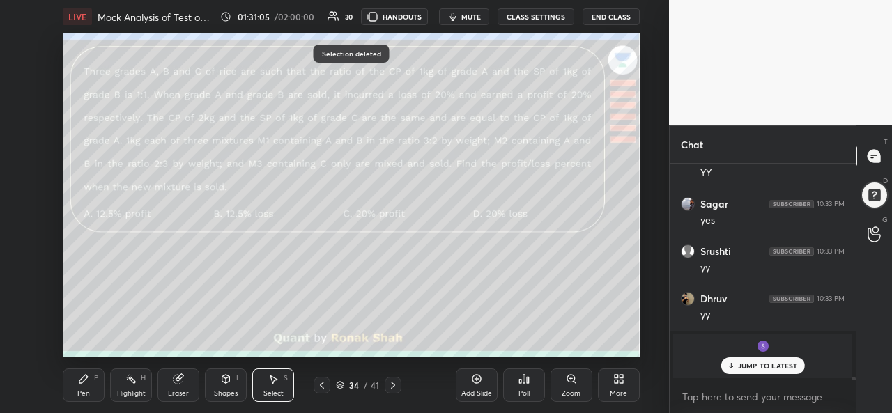
click at [86, 388] on div "Pen P" at bounding box center [84, 385] width 42 height 33
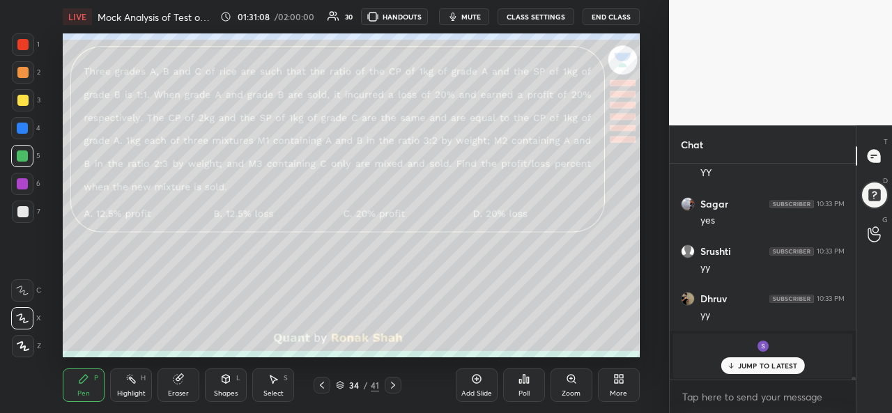
click at [20, 184] on div at bounding box center [22, 183] width 11 height 11
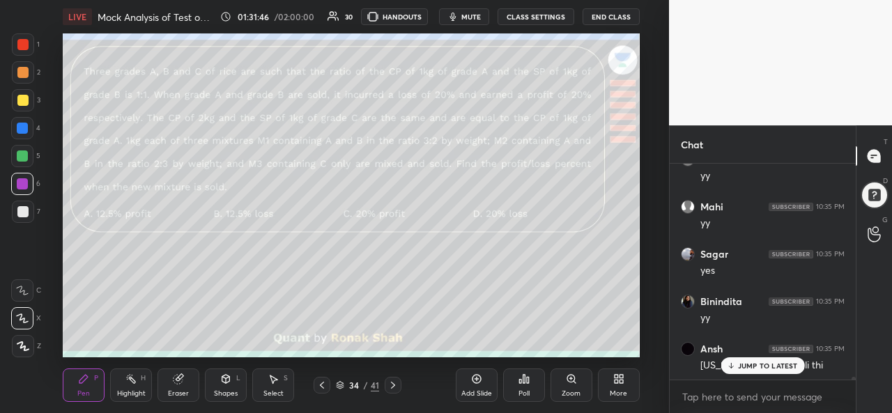
scroll to position [17919, 0]
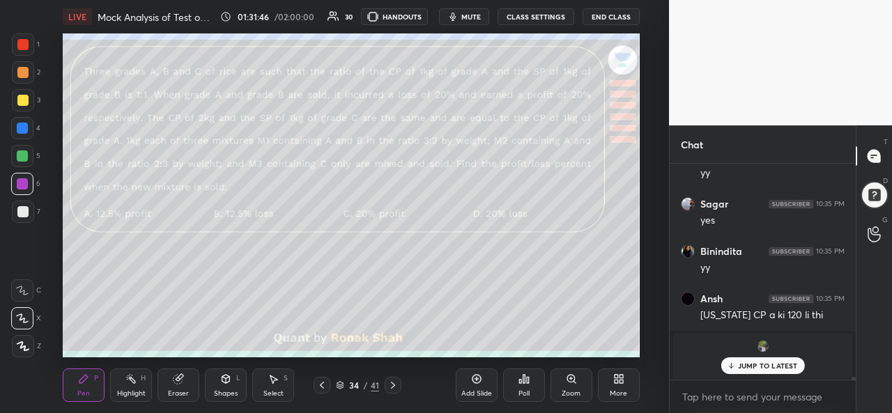
click at [24, 157] on div at bounding box center [22, 156] width 11 height 11
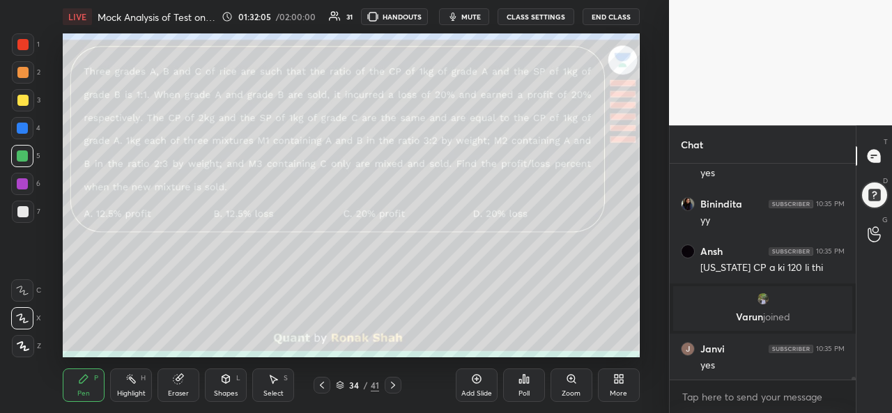
click at [26, 185] on div at bounding box center [22, 183] width 11 height 11
click at [222, 383] on icon at bounding box center [225, 379] width 11 height 11
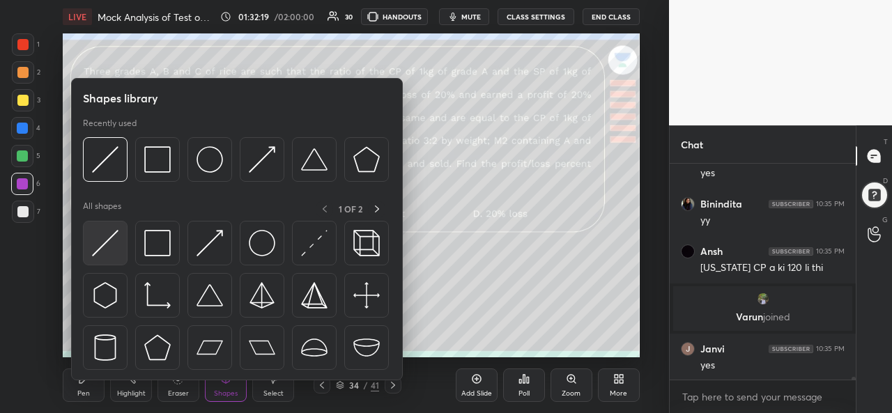
click at [106, 235] on img at bounding box center [105, 243] width 26 height 26
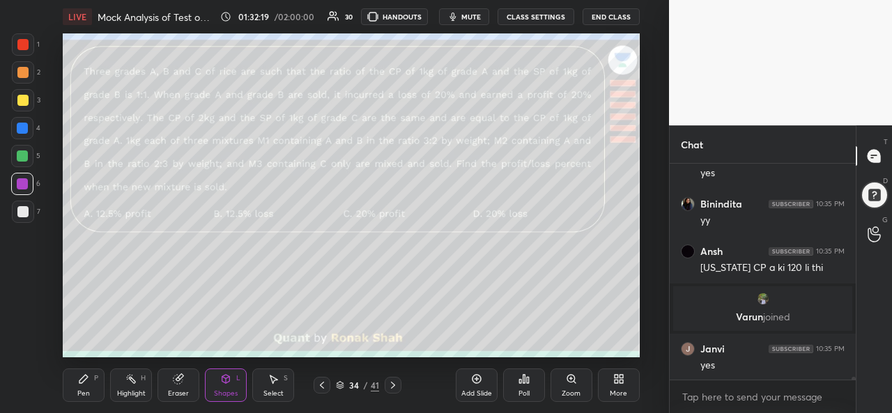
click at [26, 102] on div at bounding box center [22, 100] width 11 height 11
click at [75, 387] on div "Pen P" at bounding box center [84, 385] width 42 height 33
click at [23, 182] on div at bounding box center [22, 183] width 11 height 11
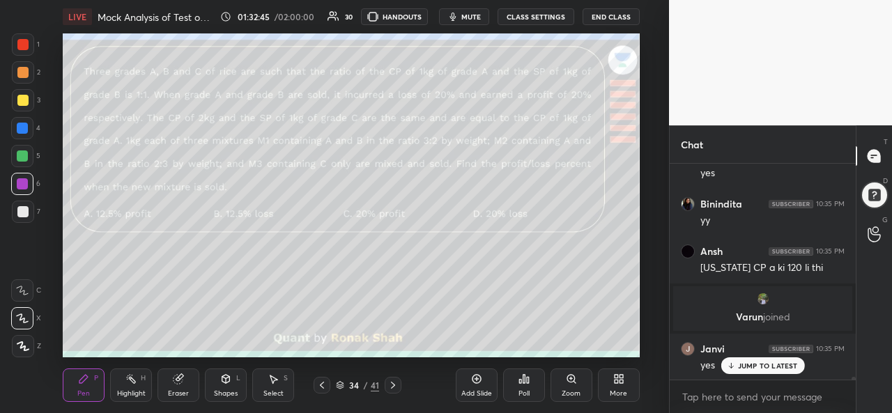
scroll to position [18014, 0]
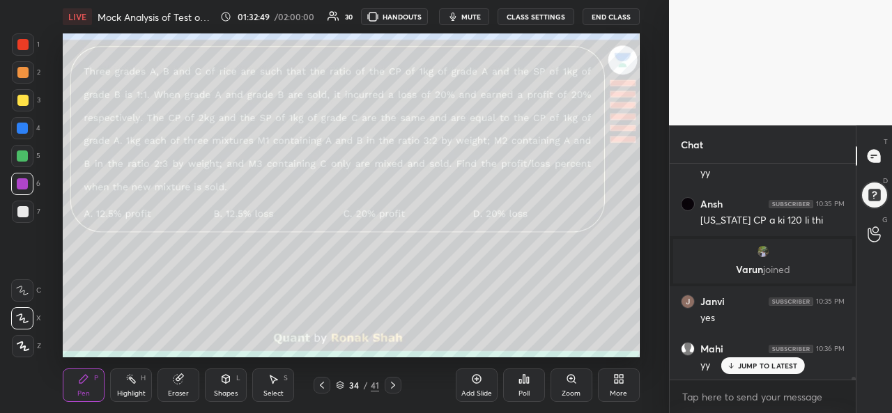
click at [22, 123] on div at bounding box center [22, 128] width 11 height 11
click at [26, 185] on div at bounding box center [22, 183] width 11 height 11
click at [21, 45] on div at bounding box center [22, 44] width 11 height 11
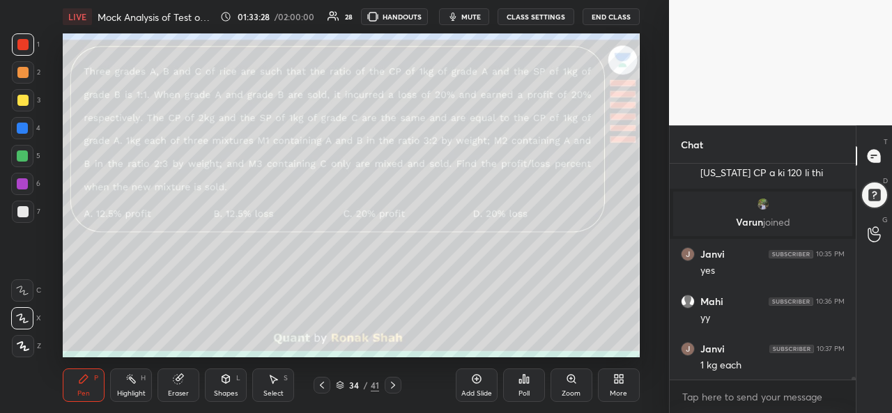
scroll to position [18108, 0]
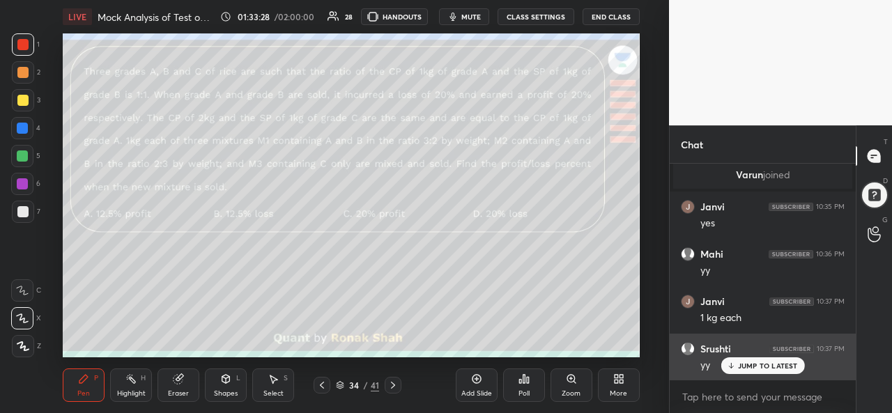
click at [744, 365] on p "JUMP TO LATEST" at bounding box center [768, 366] width 60 height 8
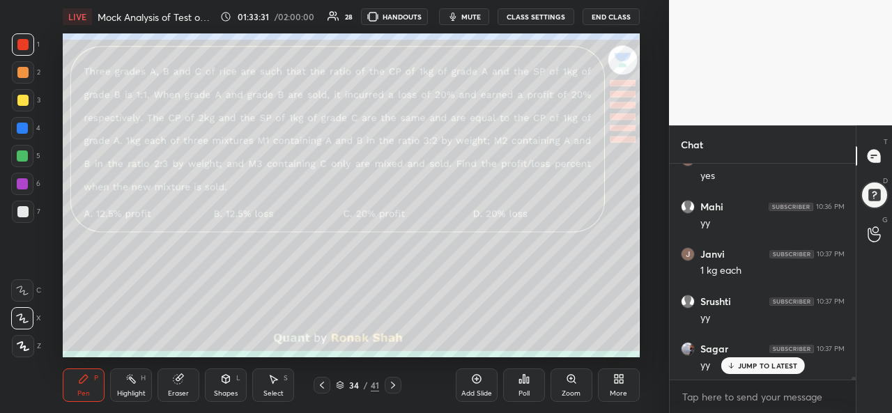
scroll to position [18203, 0]
click at [26, 102] on div at bounding box center [22, 100] width 11 height 11
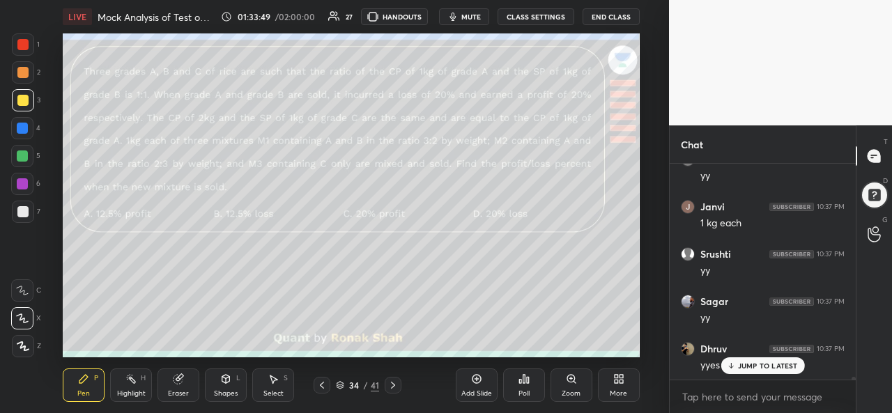
click at [640, 266] on div "Setting up your live class Poll for secs No correct answer Start poll" at bounding box center [351, 195] width 613 height 324
click at [641, 305] on div "Setting up your live class Poll for secs No correct answer Start poll" at bounding box center [351, 195] width 613 height 324
click at [282, 391] on div "Select" at bounding box center [273, 393] width 20 height 7
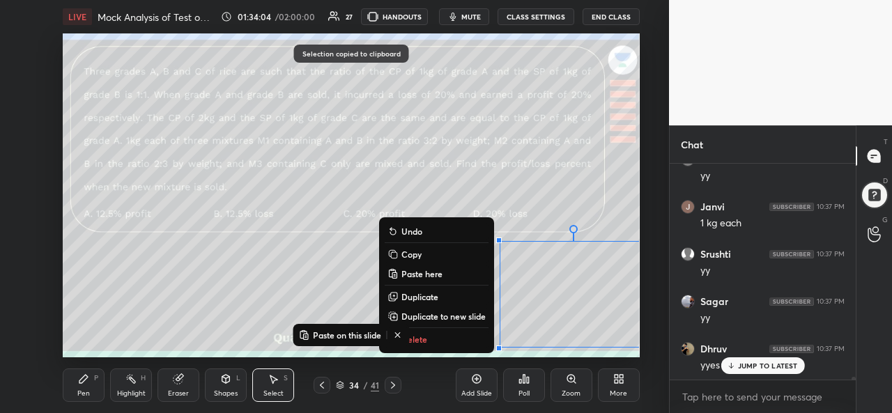
click at [472, 391] on div "Add Slide" at bounding box center [476, 393] width 31 height 7
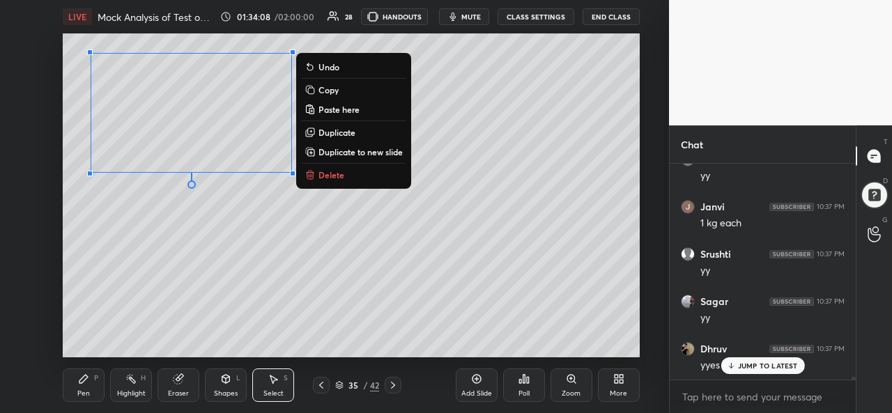
click at [89, 390] on div "Pen" at bounding box center [83, 393] width 13 height 7
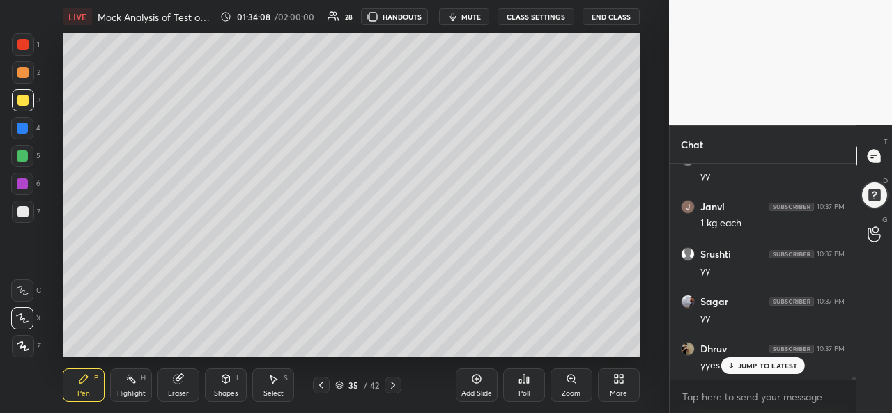
click at [17, 149] on div at bounding box center [22, 156] width 22 height 22
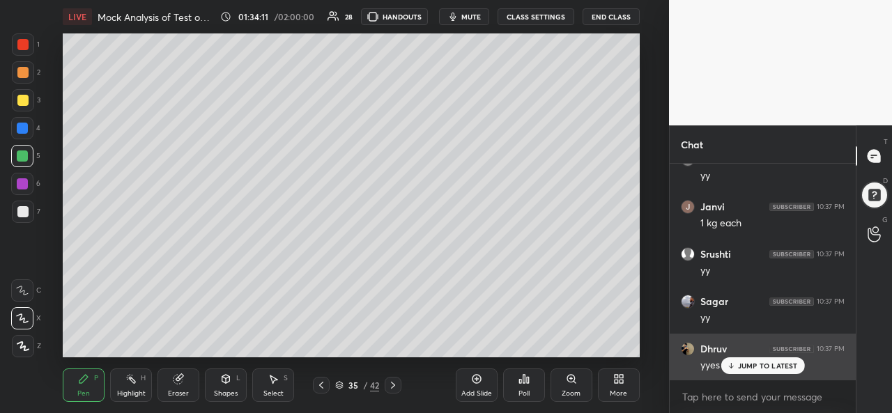
click at [743, 362] on p "JUMP TO LATEST" at bounding box center [768, 366] width 60 height 8
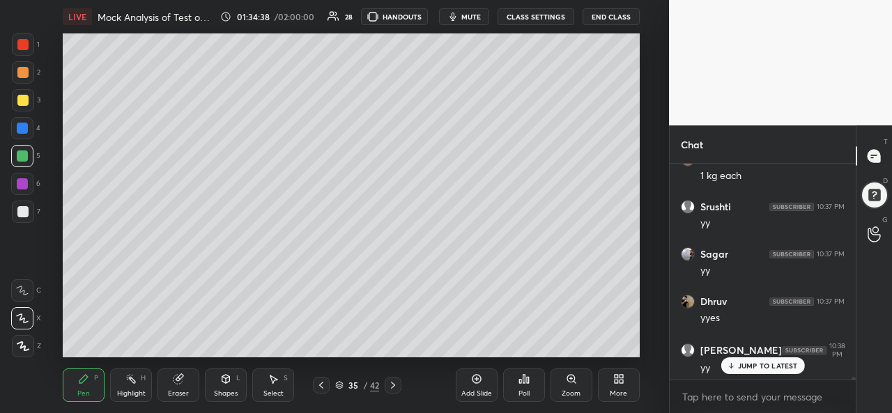
click at [647, 61] on div "Setting up your live class Poll for secs No correct answer Start poll" at bounding box center [351, 195] width 613 height 324
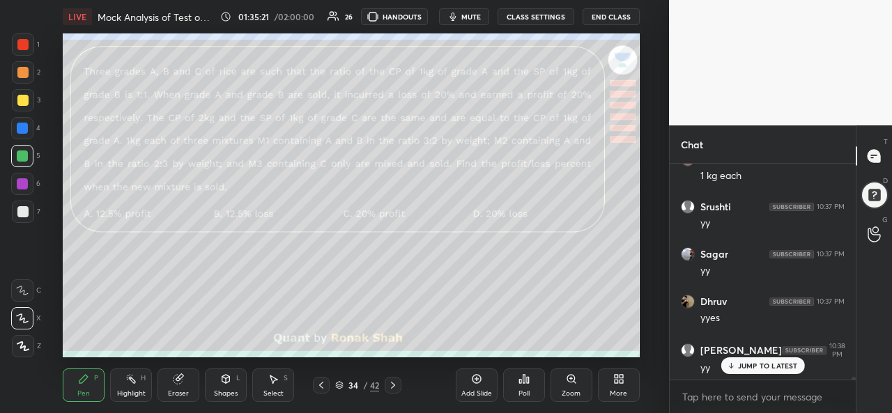
scroll to position [18298, 0]
click at [762, 362] on p "JUMP TO LATEST" at bounding box center [768, 366] width 60 height 8
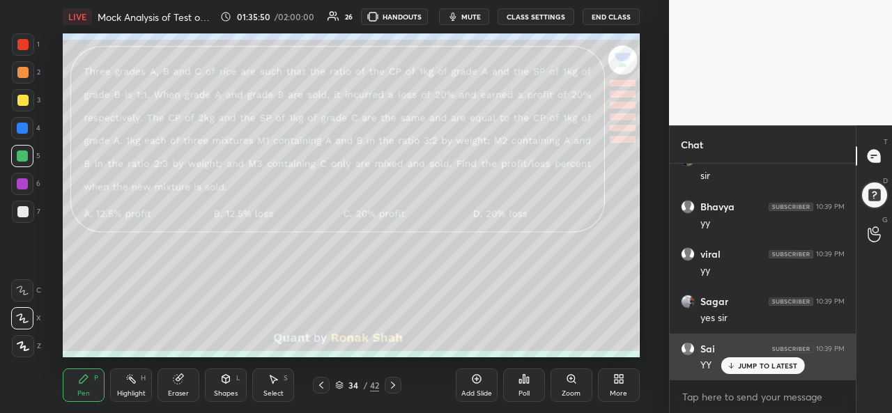
click at [764, 364] on p "JUMP TO LATEST" at bounding box center [768, 366] width 60 height 8
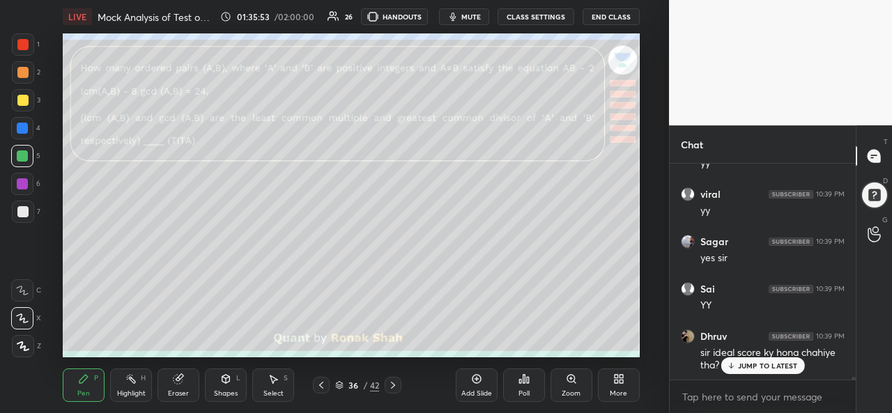
click at [765, 362] on p "JUMP TO LATEST" at bounding box center [768, 366] width 60 height 8
click at [22, 44] on div at bounding box center [22, 44] width 11 height 11
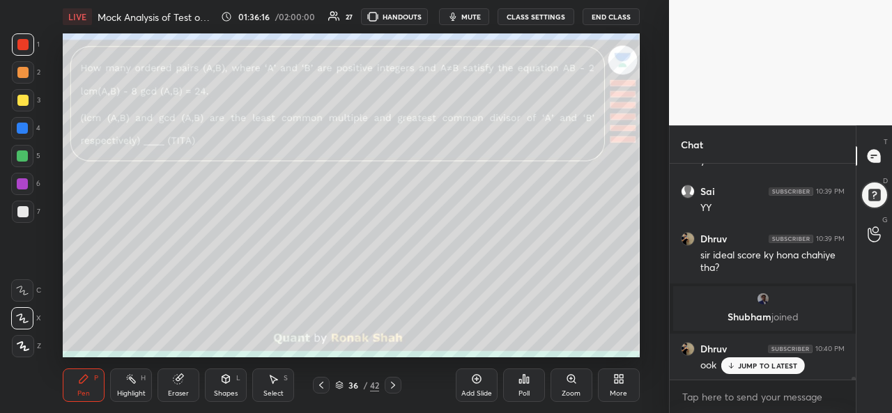
scroll to position [18547, 0]
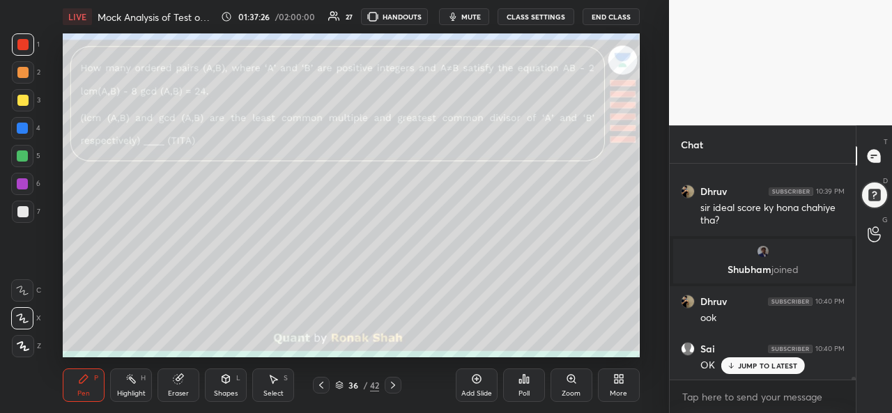
click at [26, 126] on div at bounding box center [22, 128] width 11 height 11
click at [755, 363] on p "JUMP TO LATEST" at bounding box center [768, 366] width 60 height 8
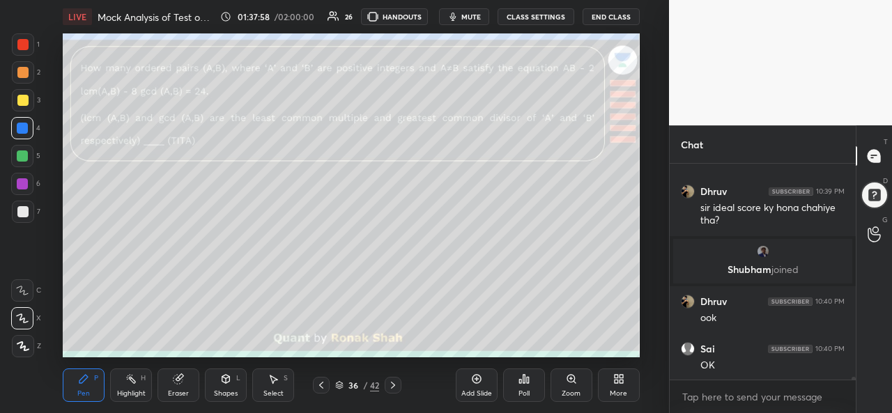
click at [20, 150] on div at bounding box center [22, 156] width 22 height 22
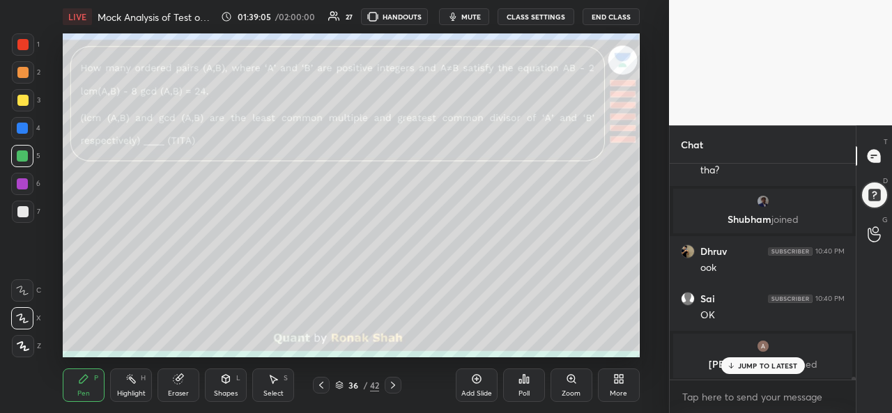
click at [272, 381] on icon at bounding box center [274, 380] width 8 height 8
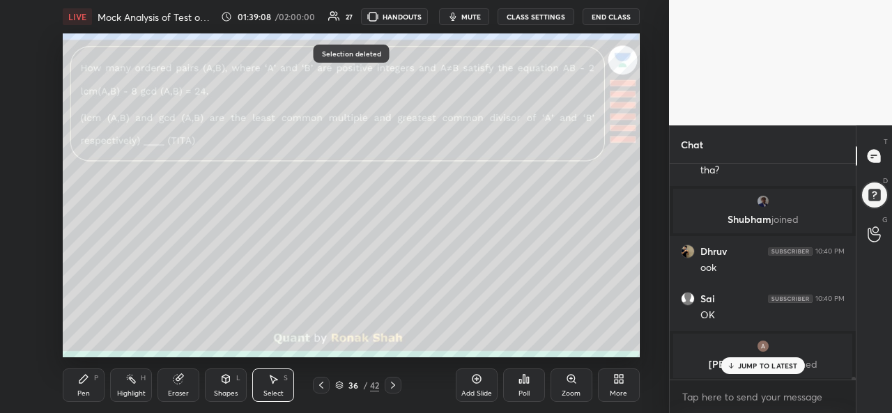
click at [88, 387] on div "Pen P" at bounding box center [84, 385] width 42 height 33
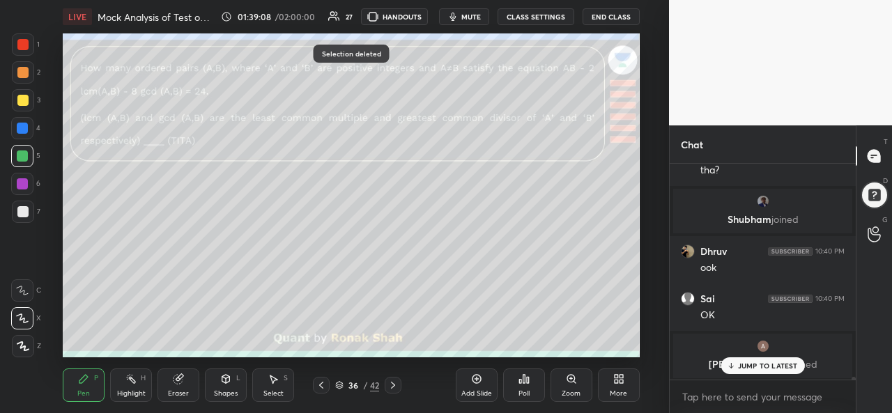
click at [21, 100] on div at bounding box center [22, 100] width 11 height 11
click at [28, 185] on div at bounding box center [22, 184] width 22 height 22
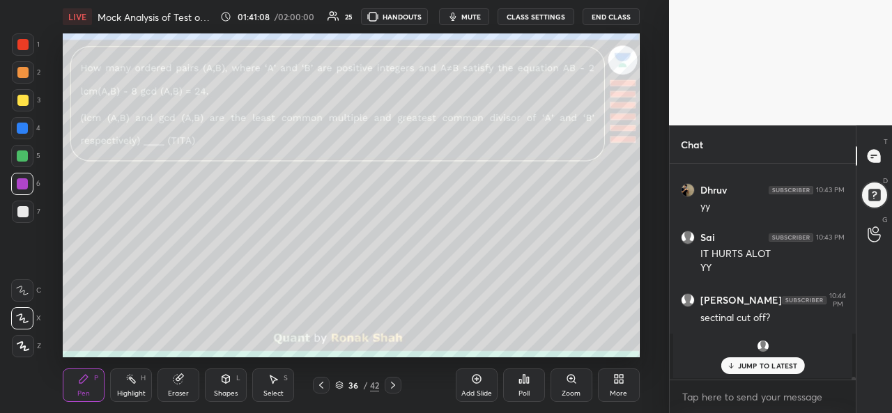
scroll to position [18875, 0]
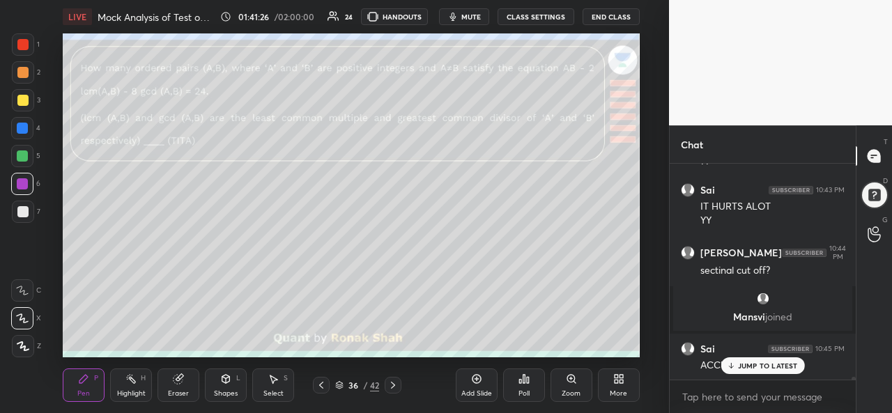
click at [267, 380] on div "Select S" at bounding box center [273, 385] width 42 height 33
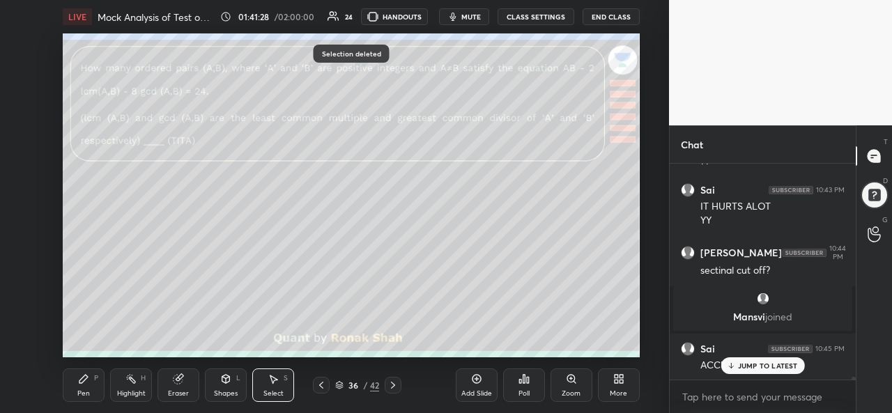
click at [755, 364] on p "JUMP TO LATEST" at bounding box center [768, 366] width 60 height 8
click at [91, 383] on div "Pen P" at bounding box center [84, 385] width 42 height 33
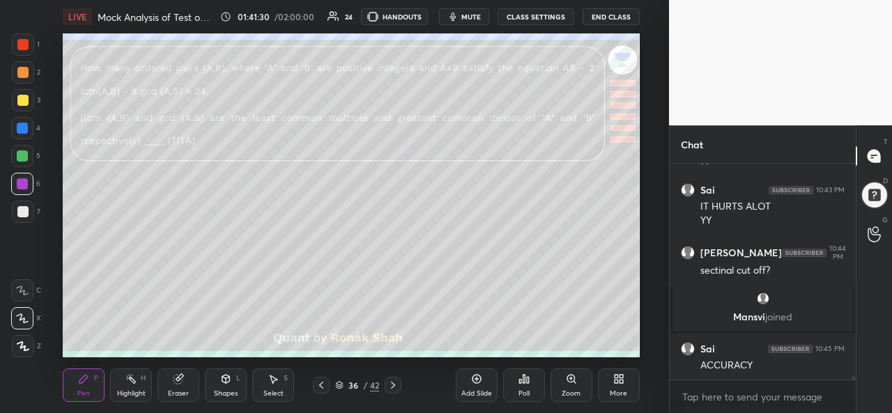
click at [26, 42] on div at bounding box center [22, 44] width 11 height 11
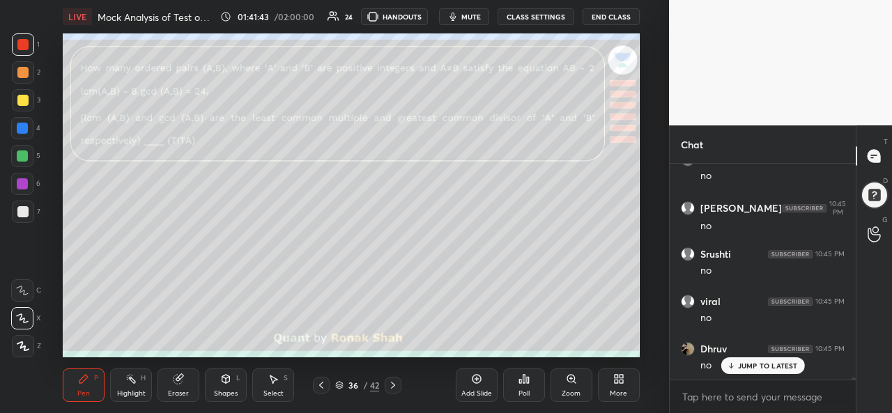
scroll to position [19254, 0]
click at [262, 385] on div "Select S" at bounding box center [273, 385] width 42 height 33
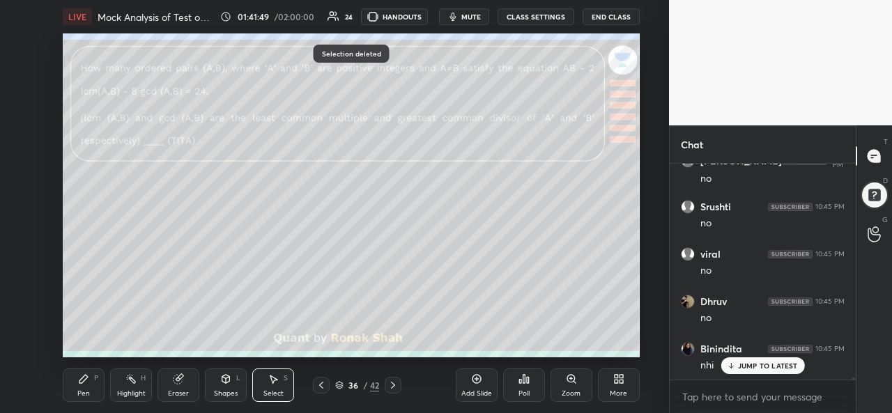
click at [757, 364] on p "JUMP TO LATEST" at bounding box center [768, 366] width 60 height 8
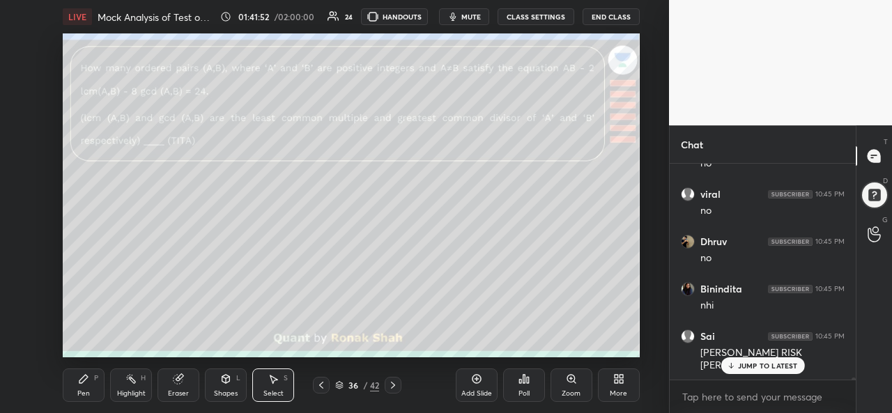
click at [476, 383] on icon at bounding box center [476, 379] width 9 height 9
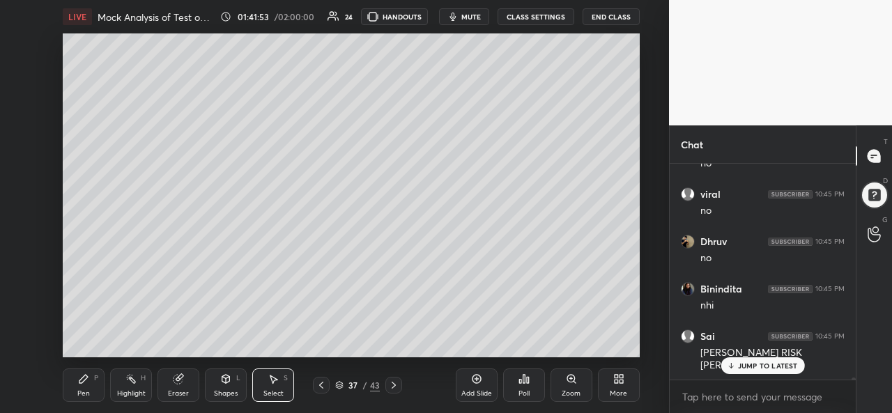
click at [81, 373] on div "Pen P" at bounding box center [84, 385] width 42 height 33
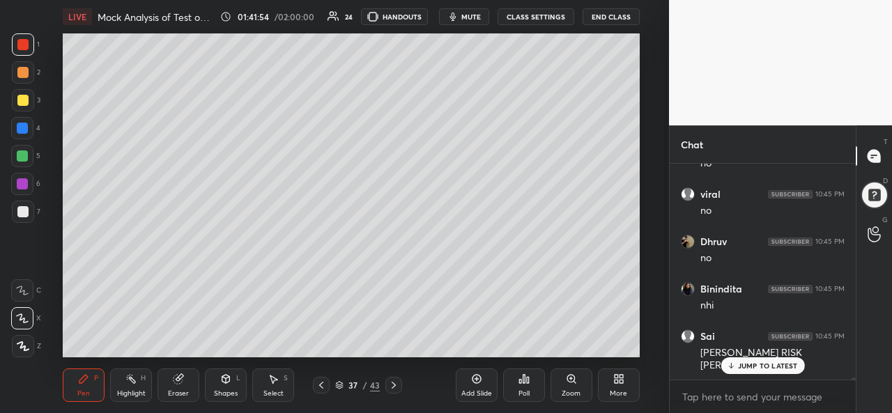
click at [25, 97] on div at bounding box center [22, 100] width 11 height 11
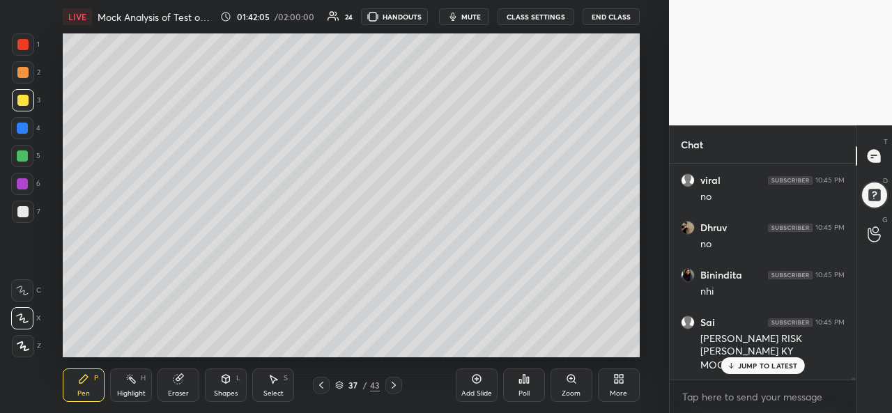
click at [744, 369] on p "JUMP TO LATEST" at bounding box center [768, 366] width 60 height 8
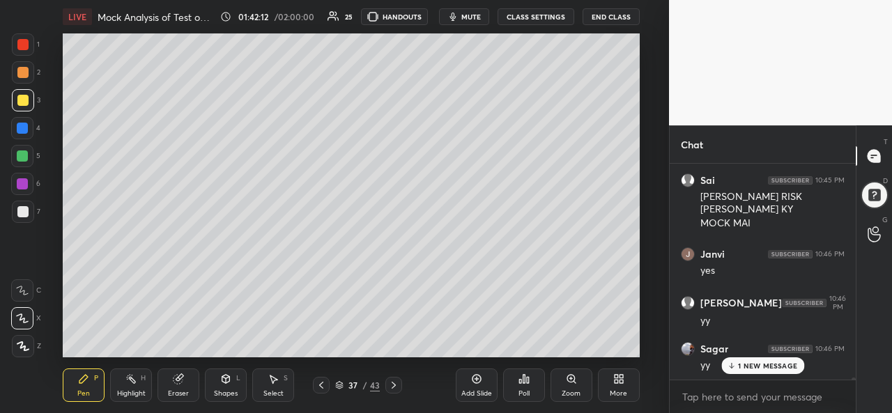
scroll to position [19517, 0]
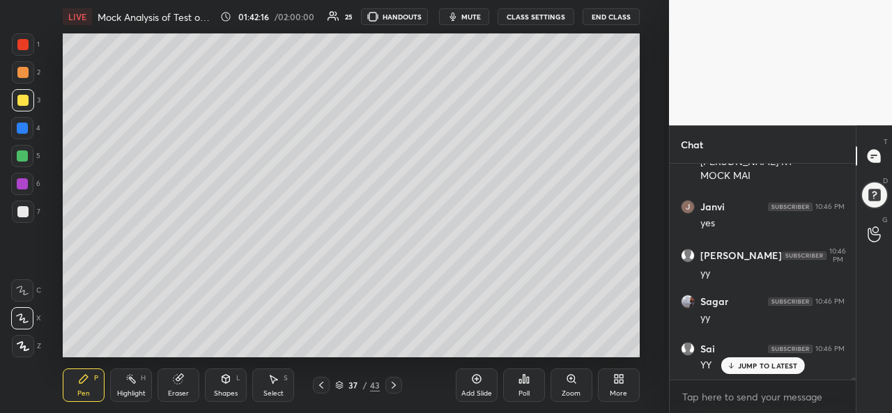
click at [21, 127] on div at bounding box center [22, 128] width 11 height 11
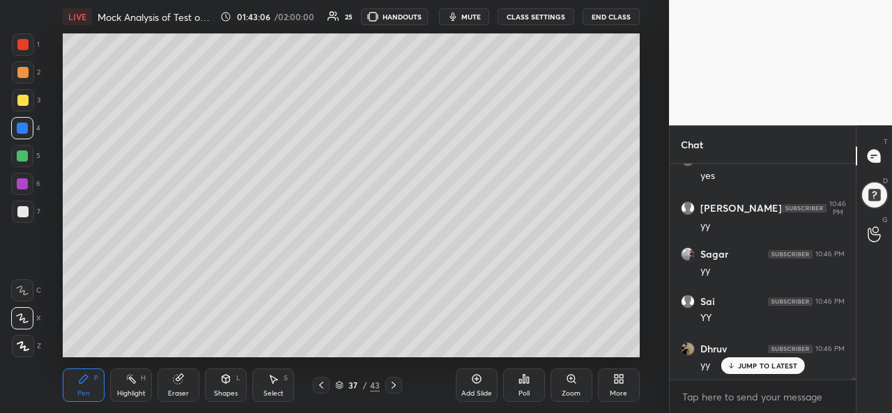
scroll to position [19612, 0]
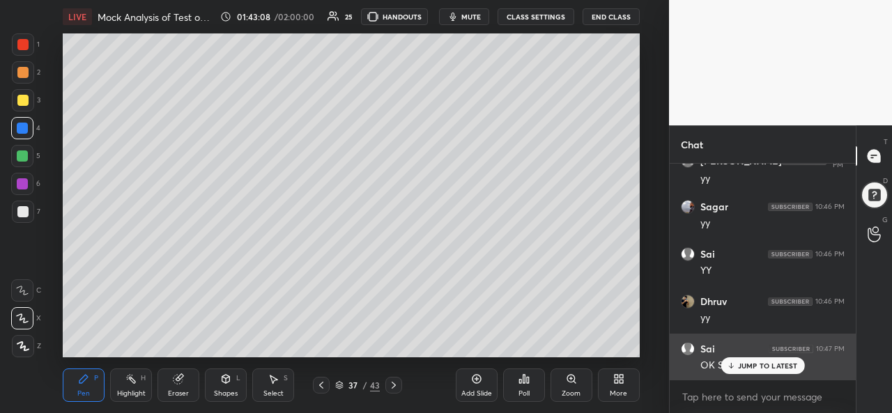
click at [748, 365] on p "JUMP TO LATEST" at bounding box center [768, 366] width 60 height 8
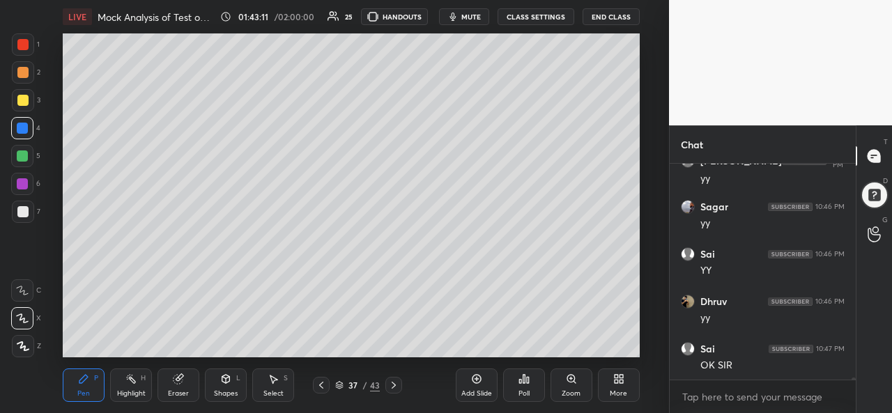
click at [21, 155] on div at bounding box center [22, 156] width 11 height 11
click at [15, 185] on div at bounding box center [22, 184] width 22 height 22
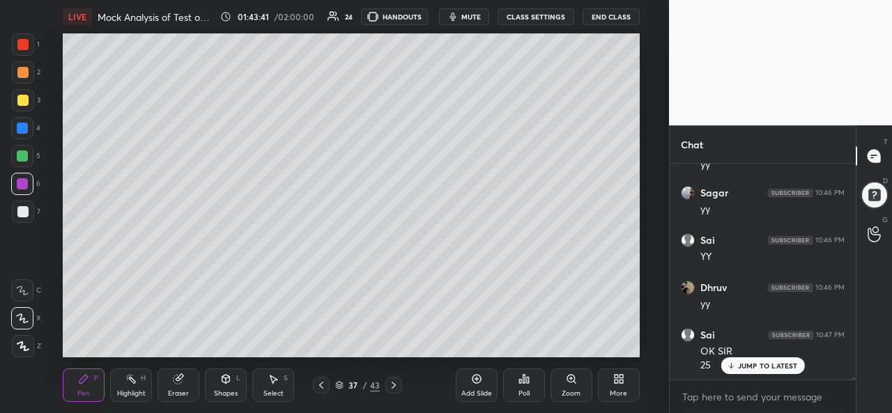
scroll to position [19640, 0]
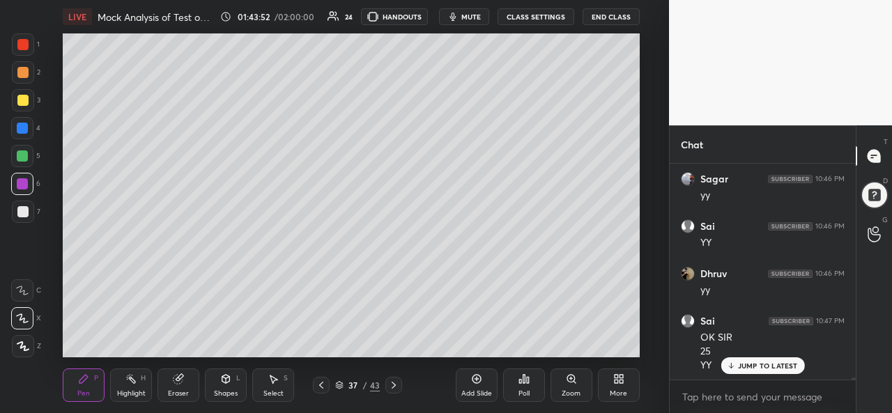
click at [29, 126] on div at bounding box center [22, 128] width 22 height 22
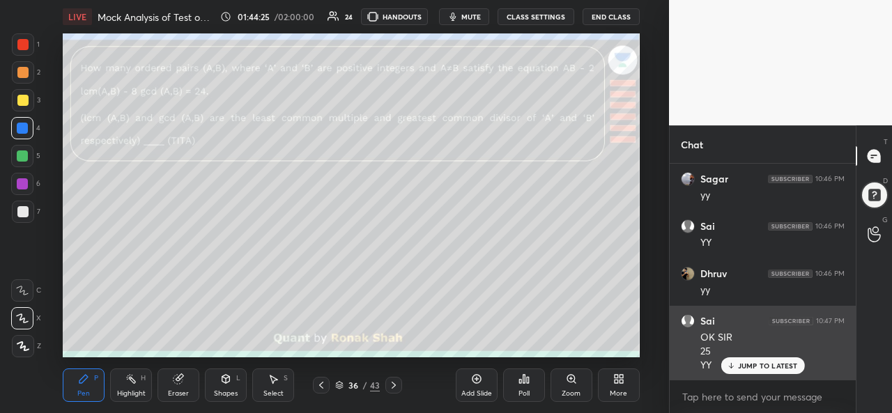
click at [757, 367] on p "JUMP TO LATEST" at bounding box center [768, 366] width 60 height 8
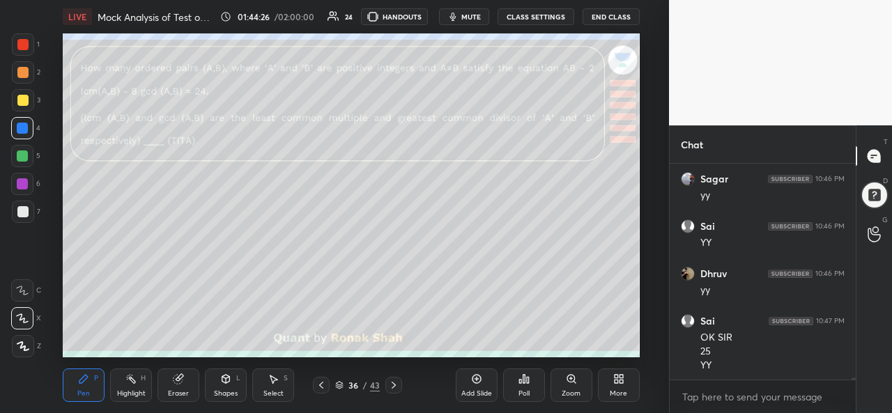
click at [24, 43] on div at bounding box center [22, 44] width 11 height 11
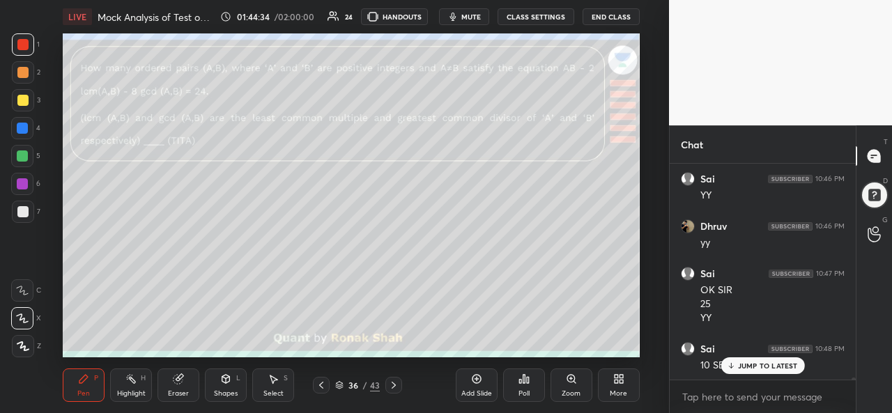
scroll to position [19701, 0]
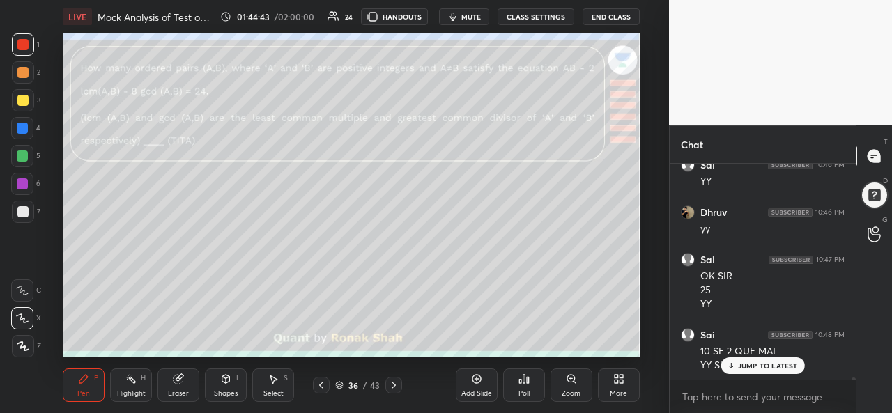
click at [277, 380] on icon at bounding box center [274, 380] width 8 height 8
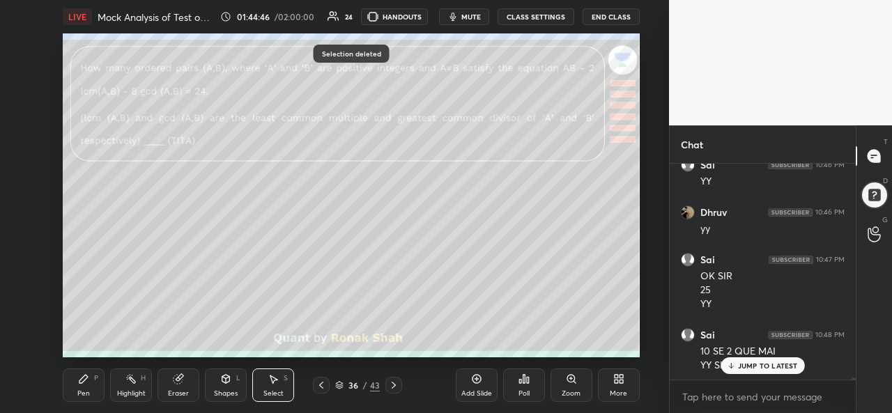
click at [74, 386] on div "Pen P" at bounding box center [84, 385] width 42 height 33
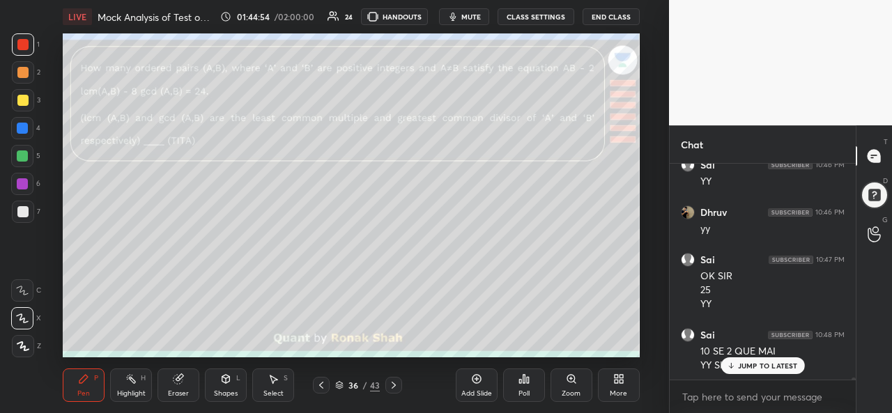
click at [22, 100] on div at bounding box center [22, 100] width 11 height 11
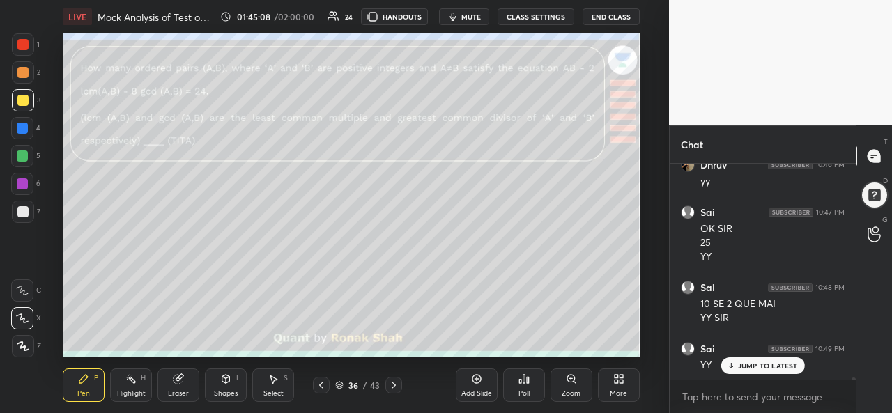
click at [20, 158] on div at bounding box center [22, 156] width 11 height 11
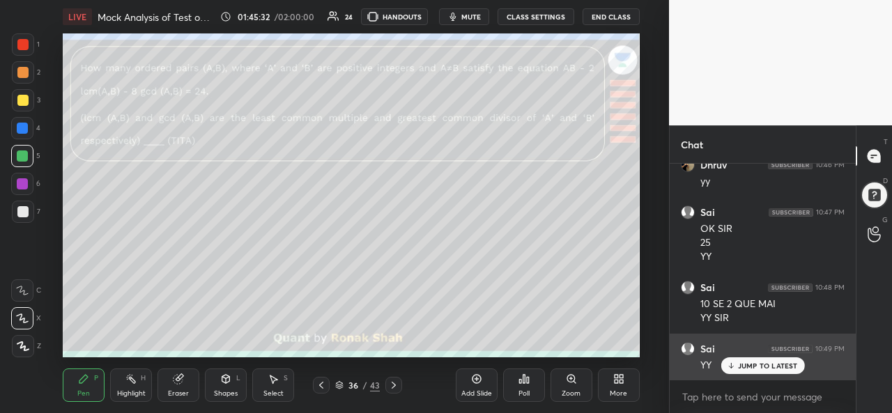
click at [751, 364] on p "JUMP TO LATEST" at bounding box center [768, 366] width 60 height 8
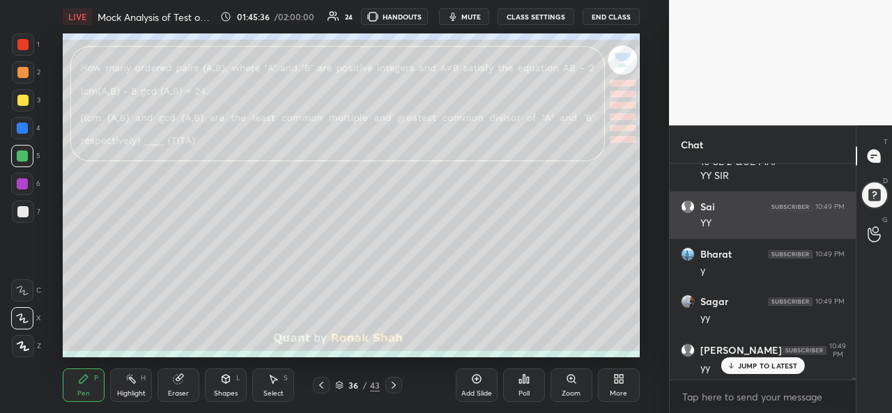
scroll to position [19938, 0]
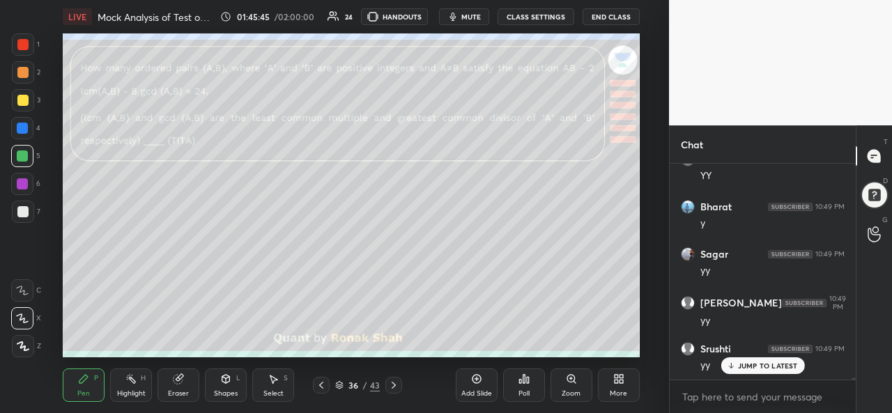
click at [280, 385] on div "Select S" at bounding box center [273, 385] width 42 height 33
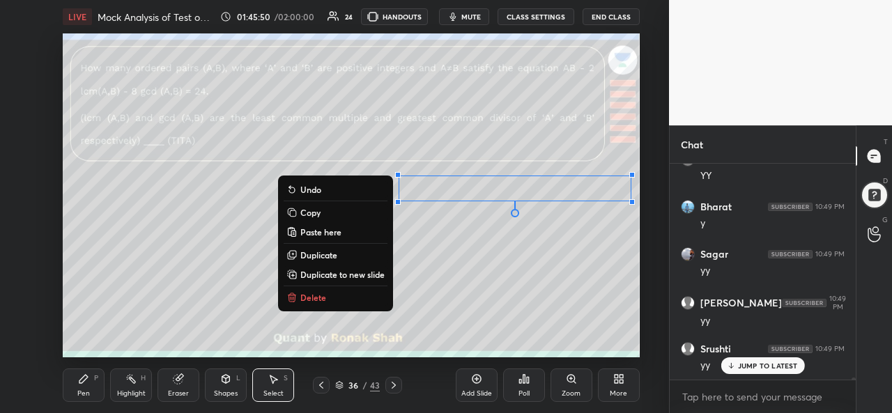
click at [231, 386] on div "Shapes L" at bounding box center [226, 385] width 42 height 33
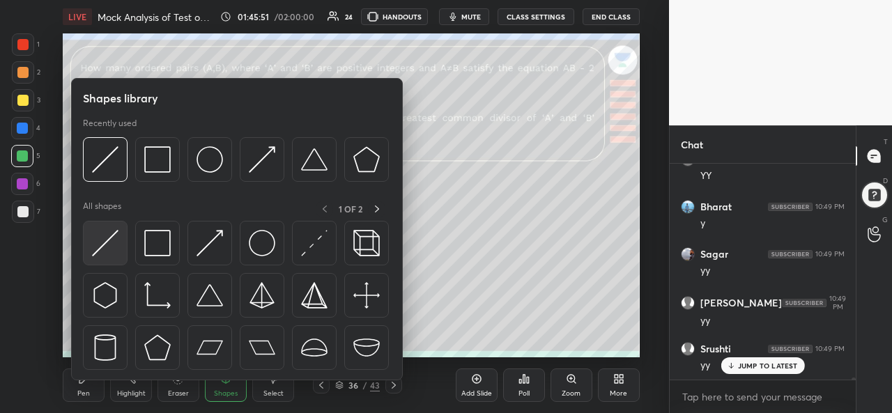
click at [103, 235] on img at bounding box center [105, 243] width 26 height 26
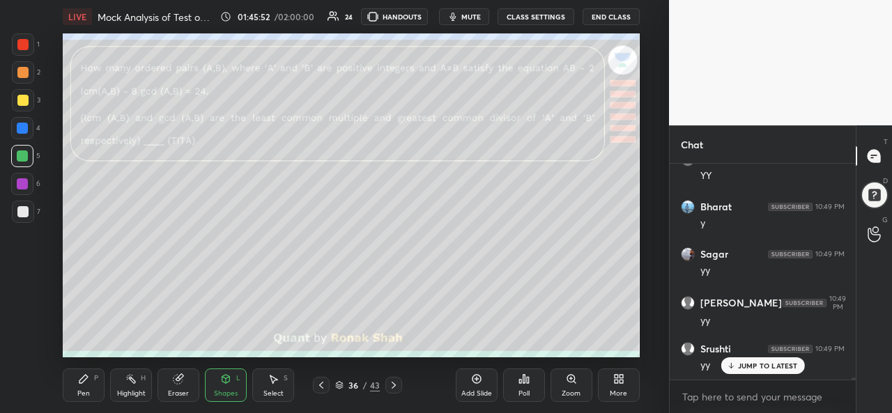
click at [22, 211] on div at bounding box center [22, 211] width 11 height 11
click at [75, 381] on div "Pen P" at bounding box center [84, 385] width 42 height 33
click at [755, 366] on p "JUMP TO LATEST" at bounding box center [768, 366] width 60 height 8
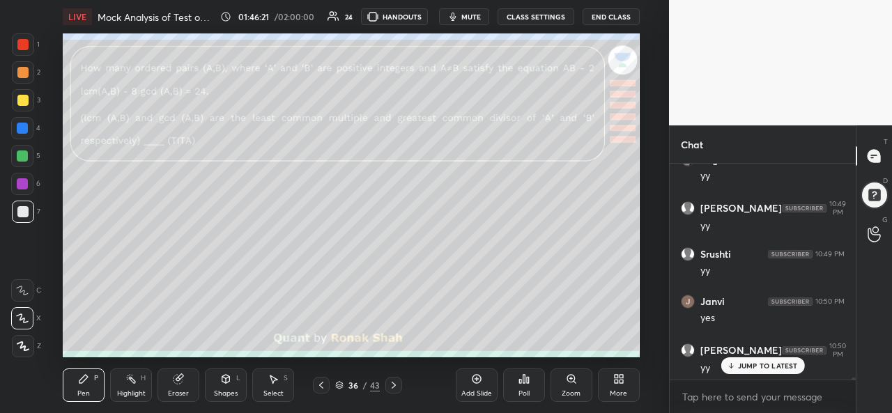
scroll to position [20033, 0]
click at [25, 47] on div at bounding box center [22, 44] width 11 height 11
click at [26, 209] on div at bounding box center [22, 211] width 11 height 11
click at [24, 125] on div at bounding box center [22, 128] width 11 height 11
click at [22, 98] on div at bounding box center [22, 100] width 11 height 11
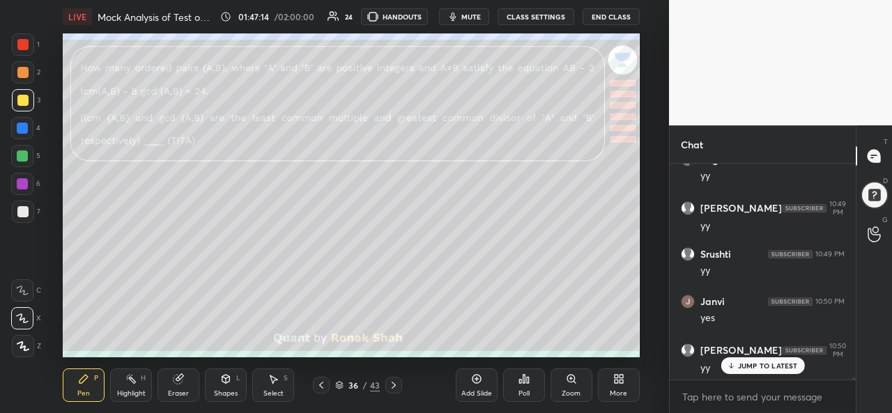
click at [19, 207] on div at bounding box center [22, 211] width 11 height 11
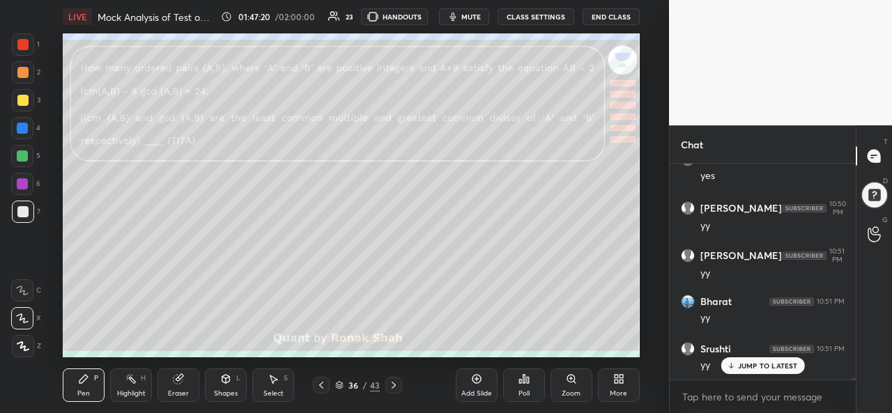
scroll to position [20223, 0]
click at [25, 154] on div at bounding box center [22, 156] width 11 height 11
click at [20, 214] on div at bounding box center [22, 211] width 11 height 11
click at [22, 151] on div at bounding box center [22, 156] width 11 height 11
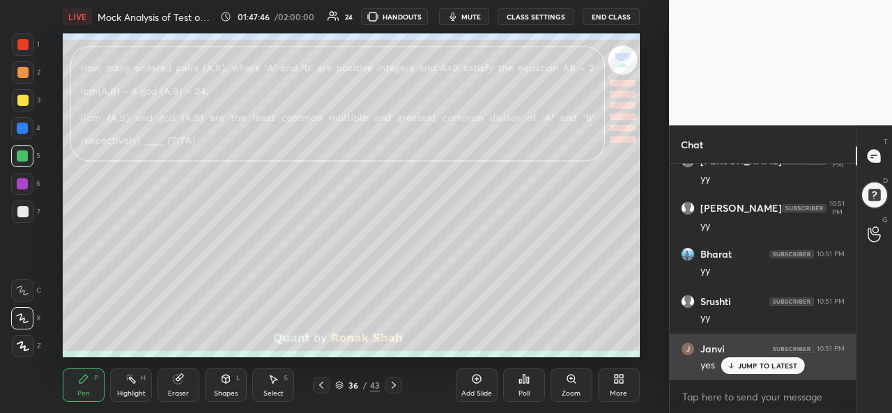
click at [766, 364] on p "JUMP TO LATEST" at bounding box center [768, 366] width 60 height 8
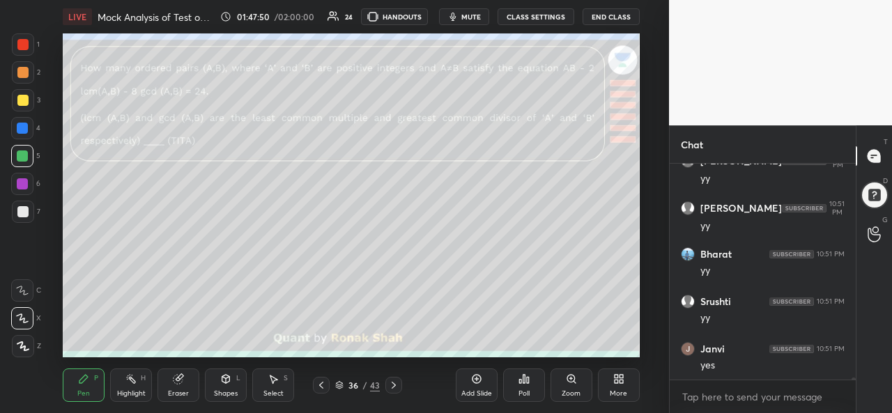
click at [280, 383] on div "Select S" at bounding box center [273, 385] width 42 height 33
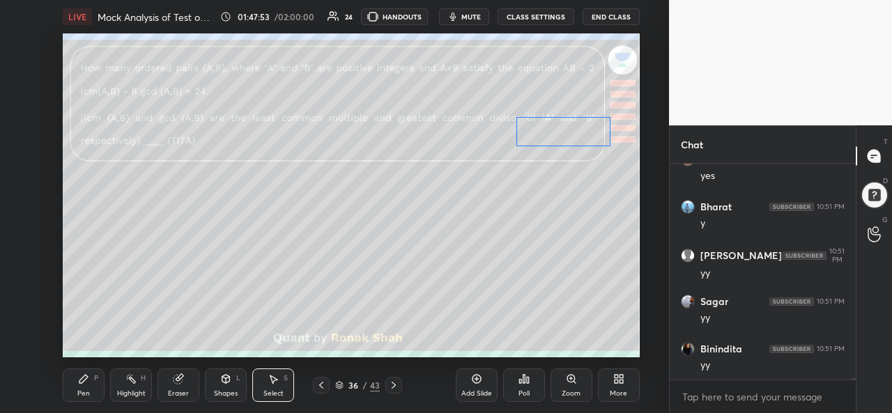
scroll to position [20459, 0]
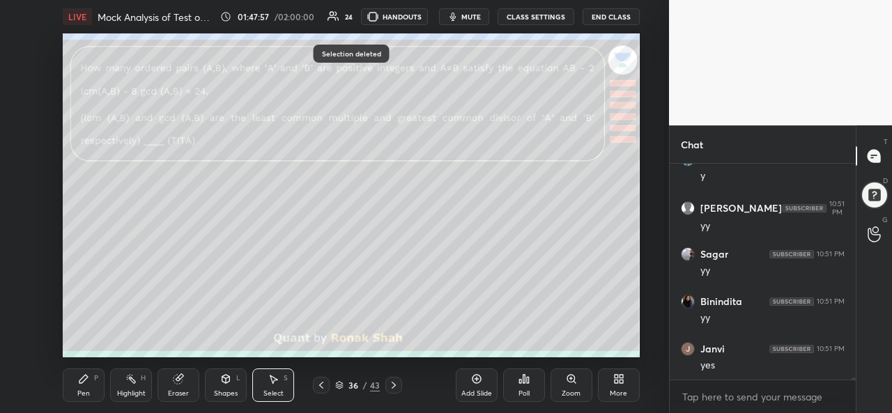
click at [88, 385] on div "Pen P" at bounding box center [84, 385] width 42 height 33
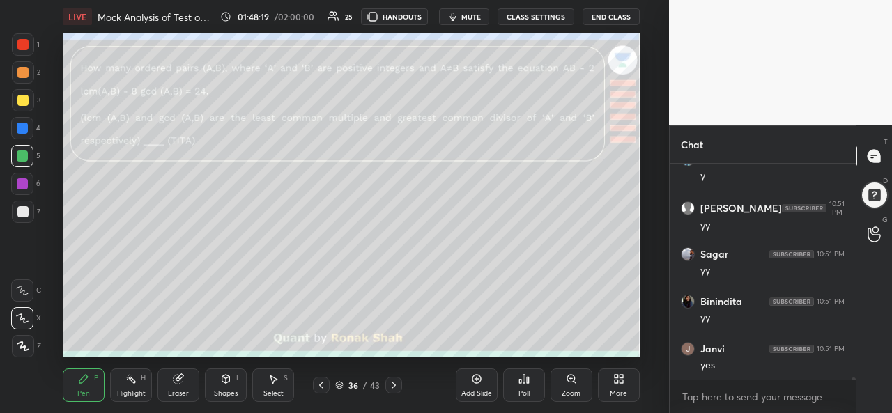
click at [14, 101] on div at bounding box center [23, 100] width 22 height 22
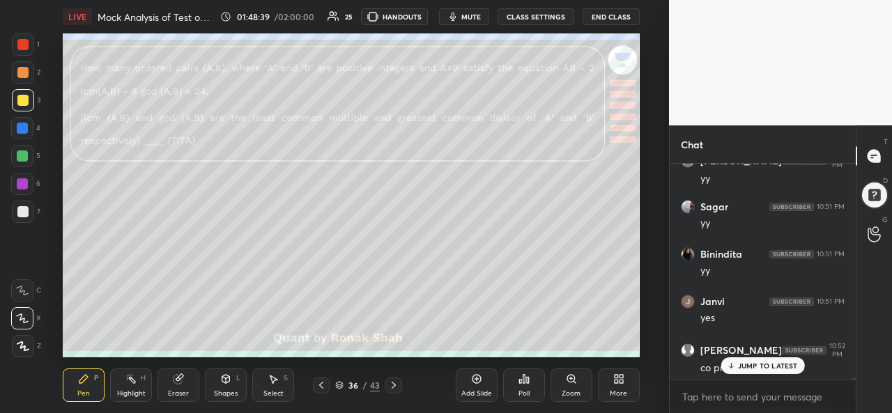
scroll to position [20554, 0]
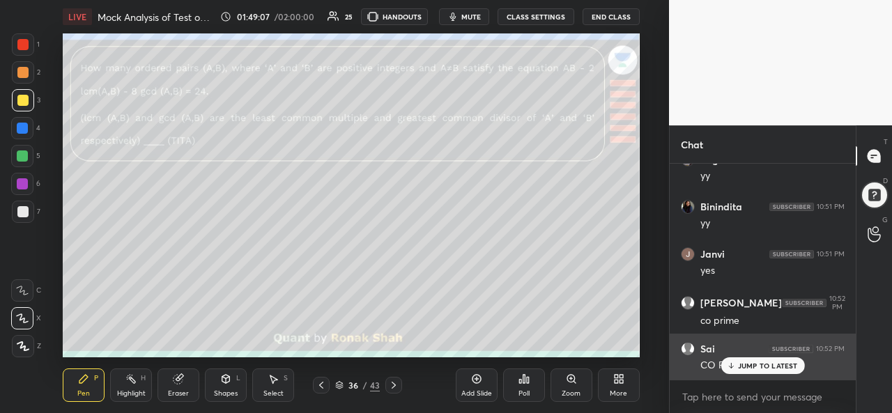
click at [734, 363] on icon at bounding box center [730, 366] width 9 height 8
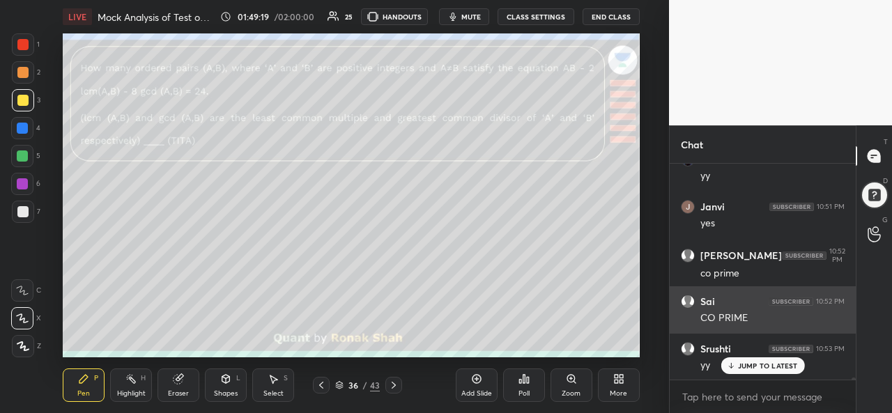
scroll to position [20649, 0]
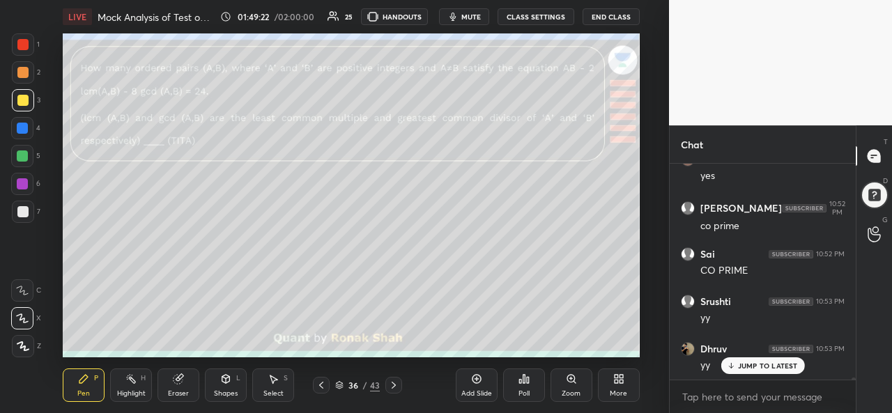
click at [391, 388] on icon at bounding box center [393, 385] width 11 height 11
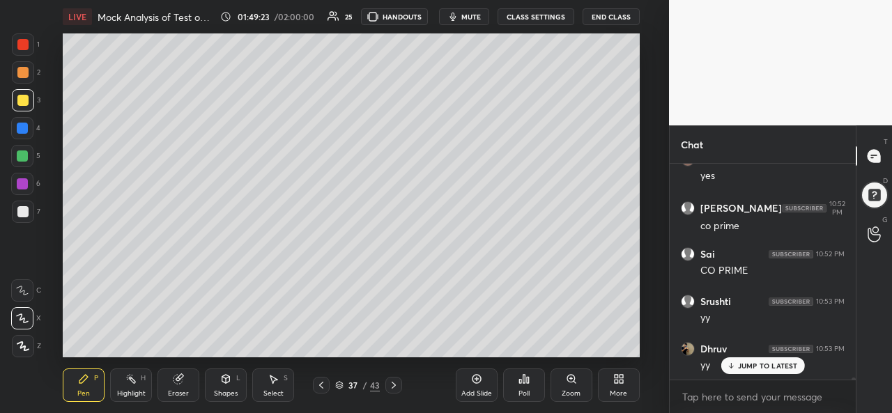
scroll to position [20699, 0]
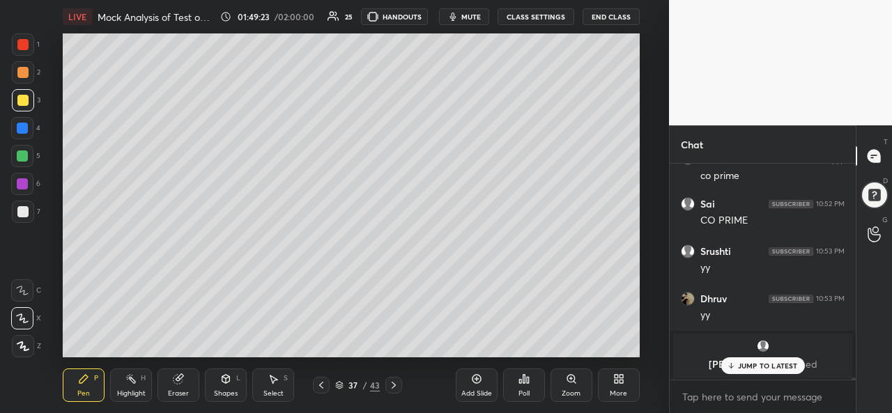
click at [320, 389] on icon at bounding box center [321, 385] width 11 height 11
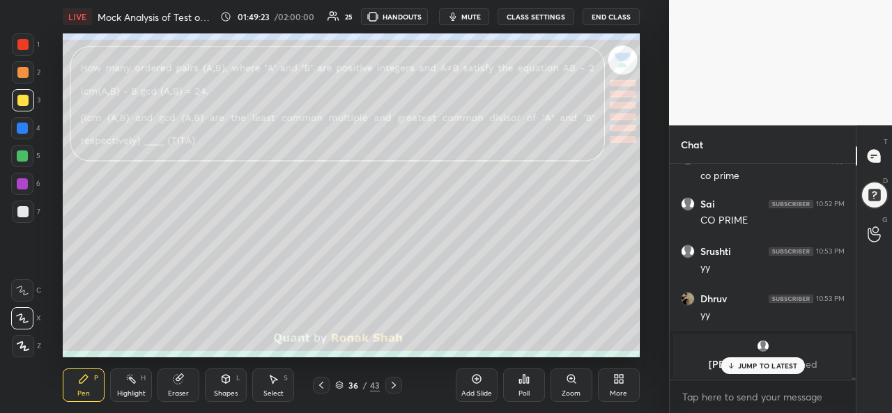
click at [397, 387] on icon at bounding box center [393, 385] width 11 height 11
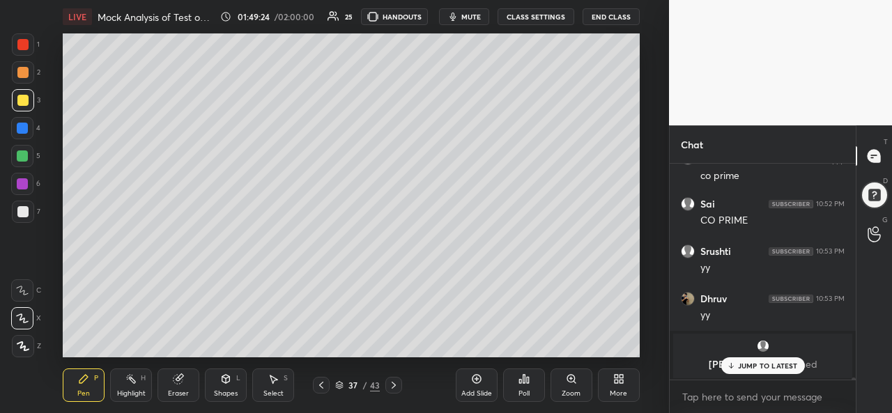
click at [392, 384] on icon at bounding box center [394, 385] width 4 height 7
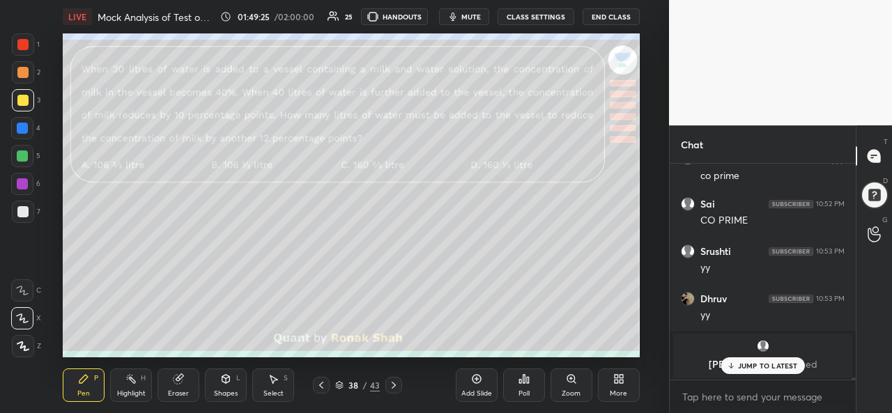
click at [323, 384] on icon at bounding box center [321, 385] width 11 height 11
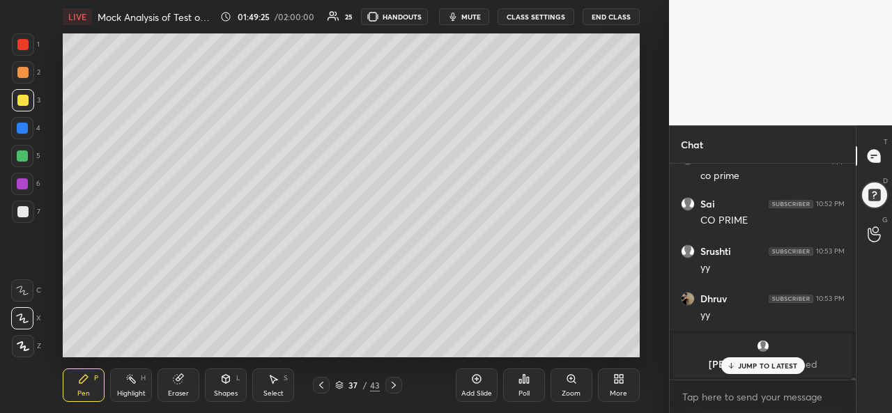
click at [483, 385] on div "Add Slide" at bounding box center [477, 385] width 42 height 33
click at [26, 123] on div at bounding box center [22, 128] width 11 height 11
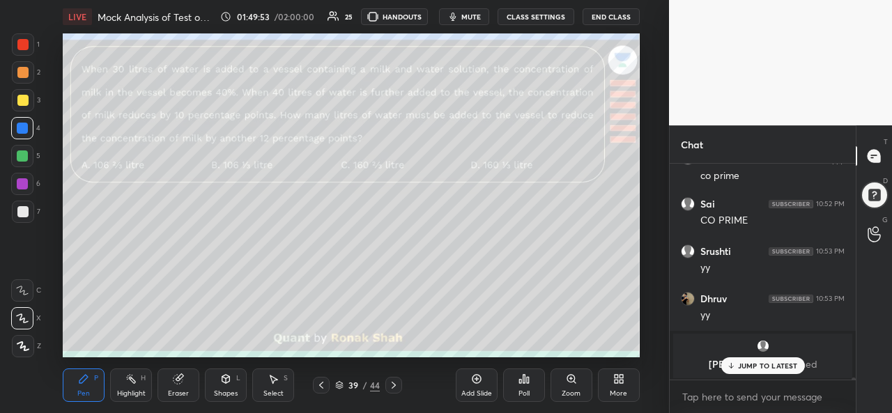
click at [268, 390] on div "Select" at bounding box center [273, 393] width 20 height 7
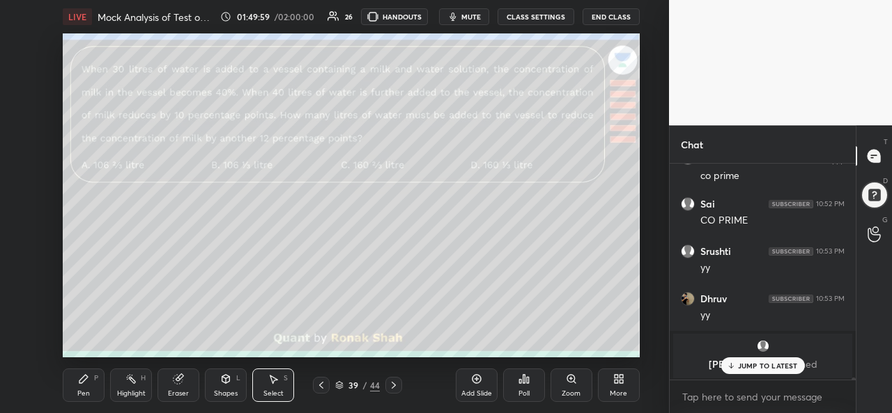
click at [761, 363] on p "JUMP TO LATEST" at bounding box center [768, 366] width 60 height 8
click at [75, 390] on div "Pen P" at bounding box center [84, 385] width 42 height 33
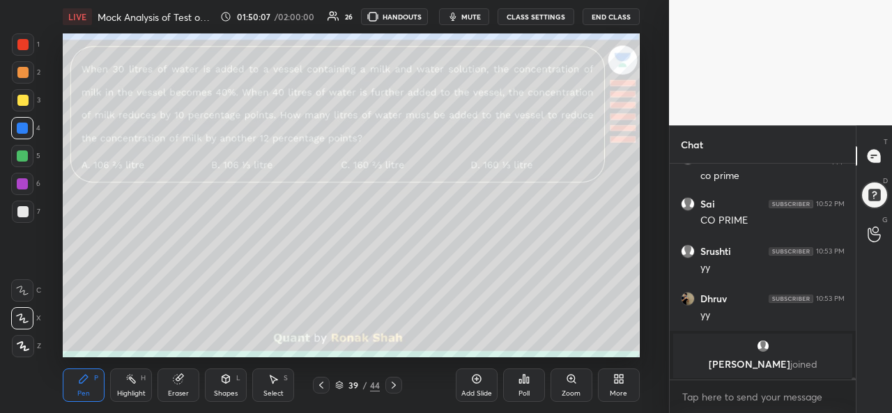
click at [283, 386] on div "Select S" at bounding box center [273, 385] width 42 height 33
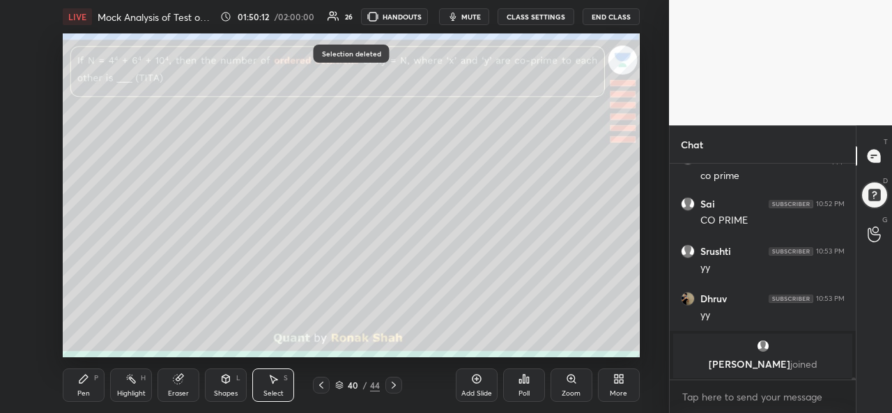
click at [86, 409] on div "Pen P Highlight H Eraser Shapes L Select S 40 / 44 Add Slide Poll Zoom More" at bounding box center [351, 385] width 576 height 56
click at [79, 376] on icon at bounding box center [83, 379] width 11 height 11
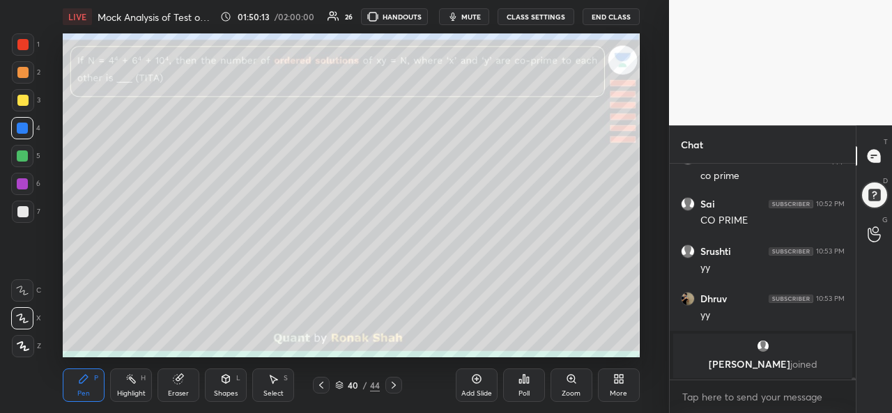
click at [25, 156] on div at bounding box center [22, 156] width 11 height 11
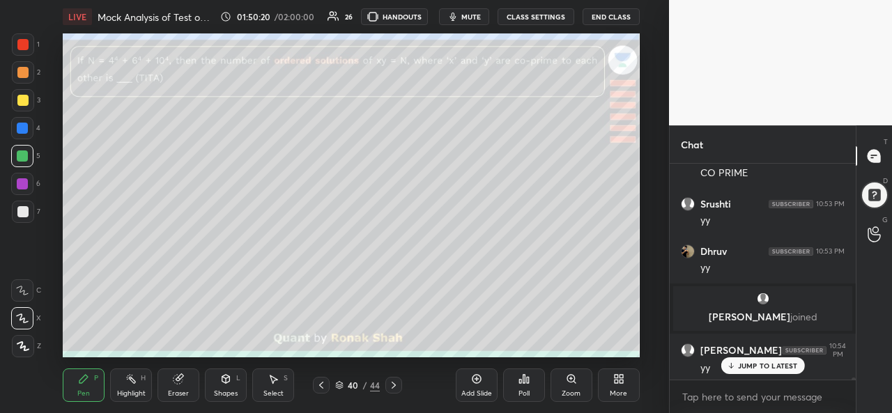
scroll to position [20794, 0]
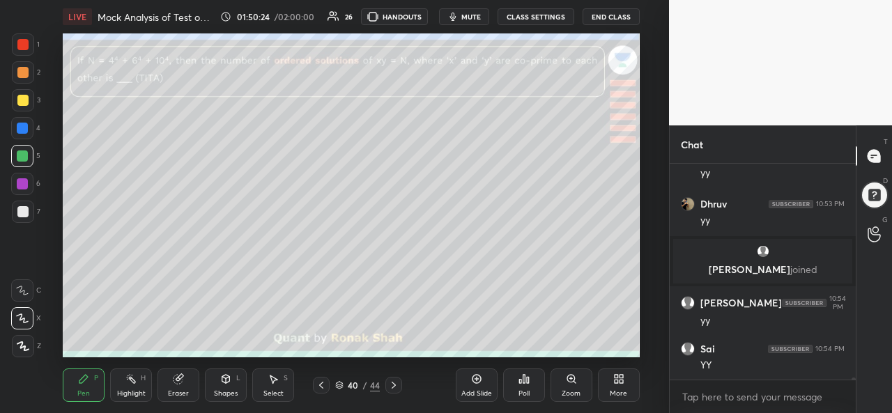
click at [26, 129] on div at bounding box center [22, 128] width 11 height 11
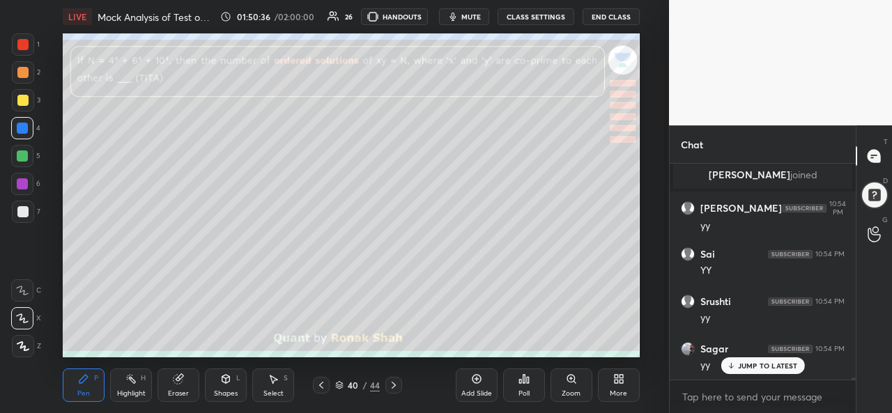
scroll to position [20936, 0]
click at [27, 211] on div at bounding box center [22, 211] width 11 height 11
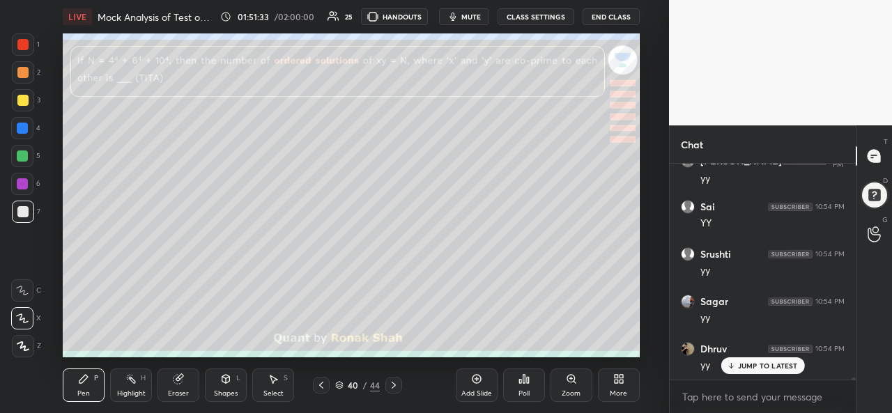
click at [21, 152] on div at bounding box center [22, 156] width 11 height 11
click at [22, 40] on div at bounding box center [22, 44] width 11 height 11
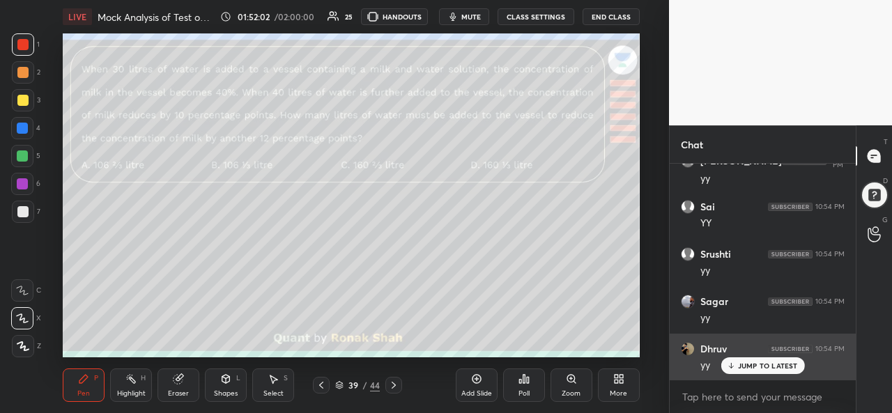
click at [760, 361] on div "JUMP TO LATEST" at bounding box center [763, 365] width 84 height 17
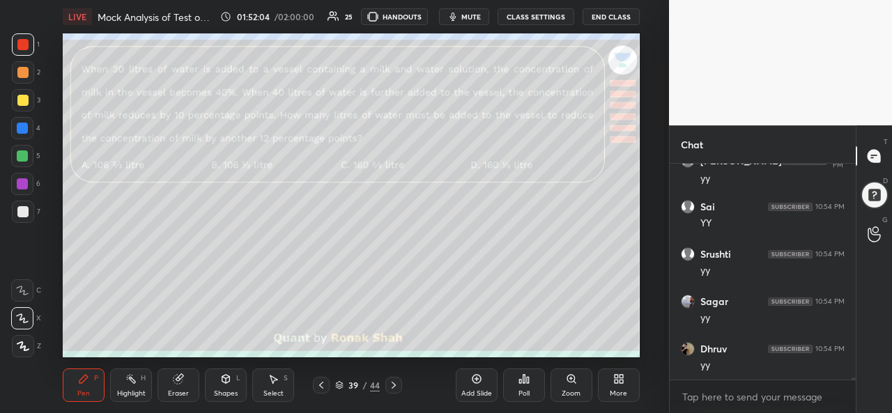
click at [23, 97] on div at bounding box center [22, 100] width 11 height 11
click at [21, 127] on div at bounding box center [22, 128] width 11 height 11
click at [31, 47] on div at bounding box center [23, 44] width 22 height 22
click at [23, 102] on div at bounding box center [22, 100] width 11 height 11
click at [275, 383] on icon at bounding box center [273, 379] width 11 height 11
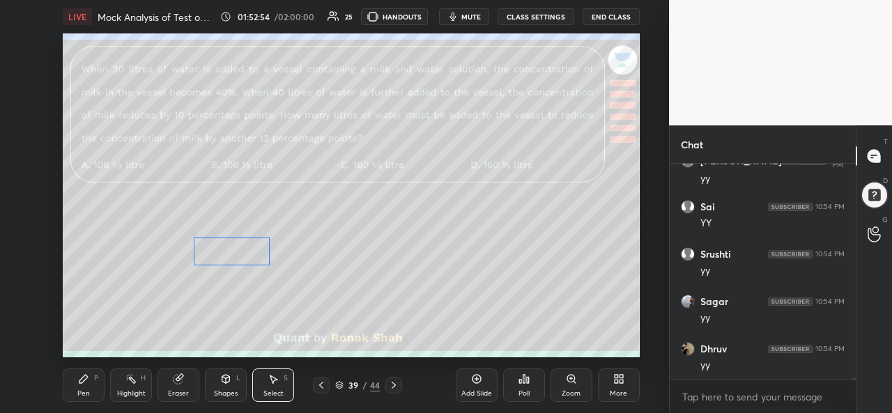
click at [220, 254] on div "0 ° Undo Copy Paste here Duplicate Duplicate to new slide Delete" at bounding box center [351, 195] width 576 height 324
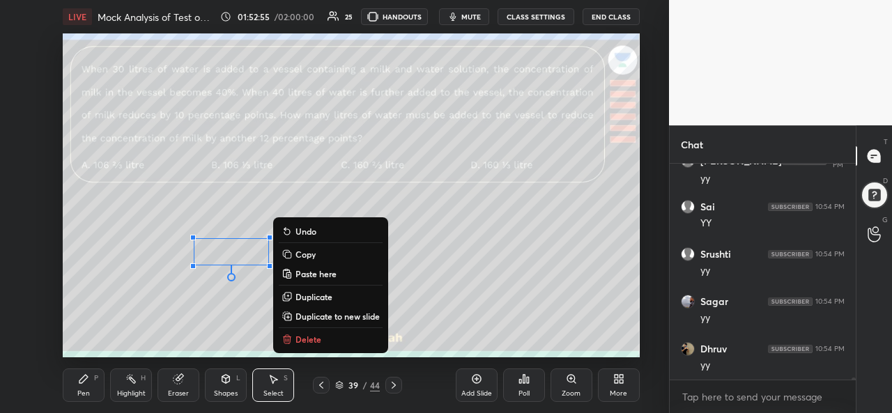
click at [79, 381] on icon at bounding box center [83, 379] width 8 height 8
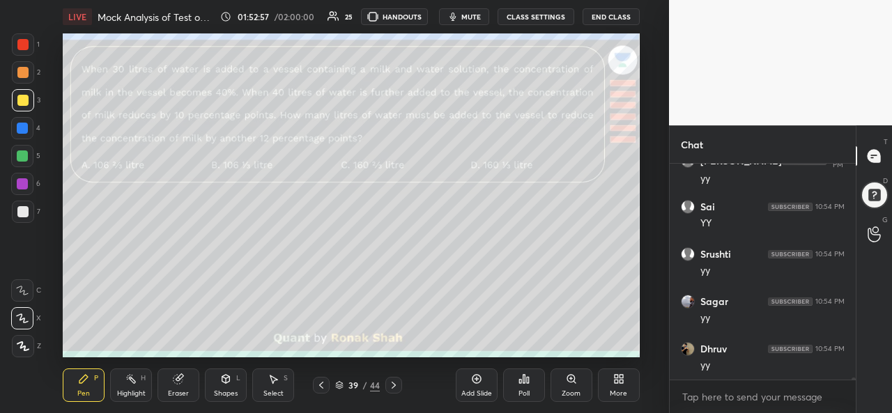
click at [23, 154] on div at bounding box center [22, 156] width 11 height 11
click at [272, 378] on icon at bounding box center [274, 380] width 8 height 8
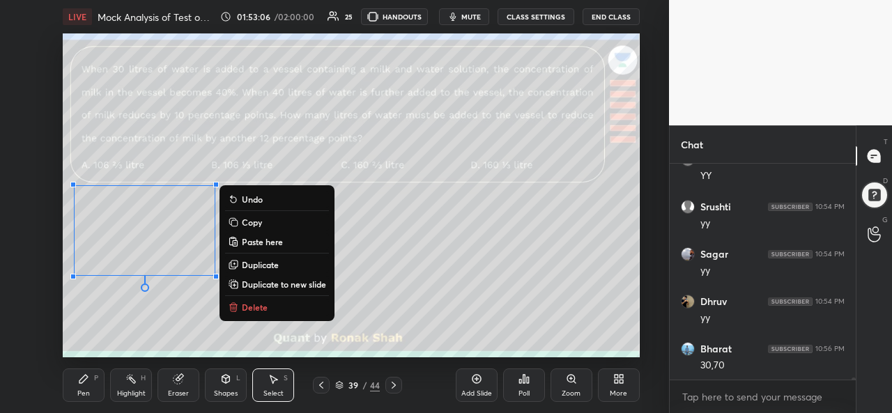
click at [221, 381] on icon at bounding box center [225, 379] width 11 height 11
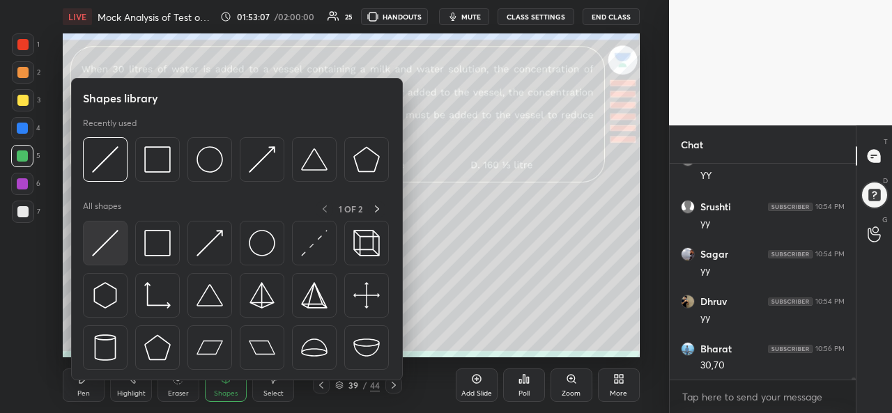
click at [102, 247] on img at bounding box center [105, 243] width 26 height 26
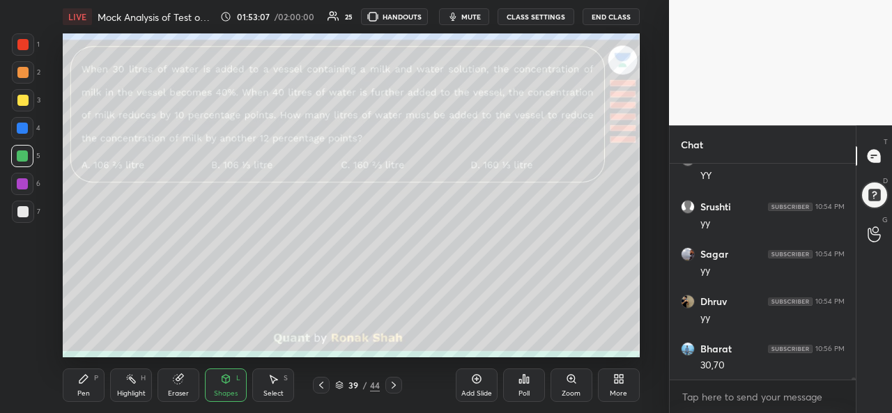
click at [25, 211] on div at bounding box center [22, 211] width 11 height 11
click at [87, 380] on icon at bounding box center [83, 379] width 11 height 11
click at [24, 43] on div at bounding box center [22, 44] width 11 height 11
click at [22, 126] on div at bounding box center [22, 128] width 11 height 11
click at [22, 154] on div at bounding box center [22, 156] width 11 height 11
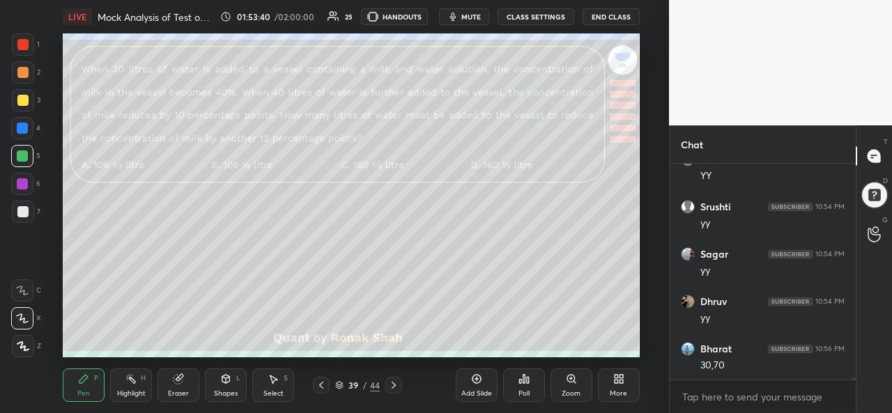
click at [28, 109] on div at bounding box center [23, 100] width 22 height 22
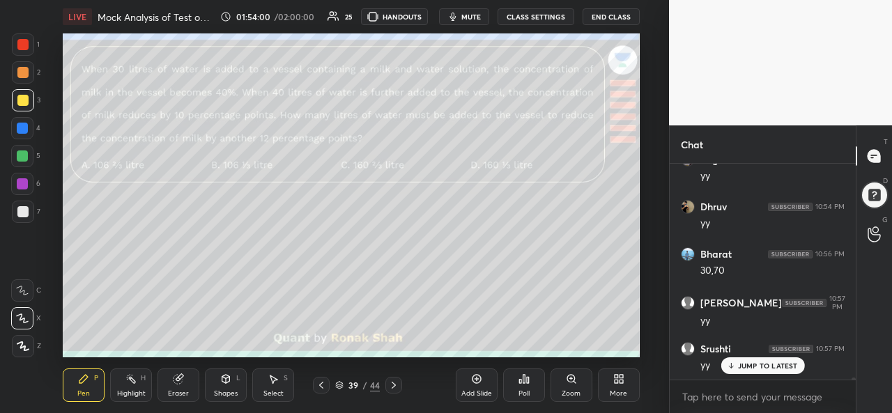
scroll to position [21126, 0]
click at [222, 388] on div "Shapes L" at bounding box center [226, 385] width 42 height 33
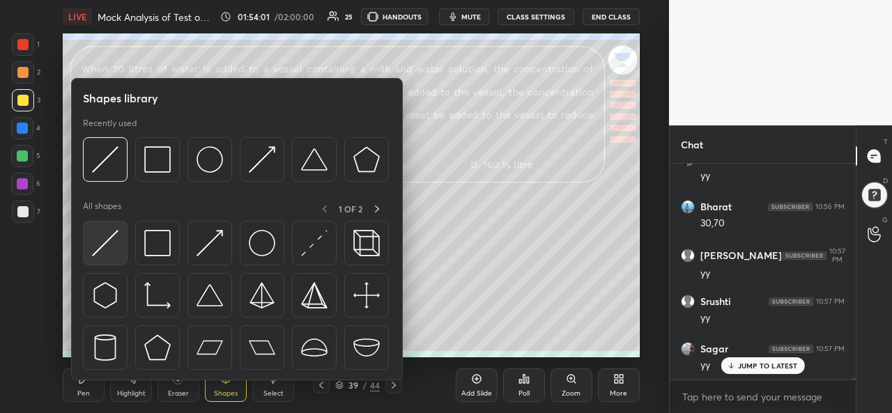
click at [112, 242] on img at bounding box center [105, 243] width 26 height 26
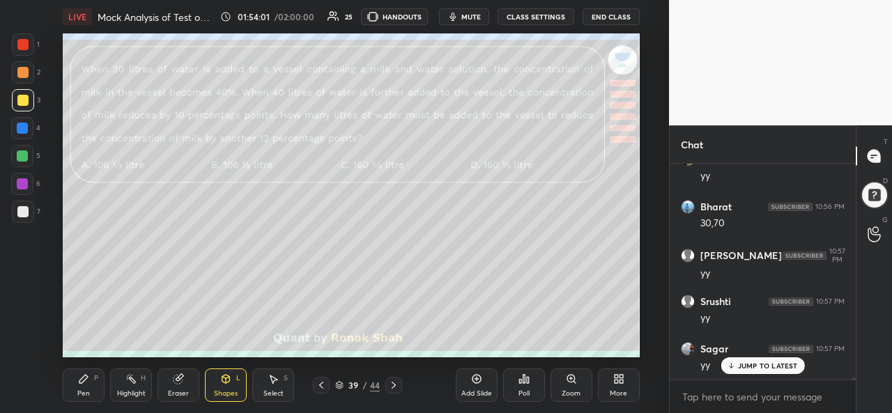
click at [18, 208] on div at bounding box center [22, 211] width 11 height 11
click at [84, 390] on div "Pen" at bounding box center [83, 393] width 13 height 7
click at [22, 43] on div at bounding box center [22, 44] width 11 height 11
click at [23, 183] on div at bounding box center [22, 183] width 11 height 11
click at [26, 151] on div at bounding box center [22, 156] width 11 height 11
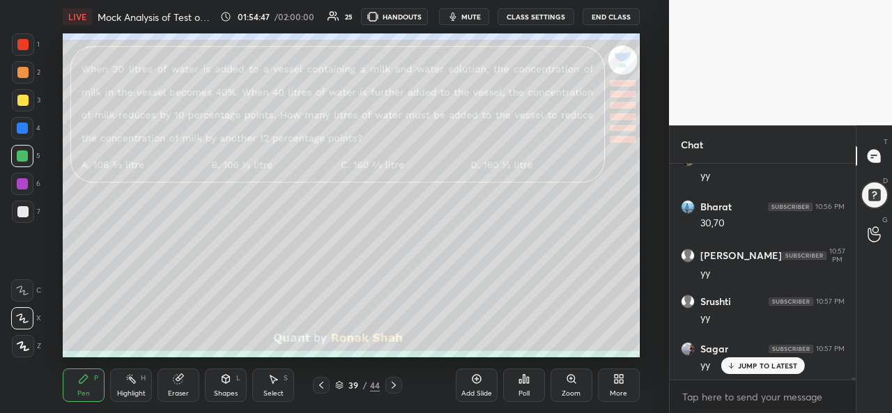
click at [400, 385] on div at bounding box center [393, 385] width 17 height 17
click at [323, 385] on icon at bounding box center [321, 385] width 11 height 11
click at [476, 382] on icon at bounding box center [476, 379] width 11 height 11
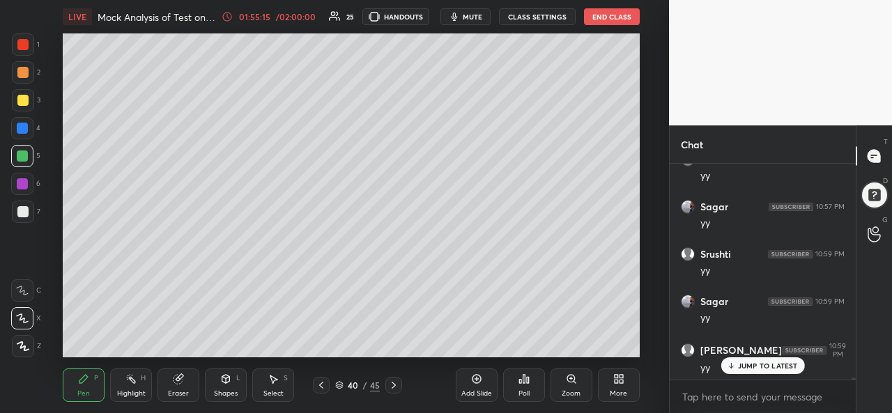
scroll to position [21315, 0]
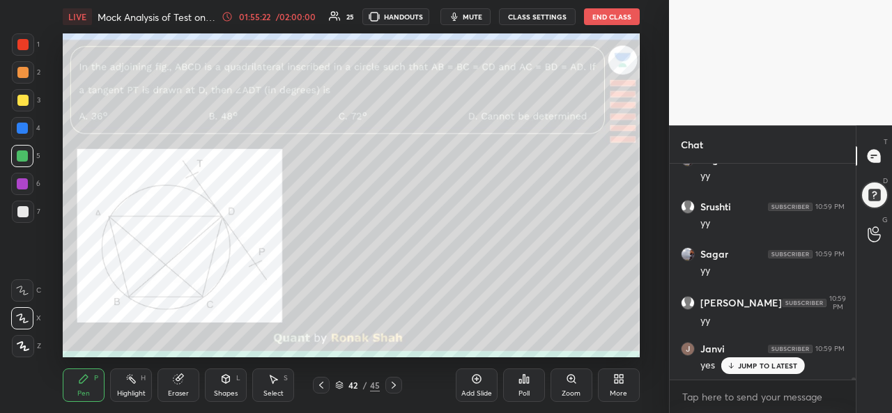
click at [19, 45] on div at bounding box center [22, 44] width 11 height 11
click at [25, 155] on div at bounding box center [22, 156] width 11 height 11
click at [22, 44] on div at bounding box center [22, 44] width 11 height 11
click at [276, 383] on icon at bounding box center [273, 379] width 11 height 11
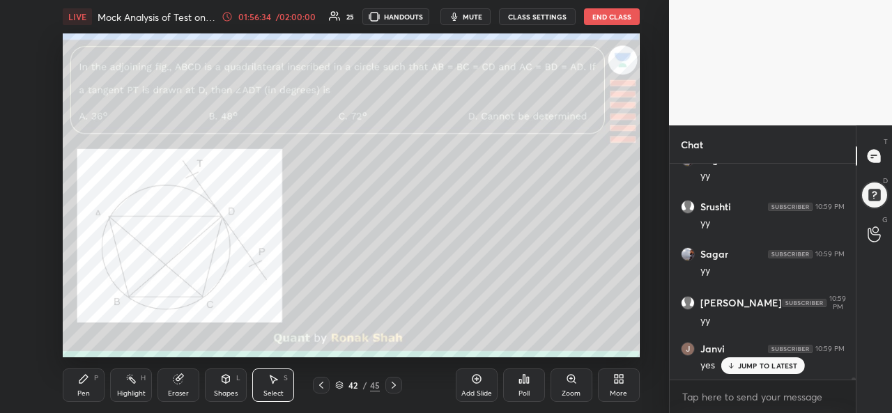
click at [82, 386] on div "Pen P" at bounding box center [84, 385] width 42 height 33
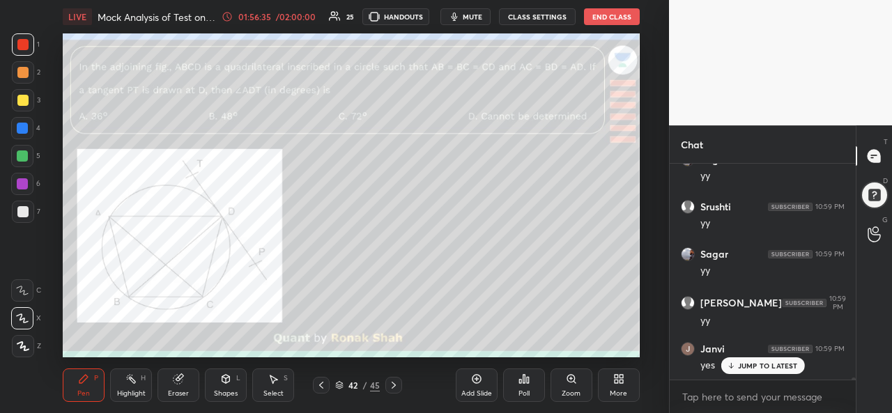
click at [24, 45] on div at bounding box center [22, 44] width 11 height 11
click at [755, 367] on p "JUMP TO LATEST" at bounding box center [768, 366] width 60 height 8
click at [277, 387] on div "Select S" at bounding box center [273, 385] width 42 height 33
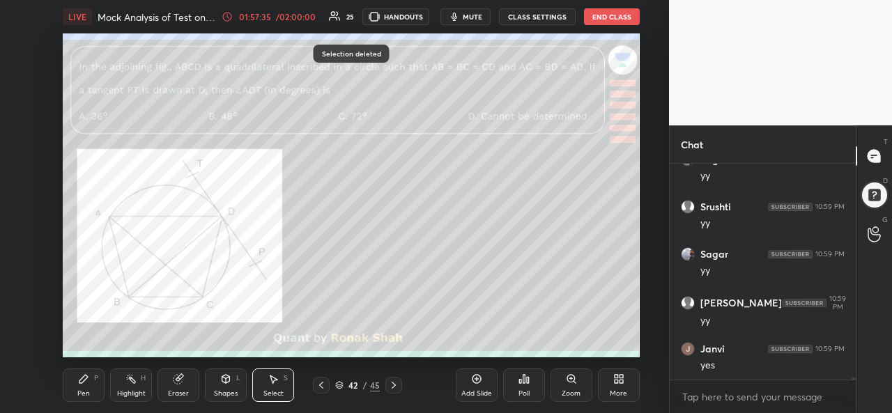
click at [79, 387] on div "Pen P" at bounding box center [84, 385] width 42 height 33
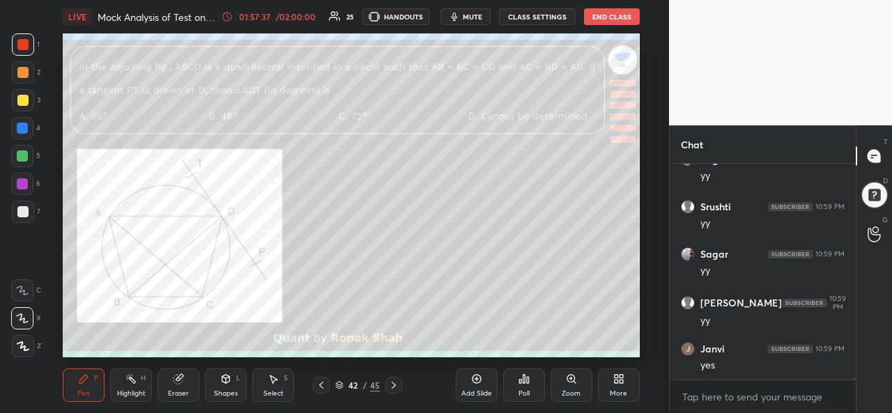
click at [22, 127] on div at bounding box center [22, 128] width 11 height 11
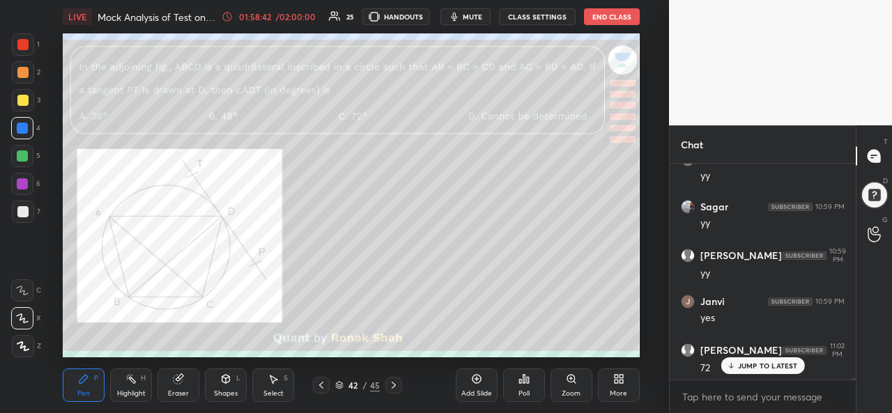
scroll to position [21410, 0]
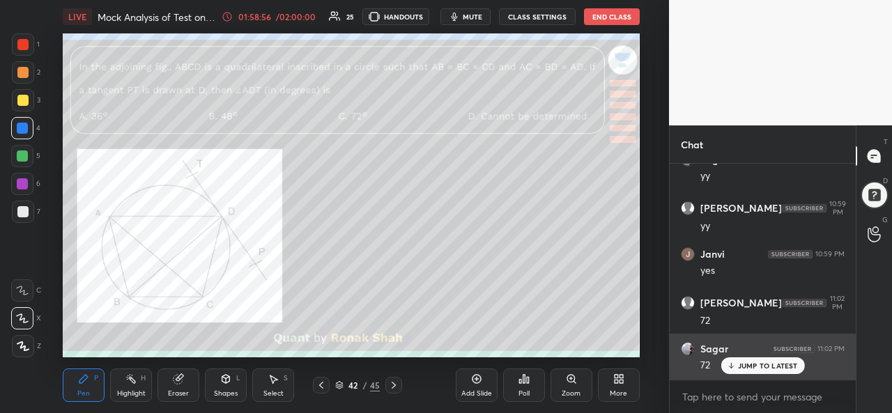
click at [764, 368] on p "JUMP TO LATEST" at bounding box center [768, 366] width 60 height 8
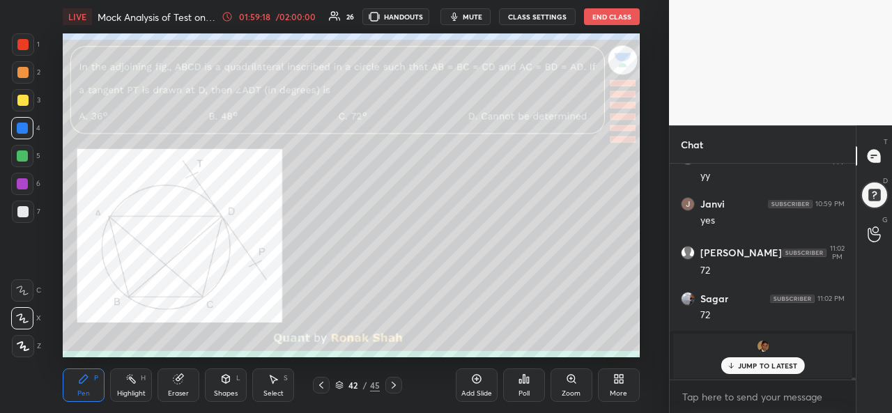
click at [481, 389] on div "Add Slide" at bounding box center [477, 385] width 42 height 33
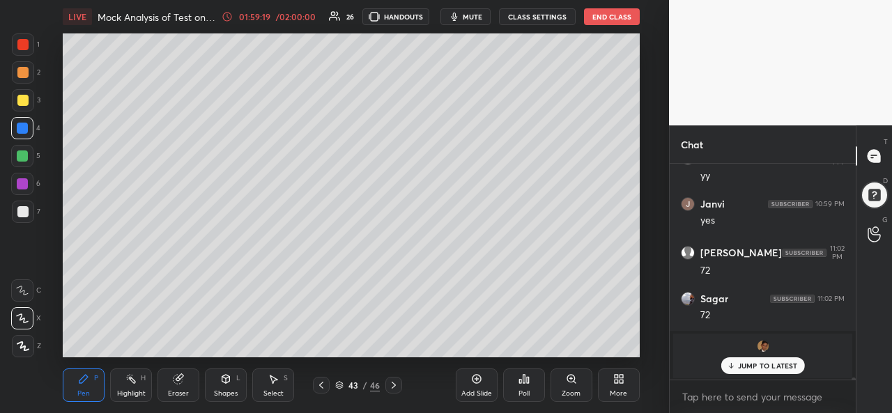
click at [231, 384] on icon at bounding box center [225, 379] width 11 height 11
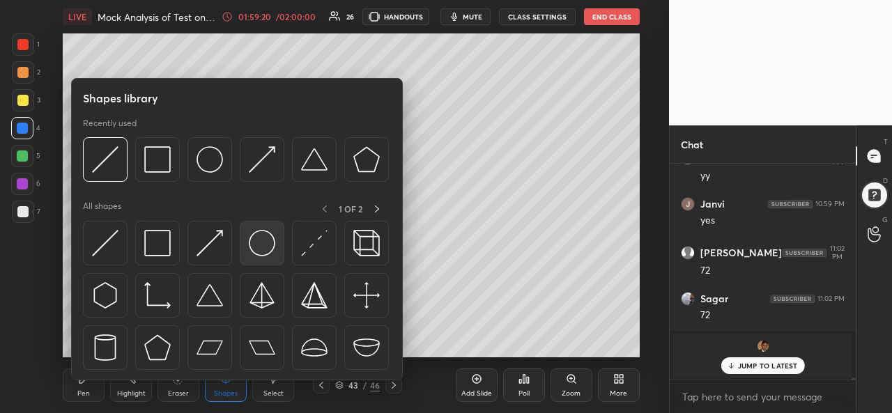
click at [263, 246] on img at bounding box center [262, 243] width 26 height 26
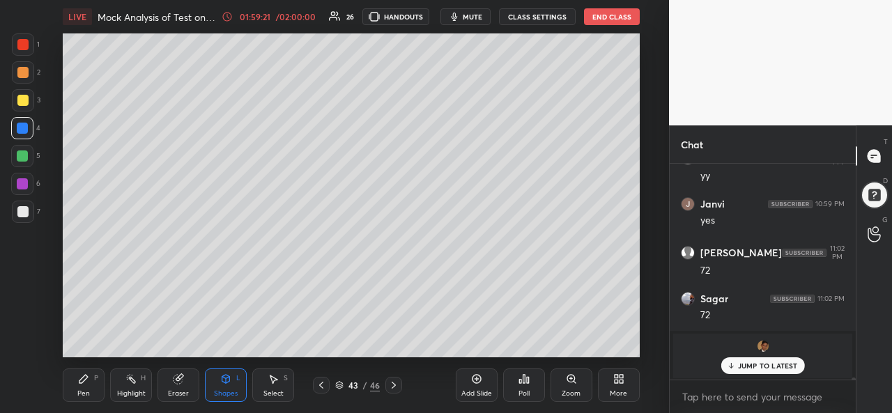
click at [20, 95] on div at bounding box center [22, 100] width 11 height 11
click at [20, 119] on div at bounding box center [22, 128] width 22 height 22
click at [222, 387] on div "Shapes L" at bounding box center [226, 385] width 42 height 33
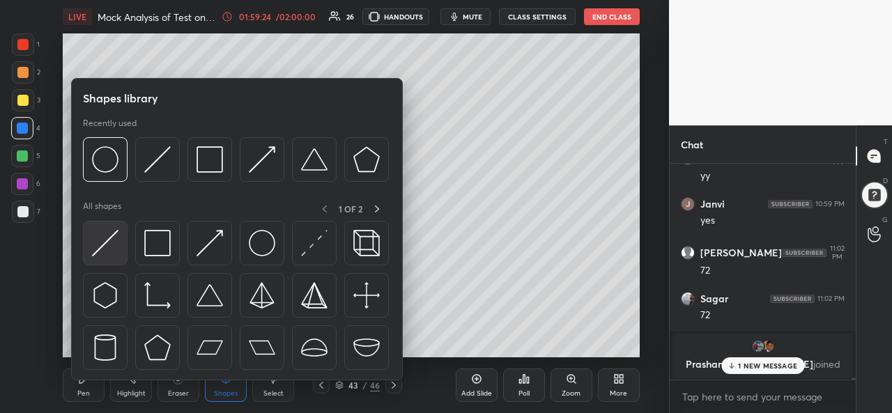
click at [107, 236] on img at bounding box center [105, 243] width 26 height 26
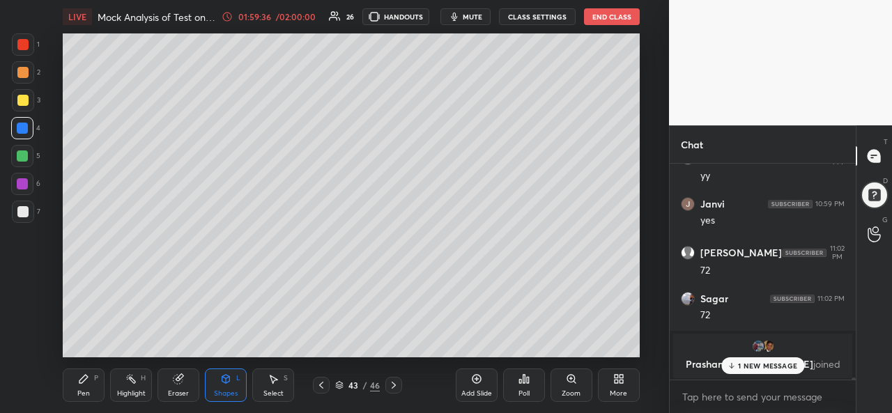
click at [26, 183] on div at bounding box center [22, 183] width 11 height 11
click at [89, 383] on icon at bounding box center [83, 379] width 11 height 11
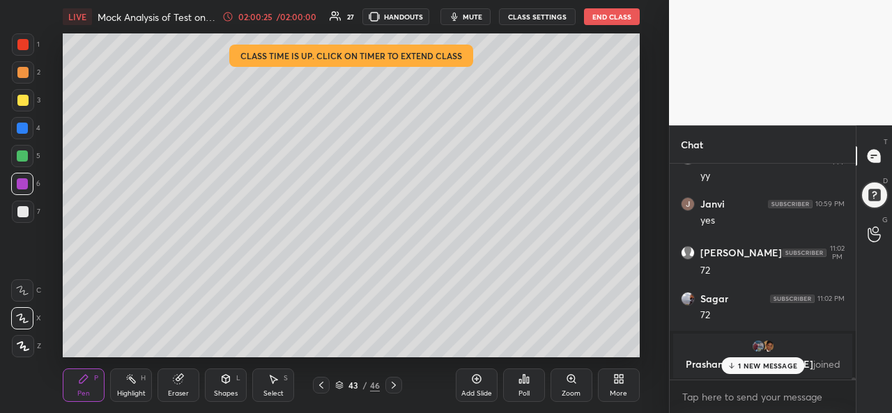
click at [768, 361] on div "1 NEW MESSAGE" at bounding box center [762, 365] width 83 height 17
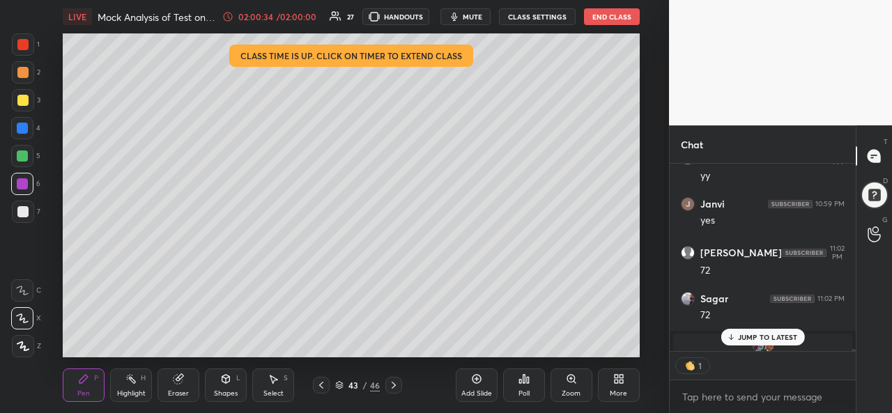
scroll to position [5, 4]
click at [474, 385] on div "Add Slide" at bounding box center [477, 385] width 42 height 33
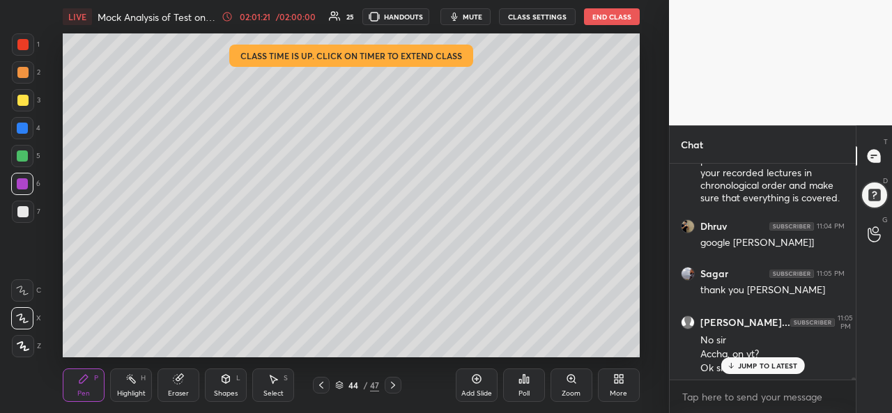
scroll to position [21027, 0]
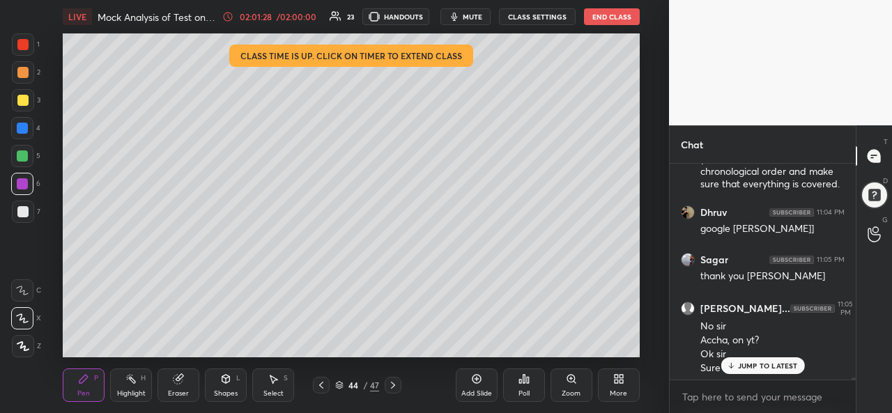
click at [757, 362] on p "JUMP TO LATEST" at bounding box center [768, 366] width 60 height 8
click at [710, 399] on body "1 2 3 4 5 6 7 C X Z C X Z E E Erase all H H LIVE Mock Analysis of Test on [DATE…" at bounding box center [446, 206] width 892 height 413
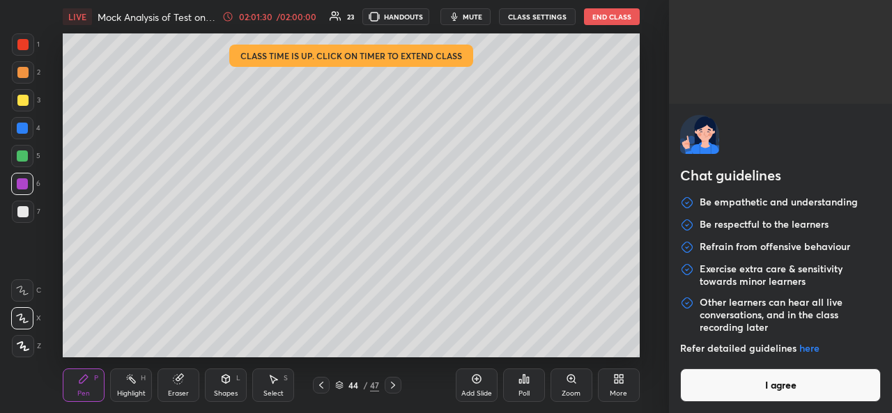
click at [732, 390] on button "I agree" at bounding box center [780, 385] width 201 height 33
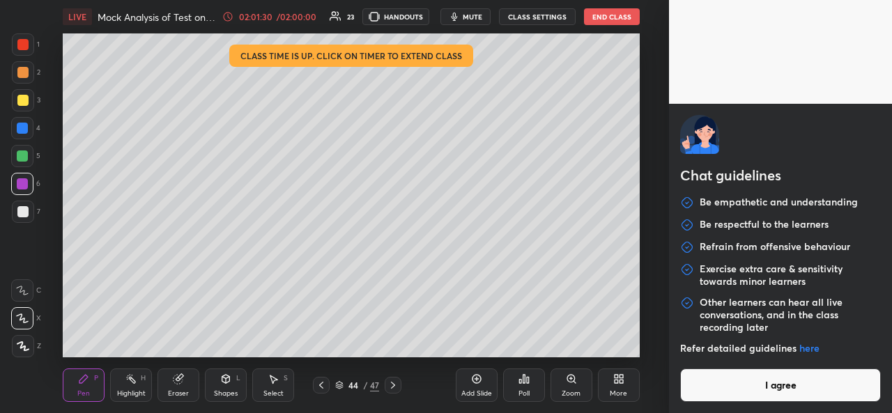
type textarea "x"
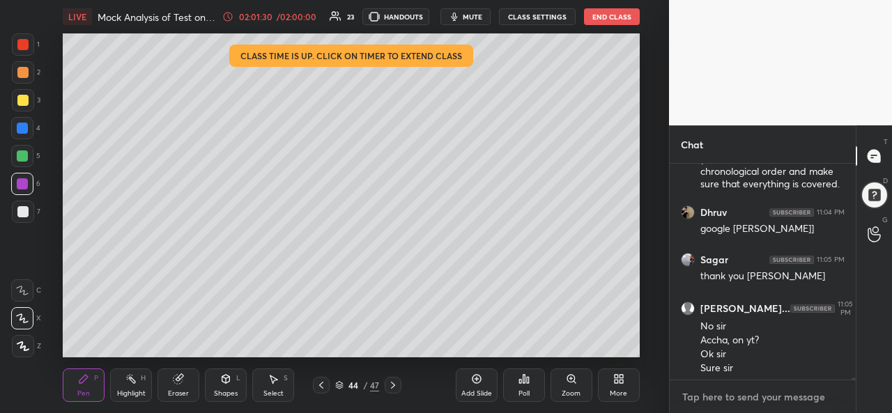
paste textarea "Telegram Group [URL][DOMAIN_NAME] Google sheet: [URL][DOMAIN_NAME]"
type textarea "Telegram Group [URL][DOMAIN_NAME] Google sheet: [URL][DOMAIN_NAME]"
type textarea "x"
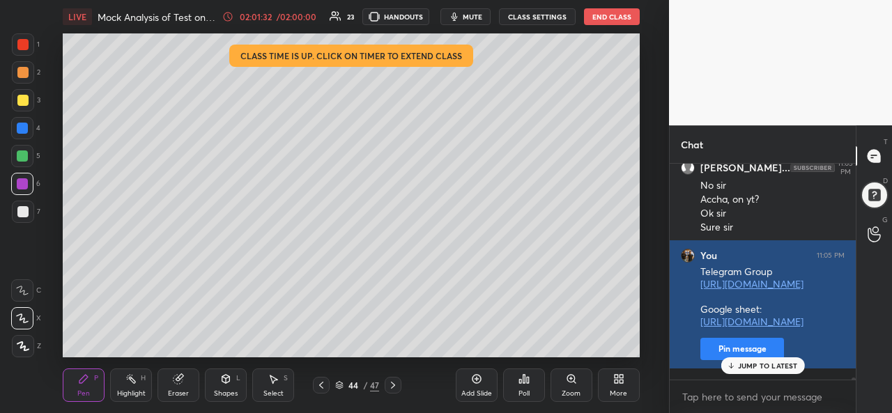
click at [712, 360] on button "Pin message" at bounding box center [742, 349] width 84 height 22
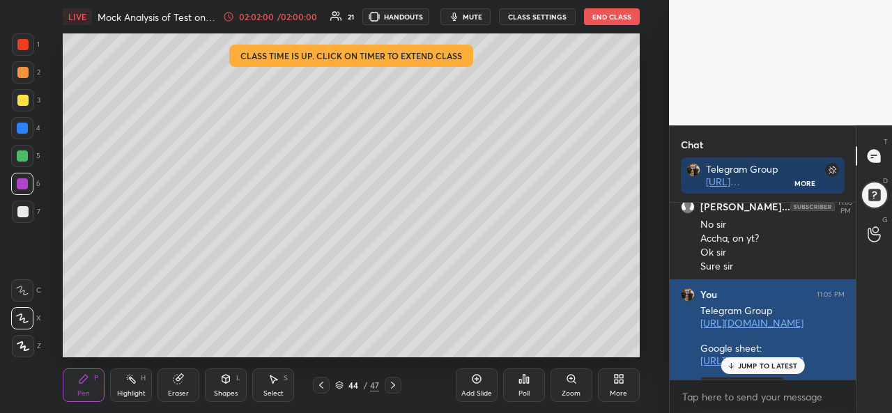
scroll to position [21206, 0]
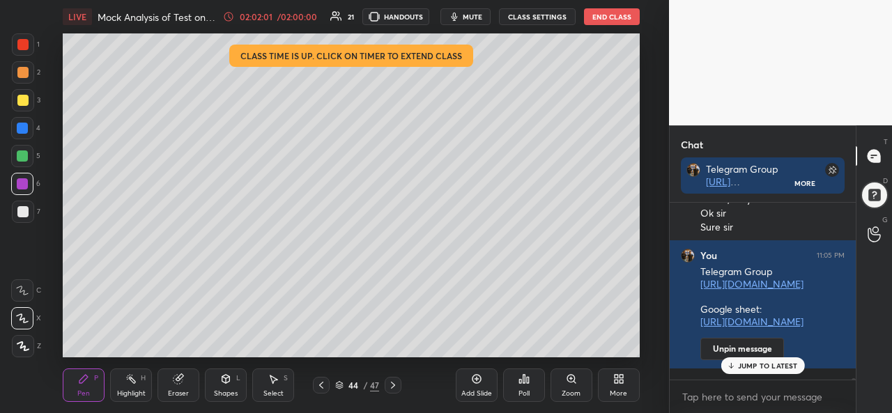
click at [767, 366] on p "JUMP TO LATEST" at bounding box center [768, 366] width 60 height 8
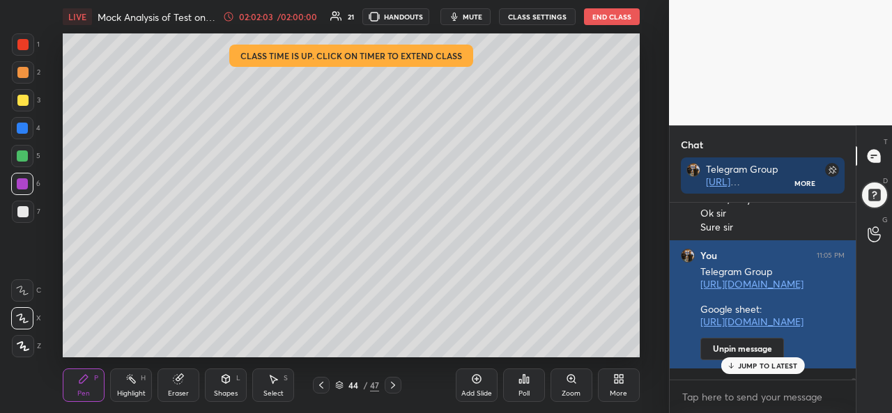
scroll to position [21279, 0]
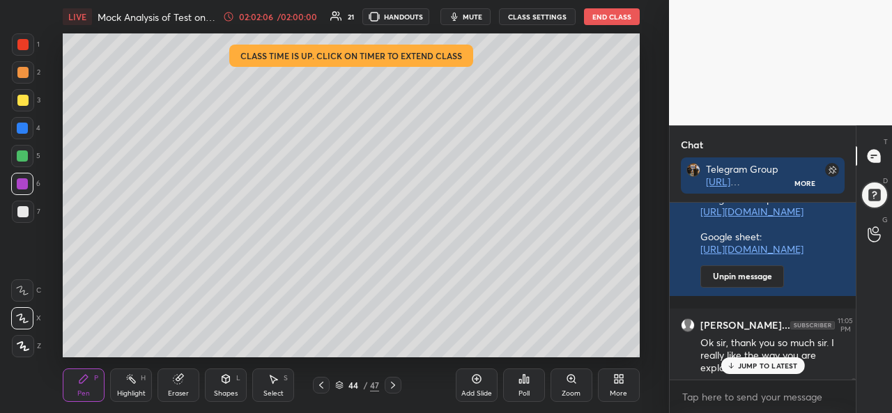
click at [765, 366] on p "JUMP TO LATEST" at bounding box center [768, 366] width 60 height 8
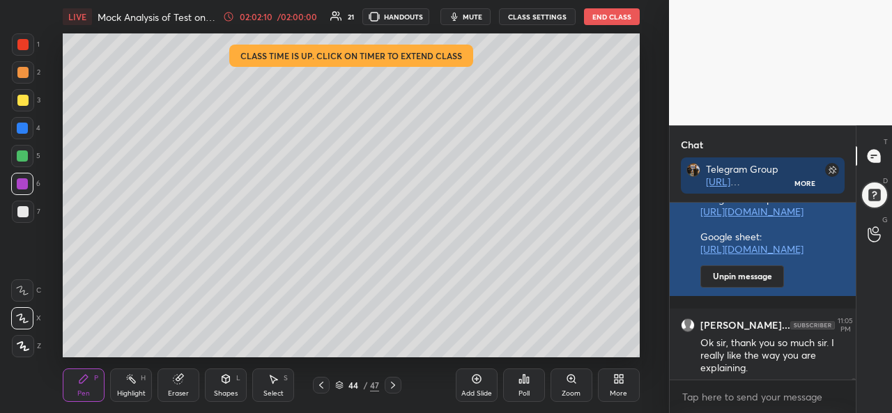
scroll to position [21326, 0]
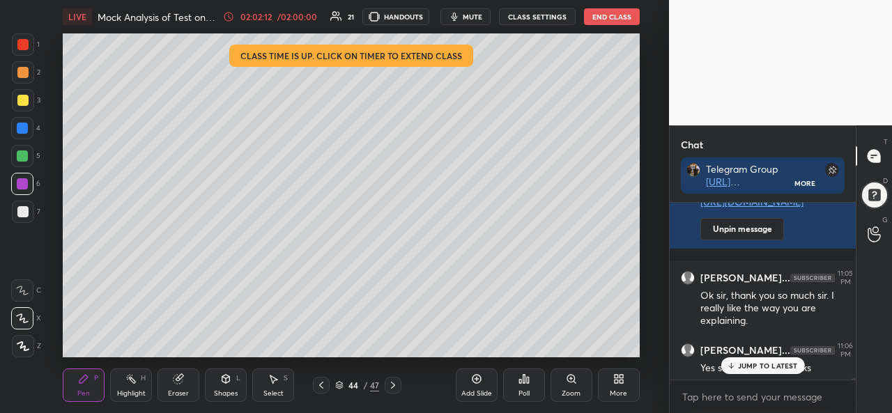
click at [754, 365] on p "JUMP TO LATEST" at bounding box center [768, 366] width 60 height 8
click at [24, 91] on div at bounding box center [23, 100] width 22 height 22
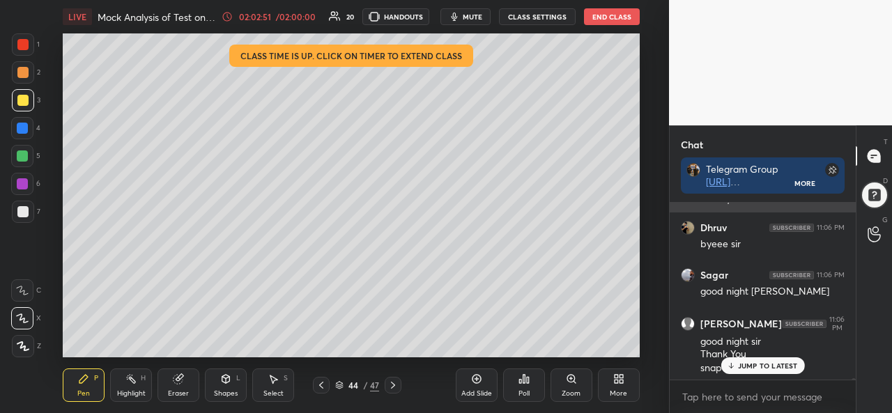
scroll to position [21542, 0]
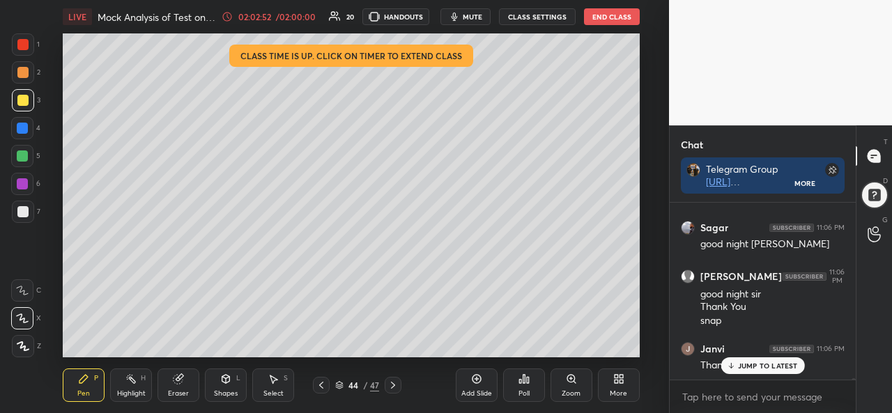
click at [746, 367] on p "JUMP TO LATEST" at bounding box center [768, 366] width 60 height 8
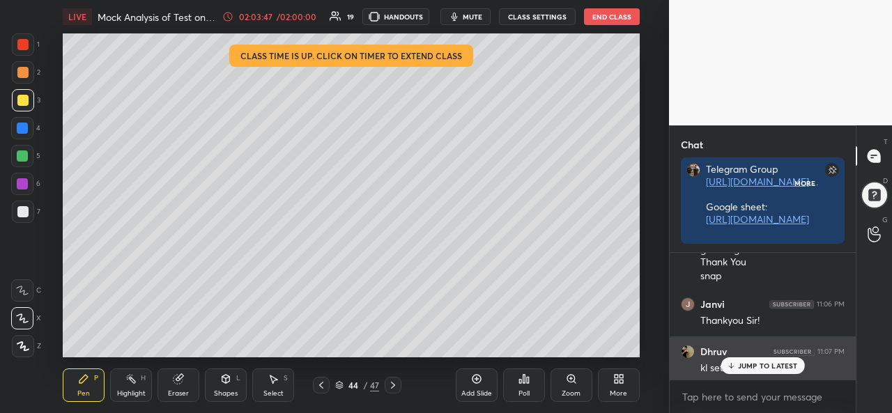
scroll to position [57, 182]
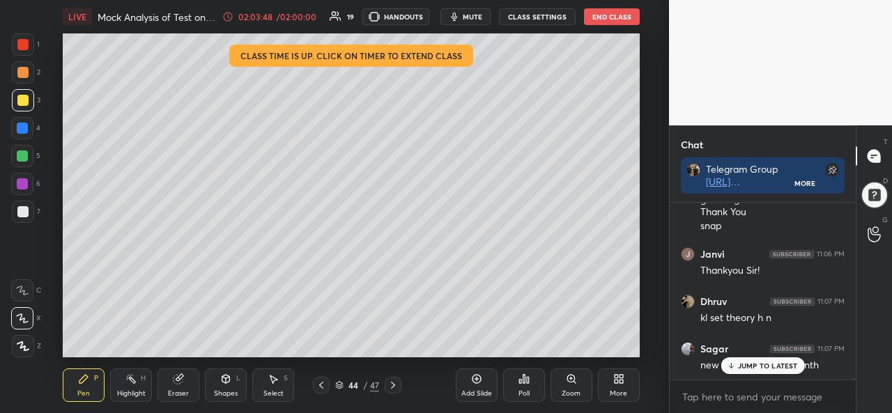
click at [758, 362] on p "JUMP TO LATEST" at bounding box center [768, 366] width 60 height 8
click at [745, 365] on p "JUMP TO LATEST" at bounding box center [768, 366] width 60 height 8
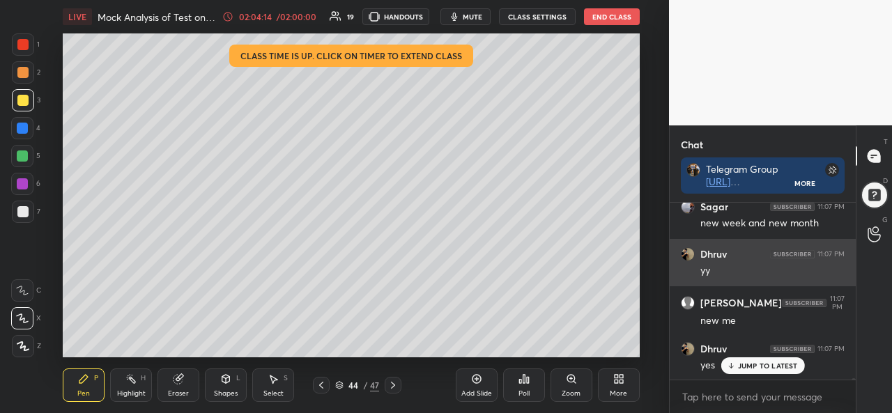
scroll to position [21839, 0]
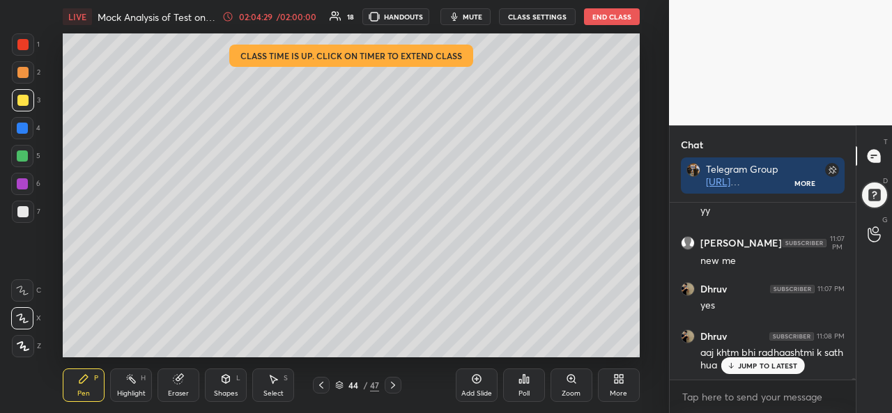
click at [757, 363] on p "JUMP TO LATEST" at bounding box center [768, 366] width 60 height 8
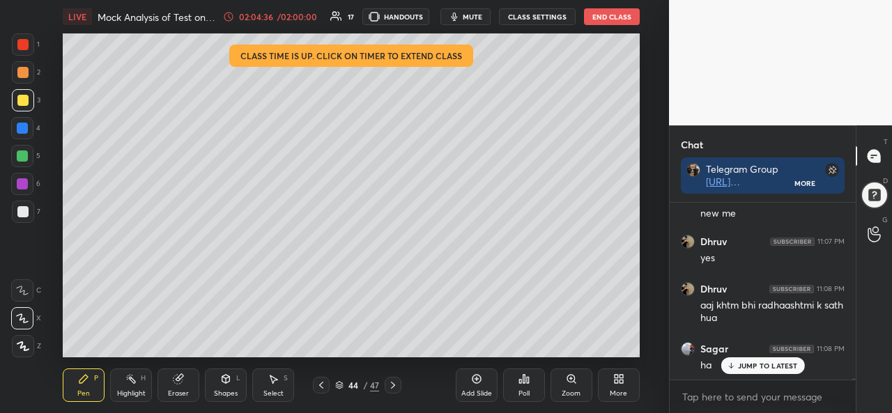
click at [760, 369] on p "JUMP TO LATEST" at bounding box center [768, 366] width 60 height 8
click at [615, 21] on button "End Class" at bounding box center [612, 16] width 56 height 17
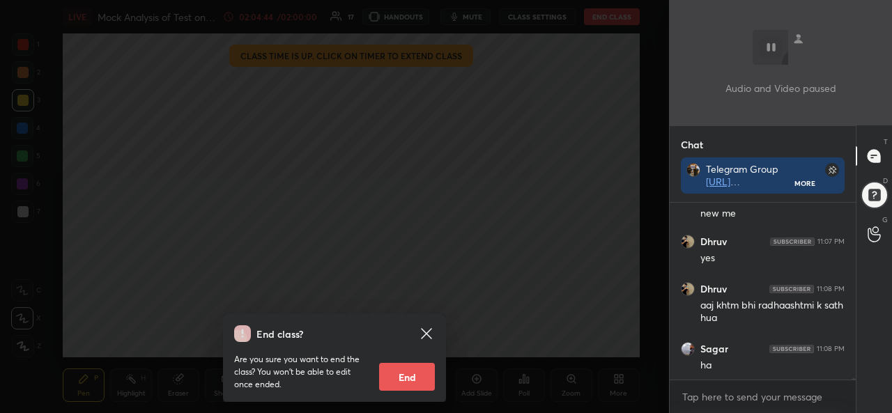
click at [412, 380] on button "End" at bounding box center [407, 377] width 56 height 28
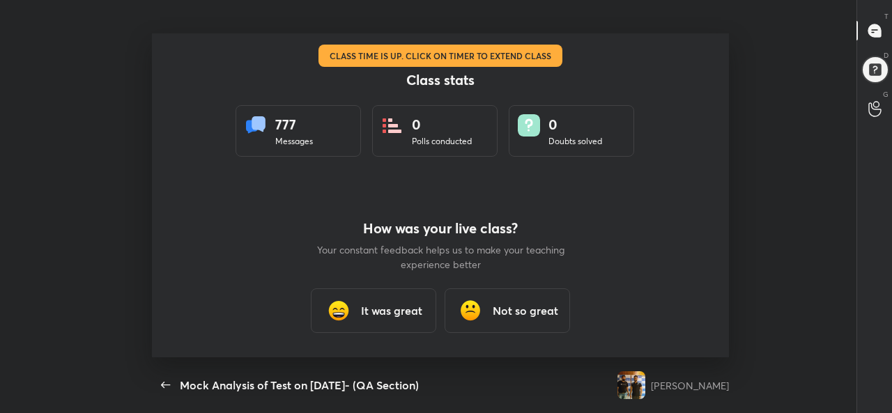
scroll to position [0, 0]
click at [389, 321] on div "It was great" at bounding box center [373, 310] width 125 height 45
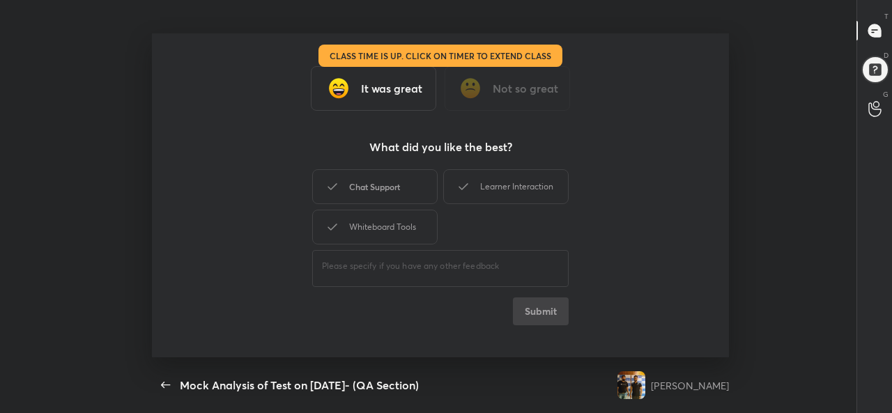
click at [363, 185] on div "Chat Support" at bounding box center [374, 186] width 125 height 35
click at [539, 302] on button "Submit" at bounding box center [541, 312] width 56 height 28
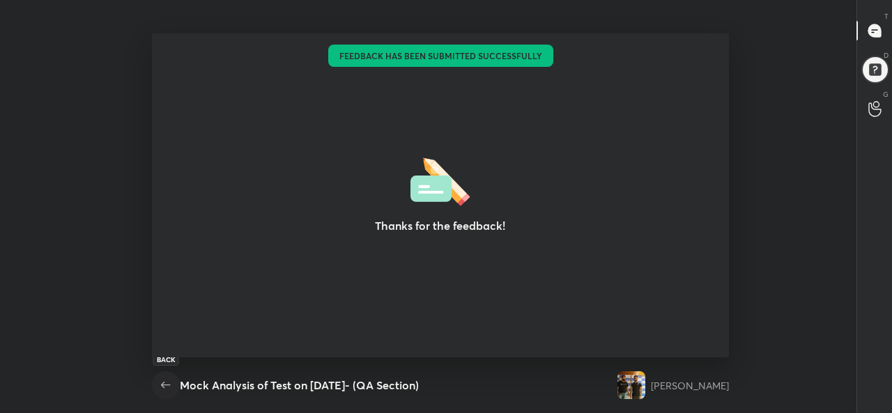
click at [167, 387] on icon "button" at bounding box center [165, 385] width 17 height 17
type textarea "x"
